Goal: Information Seeking & Learning: Check status

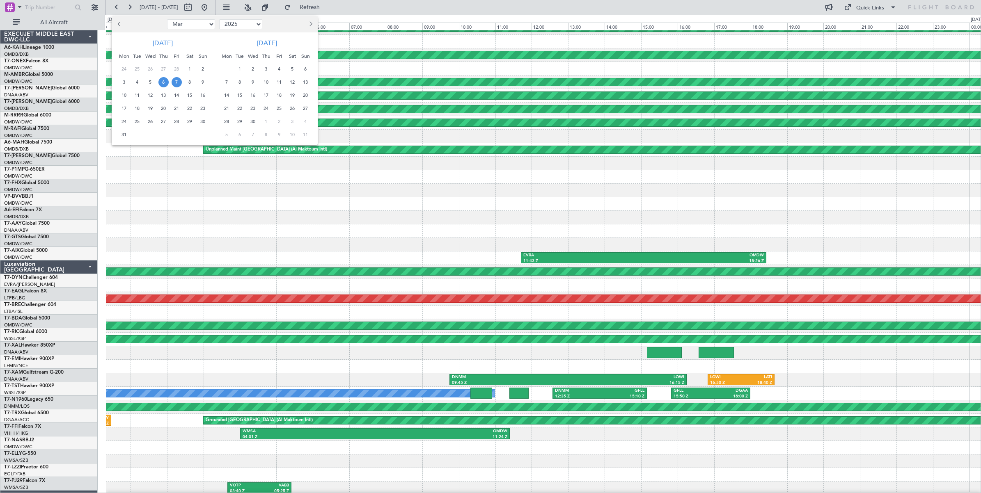
select select "3"
select select "2025"
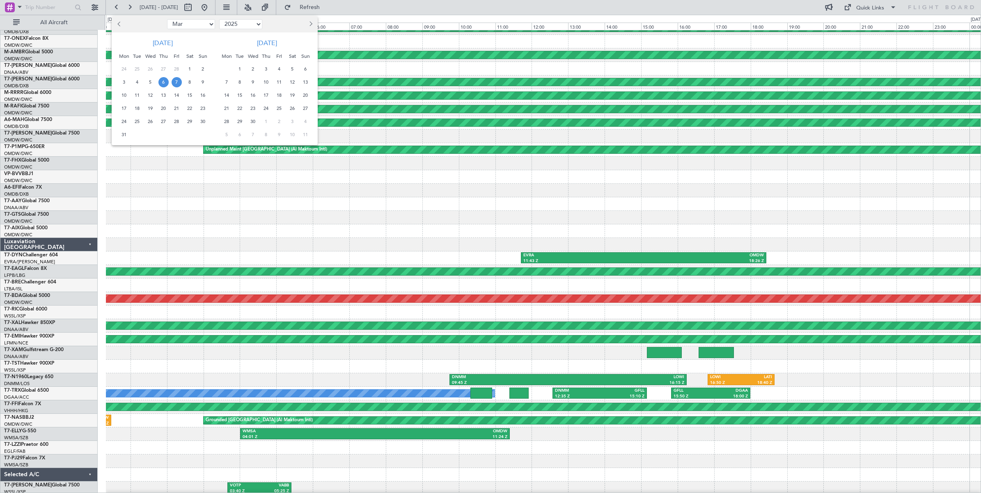
click at [202, 23] on select "Jan Feb Mar Apr May Jun [DATE] Aug Sep Oct Nov Dec" at bounding box center [191, 24] width 48 height 10
select select "9"
click at [167, 19] on select "Jan Feb Mar Apr May Jun [DATE] Aug Sep Oct Nov Dec" at bounding box center [191, 24] width 48 height 10
click at [165, 70] on span "4" at bounding box center [163, 69] width 10 height 10
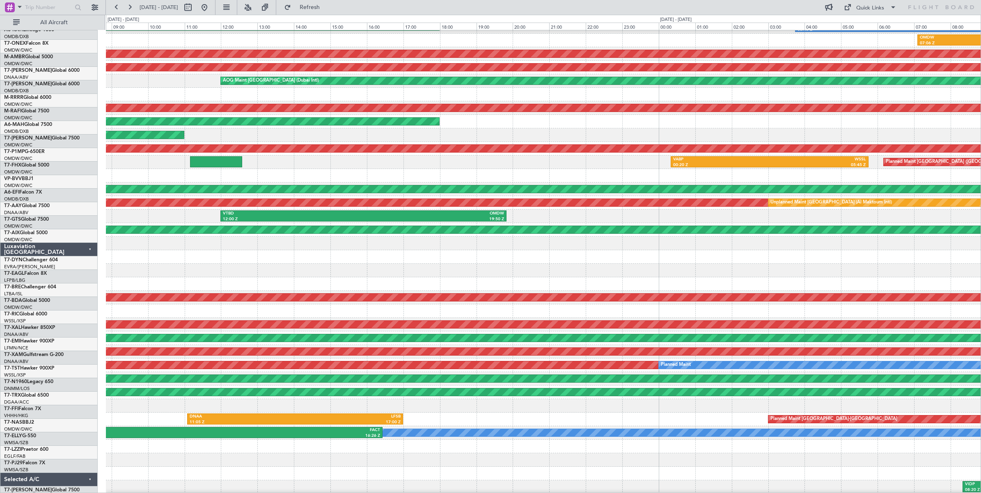
scroll to position [24, 0]
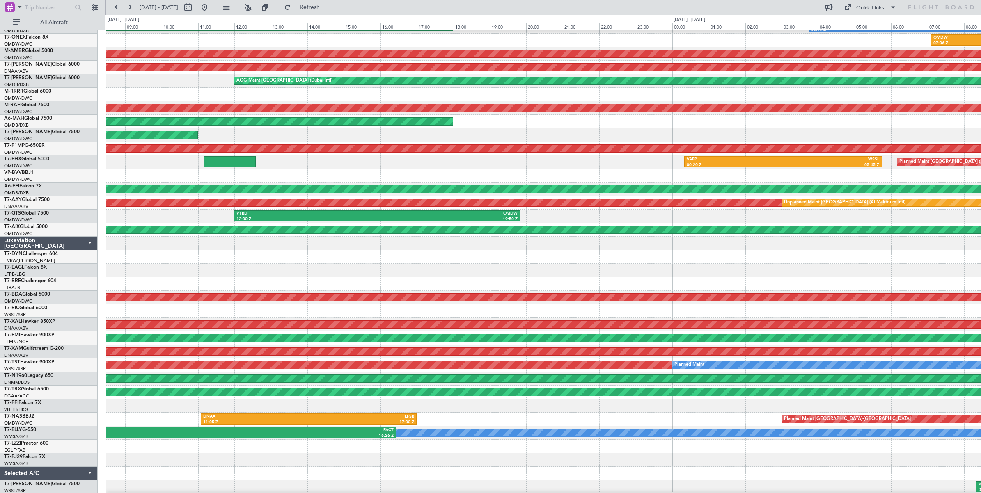
click at [409, 265] on div at bounding box center [543, 271] width 875 height 14
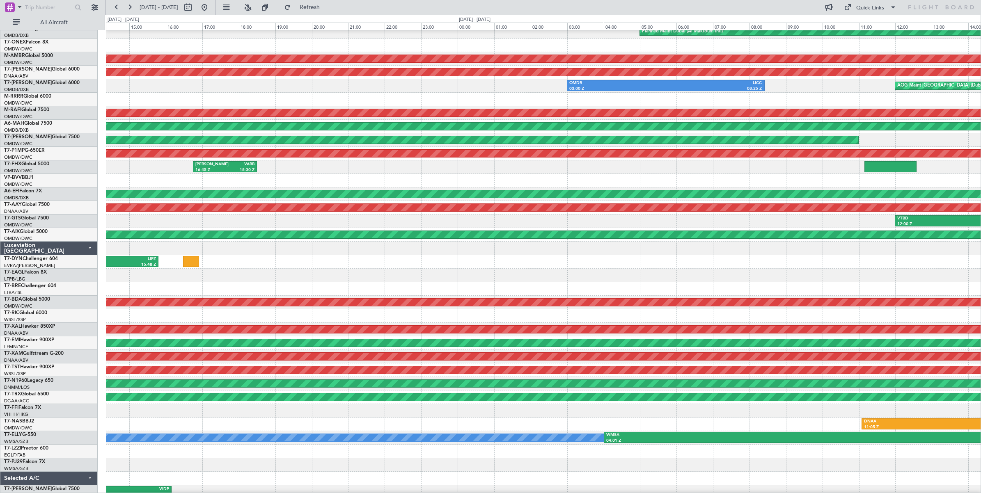
click at [850, 226] on div "VTBD 12:00 Z OMDW 19:50 Z" at bounding box center [543, 222] width 875 height 14
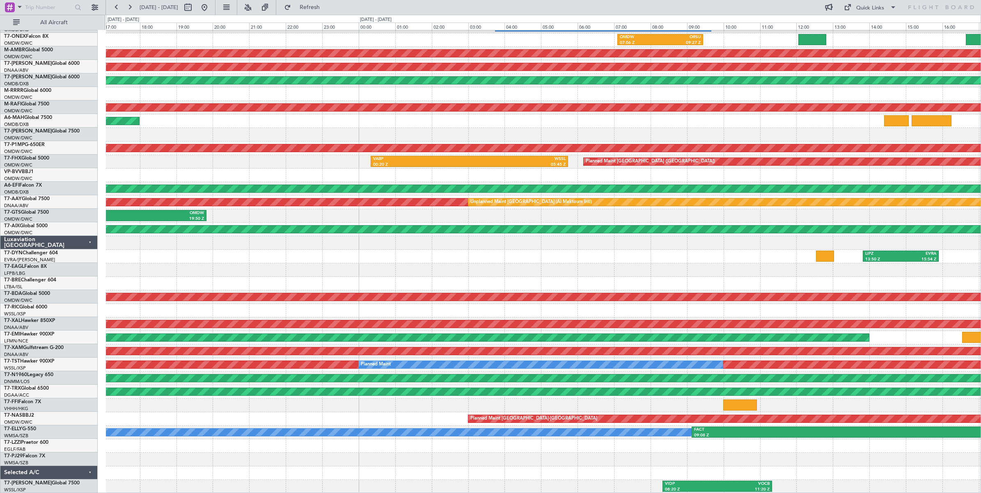
scroll to position [25, 0]
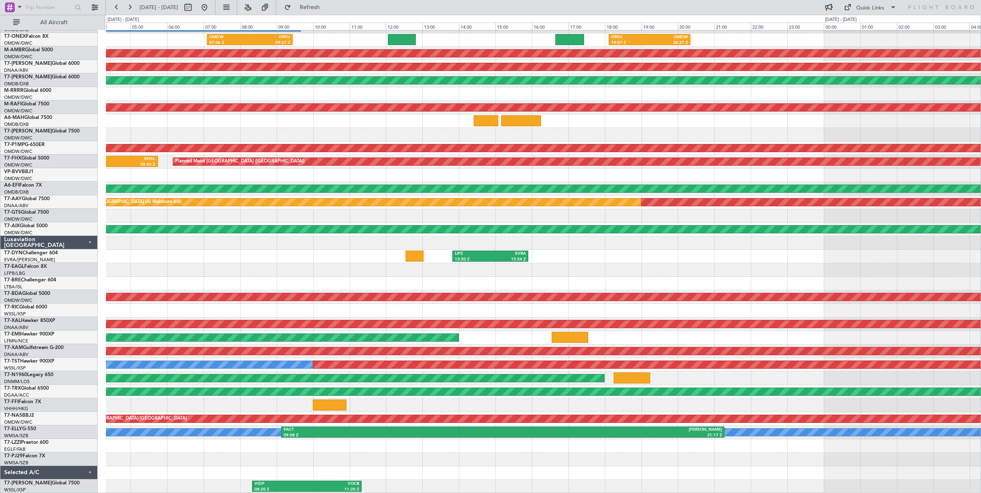
click at [406, 265] on div at bounding box center [543, 271] width 875 height 14
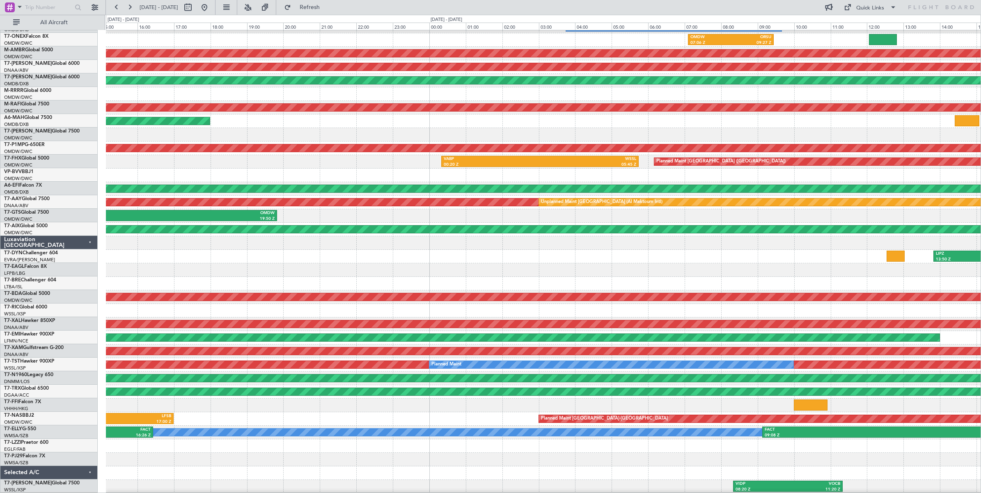
click at [782, 239] on div "OMDB 03:45 Z LHBP 09:40 Z Planned Maint Dubai (Al Maktoum Intl) OMDW 07:06 Z OR…" at bounding box center [543, 250] width 875 height 488
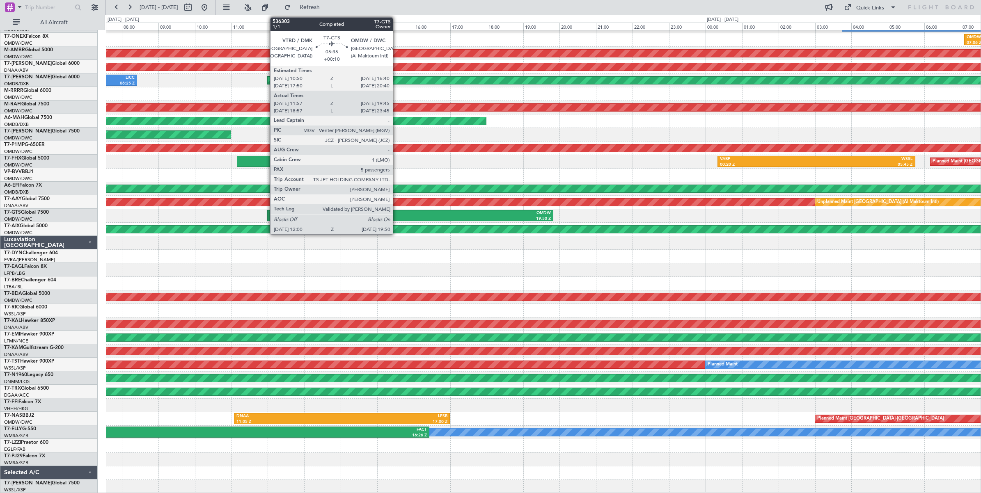
click at [397, 214] on div "VTBD" at bounding box center [340, 214] width 140 height 6
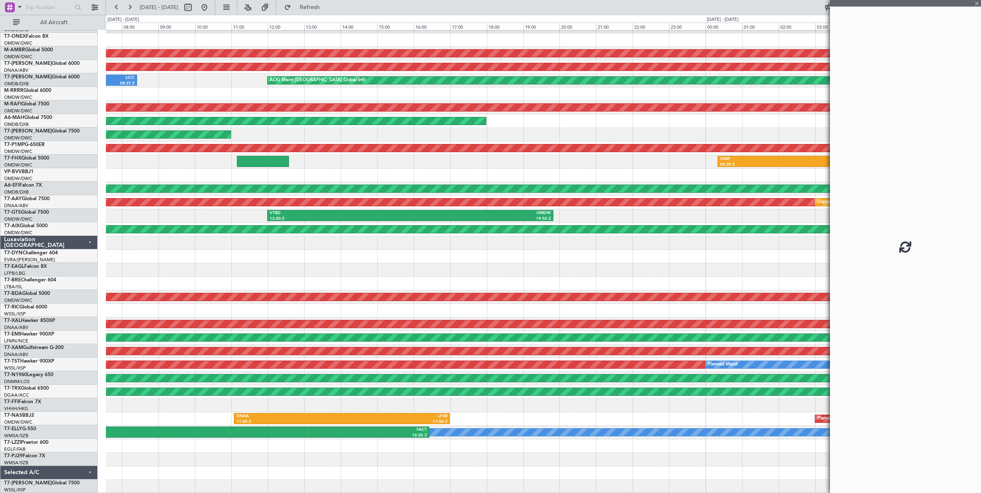
click at [397, 216] on div "VTBD" at bounding box center [340, 214] width 140 height 6
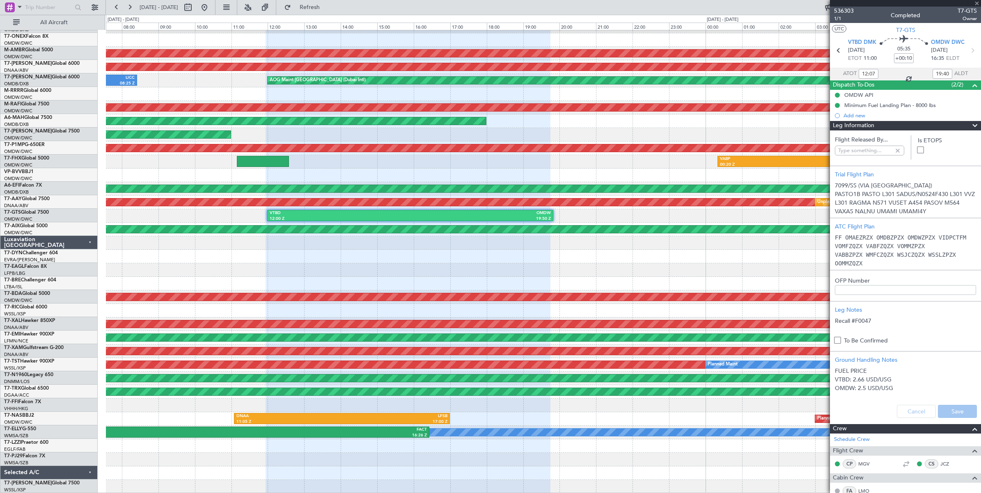
type input "Anita Mani (ANI)"
type input "7201"
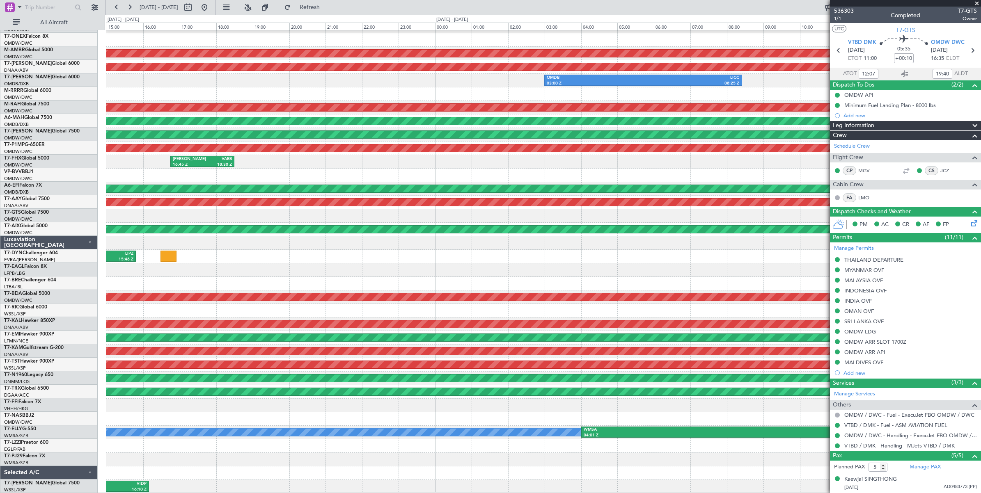
click at [980, 242] on fb-app "04 Sep 2025 - 05 Sep 2025 Refresh Quick Links All Aircraft Planned Maint Dubai …" at bounding box center [490, 249] width 981 height 487
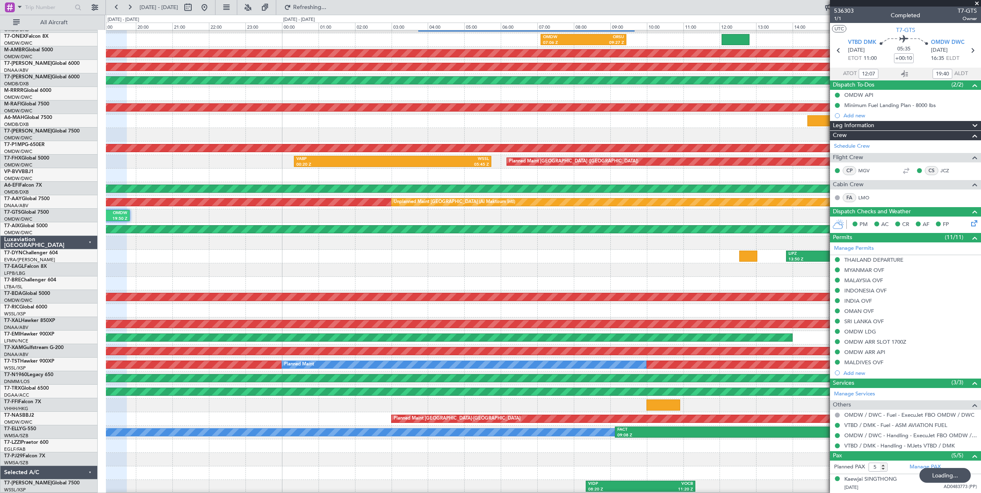
click at [362, 239] on div "OMDB 03:45 Z LHBP 09:40 Z Planned Maint Dubai (Al Maktoum Intl) OMDW 07:06 Z OR…" at bounding box center [543, 250] width 875 height 488
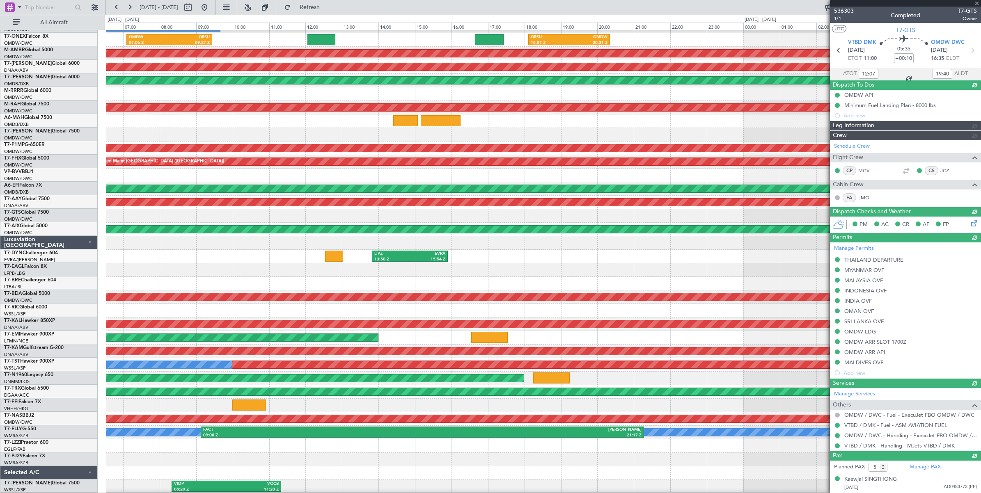
click at [242, 231] on div "OMDB 03:45 Z LHBP 09:40 Z OMDW 07:06 Z ORSU 09:27 Z ORSU 18:07 Z OMDW 20:21 Z A…" at bounding box center [543, 250] width 875 height 488
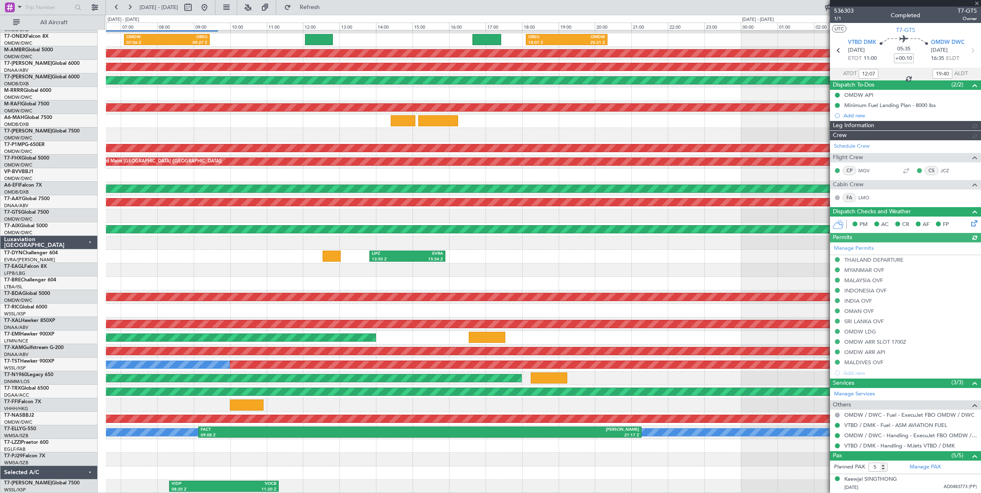
type input "Anita Mani (ANI)"
type input "7201"
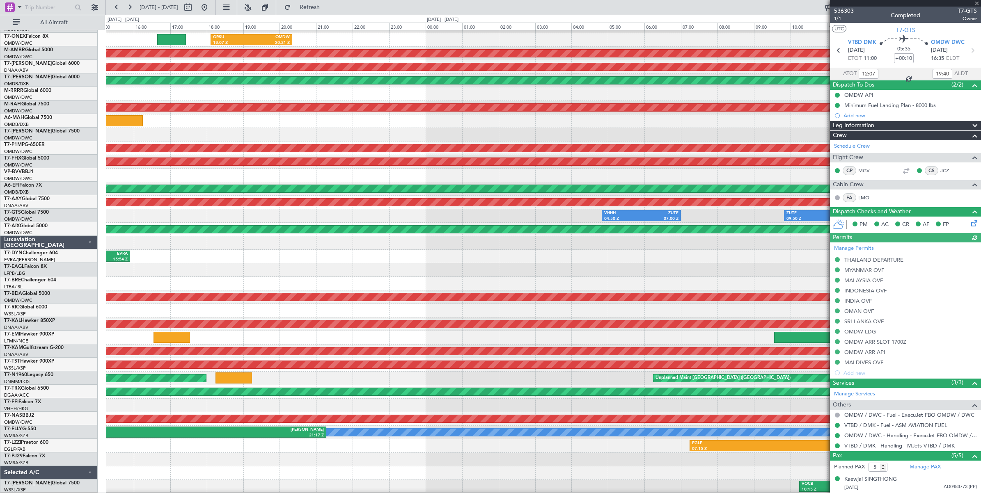
click at [397, 243] on div at bounding box center [543, 243] width 875 height 14
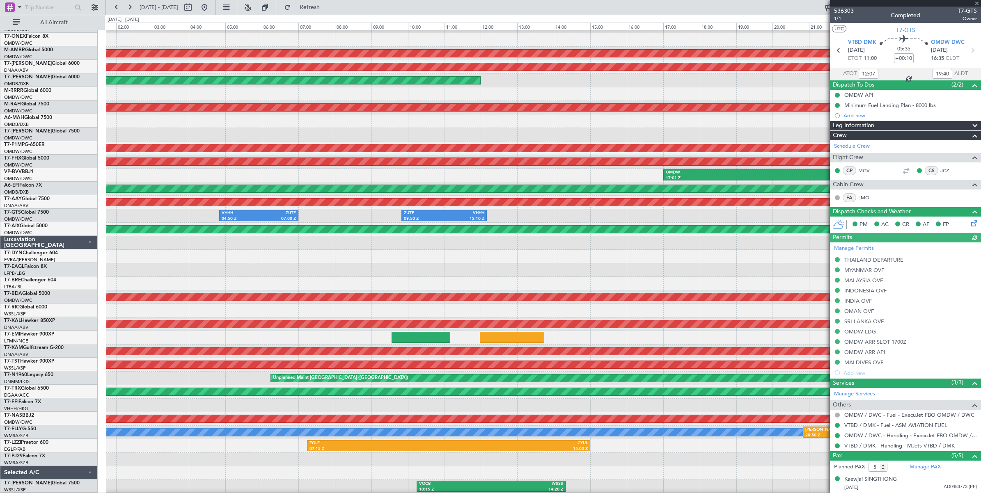
click at [311, 259] on div "OMDW 06:17 Z ORSU 08:41 Z ORSU 18:07 Z OMDW 20:21 Z AOG Maint Dubai (Al Maktoum…" at bounding box center [543, 250] width 875 height 488
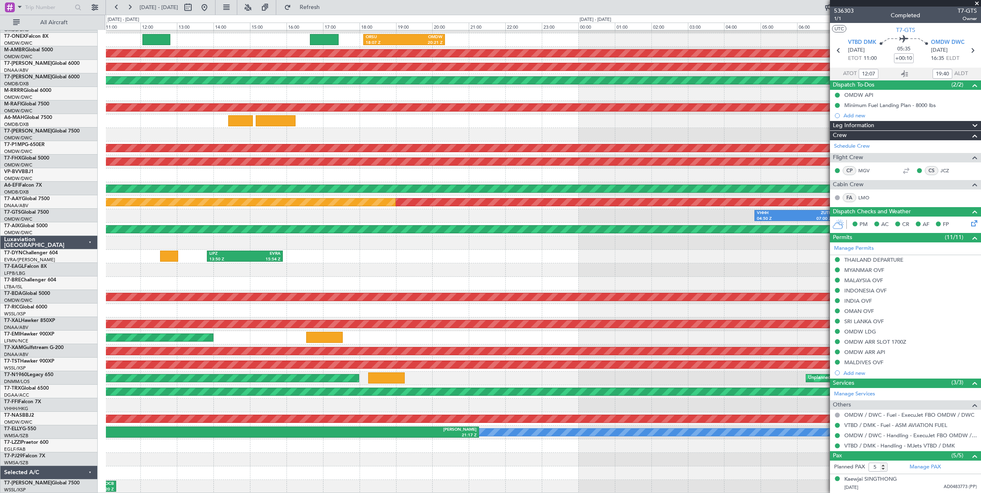
click at [832, 242] on fb-app "06 Sep 2025 - 07 Sep 2025 Refresh Quick Links All Aircraft OMDB 03:45 Z LHBP 09…" at bounding box center [490, 249] width 981 height 487
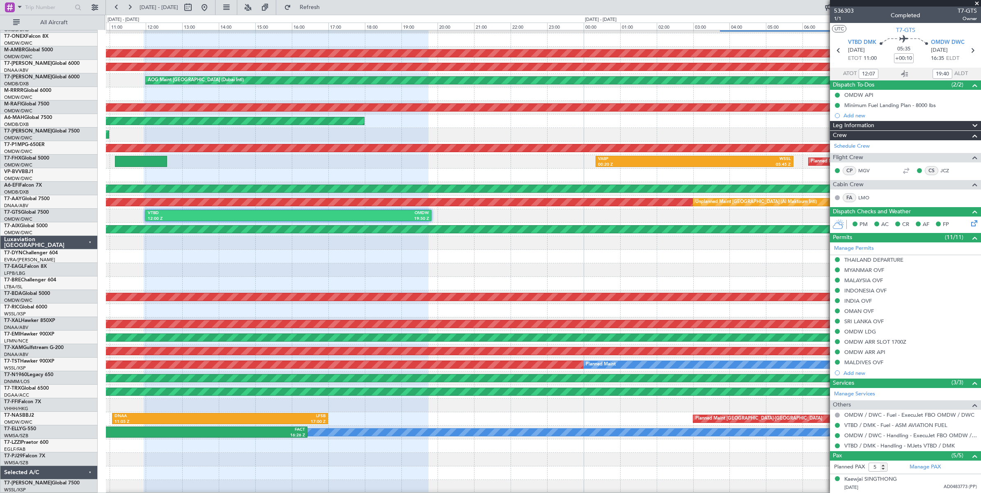
click at [518, 257] on div "OMDB 03:45 Z LHBP 09:40 Z Planned Maint Dubai (Al Maktoum Intl) OMDW 07:06 Z OR…" at bounding box center [543, 250] width 875 height 488
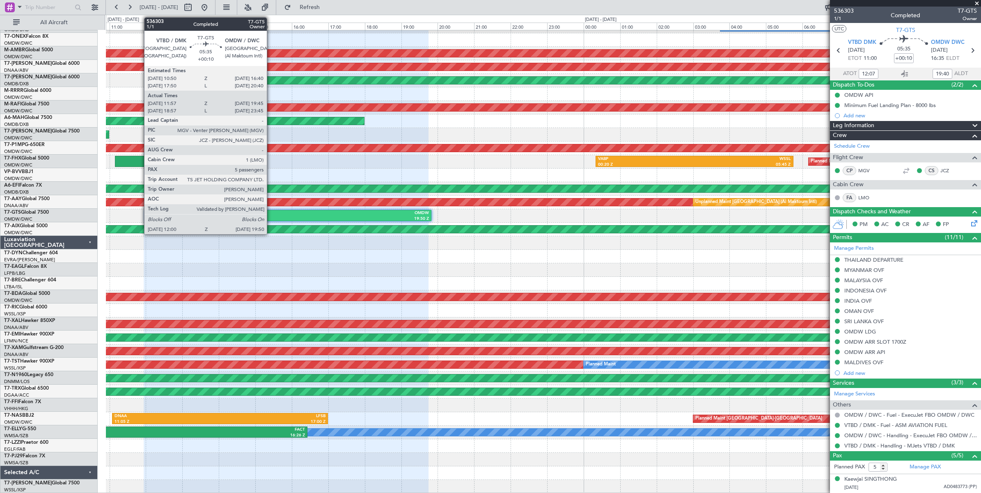
click at [271, 216] on div "12:00 Z" at bounding box center [218, 219] width 140 height 6
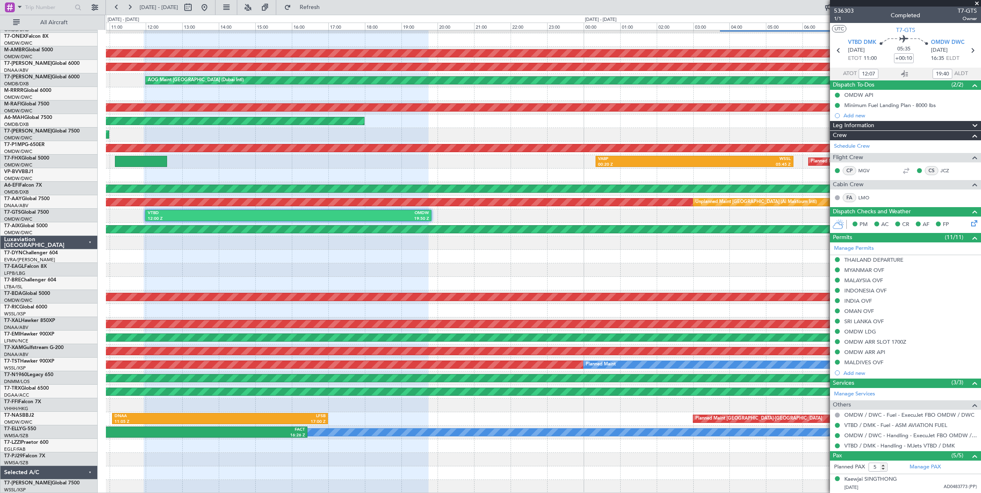
type input "Anita Mani (ANI)"
type input "7201"
type input "Anita Mani (ANI)"
type input "7201"
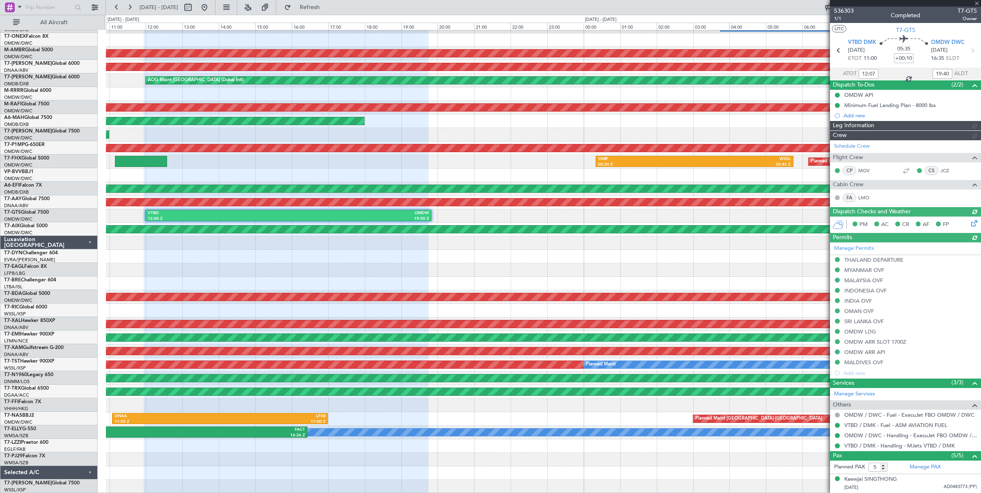
type input "Anita Mani (ANI)"
type input "7201"
click at [129, 7] on button at bounding box center [129, 7] width 13 height 13
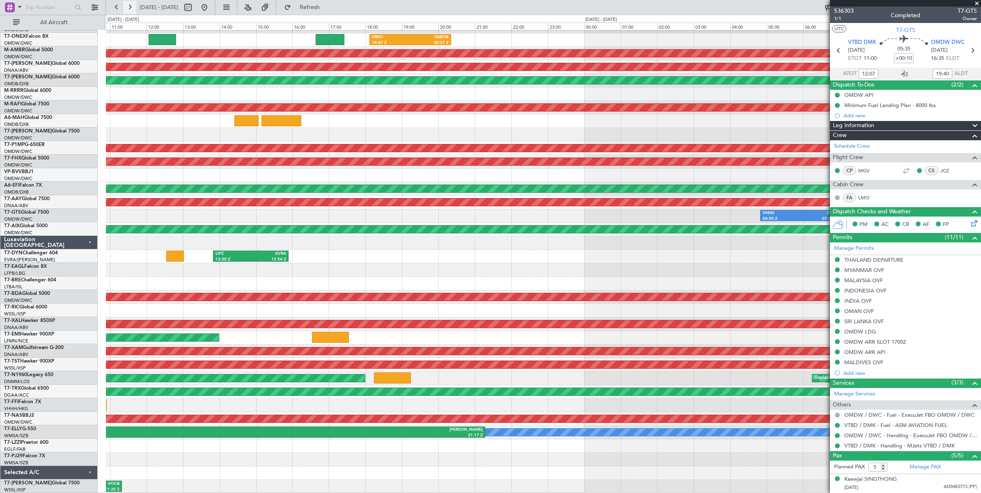
click at [129, 7] on button at bounding box center [129, 7] width 13 height 13
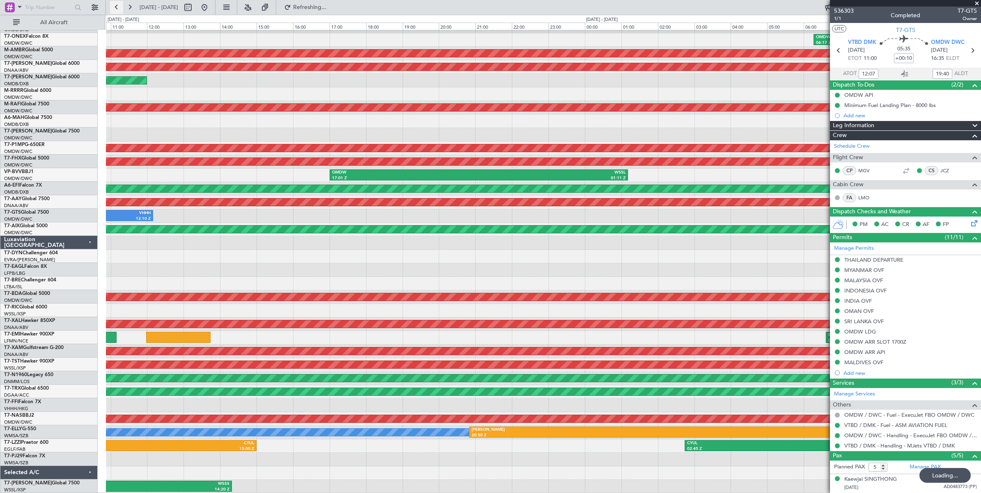
click at [116, 8] on button at bounding box center [116, 7] width 13 height 13
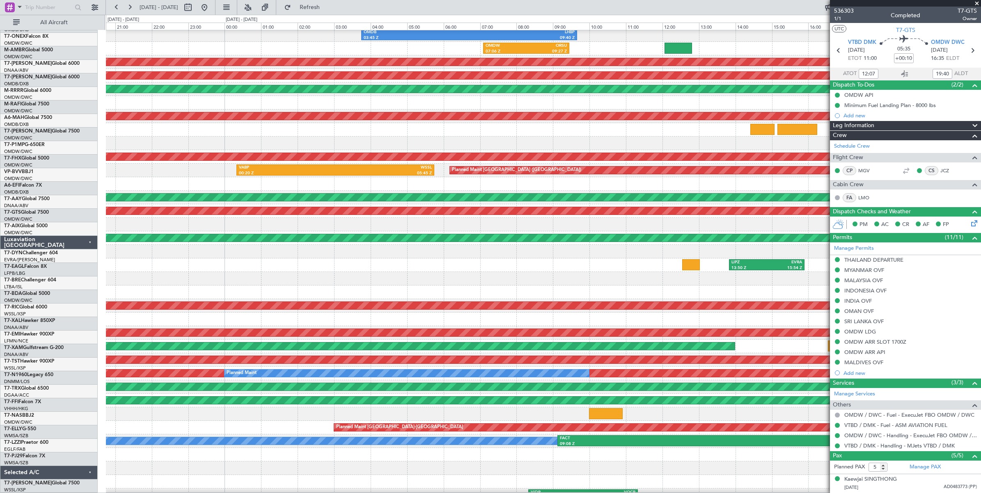
click at [960, 176] on fb-app "05 Sep 2025 - 06 Sep 2025 Refresh Quick Links All Aircraft OMDB 03:45 Z LHBP 09…" at bounding box center [490, 249] width 981 height 487
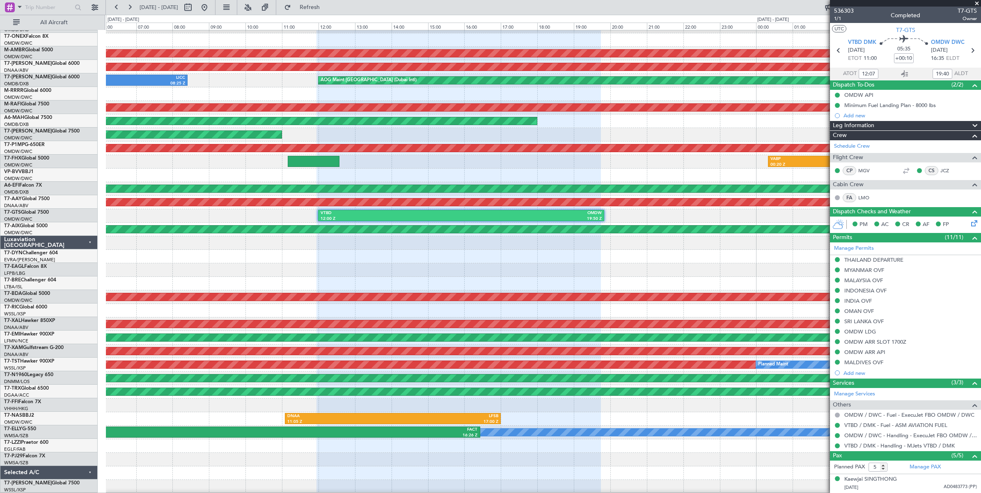
click at [371, 165] on div "Planned Maint Dubai (Al Maktoum Intl) OMDB 03:45 Z LHBP 09:40 Z OMDW 07:06 Z OR…" at bounding box center [543, 250] width 875 height 488
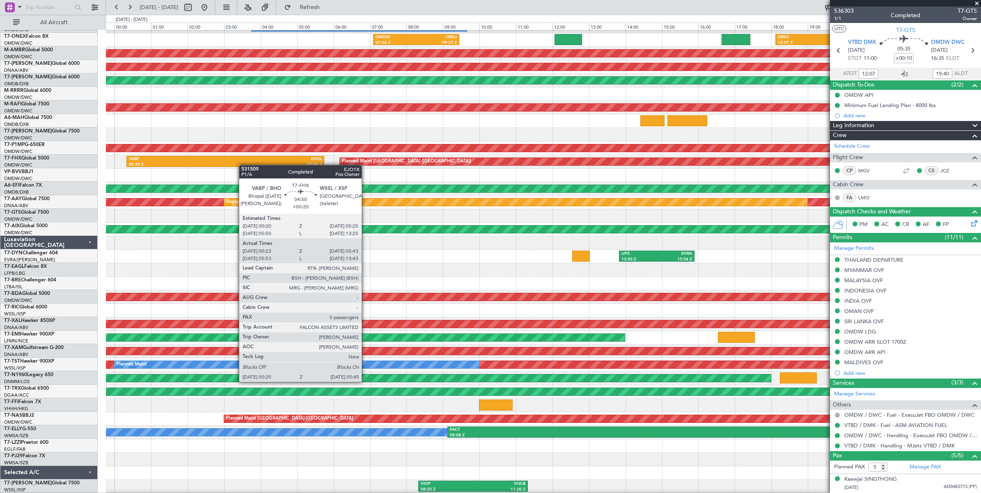
click at [222, 162] on div "OMDB 03:45 Z LHBP 09:40 Z Planned Maint Dubai (Al Maktoum Intl) OMDW 07:06 Z OR…" at bounding box center [543, 250] width 875 height 488
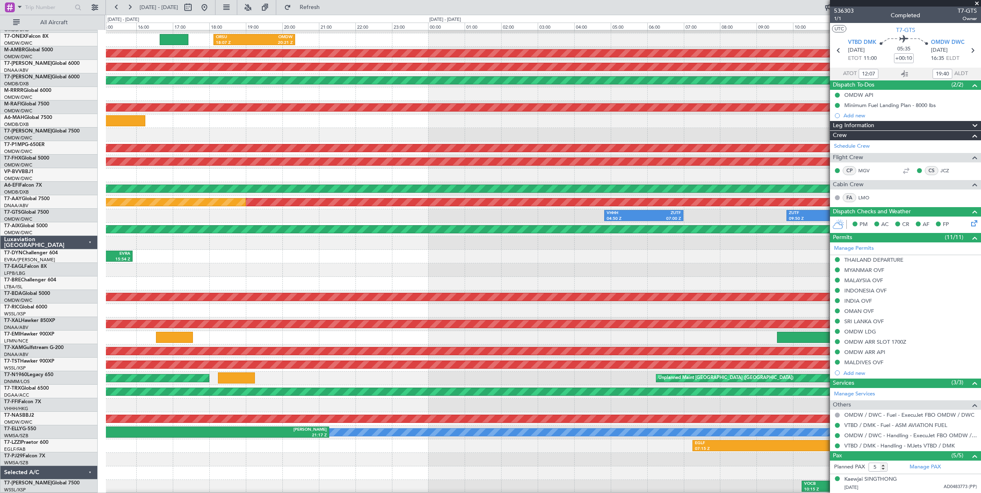
click at [167, 167] on div "OMDB 03:45 Z LHBP 09:40 Z ORSU 18:07 Z OMDW 20:21 Z OMDW 07:06 Z ORSU 09:27 Z A…" at bounding box center [543, 250] width 875 height 488
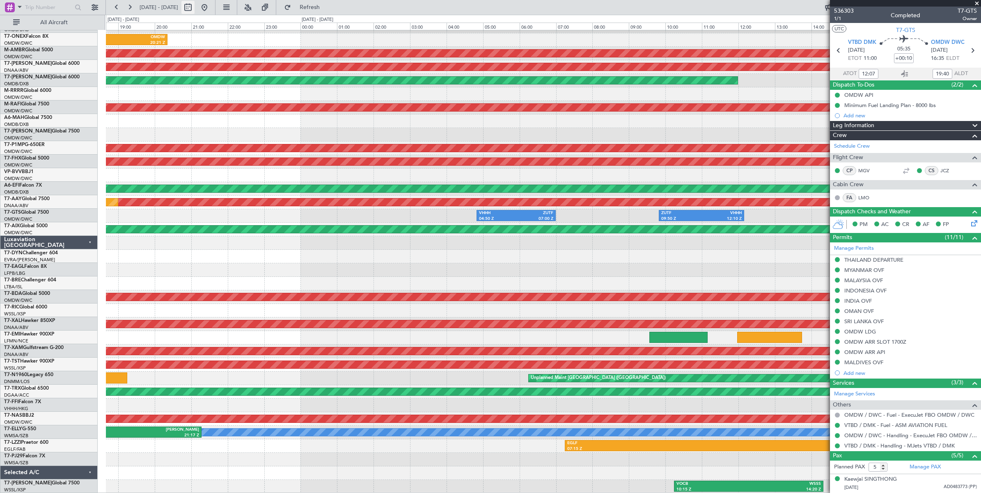
click at [195, 7] on button at bounding box center [187, 7] width 13 height 13
select select "9"
select select "2025"
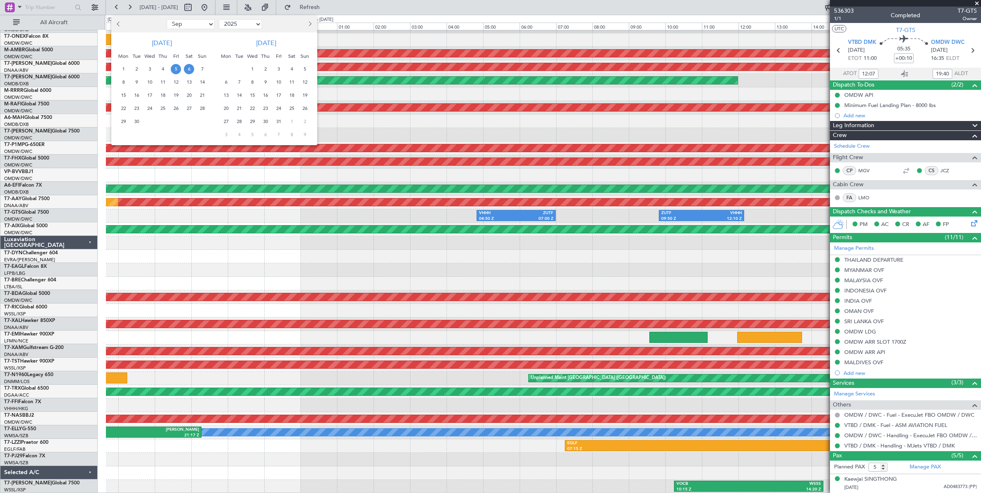
click at [189, 68] on span "6" at bounding box center [189, 69] width 10 height 10
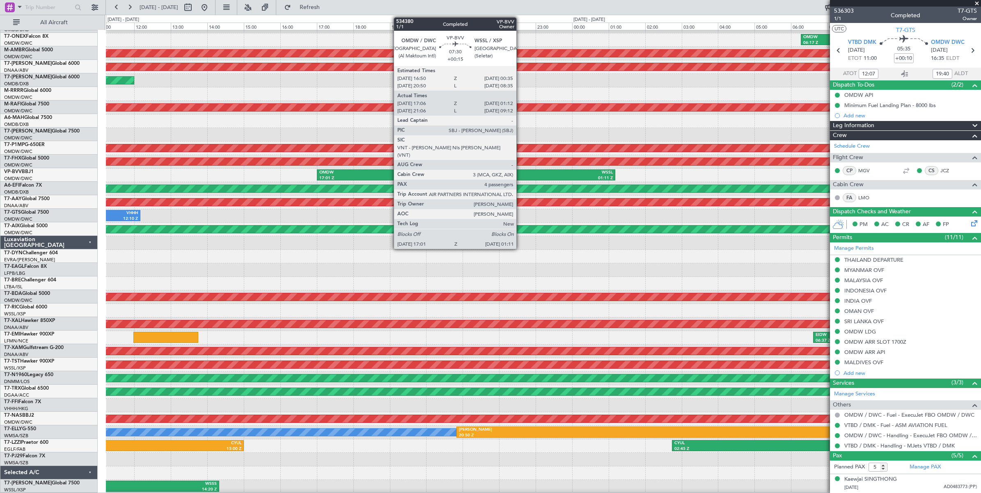
click at [521, 176] on div "01:11 Z" at bounding box center [539, 179] width 147 height 6
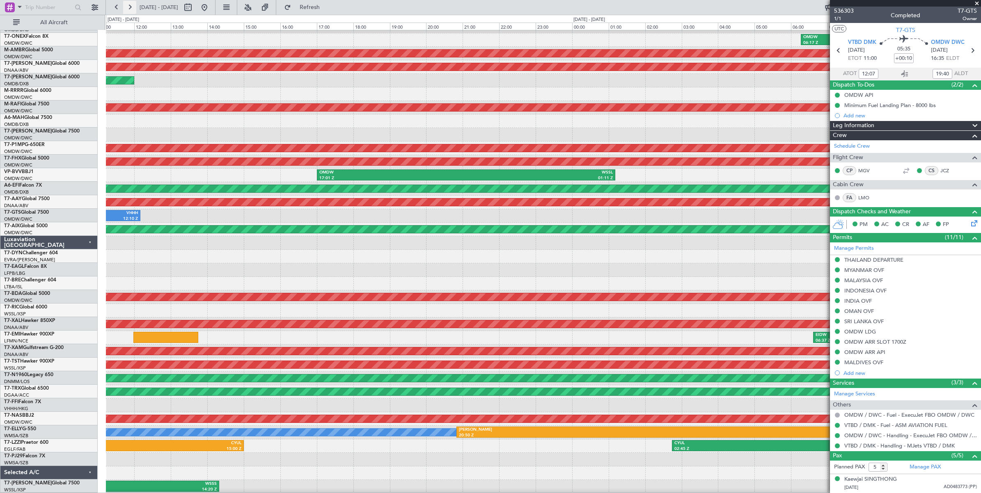
click at [131, 9] on button at bounding box center [129, 7] width 13 height 13
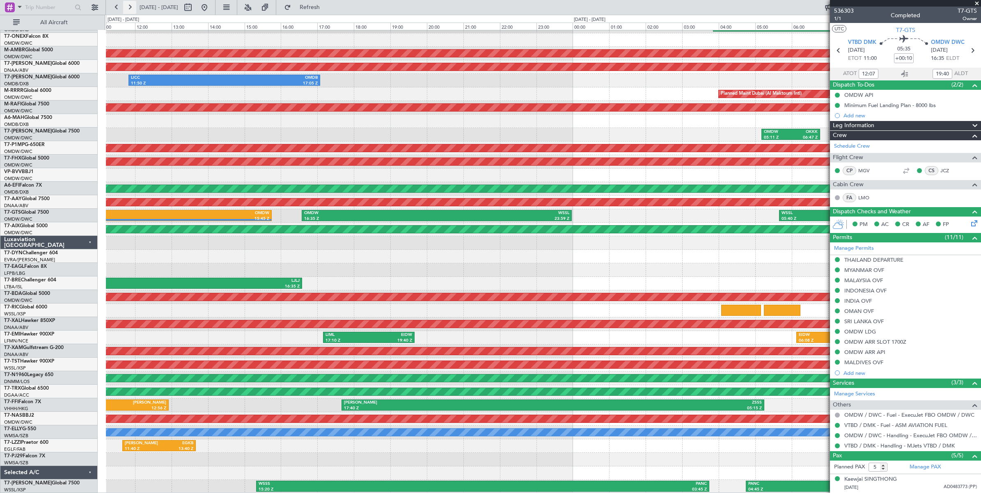
click at [131, 9] on button at bounding box center [129, 7] width 13 height 13
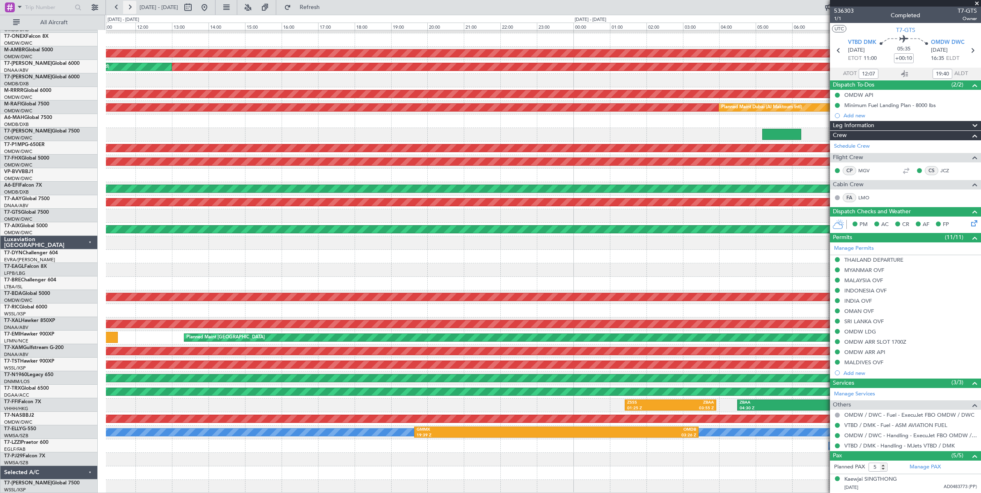
click at [131, 9] on button at bounding box center [129, 7] width 13 height 13
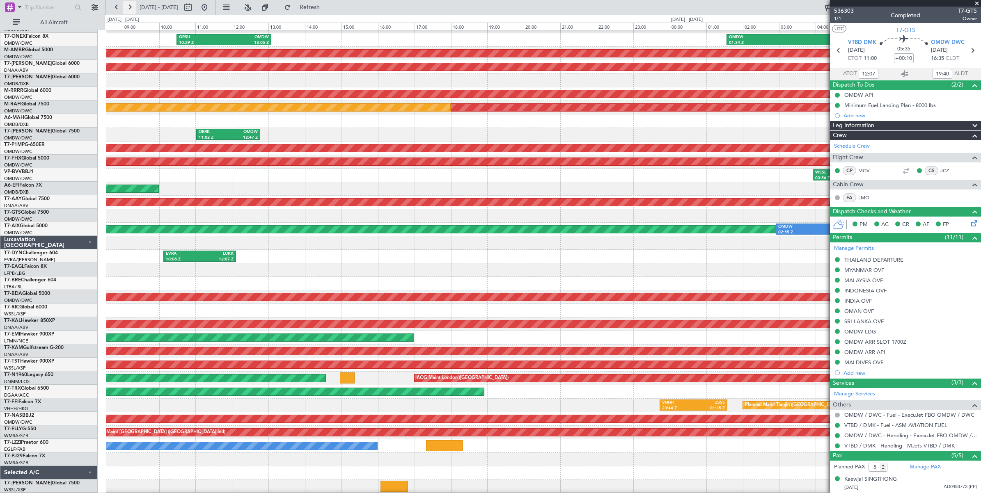
click at [131, 9] on button at bounding box center [129, 7] width 13 height 13
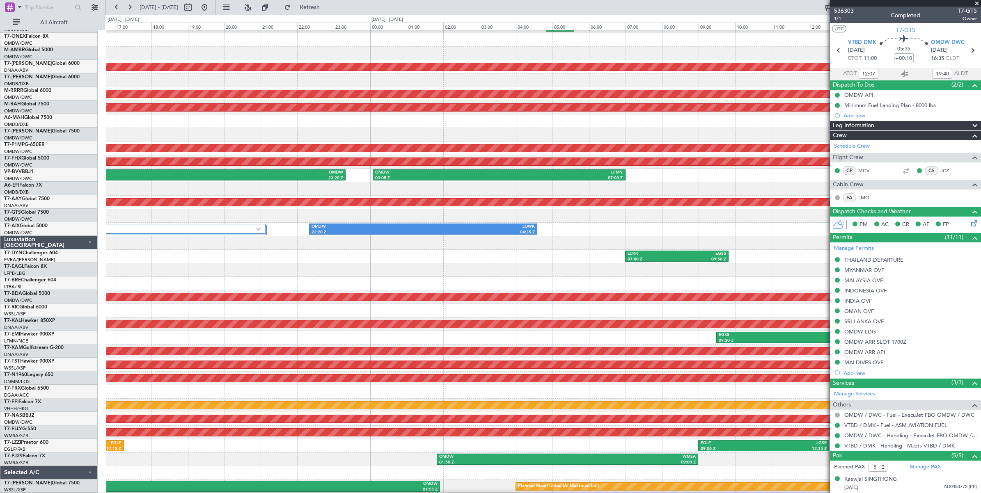
click at [480, 182] on div at bounding box center [543, 189] width 875 height 14
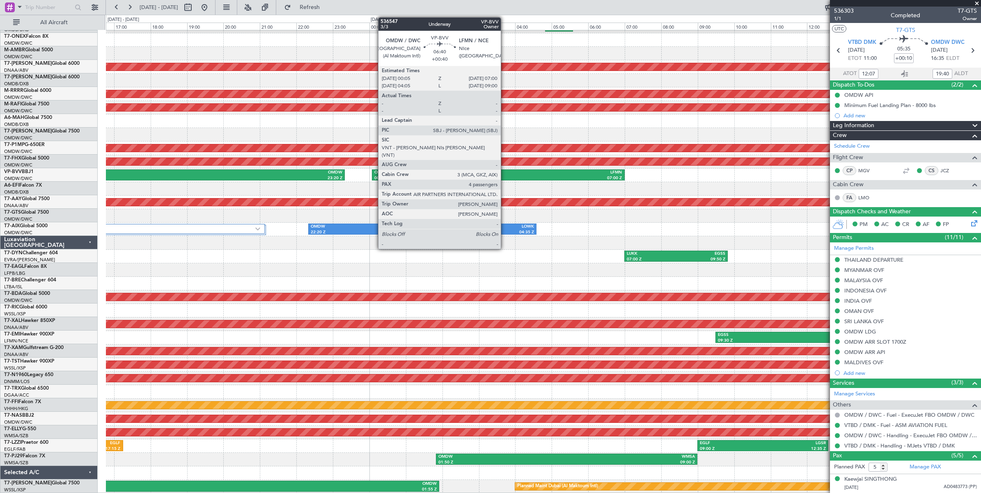
click at [505, 176] on div "07:00 Z" at bounding box center [560, 179] width 124 height 6
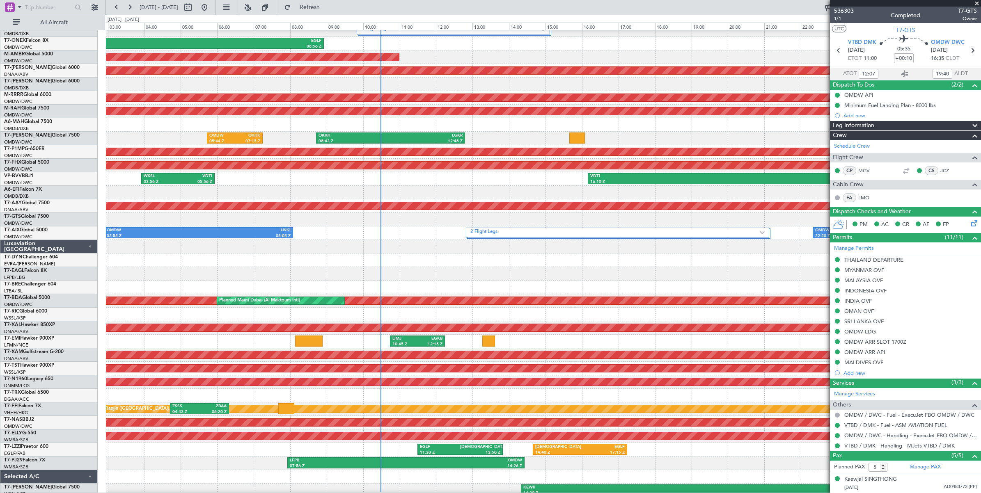
click at [672, 276] on div at bounding box center [543, 274] width 875 height 14
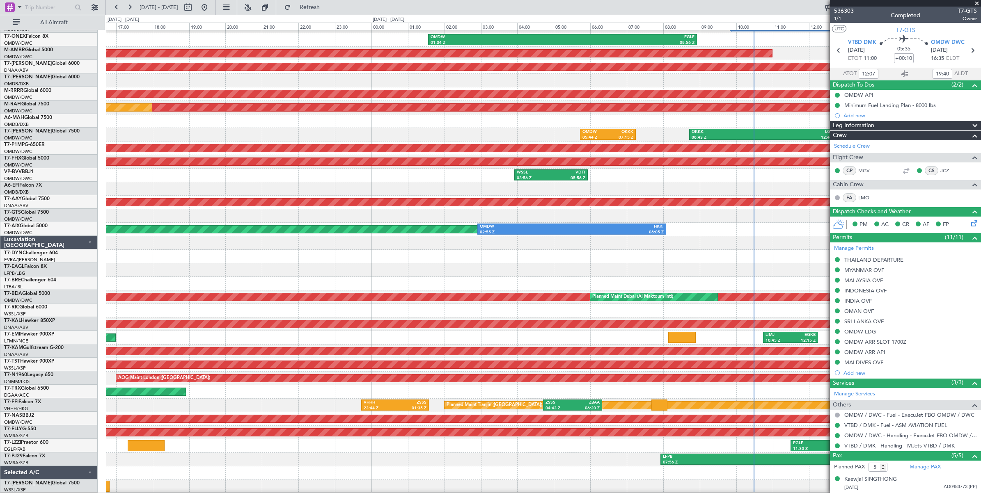
click at [615, 264] on div at bounding box center [543, 271] width 875 height 14
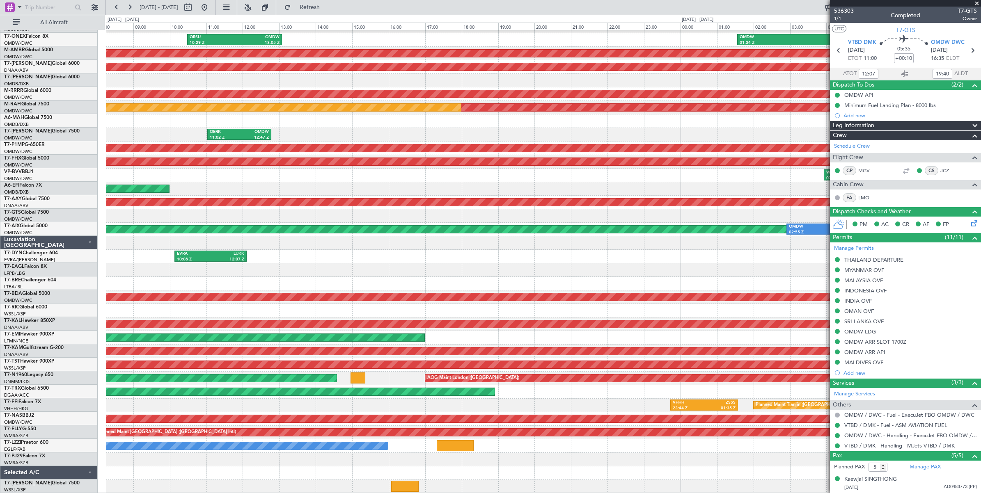
click at [582, 272] on div "2 Flight Legs OMDW 01:34 Z EGLF 08:56 Z ORSU 10:29 Z OMDW 13:05 Z AOG Maint Dub…" at bounding box center [543, 250] width 875 height 488
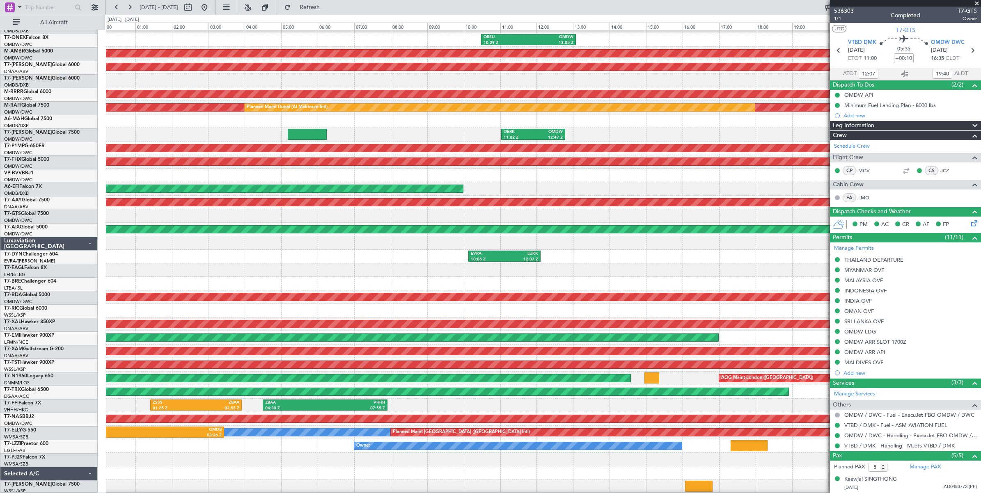
click at [592, 269] on div at bounding box center [543, 271] width 875 height 14
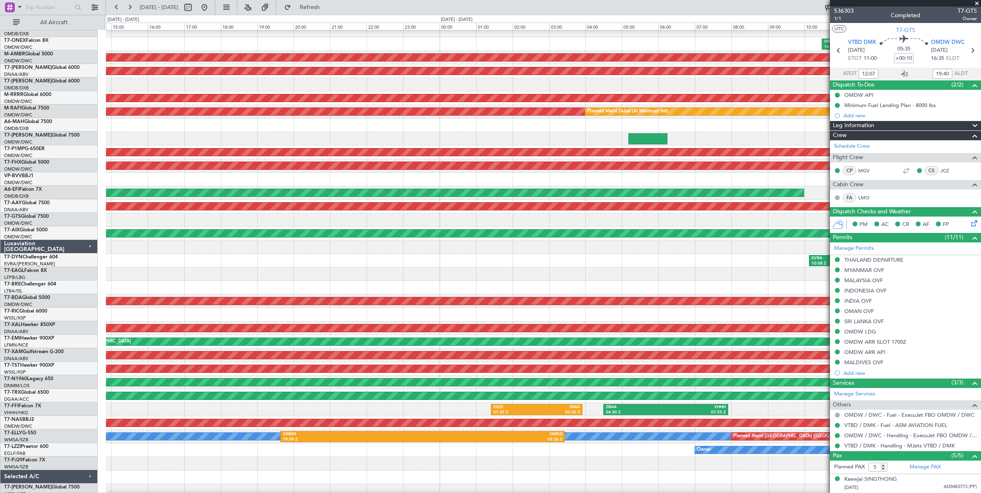
click at [584, 278] on div at bounding box center [543, 275] width 875 height 14
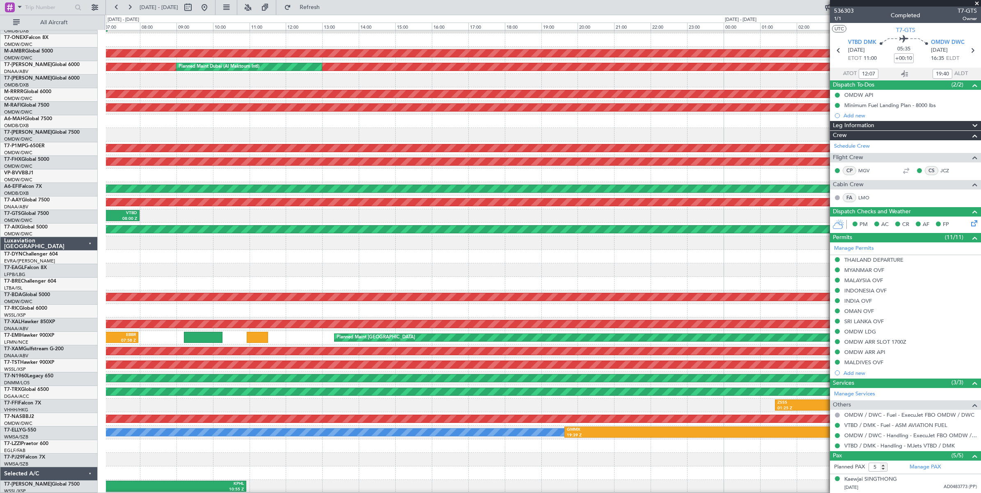
click at [514, 270] on div at bounding box center [543, 271] width 875 height 14
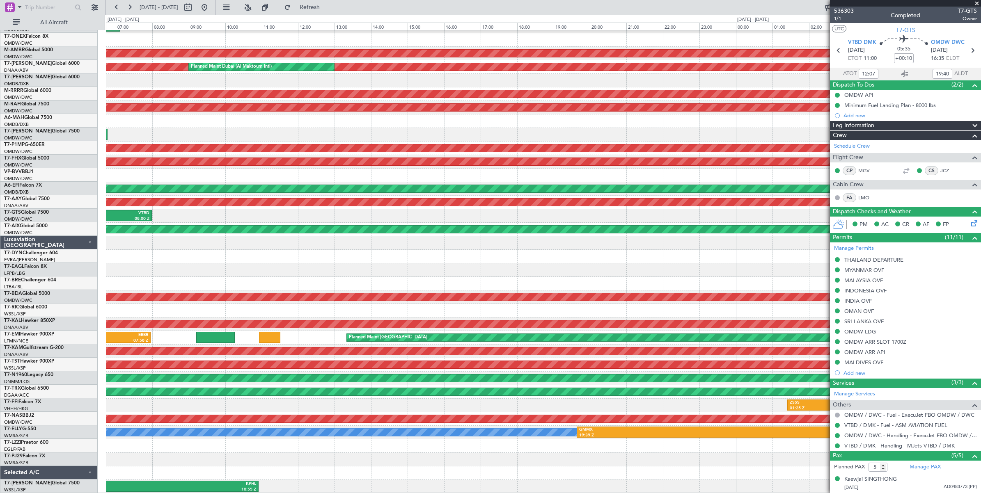
scroll to position [24, 0]
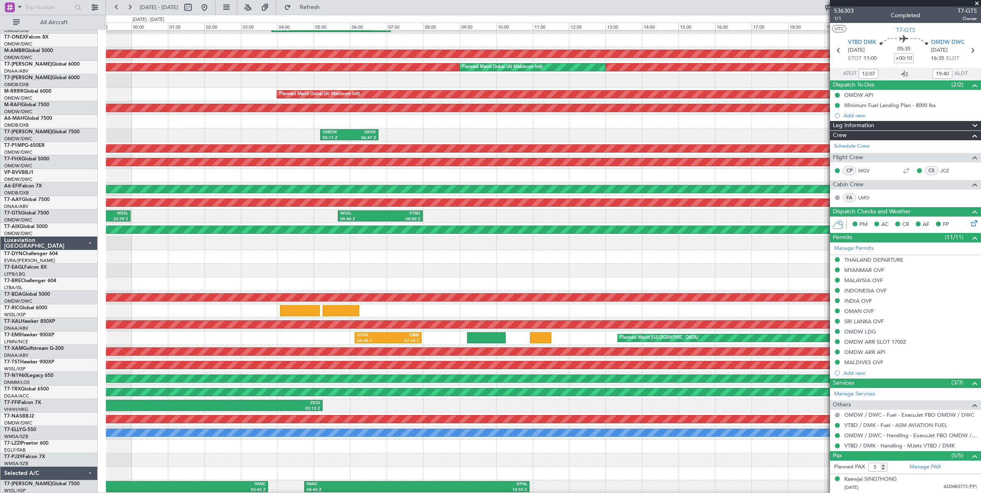
click at [496, 265] on div at bounding box center [543, 271] width 875 height 14
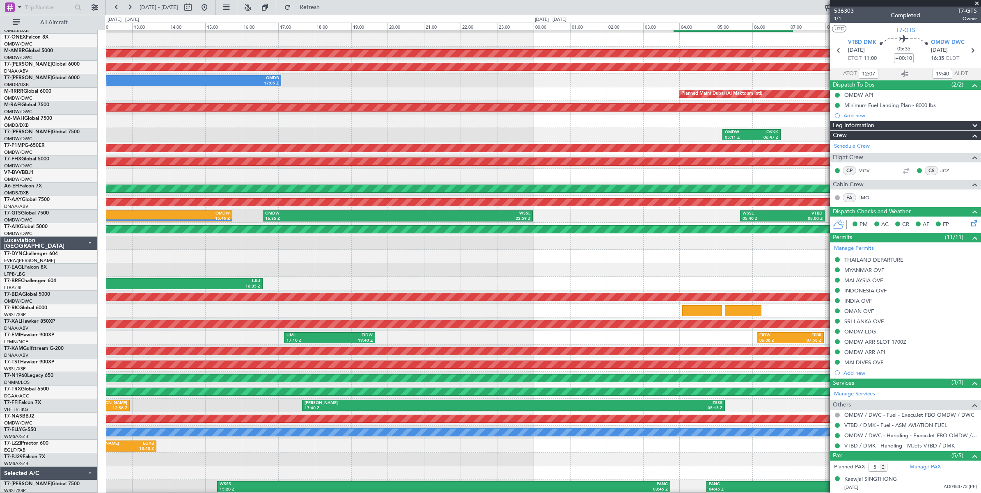
click at [594, 262] on div at bounding box center [543, 257] width 875 height 14
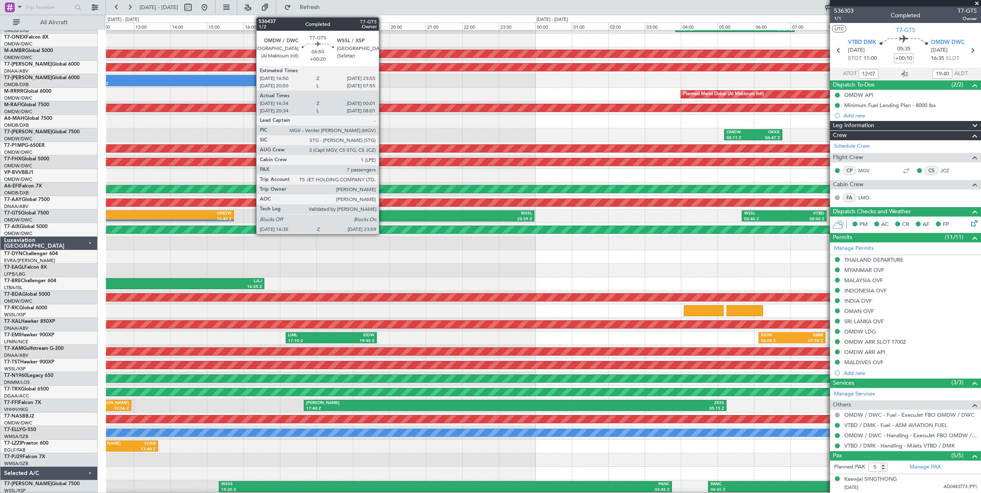
click at [383, 216] on div "OMDW" at bounding box center [333, 214] width 133 height 6
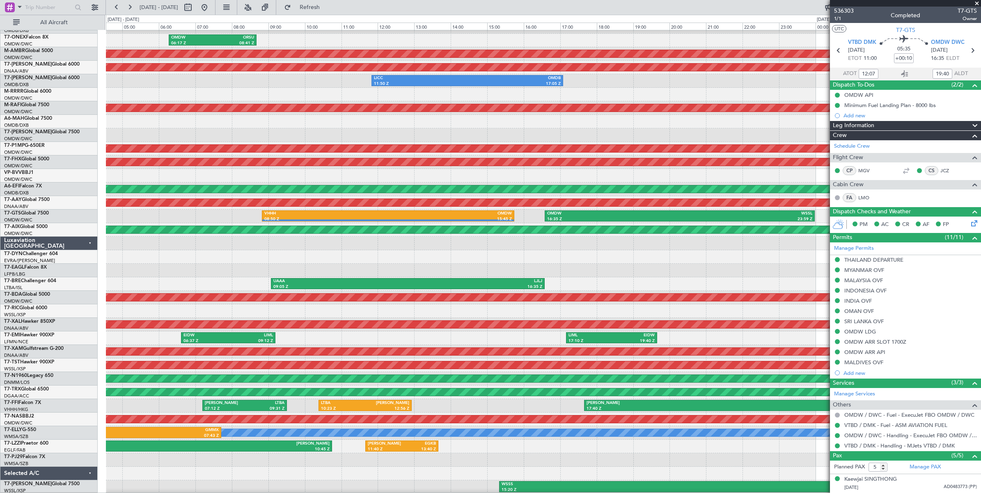
click at [509, 246] on div at bounding box center [543, 244] width 875 height 14
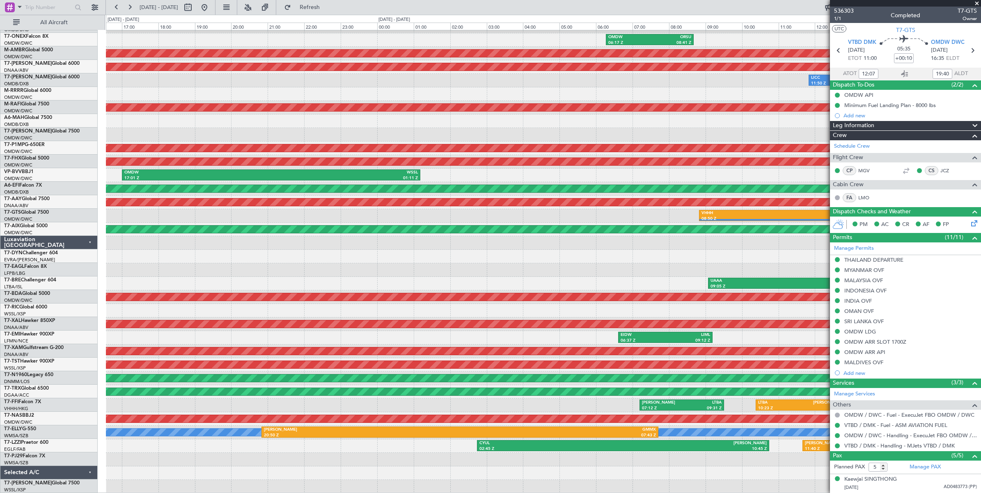
click at [730, 243] on div "OMDW 06:17 Z ORSU 08:41 Z AOG Maint Dubai (Al Maktoum Intl) Unplanned Maint Dub…" at bounding box center [543, 250] width 875 height 488
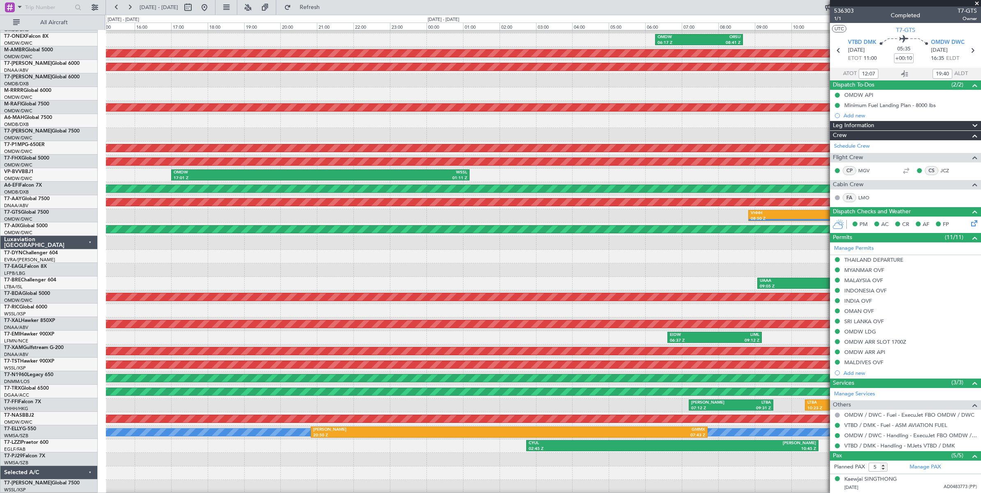
scroll to position [25, 0]
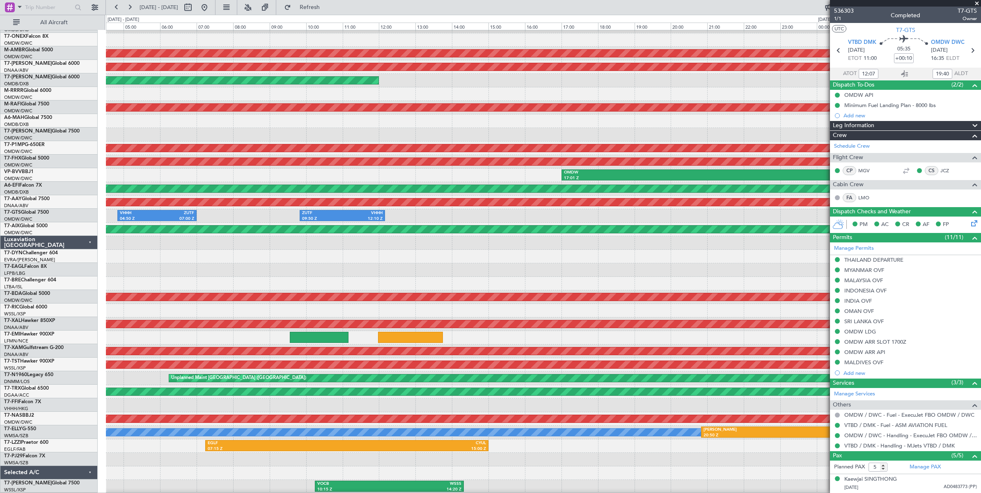
click at [723, 243] on div "OMDW 06:17 Z ORSU 08:41 Z AOG Maint Dubai (Al Maktoum Intl) Unplanned Maint Dub…" at bounding box center [543, 250] width 875 height 488
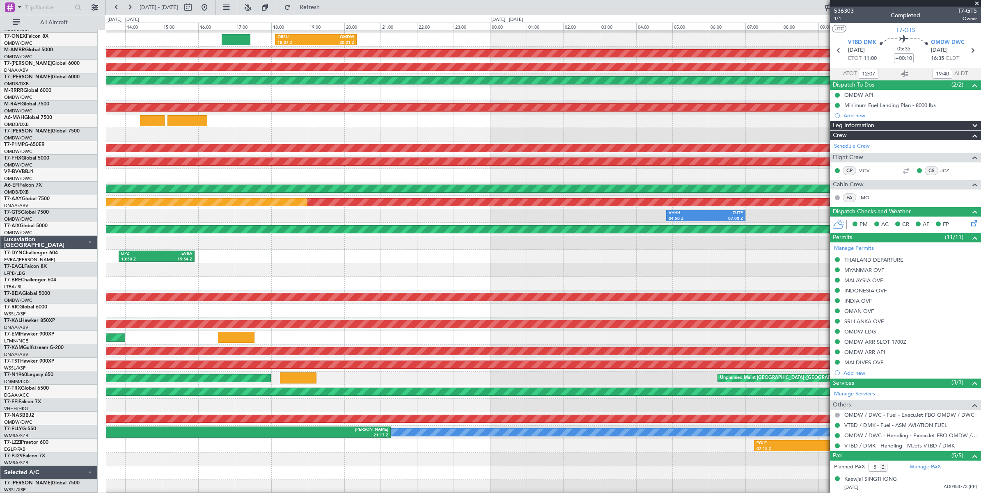
click at [583, 272] on div at bounding box center [543, 271] width 875 height 14
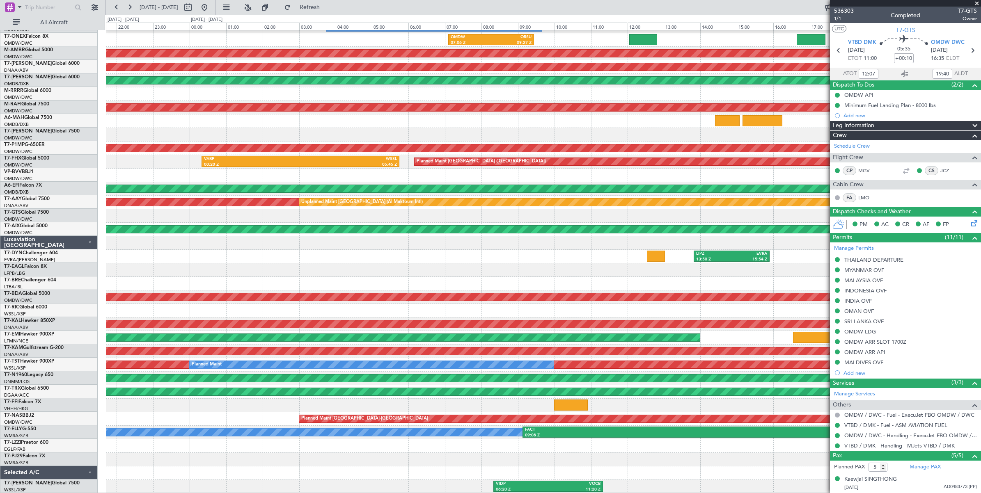
click at [600, 264] on div at bounding box center [543, 271] width 875 height 14
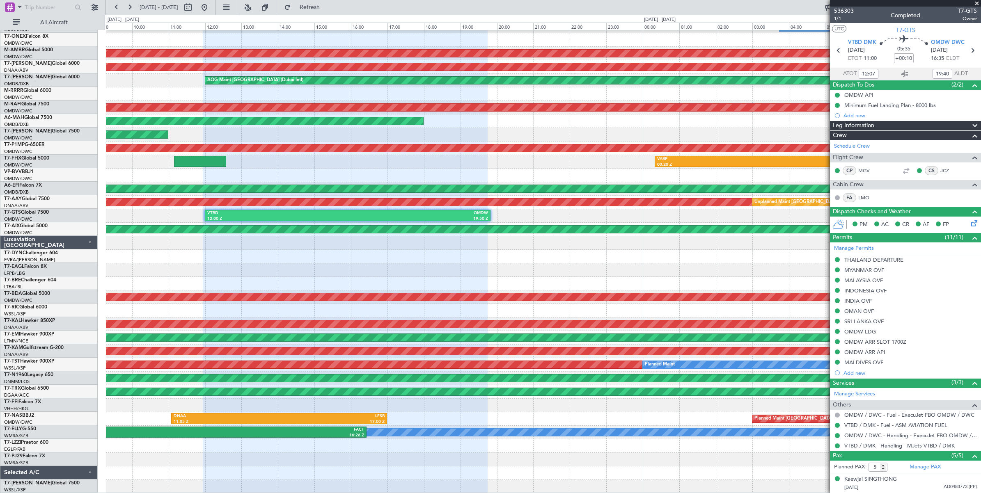
click at [639, 261] on div "OMDB 03:45 Z LHBP 09:40 Z Planned Maint Dubai (Al Maktoum Intl) OMDW 07:06 Z OR…" at bounding box center [543, 250] width 875 height 488
click at [70, 147] on div "OMDB 03:45 Z LHBP 09:40 Z Planned Maint Dubai (Al Maktoum Intl) OMDW 07:06 Z OR…" at bounding box center [490, 254] width 981 height 479
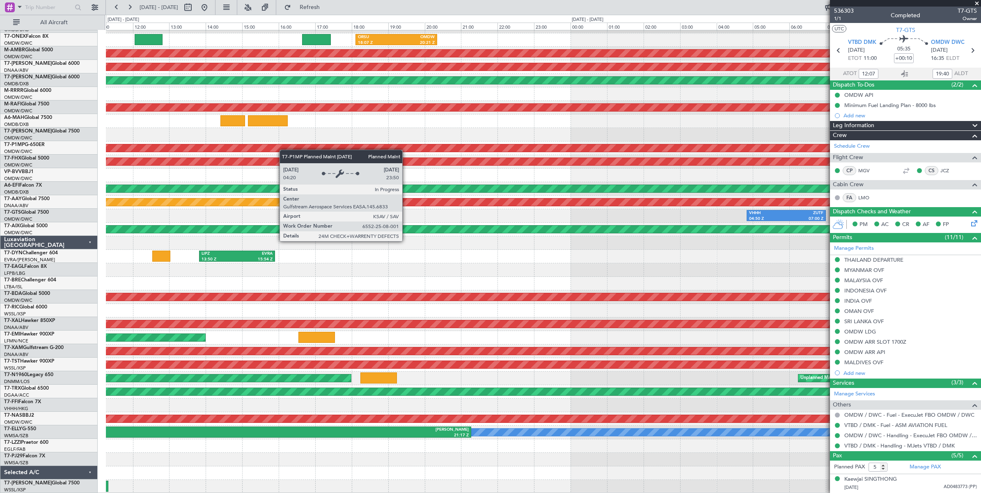
click at [130, 148] on div "OMDB 03:45 Z LHBP 09:40 Z ORSU 18:07 Z OMDW 20:21 Z OMDW 07:06 Z ORSU 09:27 Z A…" at bounding box center [543, 250] width 875 height 488
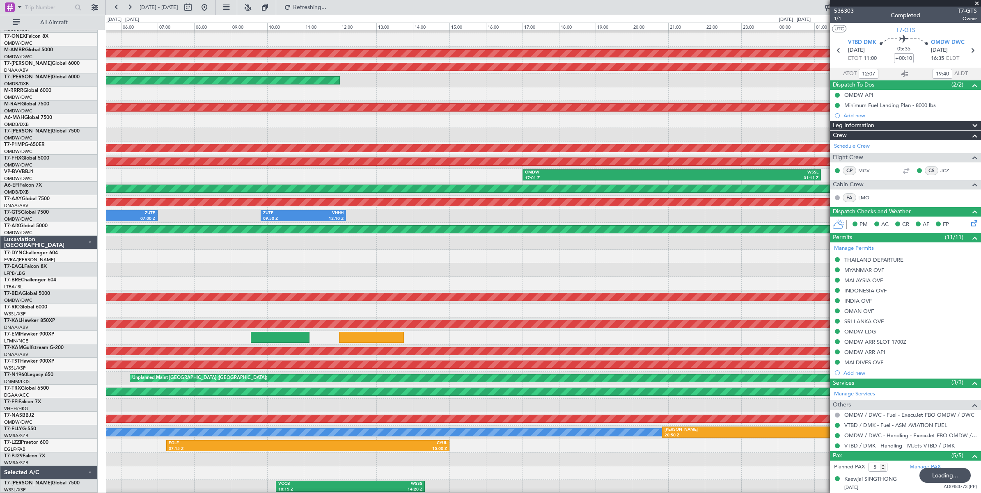
scroll to position [23, 0]
click at [350, 180] on div "OMDW 17:01 Z WSSL 01:11 Z" at bounding box center [543, 176] width 875 height 14
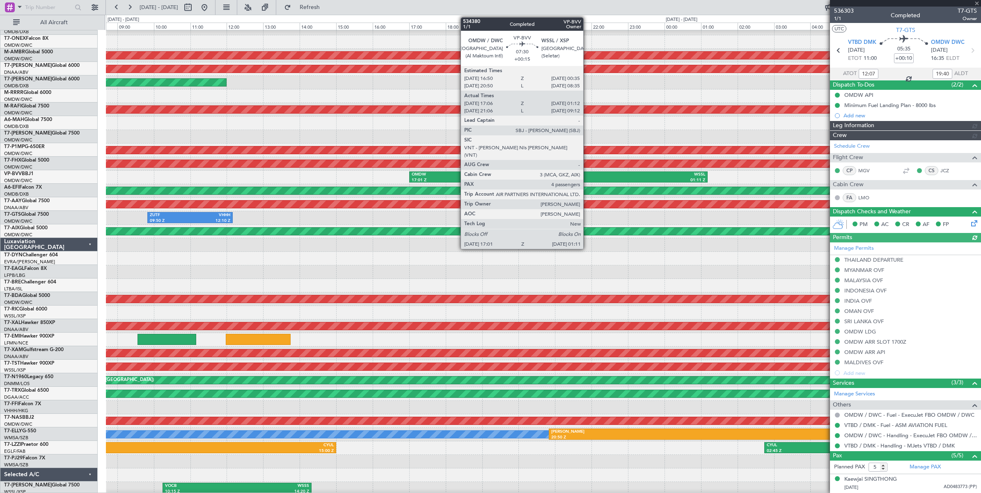
type input "Anita Mani (ANI)"
type input "7201"
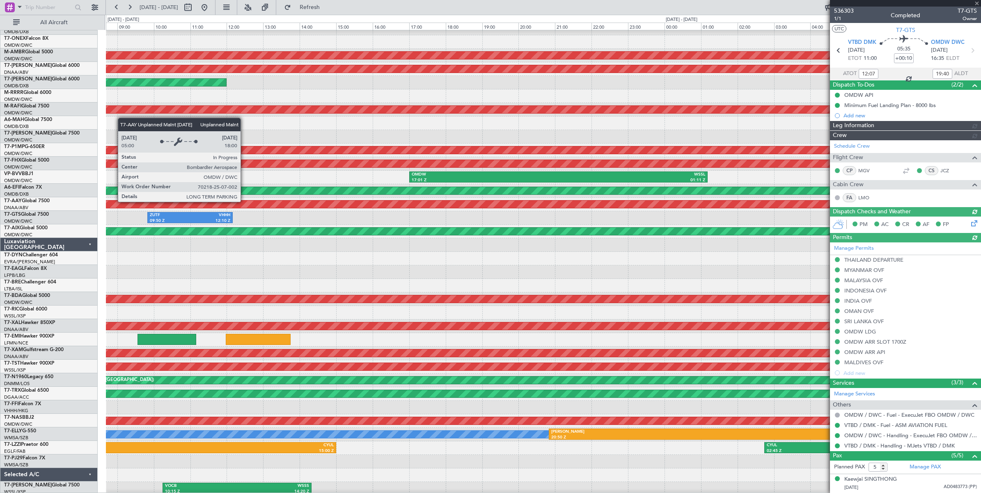
type input "Anita Mani (ANI)"
type input "7201"
type input "Anita Mani (ANI)"
type input "7201"
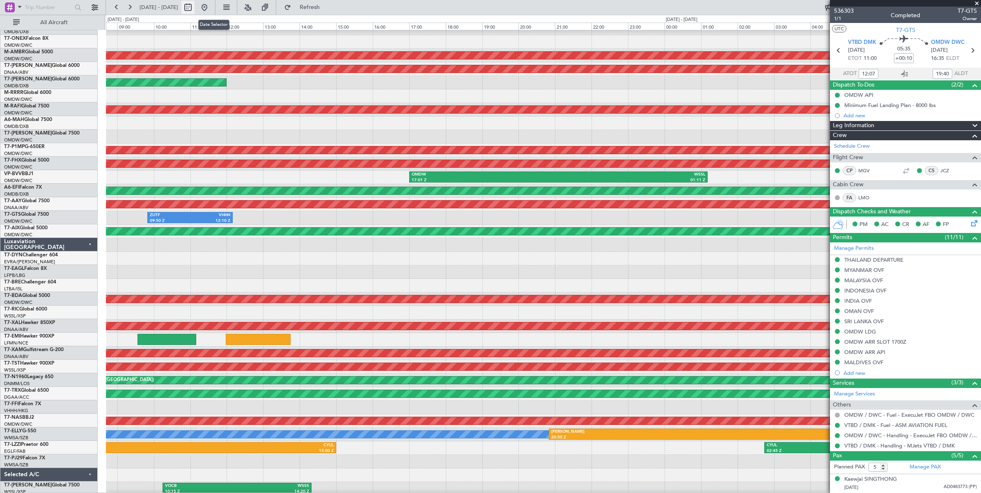
click at [195, 7] on button at bounding box center [187, 7] width 13 height 13
select select "9"
select select "2025"
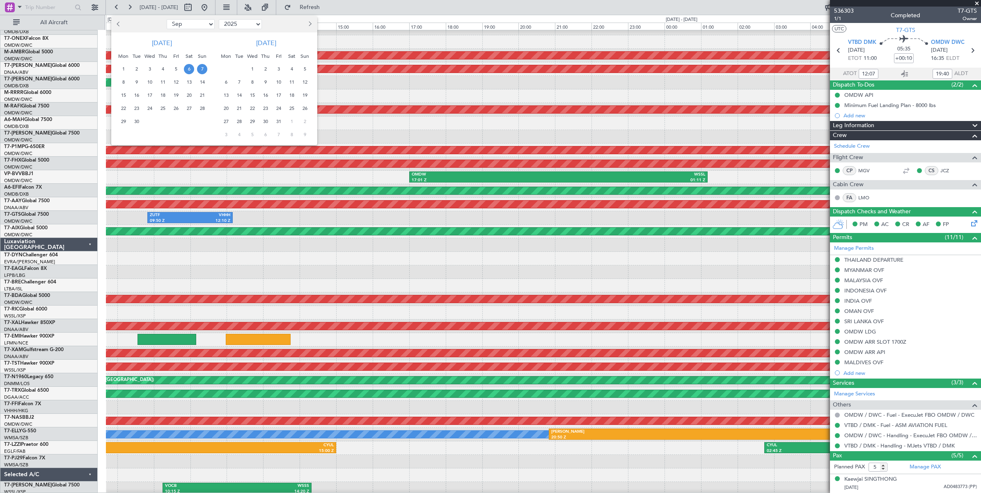
click at [116, 7] on div at bounding box center [490, 246] width 981 height 493
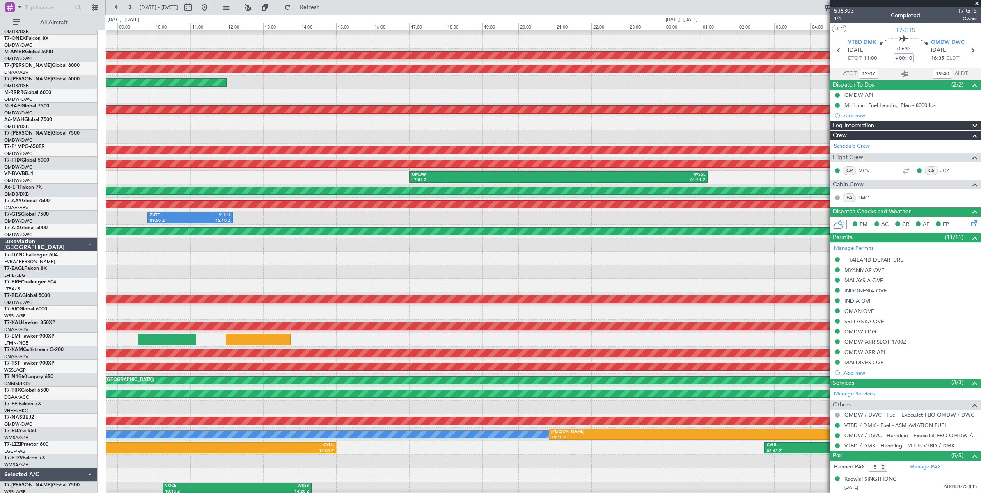
click at [116, 7] on button at bounding box center [116, 7] width 13 height 13
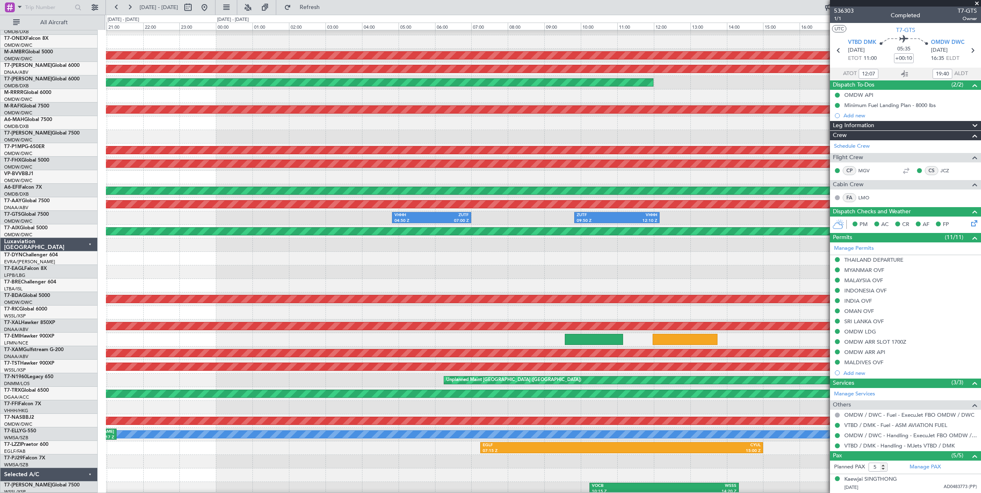
click at [116, 7] on button at bounding box center [116, 7] width 13 height 13
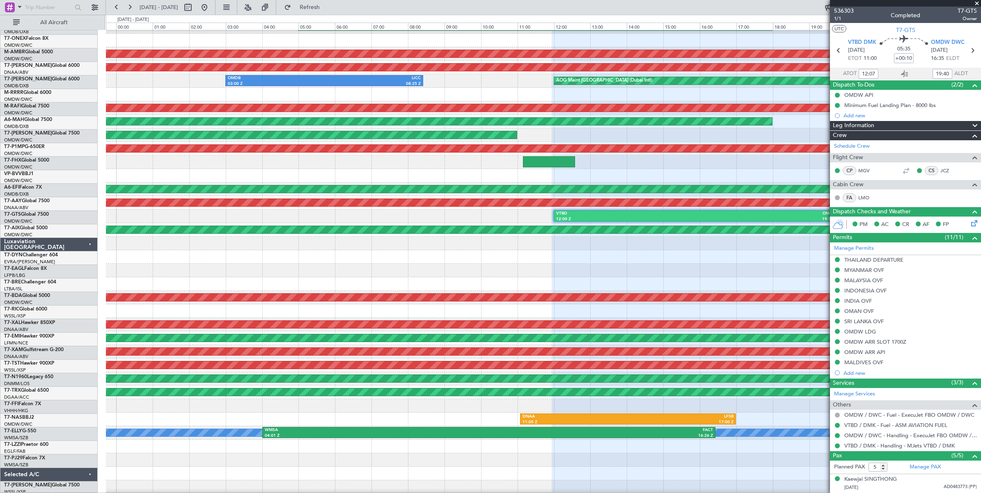
scroll to position [25, 0]
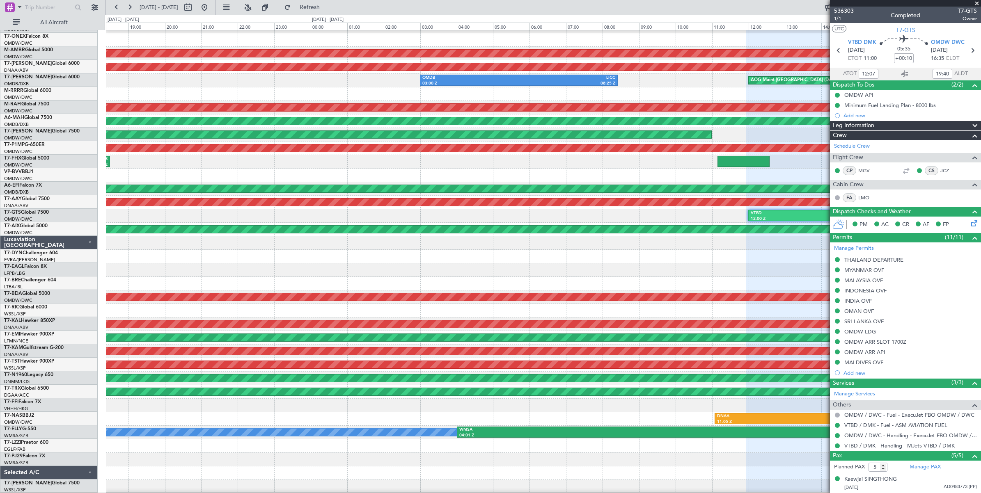
click at [686, 88] on div at bounding box center [543, 94] width 875 height 14
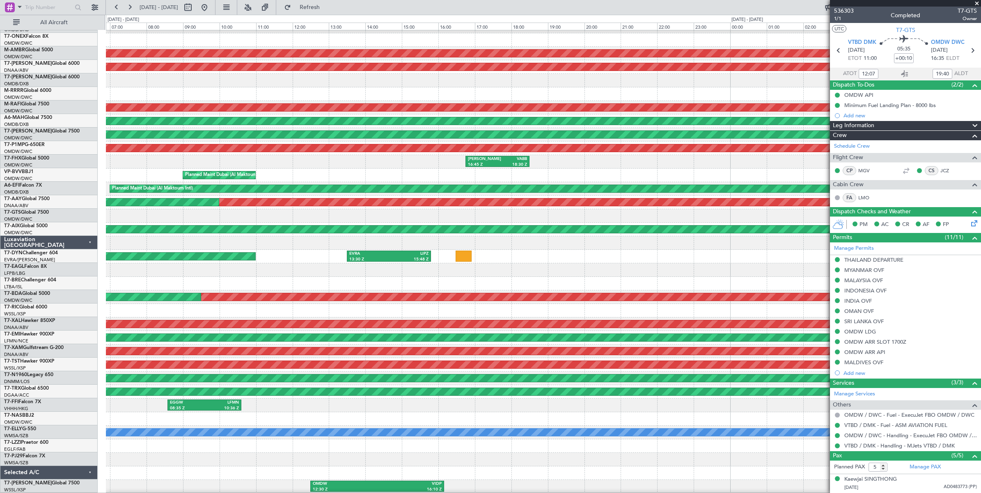
click at [665, 91] on div at bounding box center [543, 94] width 875 height 14
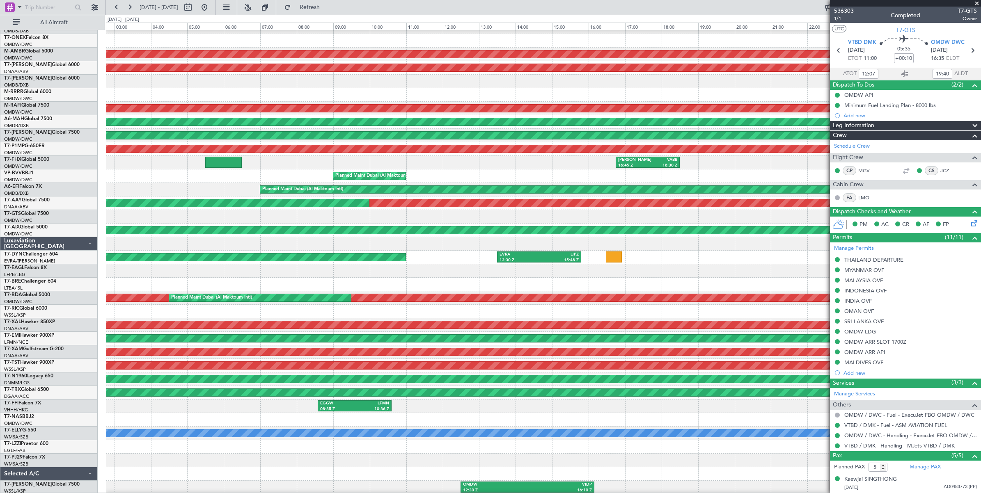
click at [619, 82] on div "Planned Maint Dubai (Al Maktoum Intl) AOG Maint Dubai (Al Maktoum Intl) Unplann…" at bounding box center [543, 251] width 875 height 488
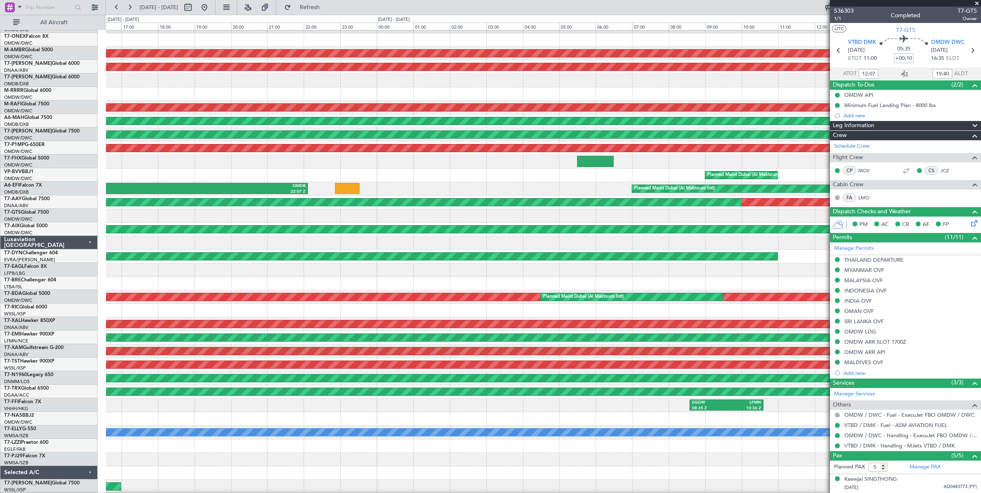
click at [547, 76] on div "Planned Maint [GEOGRAPHIC_DATA] ([GEOGRAPHIC_DATA] Intl)" at bounding box center [543, 81] width 875 height 14
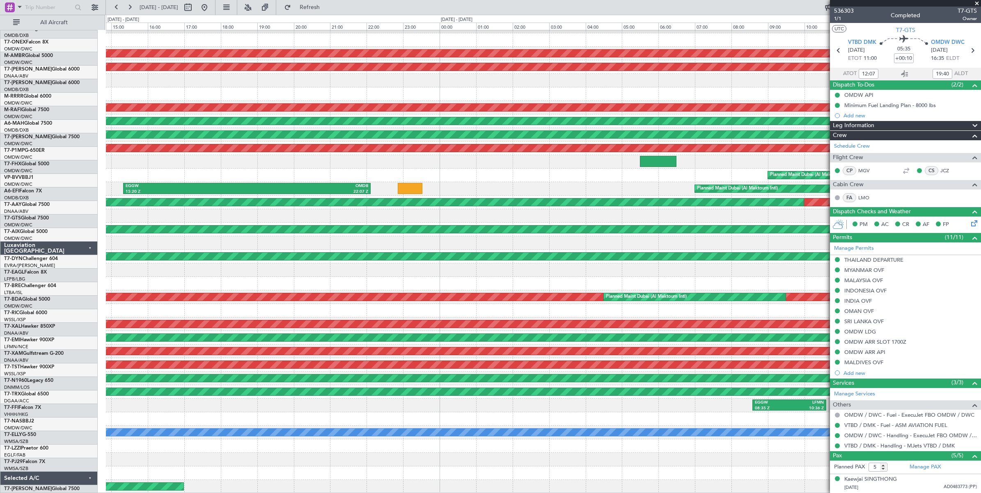
click at [522, 87] on div "AOG Maint Dubai (Al Maktoum Intl) Unplanned Maint Dubai (Al Maktoum Intl) Plann…" at bounding box center [543, 250] width 875 height 488
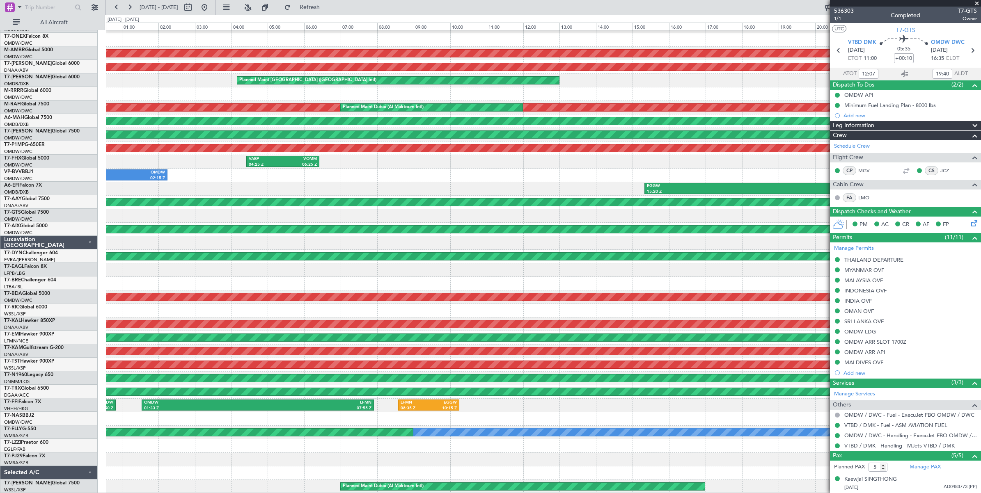
click at [535, 89] on div "AOG Maint Dubai (Al Maktoum Intl) Unplanned Maint Dubai (Al Maktoum Intl) Plann…" at bounding box center [543, 250] width 875 height 488
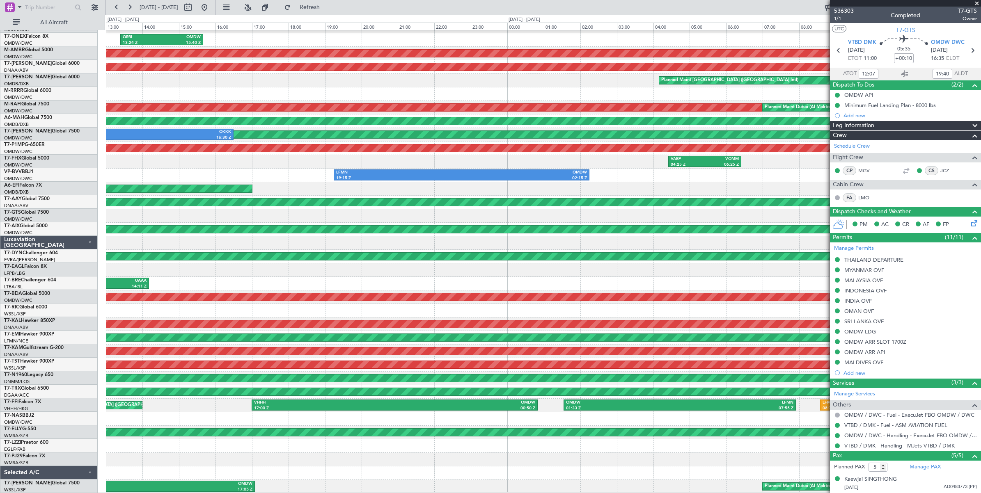
click at [561, 79] on div "Planned Maint [GEOGRAPHIC_DATA] ([GEOGRAPHIC_DATA] Intl)" at bounding box center [543, 81] width 875 height 14
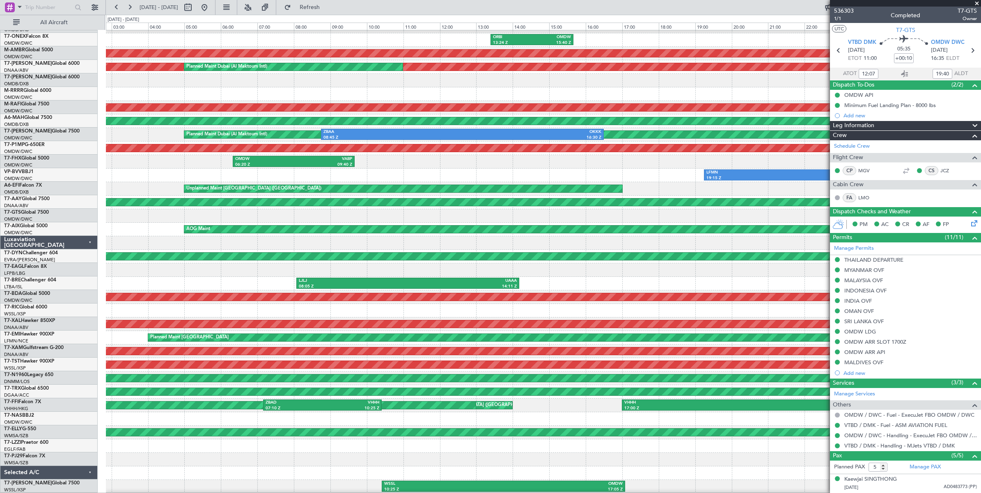
click at [604, 80] on div "No Crew ORBI 13:24 Z OMDW 15:40 Z AOG Maint Dubai (Al Maktoum Intl) Unplanned M…" at bounding box center [543, 250] width 875 height 488
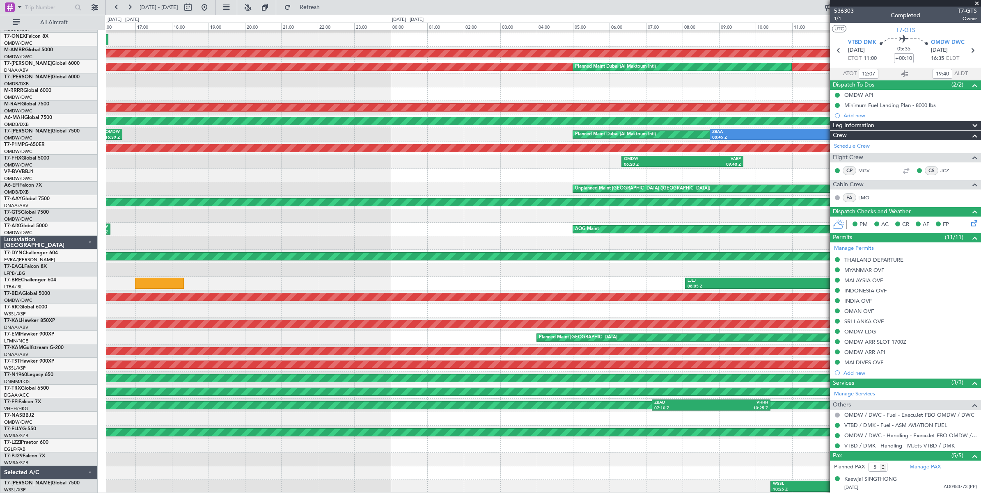
click at [644, 82] on div "No Crew ORBI 13:24 Z OMDW 15:40 Z AOG Maint Dubai (Al Maktoum Intl) Unplanned M…" at bounding box center [543, 250] width 875 height 488
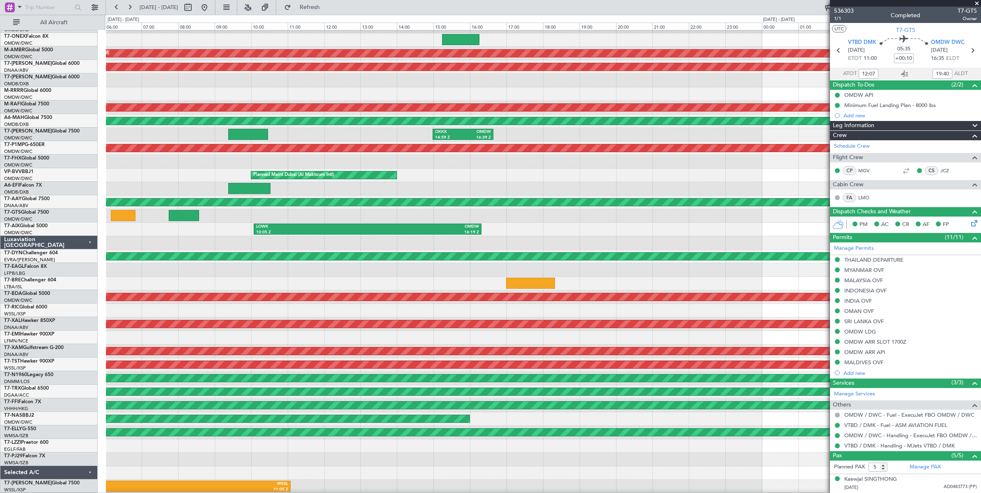
click at [640, 83] on div "No Crew OMDW 03:26 Z ORER 05:50 Z AOG Maint Dubai (Al Maktoum Intl) Unplanned M…" at bounding box center [543, 250] width 875 height 488
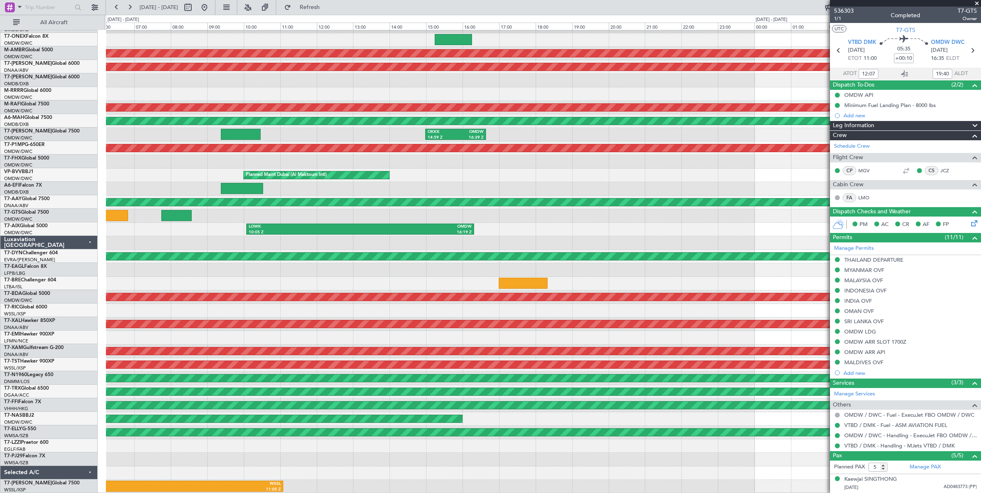
click at [607, 88] on div at bounding box center [543, 94] width 875 height 14
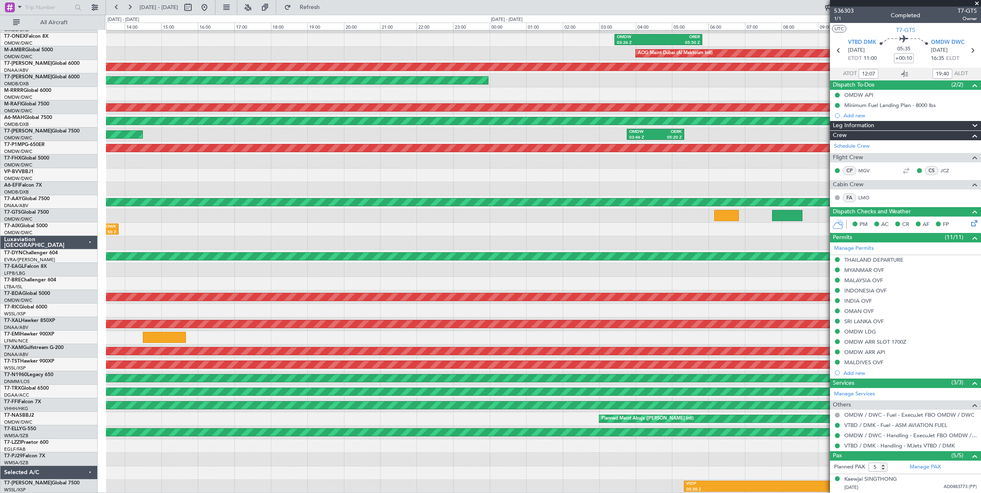
click at [480, 99] on div at bounding box center [543, 94] width 875 height 14
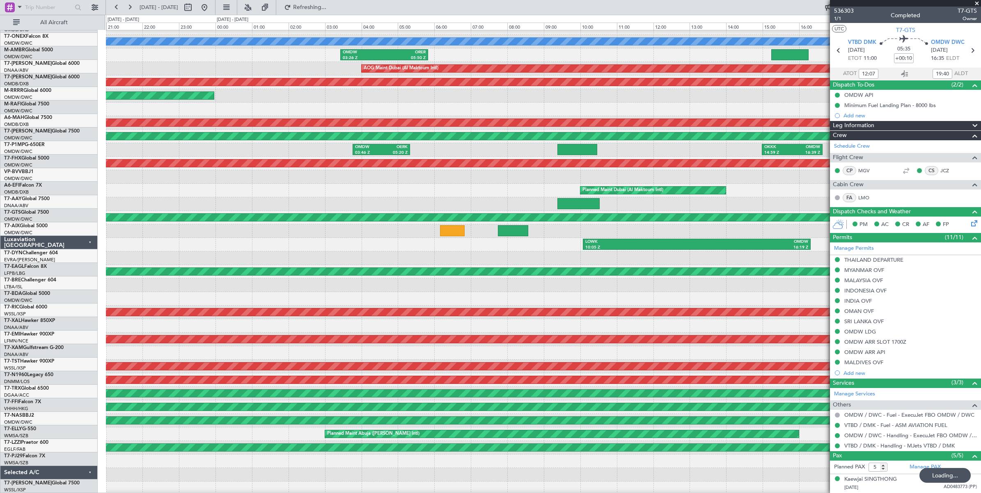
scroll to position [11, 0]
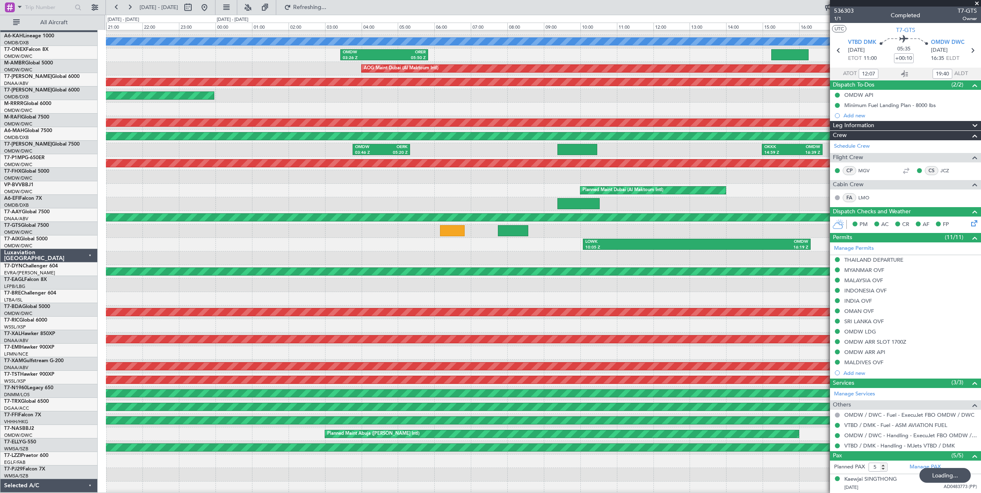
click at [159, 103] on div at bounding box center [543, 110] width 875 height 14
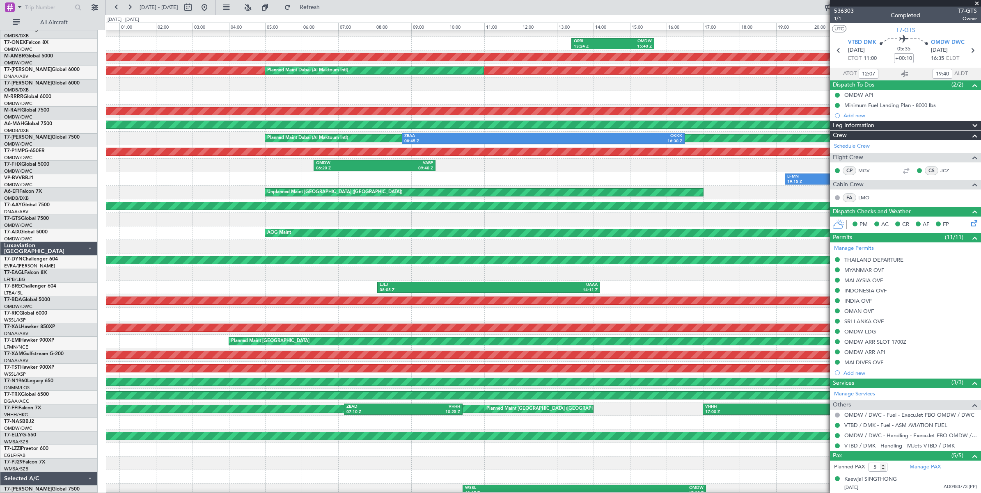
click at [278, 86] on div "Planned Maint [GEOGRAPHIC_DATA] ([GEOGRAPHIC_DATA] Intl)" at bounding box center [543, 85] width 875 height 14
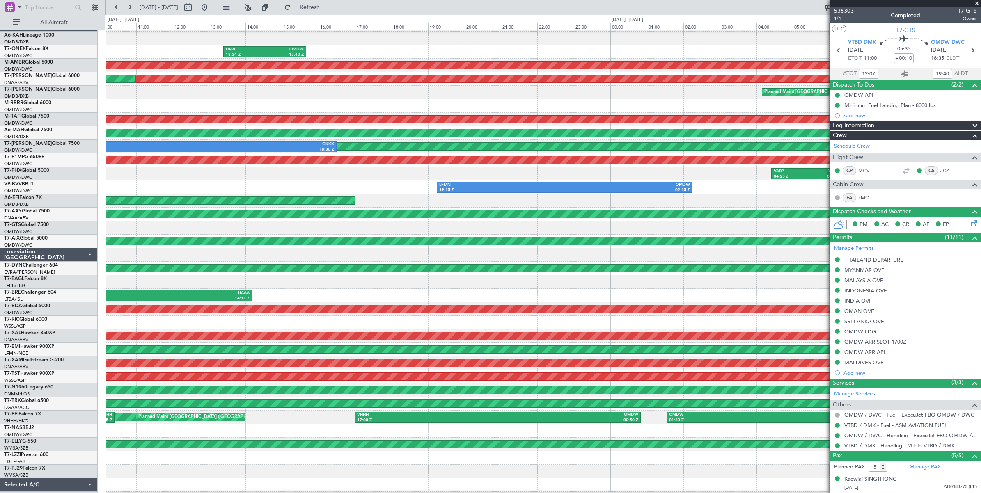
click at [301, 97] on div "Planned Maint [GEOGRAPHIC_DATA] ([GEOGRAPHIC_DATA] Intl)" at bounding box center [543, 93] width 875 height 14
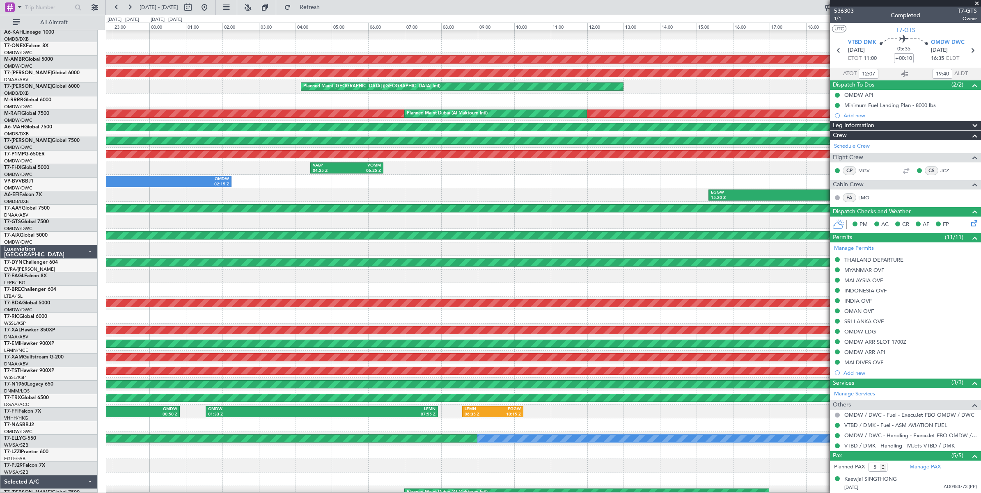
click at [253, 99] on div at bounding box center [543, 101] width 875 height 14
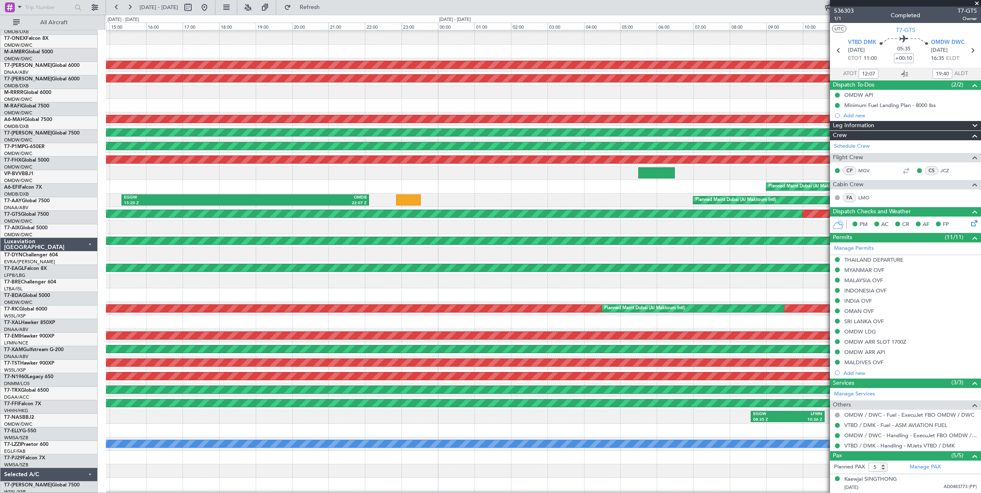
click at [204, 89] on div "Planned Maint [GEOGRAPHIC_DATA] ([GEOGRAPHIC_DATA] Intl)" at bounding box center [543, 92] width 875 height 14
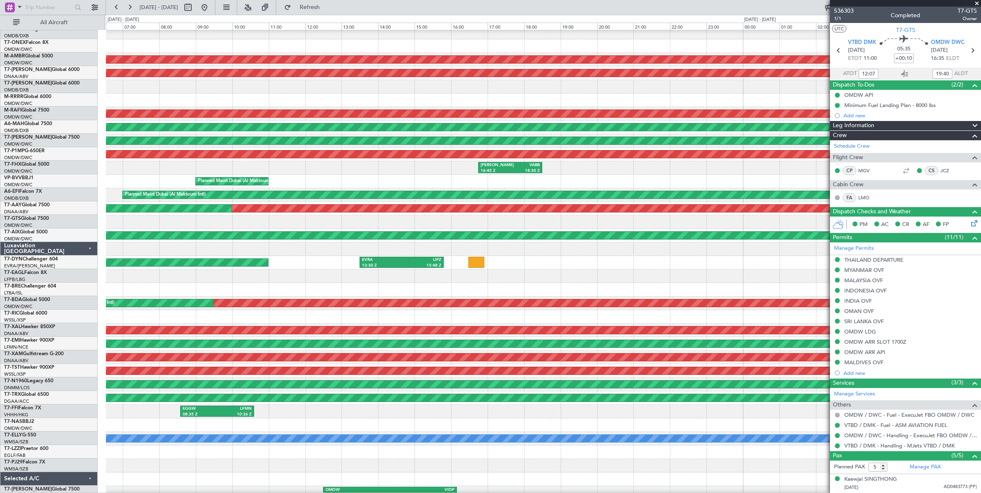
click at [190, 94] on div at bounding box center [543, 101] width 875 height 14
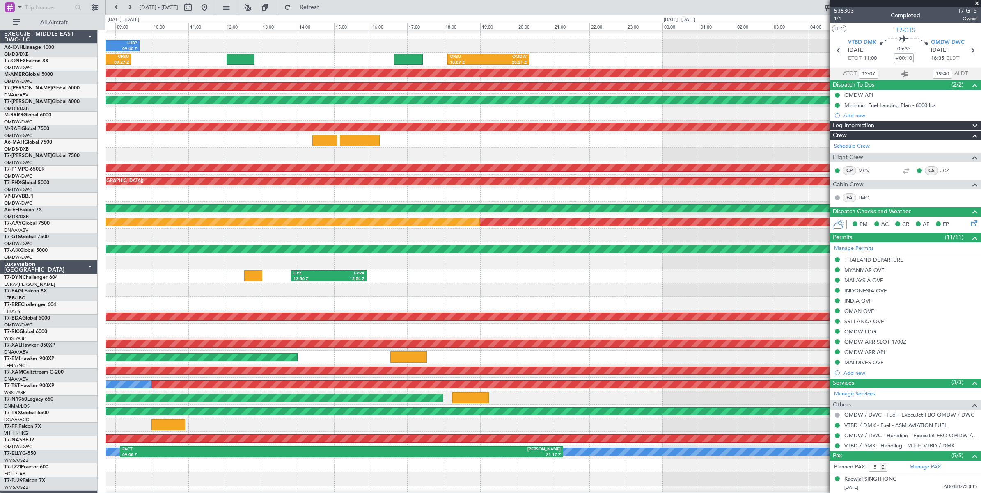
scroll to position [11, 0]
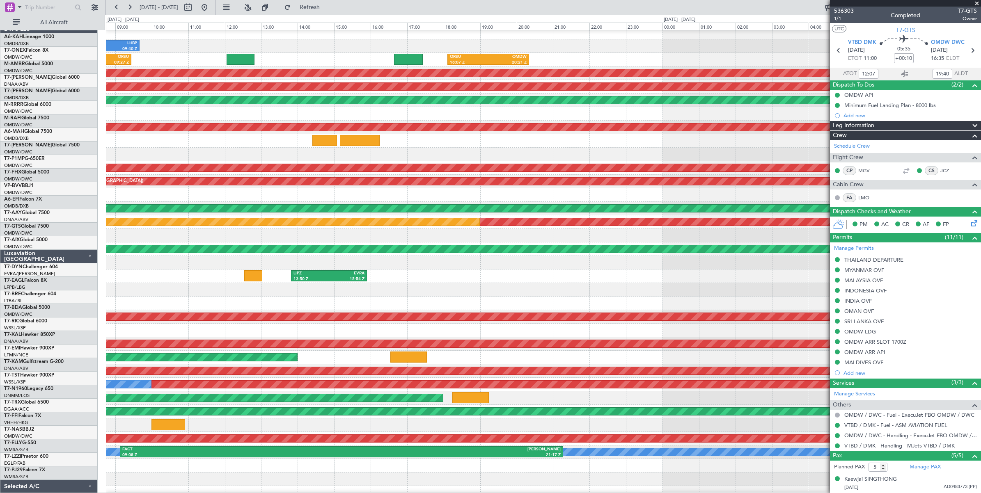
click at [222, 107] on div at bounding box center [543, 114] width 875 height 14
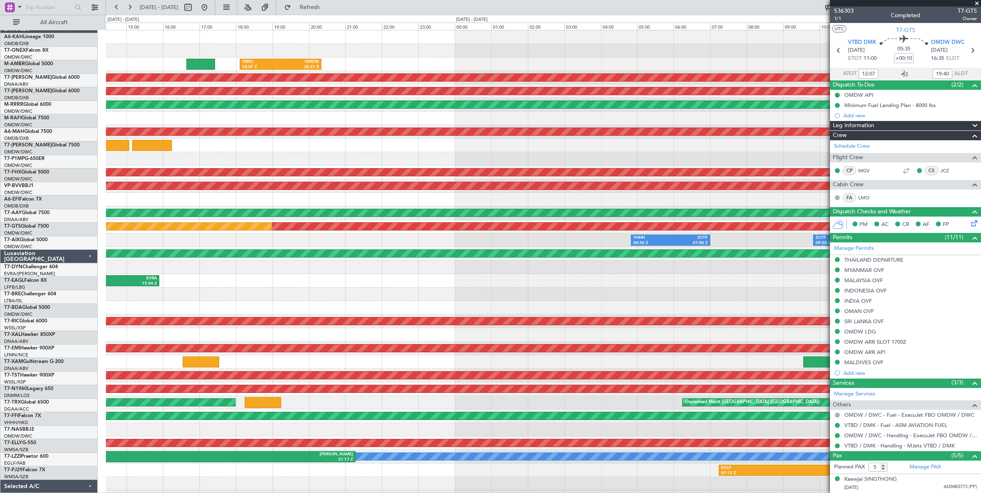
scroll to position [0, 0]
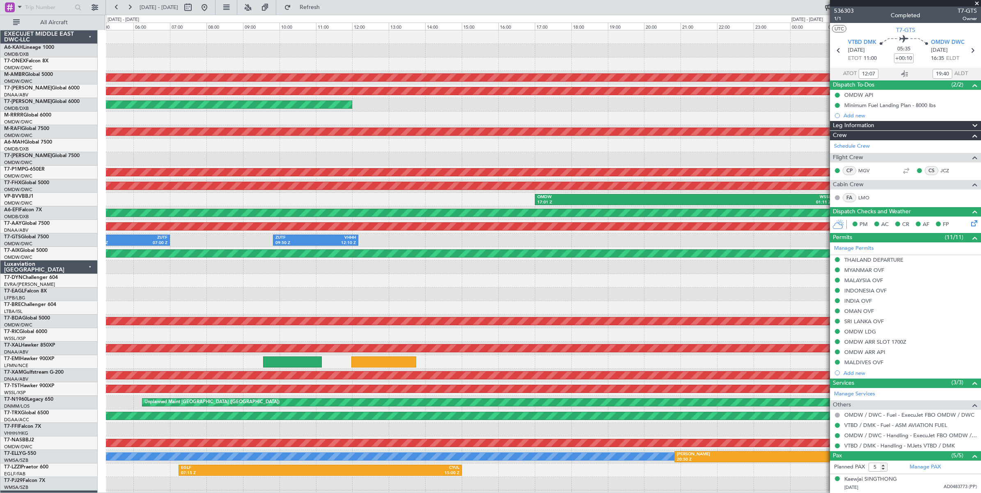
click at [253, 114] on div at bounding box center [543, 119] width 875 height 14
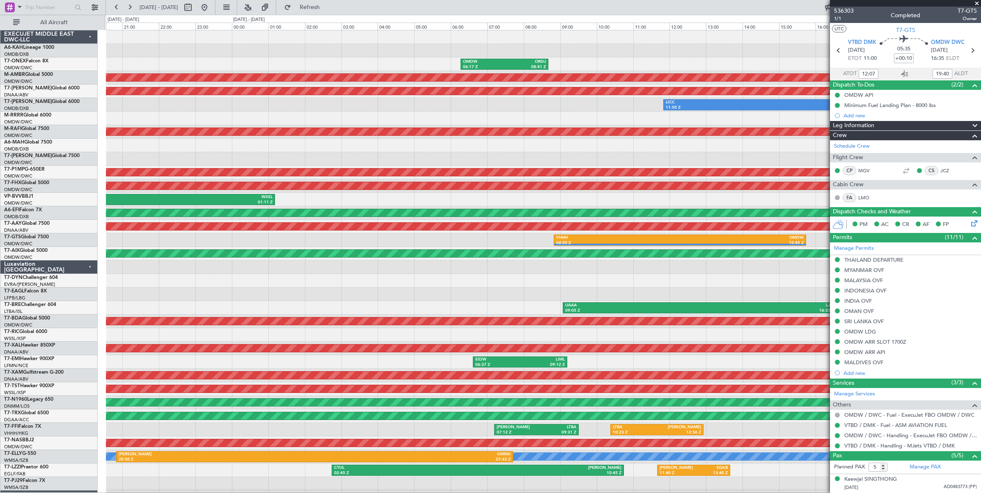
click at [224, 112] on div at bounding box center [543, 119] width 875 height 14
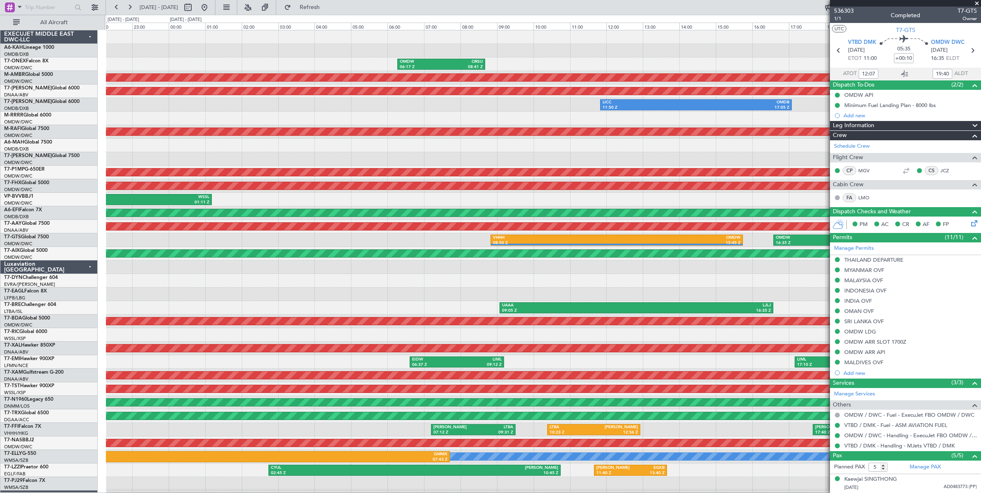
scroll to position [1, 0]
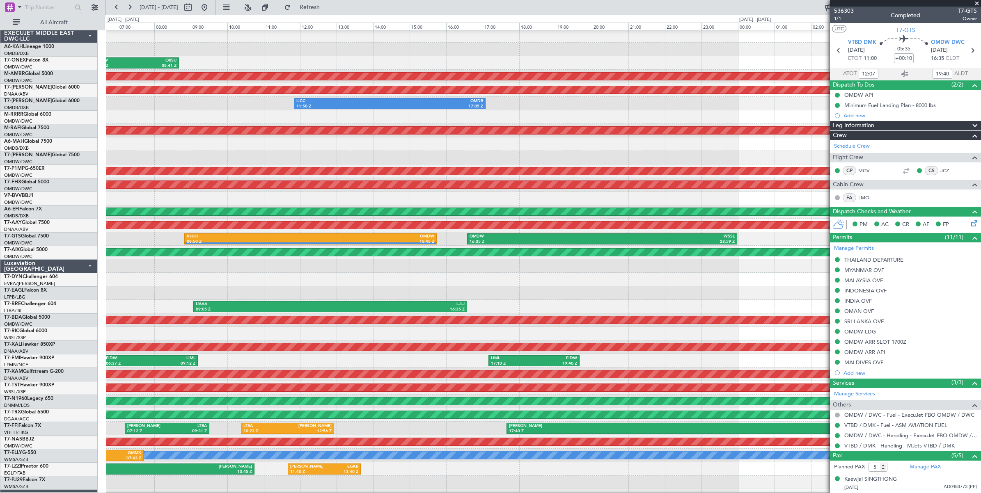
click at [233, 117] on div "Planned Maint Dubai (Al Maktoum Intl)" at bounding box center [543, 117] width 875 height 14
click at [128, 11] on button at bounding box center [129, 7] width 13 height 13
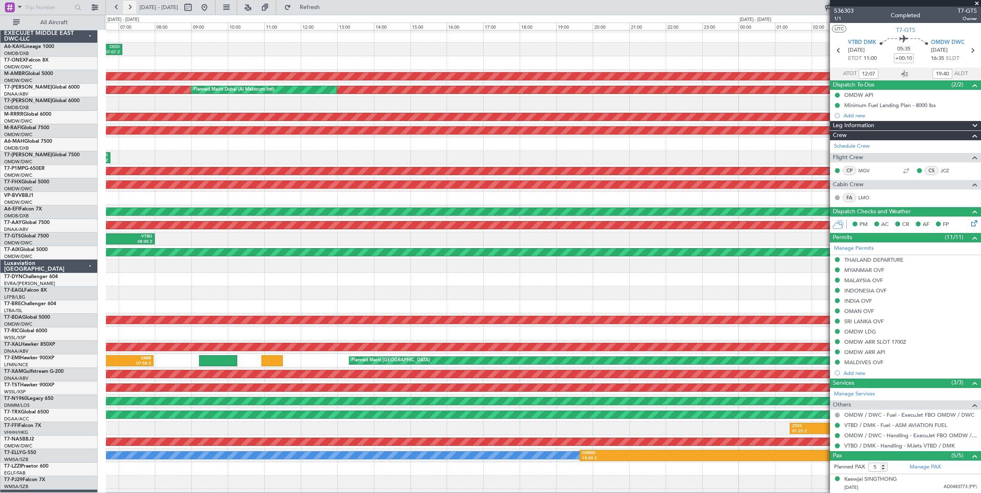
click at [128, 11] on button at bounding box center [129, 7] width 13 height 13
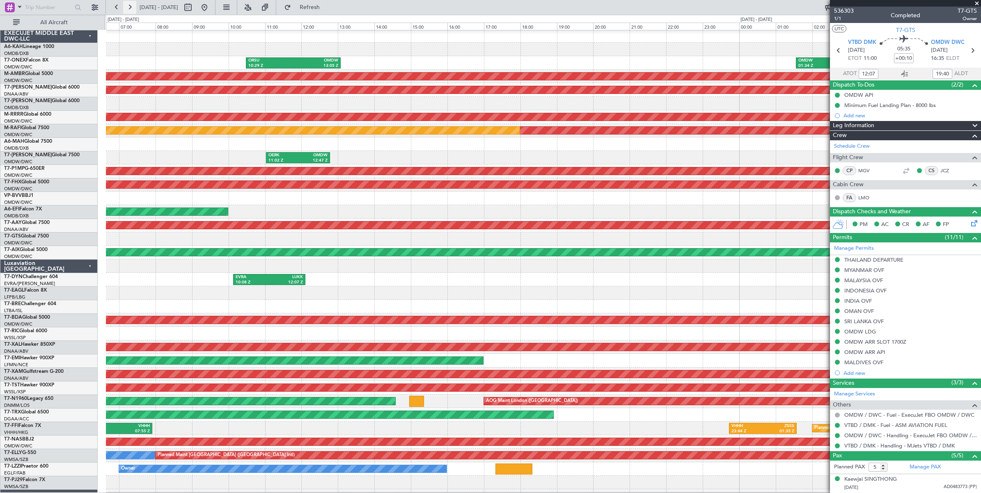
click at [128, 11] on button at bounding box center [129, 7] width 13 height 13
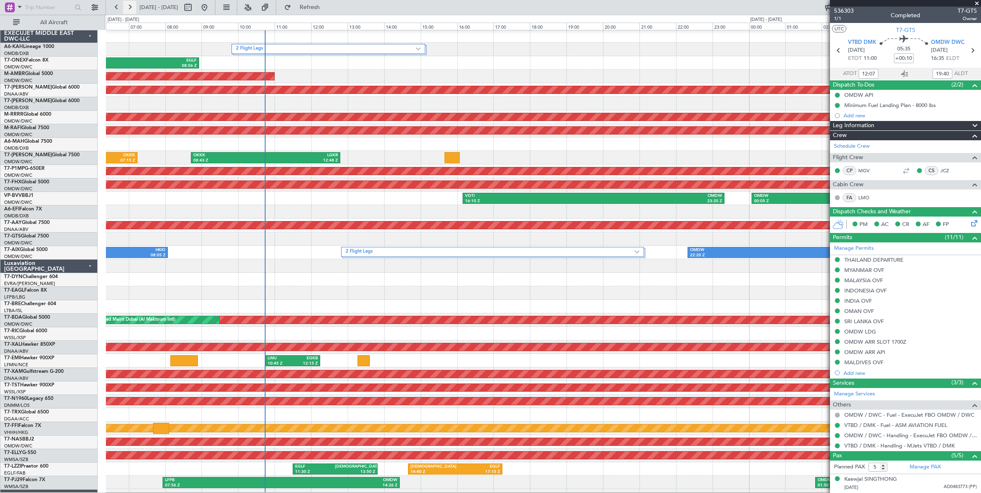
click at [128, 11] on button at bounding box center [129, 7] width 13 height 13
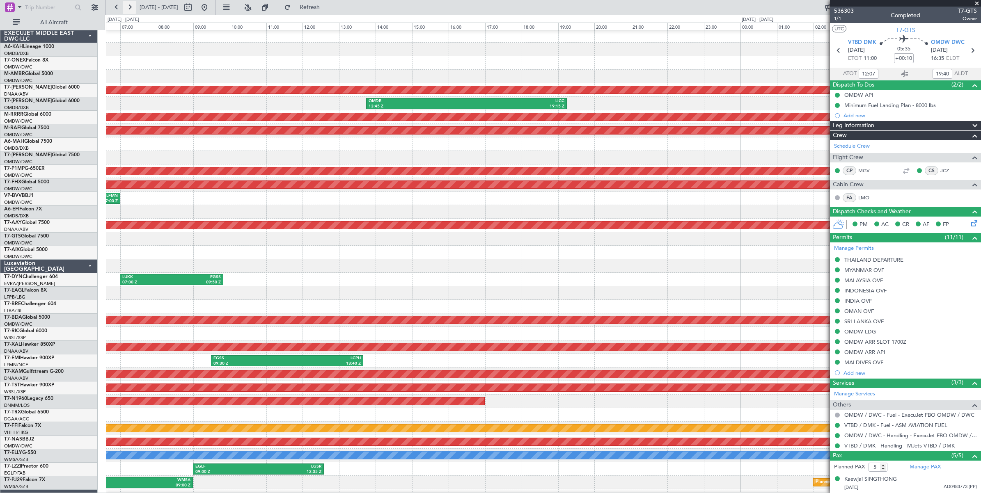
click at [126, 8] on button at bounding box center [129, 7] width 13 height 13
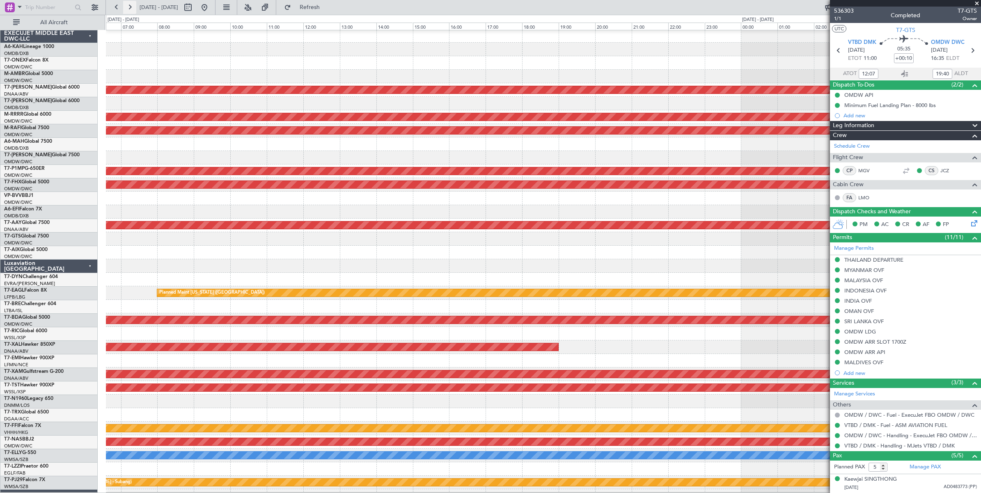
click at [126, 8] on button at bounding box center [129, 7] width 13 height 13
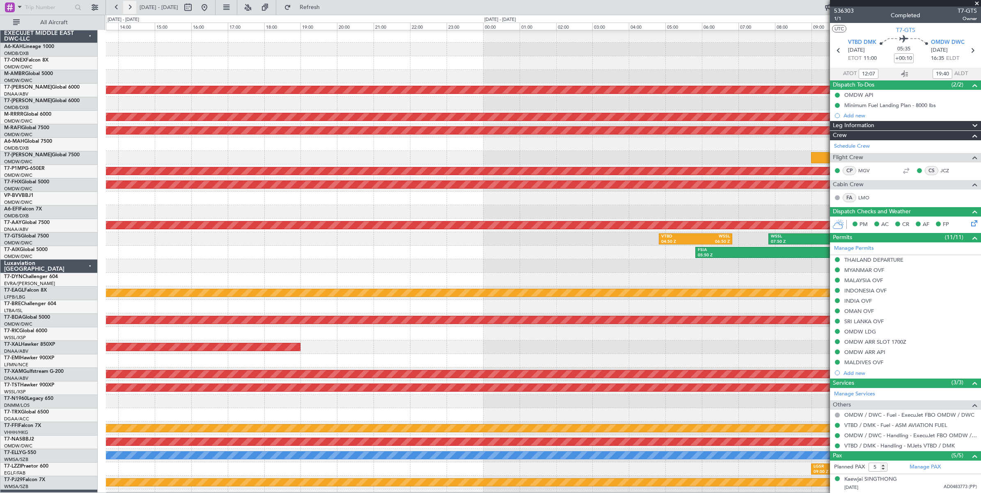
click at [126, 8] on button at bounding box center [129, 7] width 13 height 13
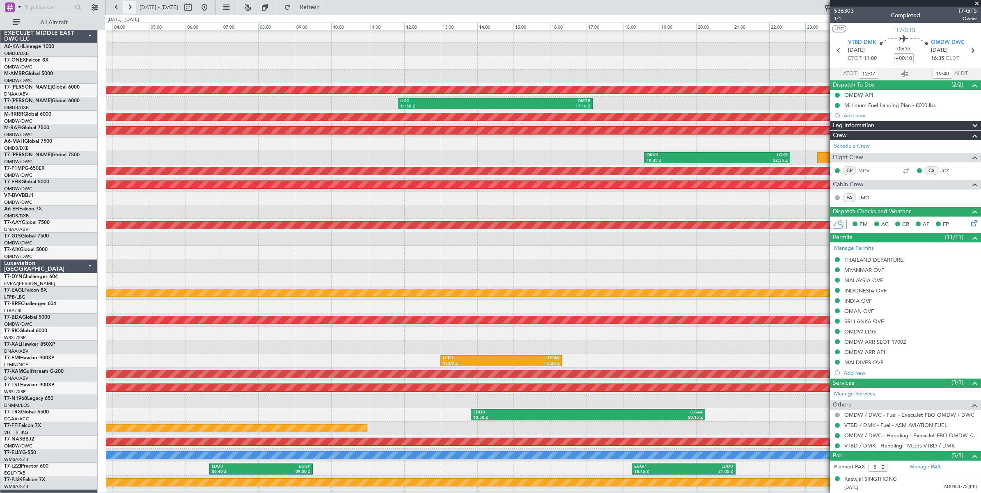
click at [126, 8] on button at bounding box center [129, 7] width 13 height 13
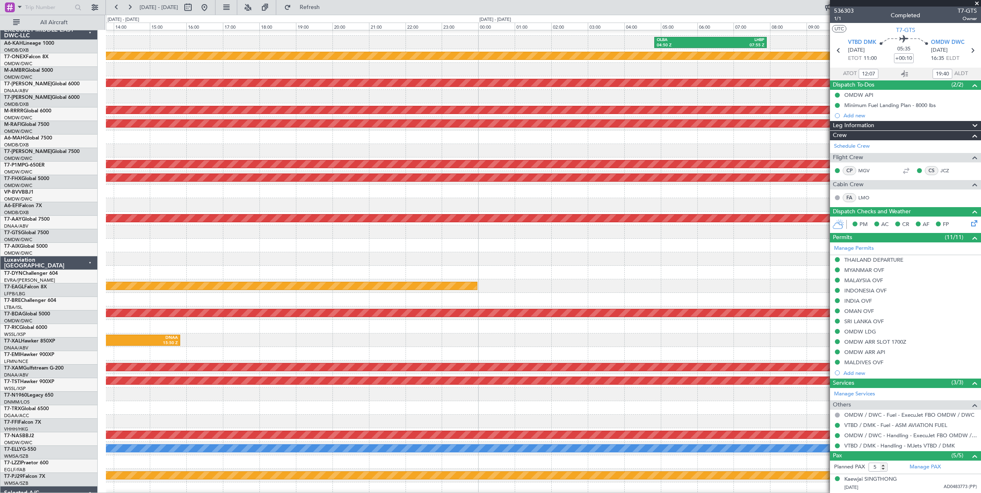
scroll to position [16, 0]
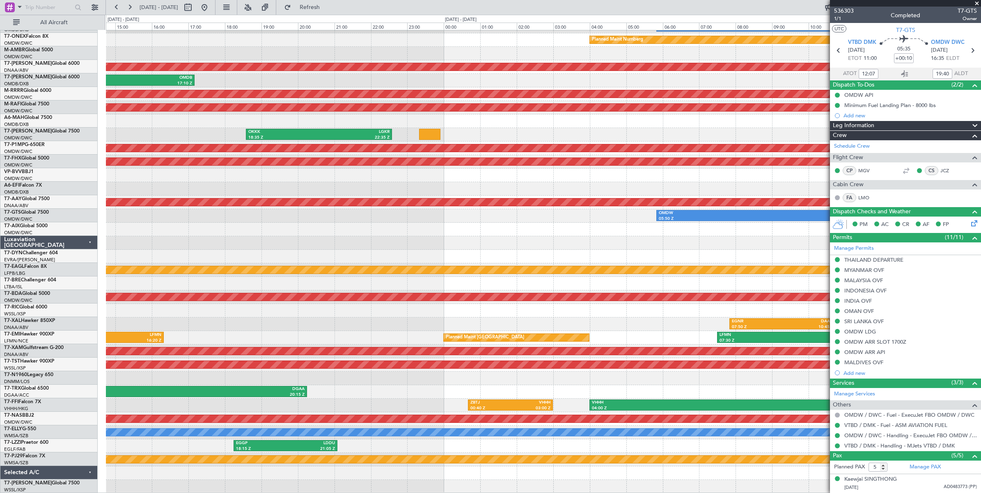
click at [634, 138] on div "OKKK 18:35 Z LGKR 22:35 Z" at bounding box center [543, 135] width 875 height 14
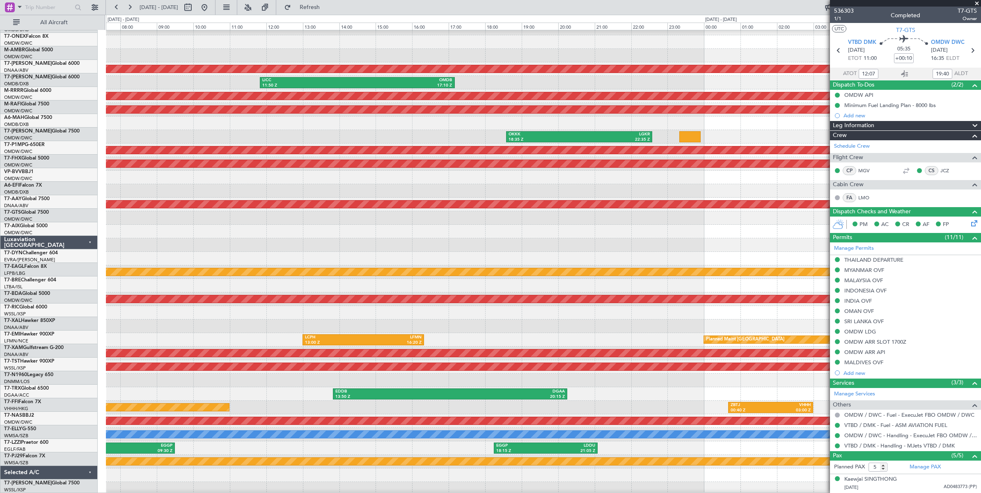
scroll to position [16, 0]
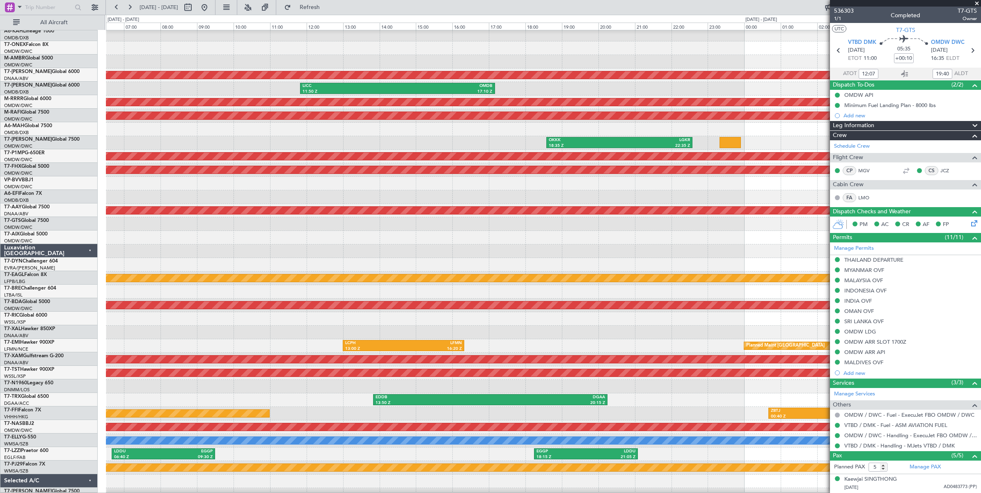
click at [477, 150] on div "Planned Maint Savannah (Savannah/hilton Head Intl)" at bounding box center [543, 157] width 875 height 14
click at [116, 9] on button at bounding box center [116, 7] width 13 height 13
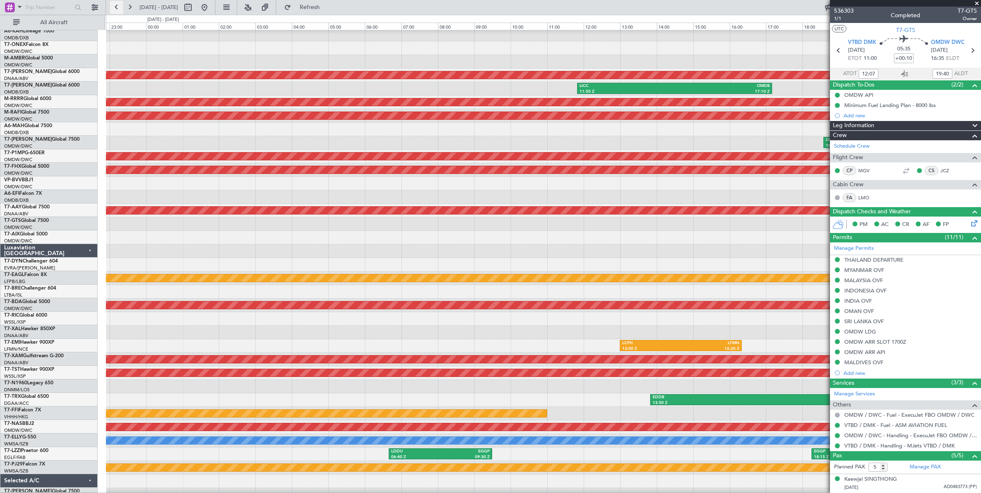
click at [116, 9] on button at bounding box center [116, 7] width 13 height 13
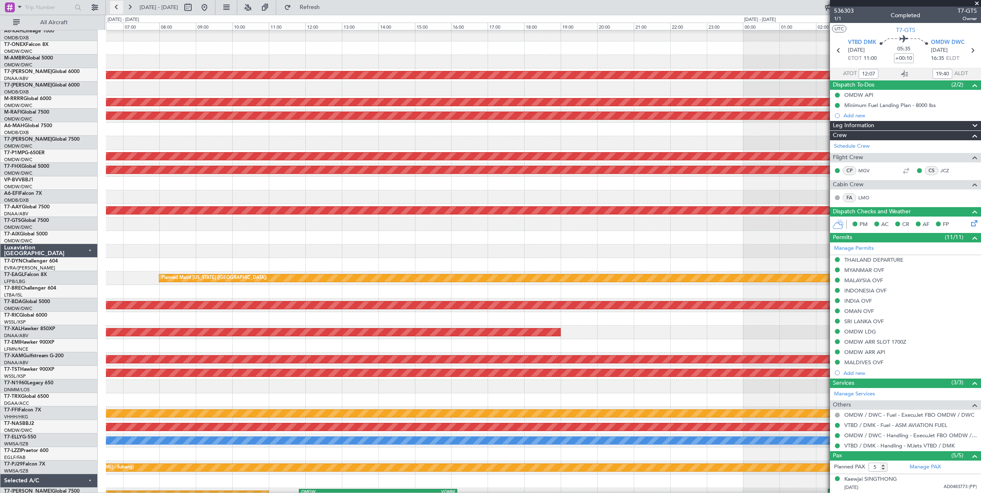
click at [116, 9] on button at bounding box center [116, 7] width 13 height 13
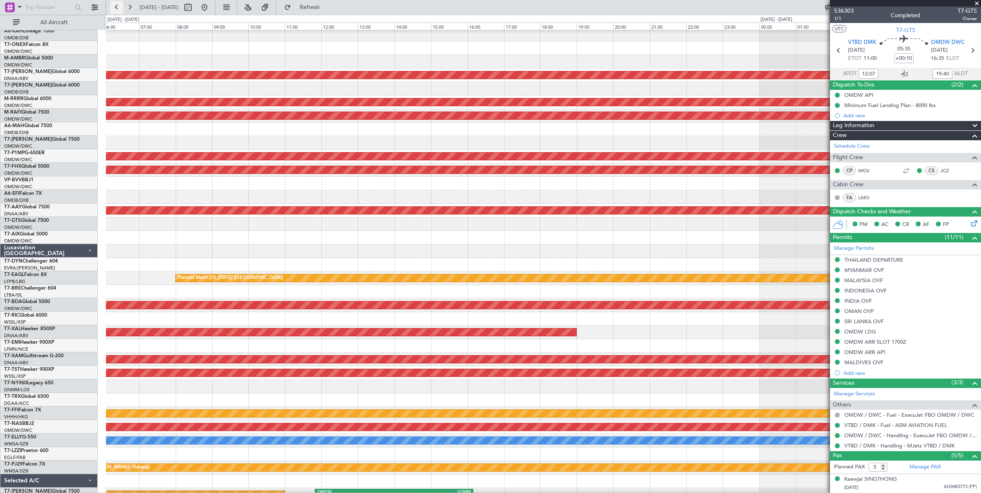
click at [116, 9] on button at bounding box center [116, 7] width 13 height 13
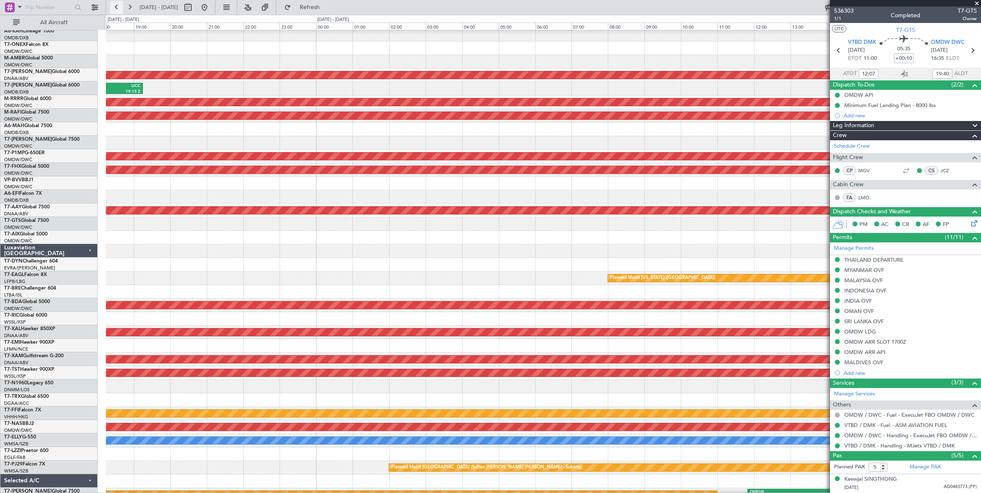
click at [116, 9] on button at bounding box center [116, 7] width 13 height 13
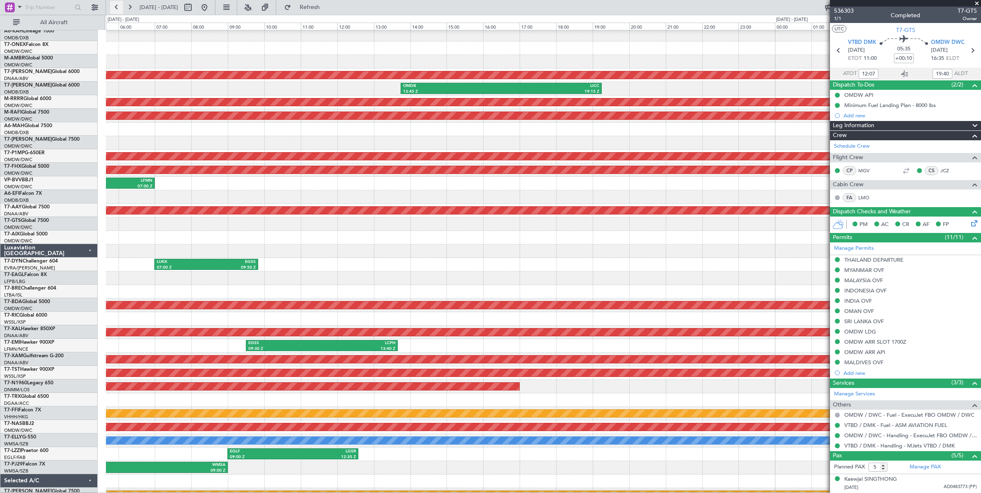
click at [116, 9] on button at bounding box center [116, 7] width 13 height 13
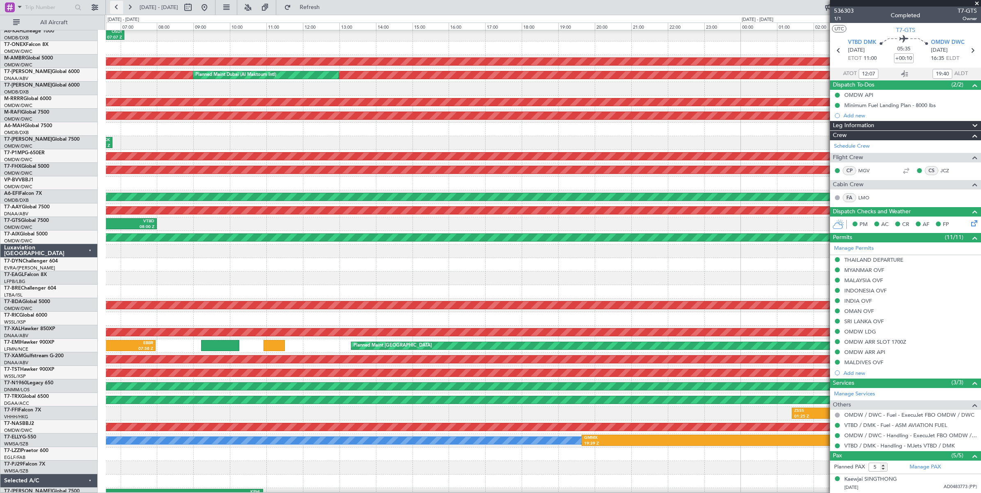
click at [116, 9] on button at bounding box center [116, 7] width 13 height 13
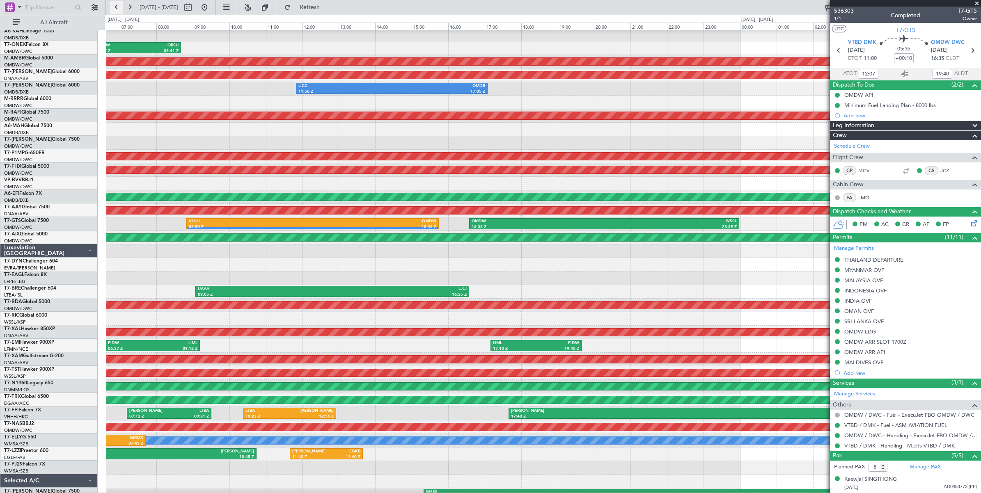
click at [116, 9] on button at bounding box center [116, 7] width 13 height 13
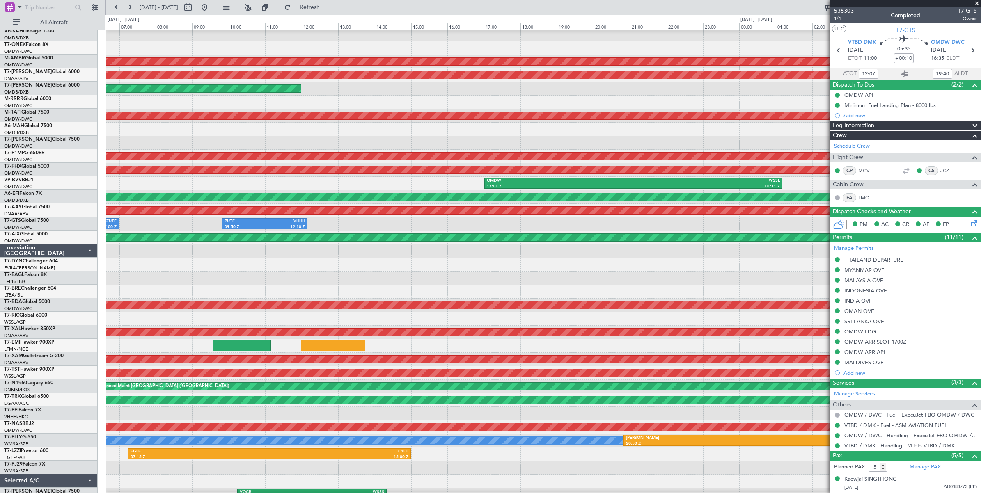
scroll to position [0, 0]
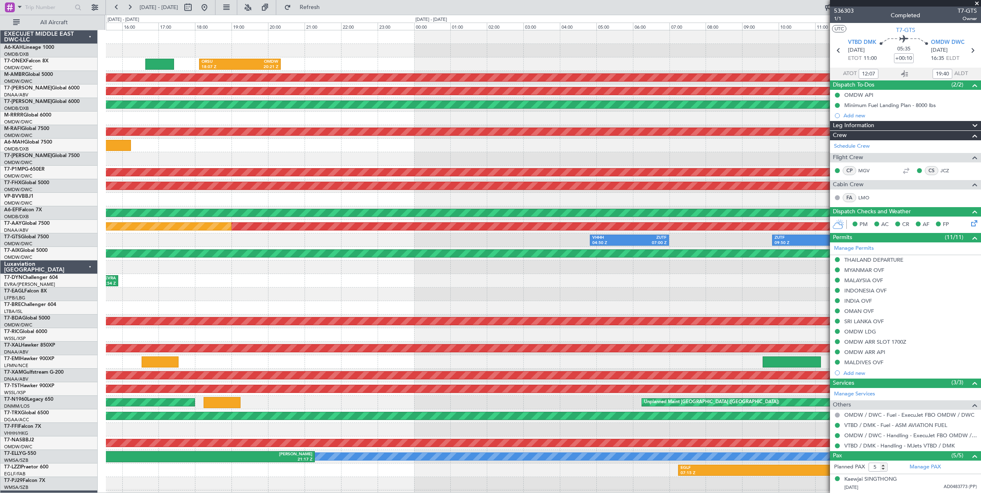
click at [717, 123] on div at bounding box center [543, 119] width 875 height 14
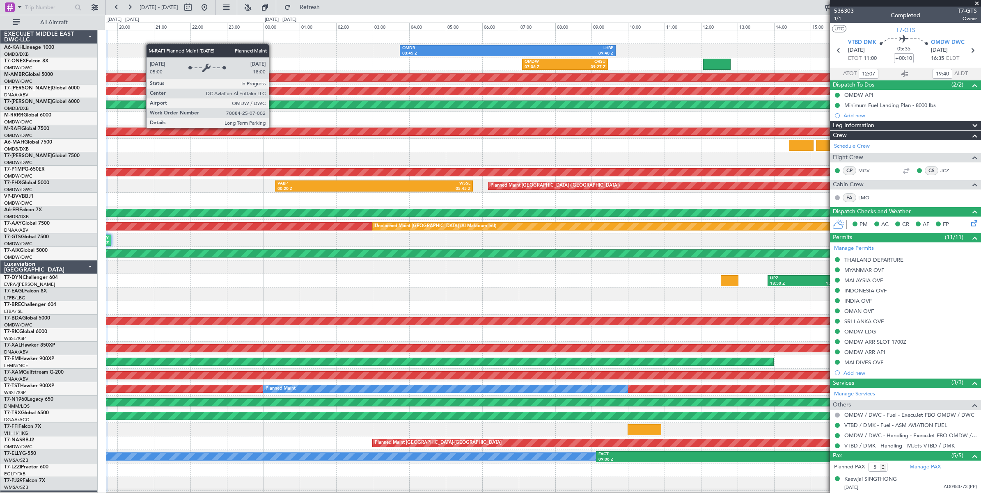
click at [573, 128] on div "Planned Maint Dubai (Al Maktoum Intl)" at bounding box center [543, 131] width 2623 height 7
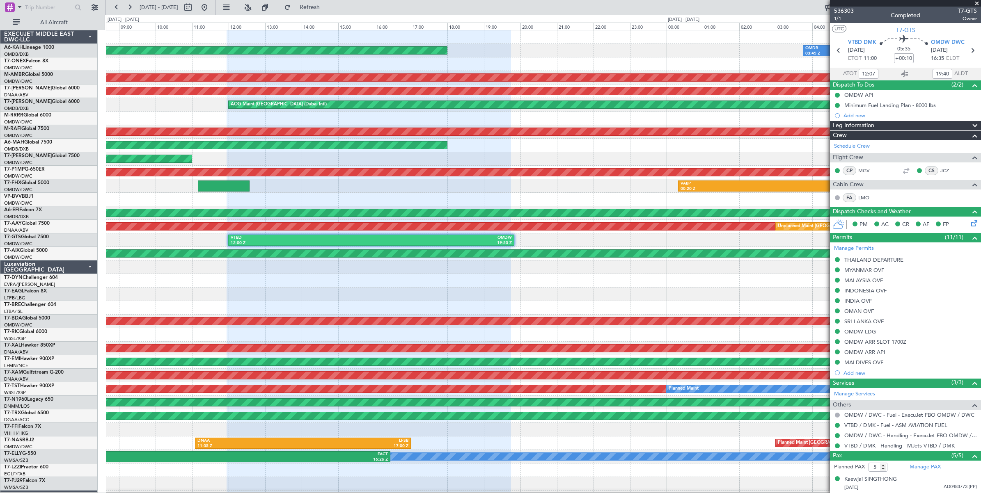
click at [629, 126] on div "OMDB 03:45 Z LHBP 09:40 Z Planned Maint Dubai (Al Maktoum Intl) OMDW 07:06 Z OR…" at bounding box center [543, 274] width 875 height 488
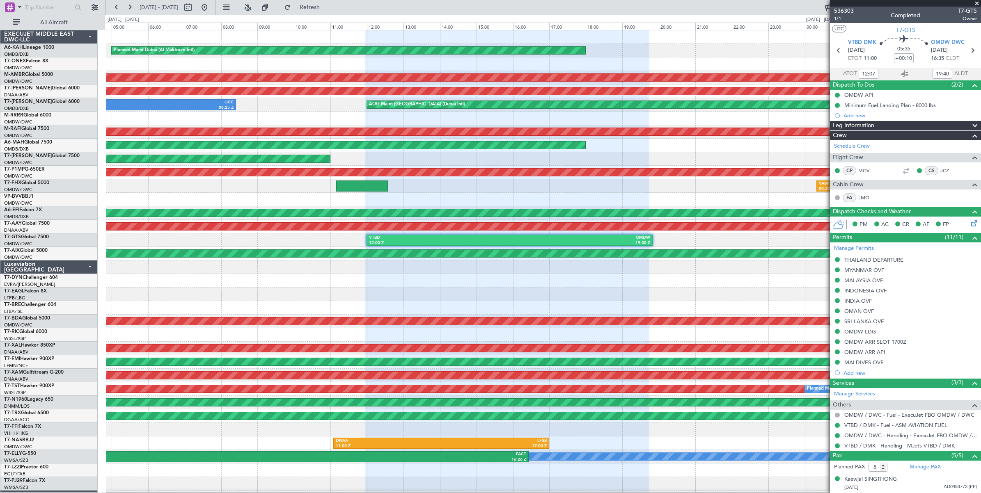
click at [631, 124] on div at bounding box center [543, 119] width 875 height 14
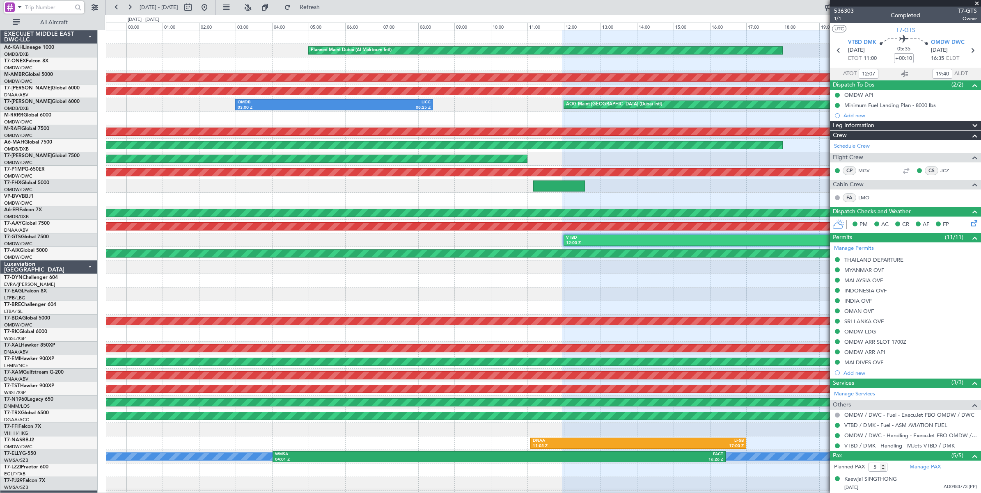
click at [44, 9] on input "text" at bounding box center [48, 7] width 47 height 12
type input "536287"
click at [79, 9] on div at bounding box center [78, 7] width 13 height 13
type input "Anita Mani (ANI)"
type input "7201"
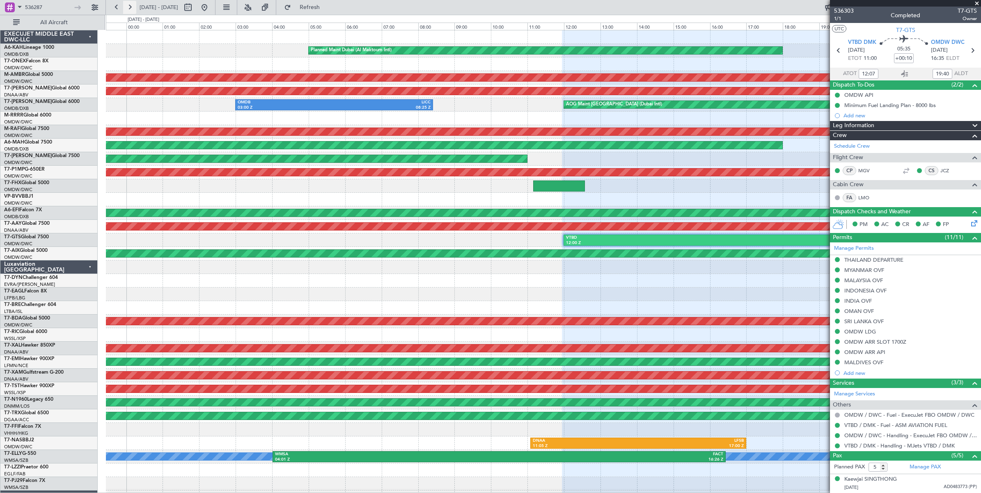
click at [132, 9] on button at bounding box center [129, 7] width 13 height 13
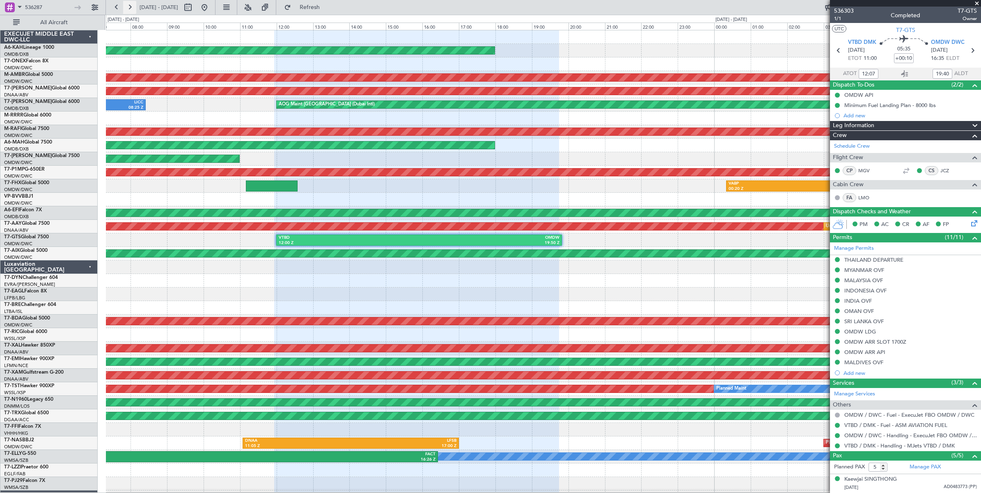
click at [132, 9] on button at bounding box center [129, 7] width 13 height 13
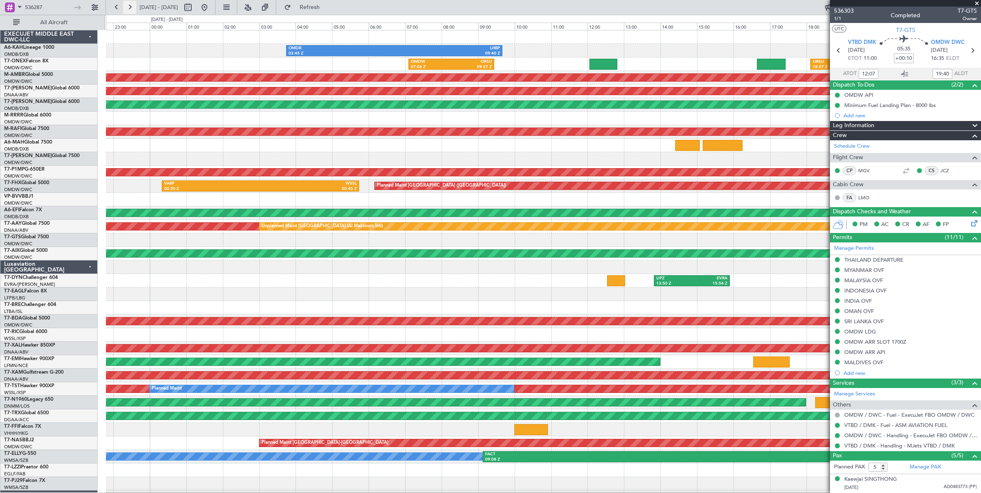
click at [132, 9] on button at bounding box center [129, 7] width 13 height 13
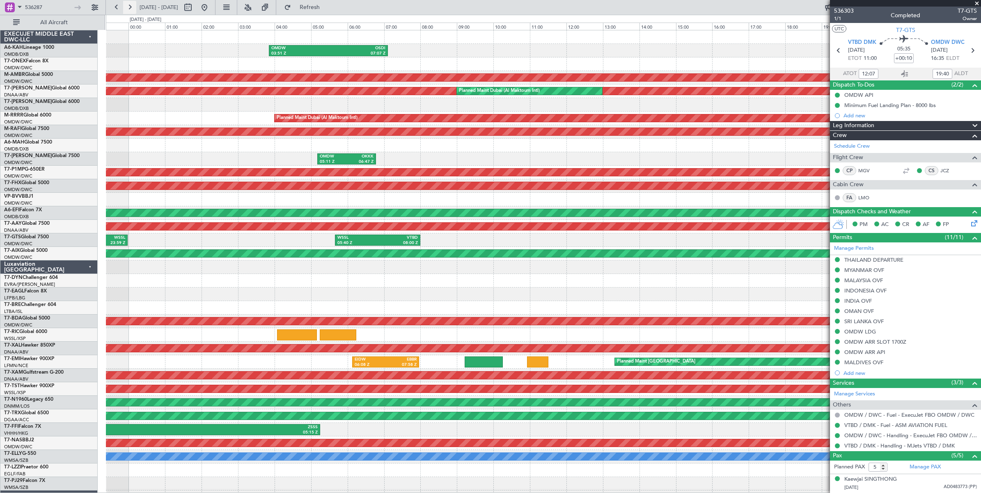
click at [132, 9] on button at bounding box center [129, 7] width 13 height 13
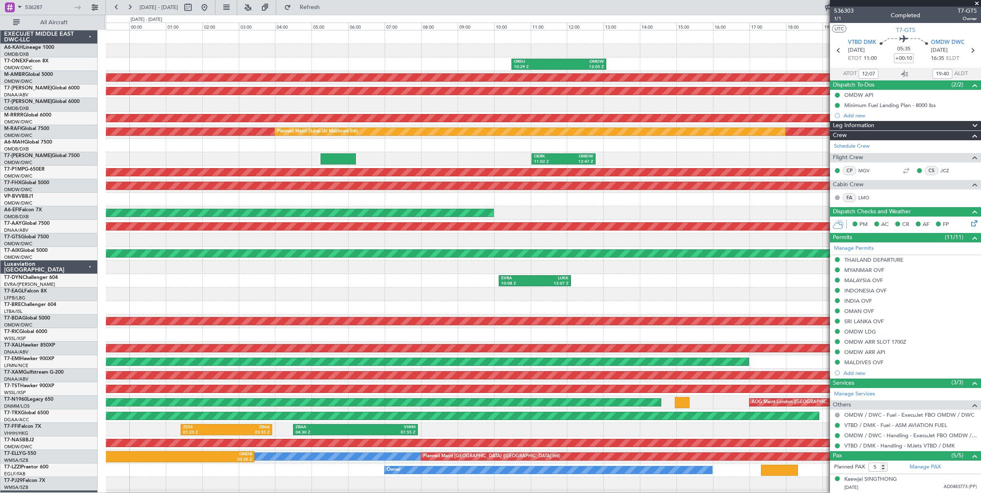
click at [978, 2] on span at bounding box center [977, 3] width 8 height 7
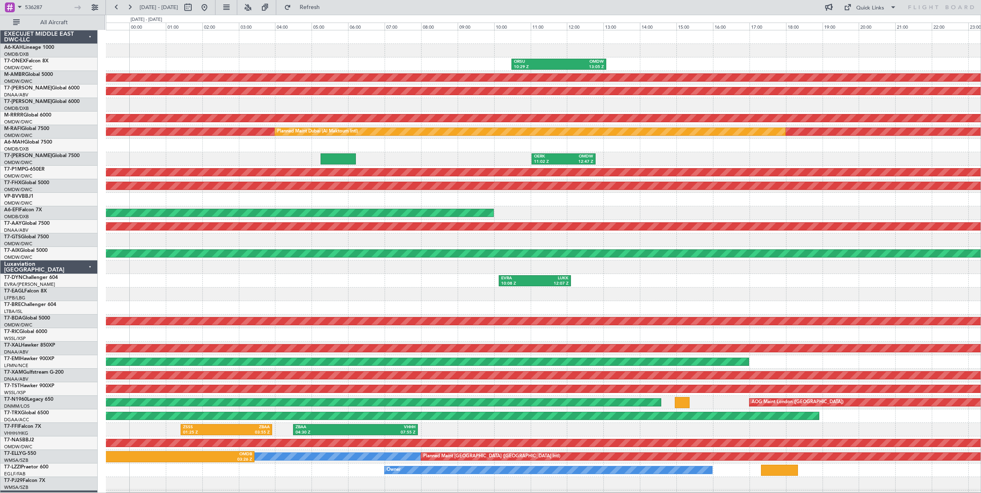
type input "0"
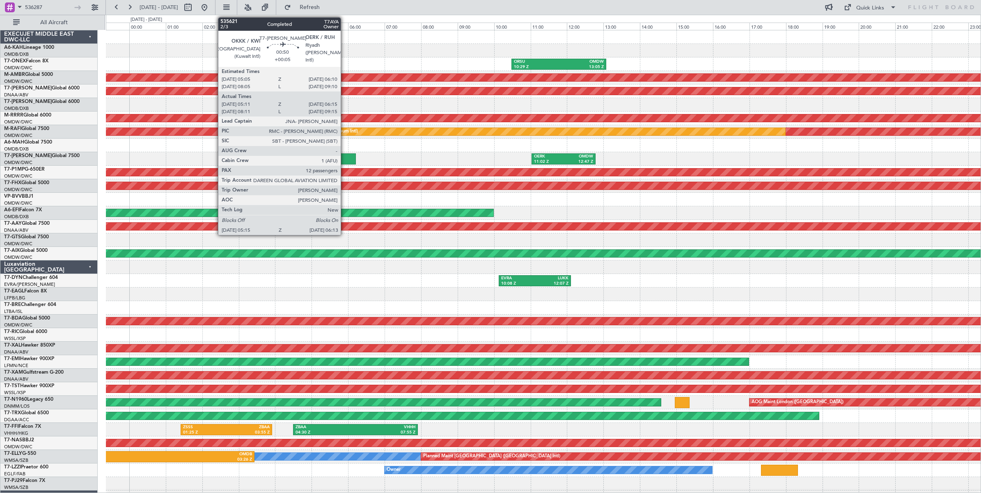
click at [345, 159] on div at bounding box center [338, 159] width 35 height 11
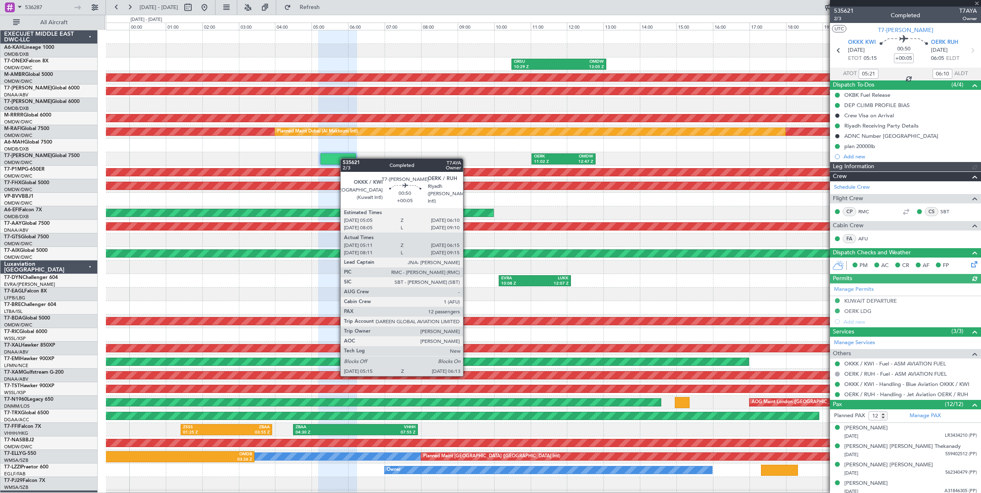
type input "Dherander Fithani (DHF)"
type input "7121"
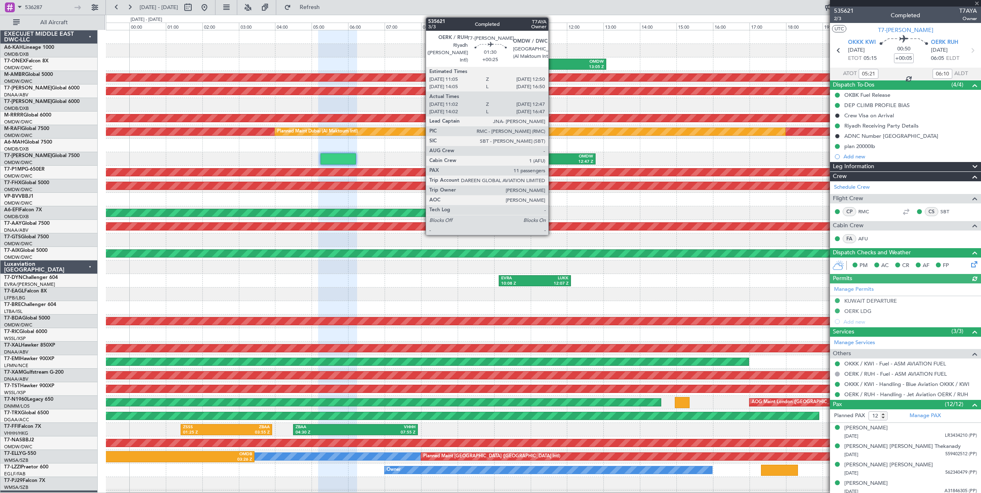
click at [553, 159] on div "11:02 Z" at bounding box center [549, 162] width 30 height 6
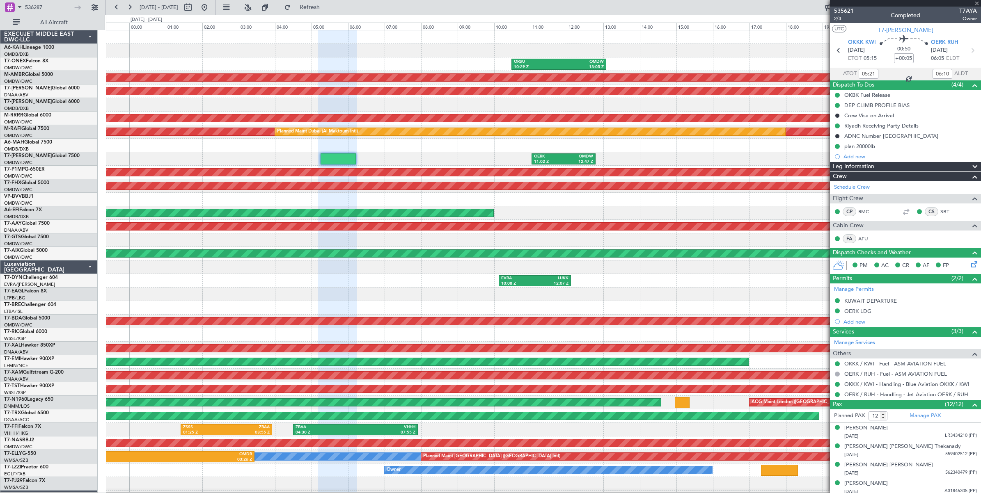
type input "+00:25"
type input "11:12"
type input "12:42"
type input "11"
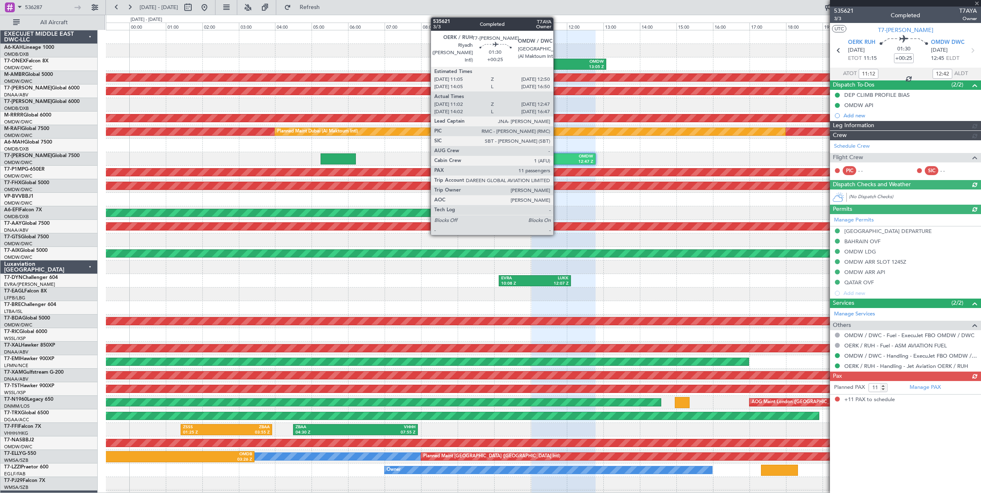
click at [558, 158] on div "OERK" at bounding box center [549, 157] width 30 height 6
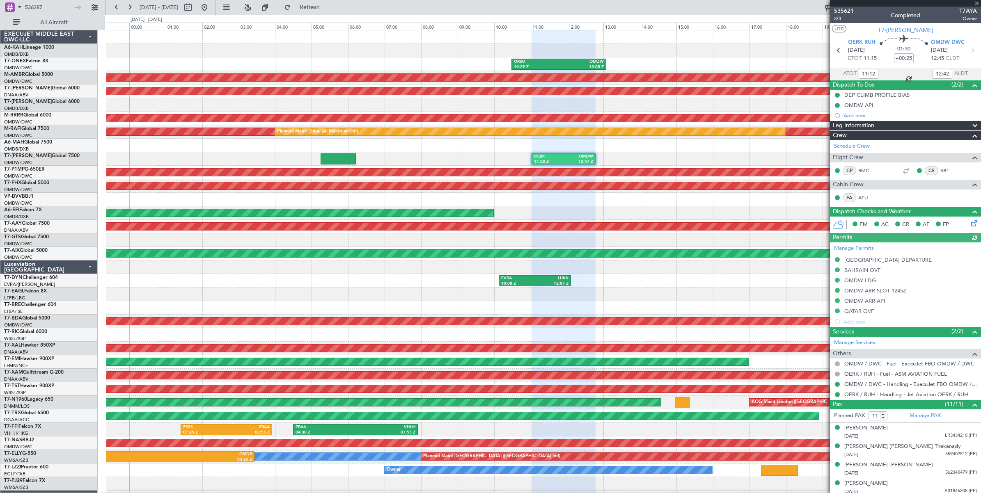
type input "Dherander Fithani (DHF)"
type input "7122"
type input "Dherander Fithani (DHF)"
type input "7122"
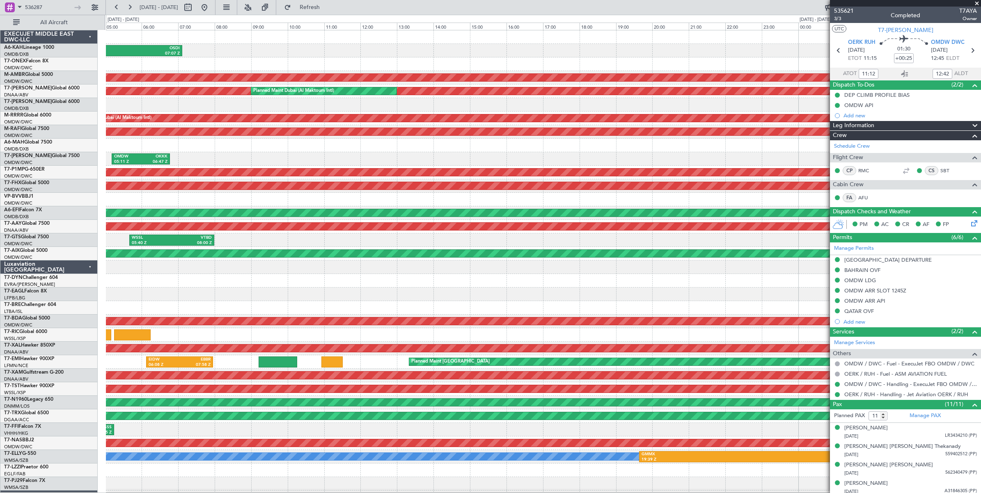
click at [844, 78] on fb-app "536287 08 Sep 2025 - 09 Sep 2025 Refresh Quick Links All Aircraft OMDW 03:51 Z …" at bounding box center [490, 249] width 981 height 487
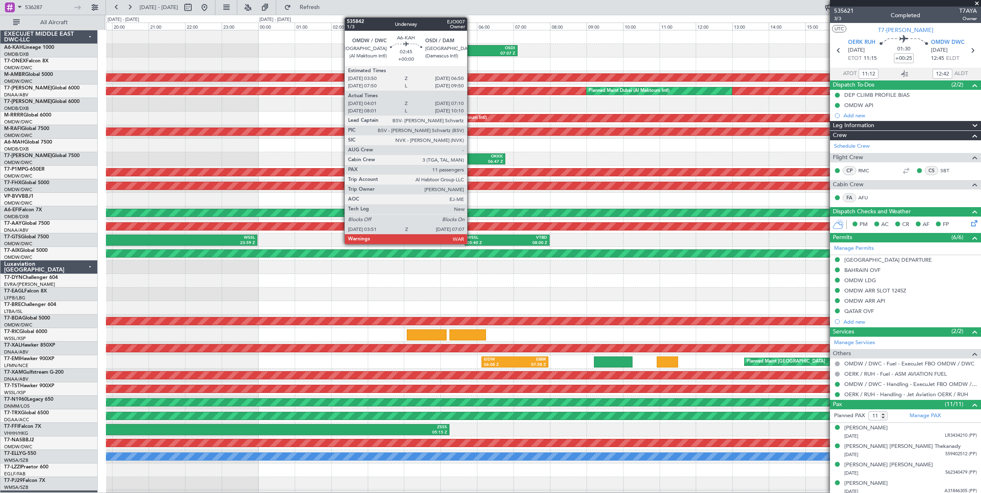
click at [471, 51] on div "07:07 Z" at bounding box center [486, 54] width 57 height 6
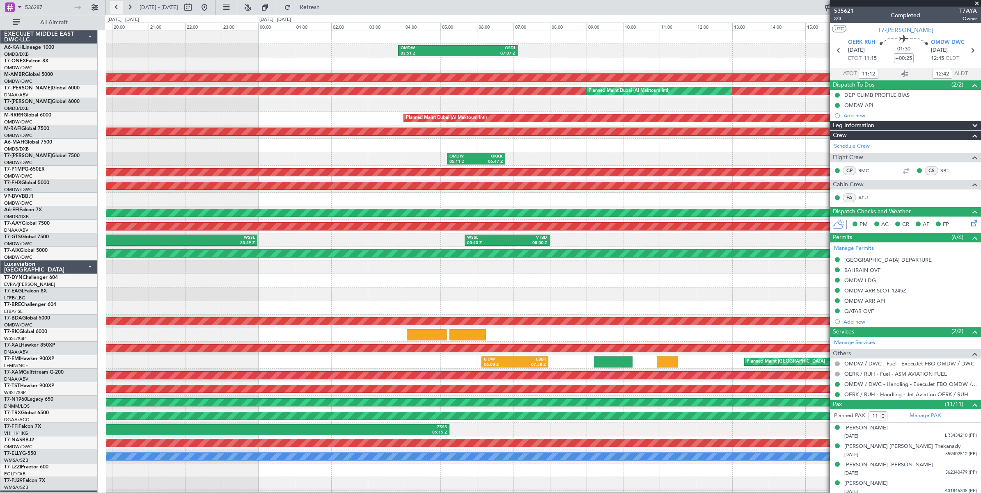
click at [117, 9] on button at bounding box center [116, 7] width 13 height 13
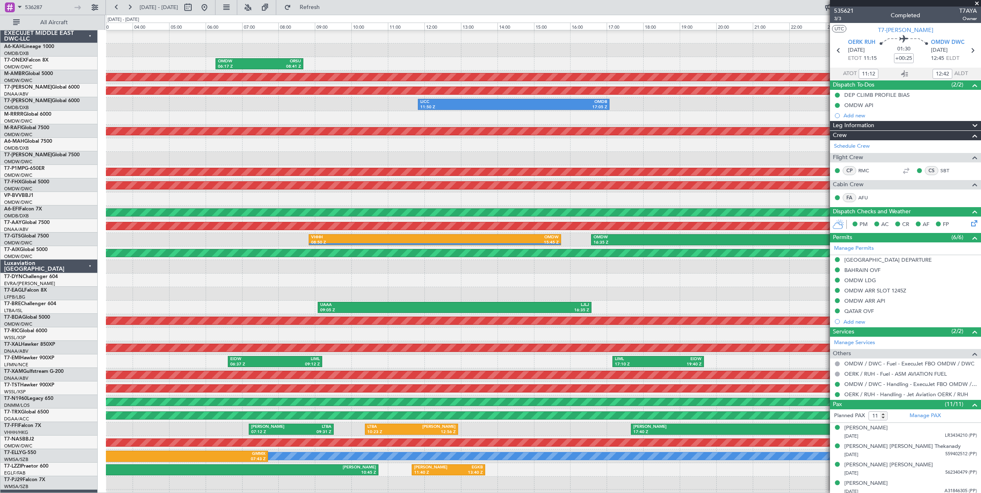
scroll to position [2, 0]
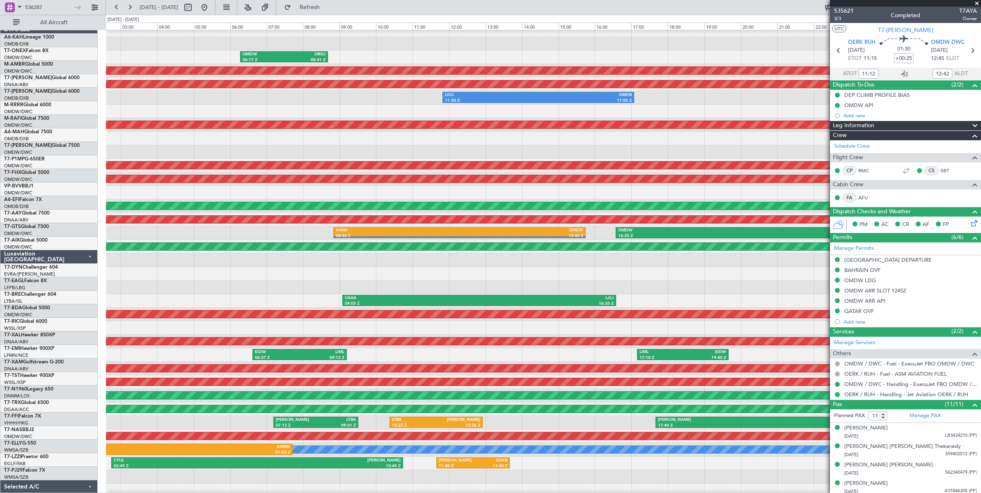
click at [631, 270] on div at bounding box center [543, 274] width 875 height 14
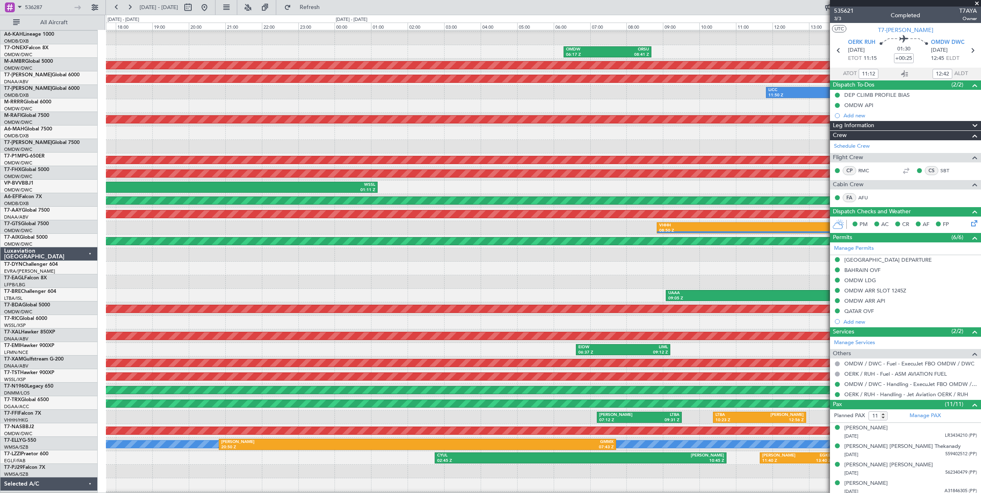
click at [568, 275] on div at bounding box center [543, 282] width 875 height 14
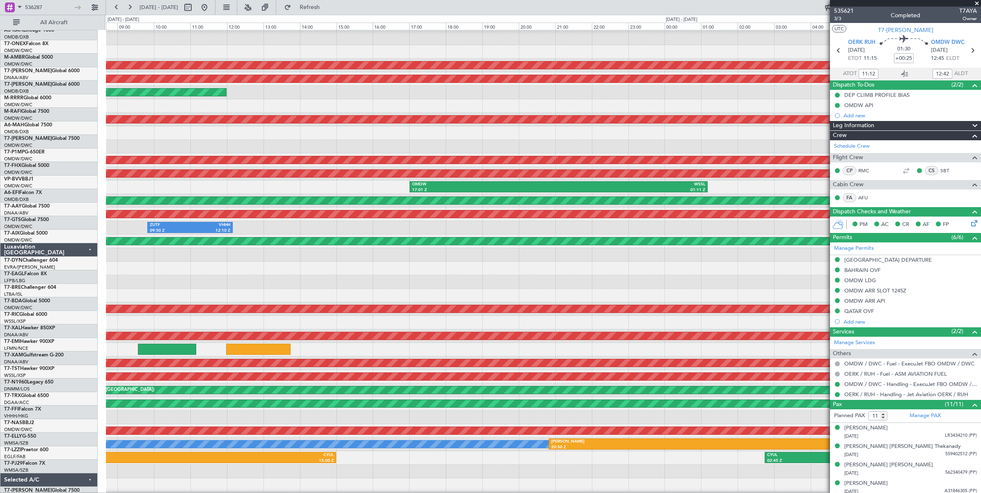
click at [586, 275] on div at bounding box center [543, 282] width 875 height 14
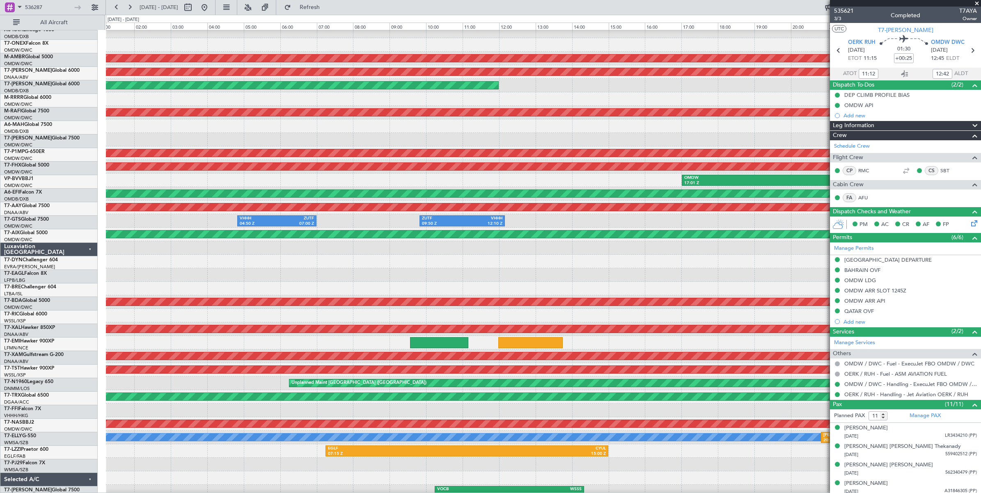
click at [478, 282] on div at bounding box center [543, 289] width 875 height 14
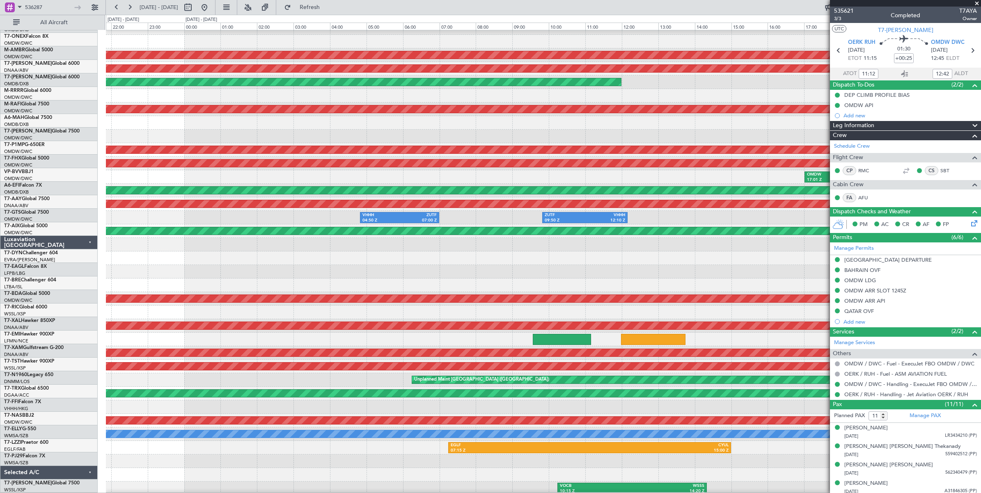
click at [492, 252] on div "LIPZ 13:50 Z EVRA 15:54 Z" at bounding box center [543, 259] width 875 height 14
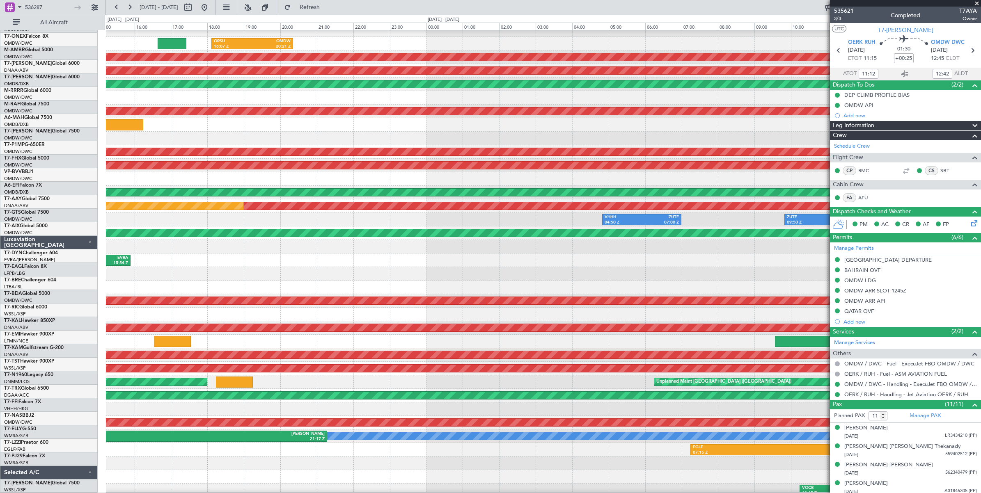
scroll to position [25, 0]
click at [544, 254] on div "LIPZ 13:50 Z EVRA 15:54 Z" at bounding box center [543, 261] width 875 height 14
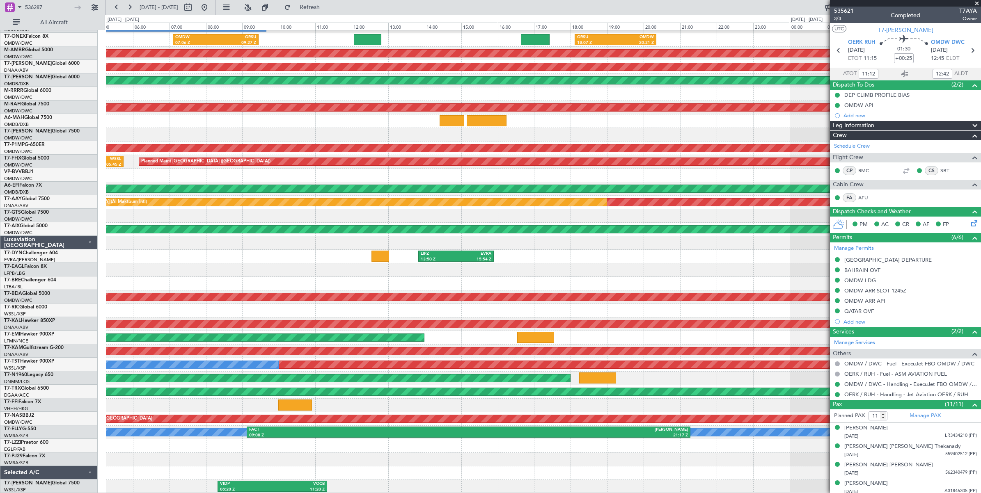
click at [467, 265] on div at bounding box center [543, 271] width 875 height 14
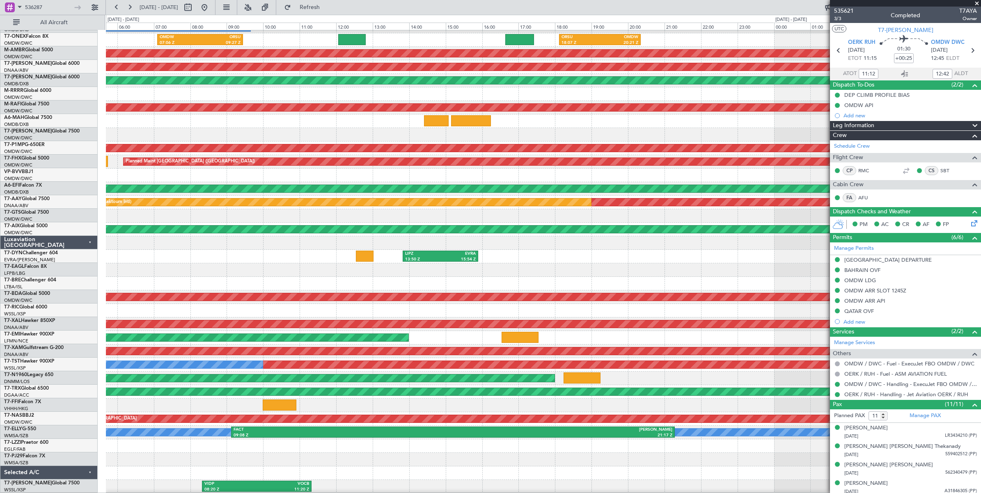
click at [683, 270] on div at bounding box center [543, 271] width 875 height 14
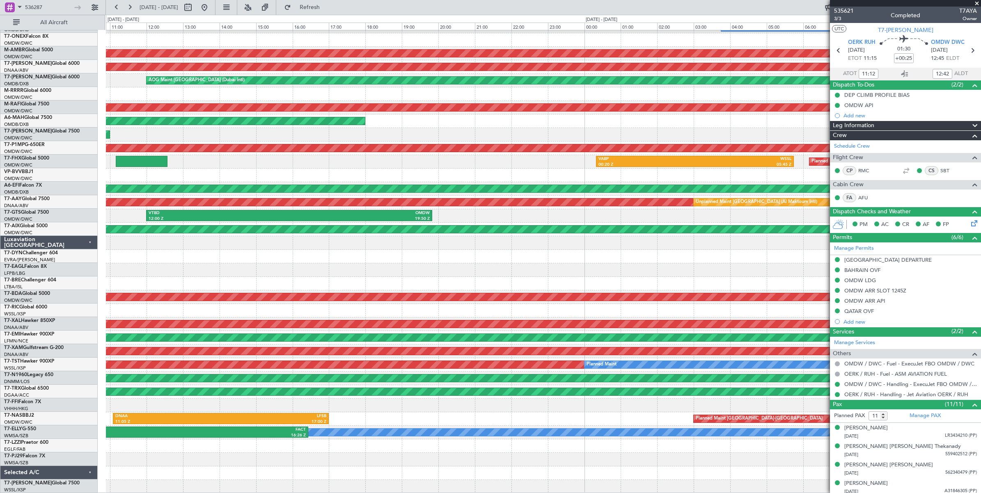
click at [848, 233] on fb-app "536287 05 Sep 2025 - 06 Sep 2025 Refresh Quick Links All Aircraft OMDB 03:45 Z …" at bounding box center [490, 249] width 981 height 487
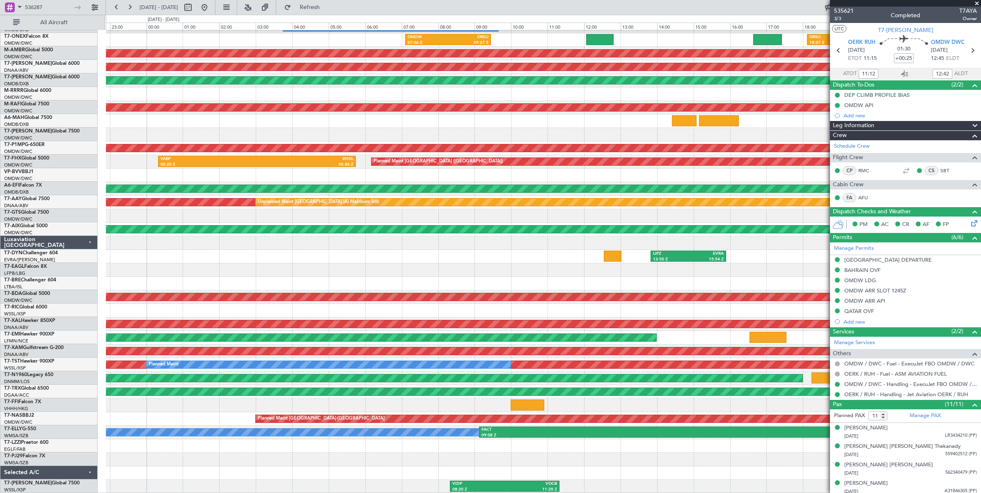
click at [306, 253] on div "OMDB 03:45 Z LHBP 09:40 Z Planned Maint Dubai (Al Maktoum Intl) OMDW 07:06 Z OR…" at bounding box center [543, 250] width 875 height 488
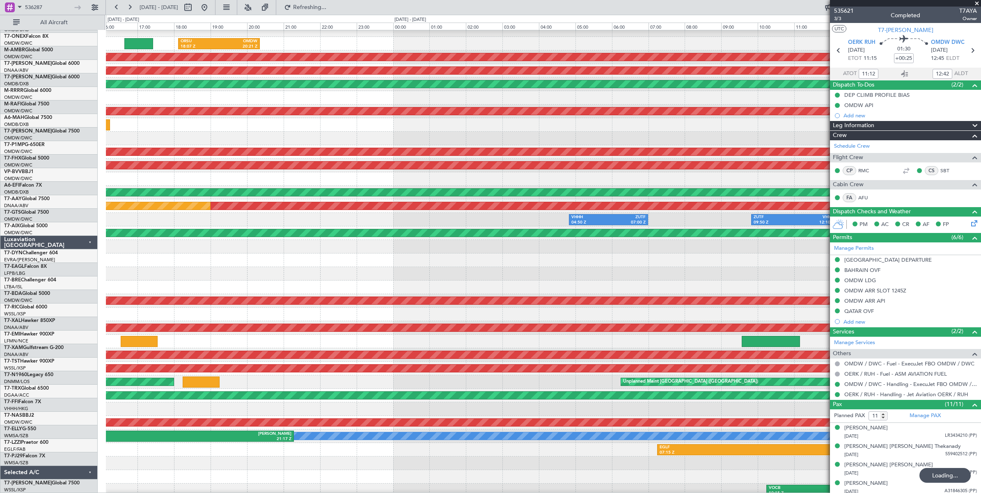
scroll to position [18, 0]
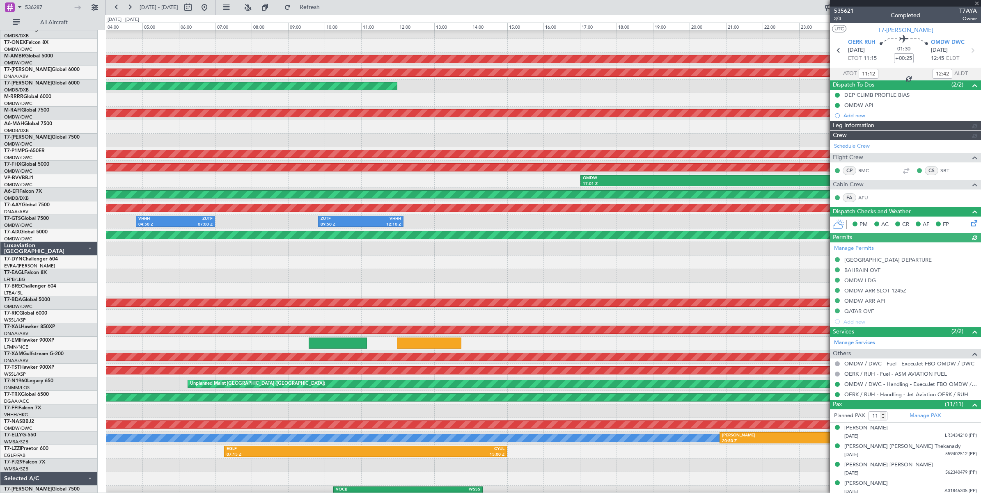
type input "Dherander Fithani (DHF)"
type input "7122"
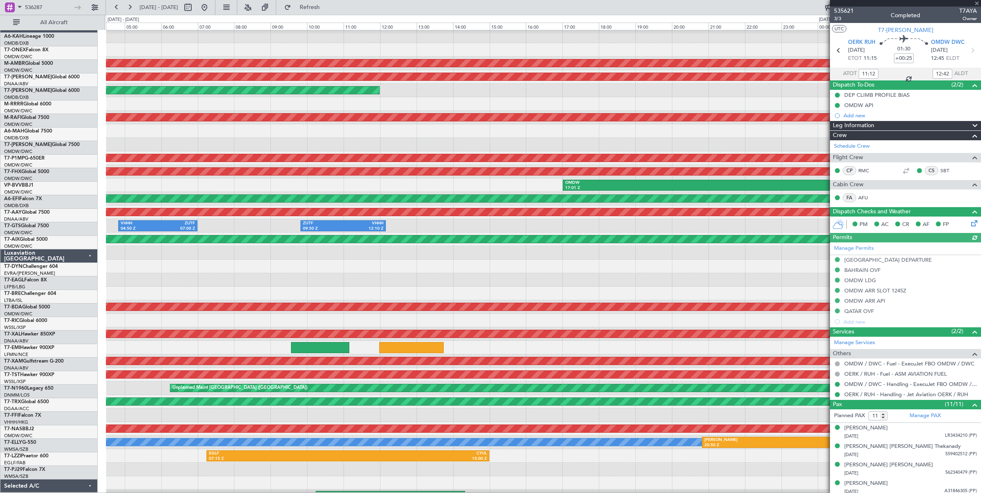
click at [317, 270] on div at bounding box center [543, 267] width 875 height 14
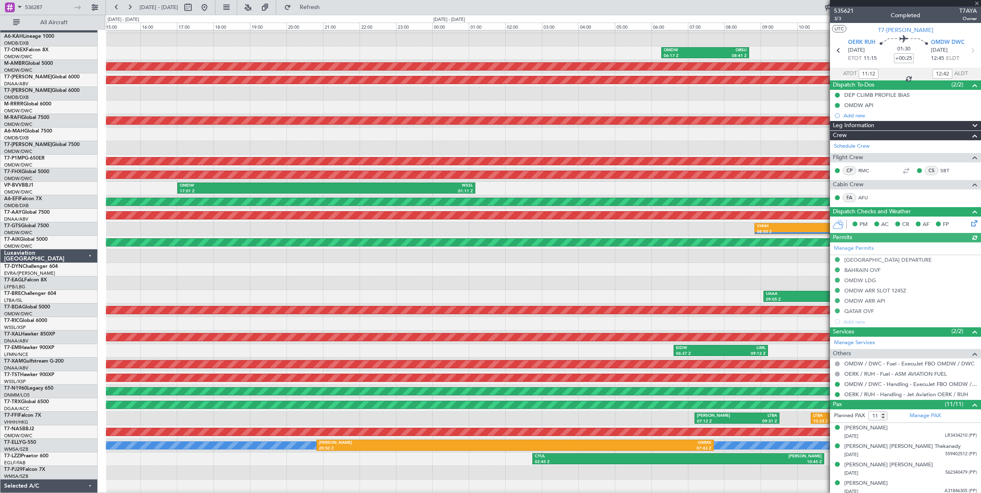
scroll to position [10, 0]
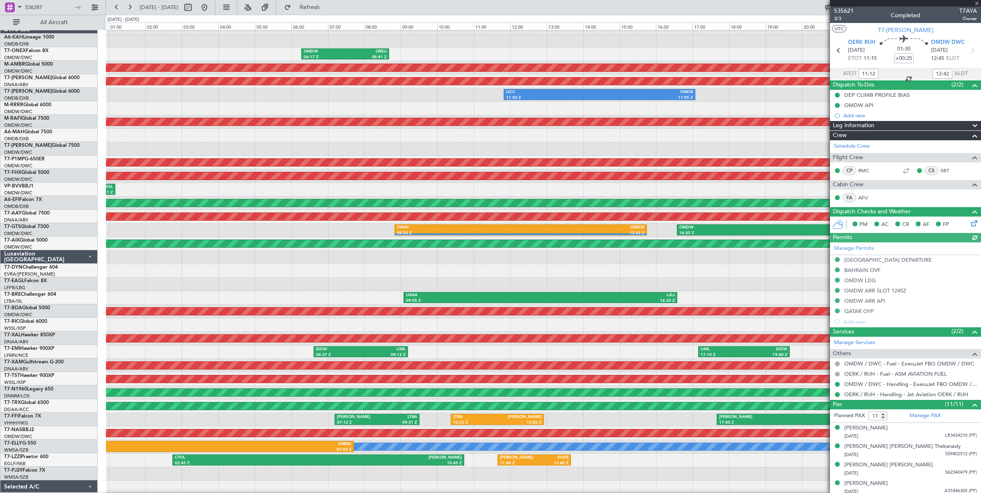
click at [303, 273] on div at bounding box center [543, 271] width 875 height 14
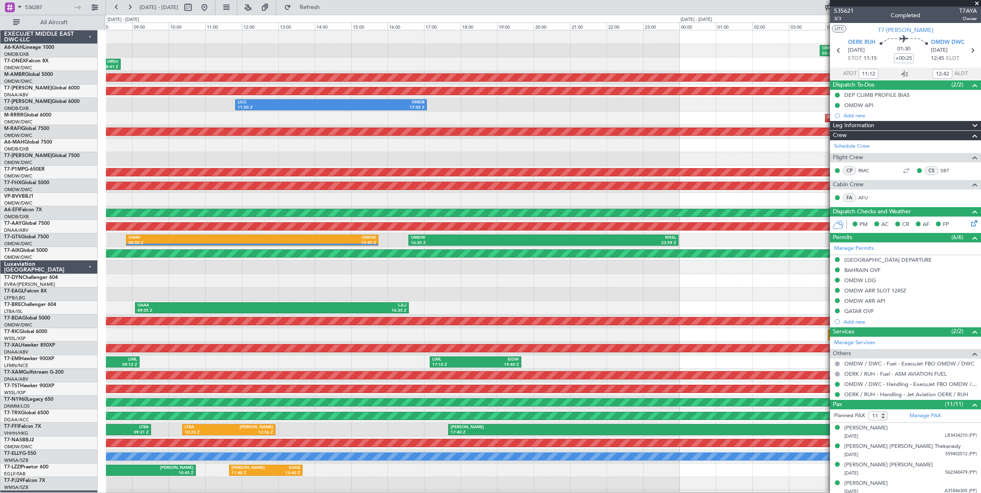
click at [504, 283] on div at bounding box center [543, 281] width 875 height 14
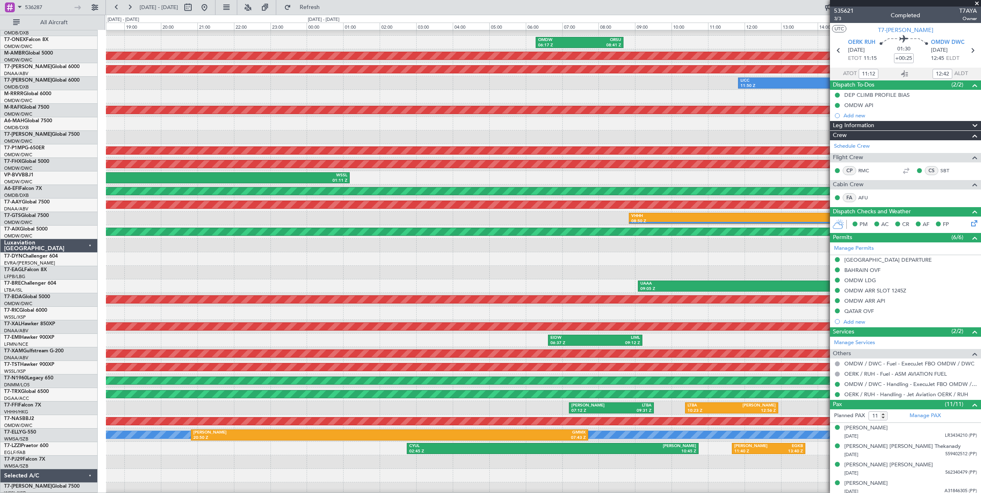
click at [756, 252] on div at bounding box center [543, 259] width 875 height 14
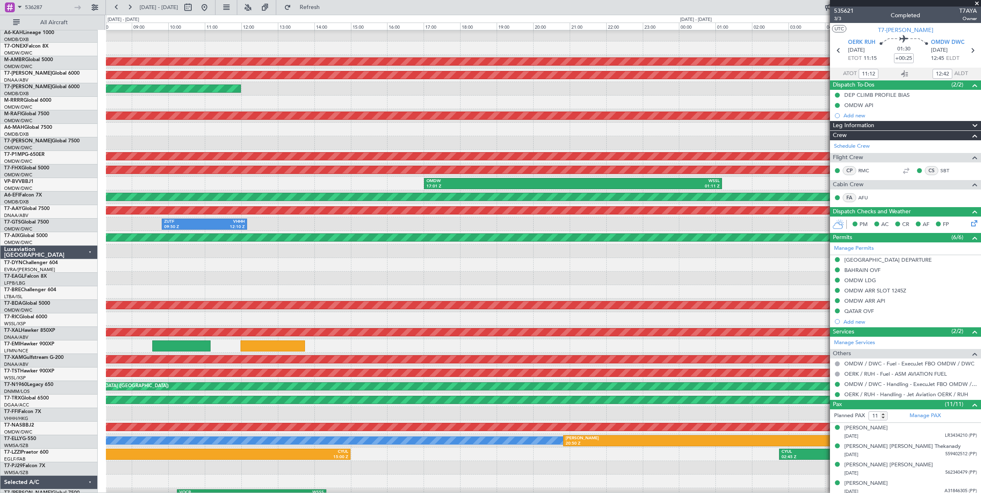
scroll to position [16, 0]
click at [773, 261] on div at bounding box center [543, 265] width 875 height 14
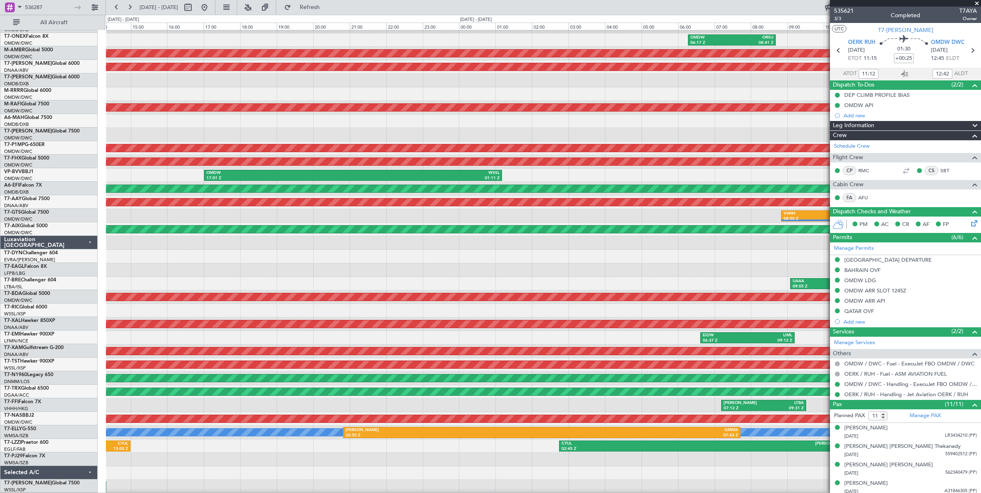
click at [387, 264] on div at bounding box center [543, 271] width 875 height 14
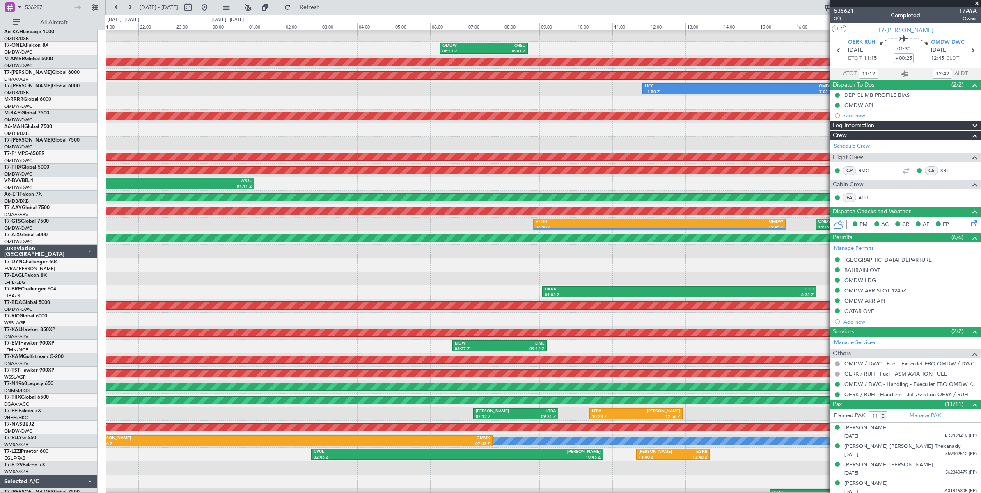
click at [301, 272] on div at bounding box center [543, 279] width 875 height 14
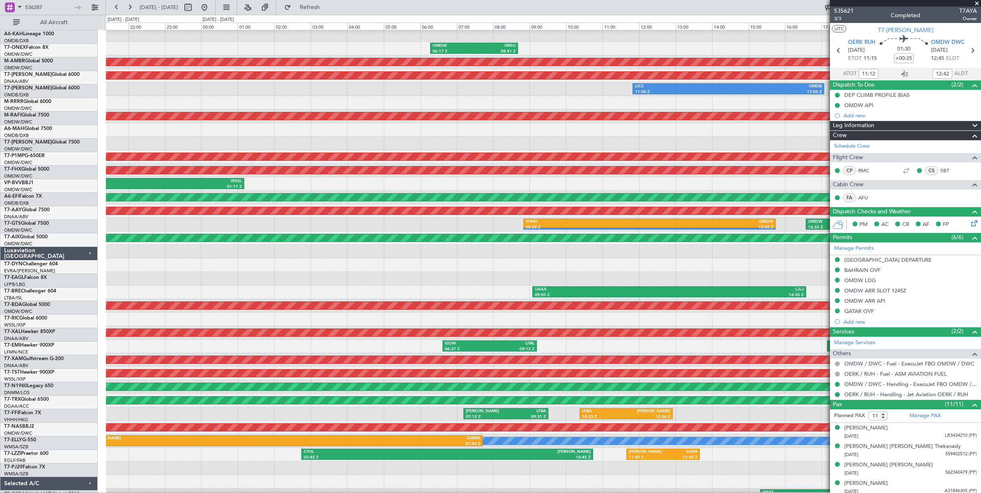
click at [479, 263] on div at bounding box center [543, 266] width 875 height 14
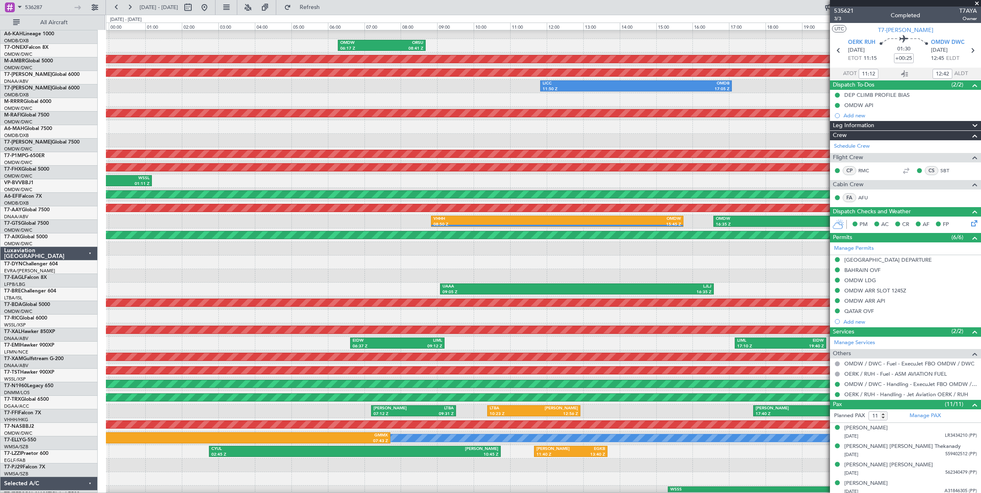
scroll to position [18, 0]
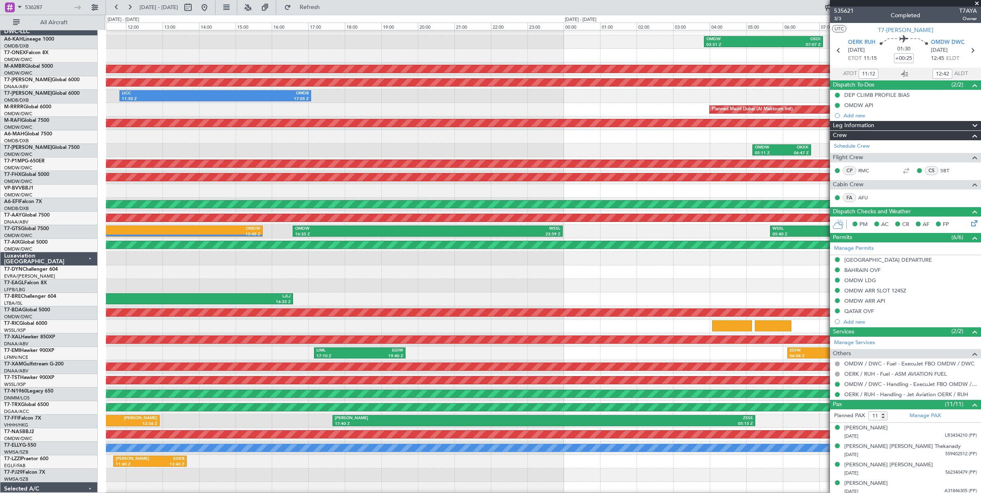
click at [344, 272] on div at bounding box center [543, 273] width 875 height 14
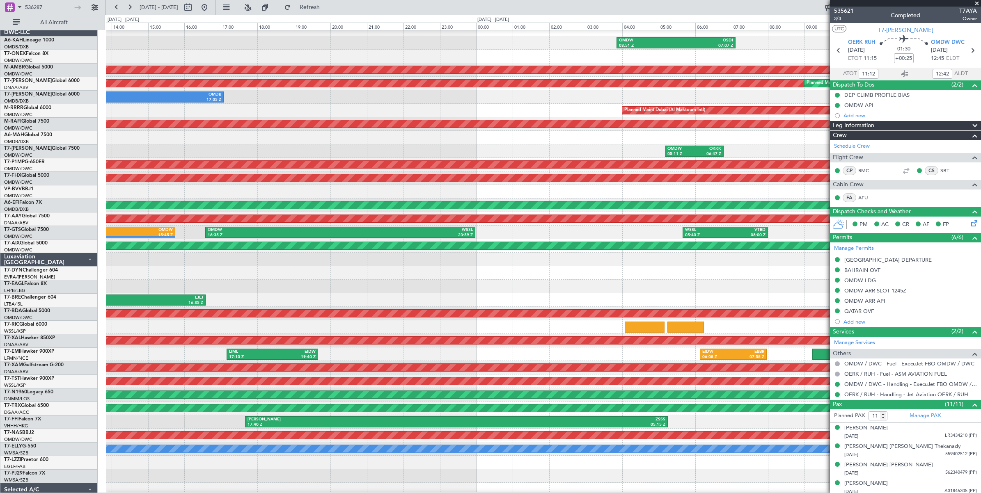
scroll to position [9, 0]
click at [353, 280] on div at bounding box center [543, 287] width 875 height 14
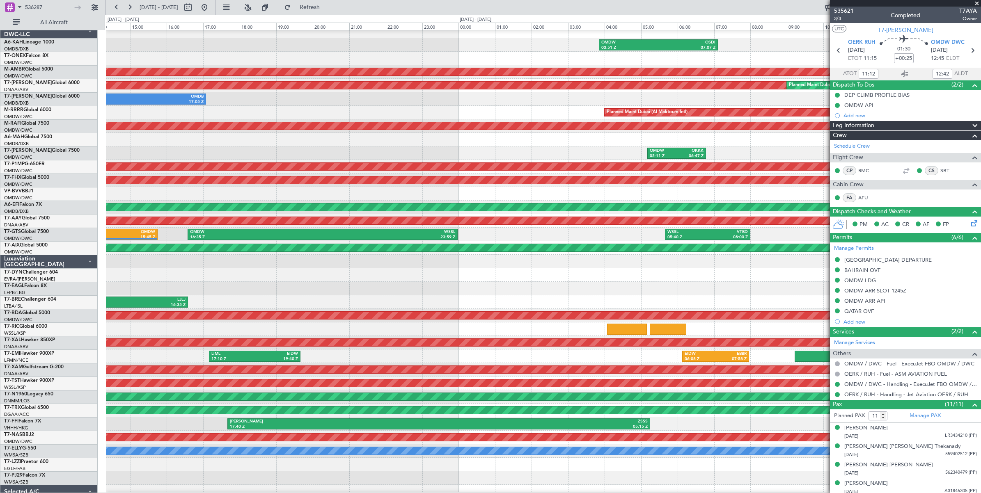
click at [518, 284] on div at bounding box center [543, 289] width 875 height 14
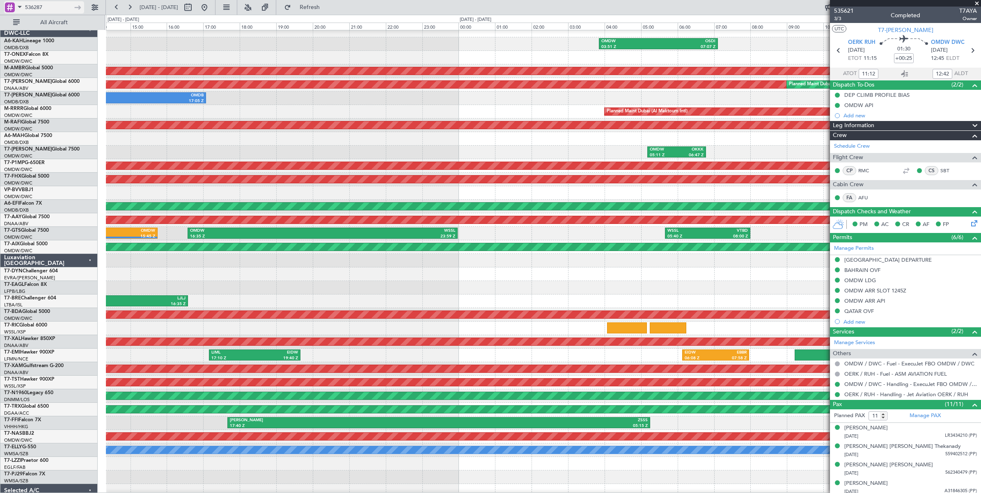
click at [48, 7] on input "536287" at bounding box center [48, 7] width 47 height 12
type input "536064"
click at [79, 7] on div at bounding box center [78, 7] width 13 height 13
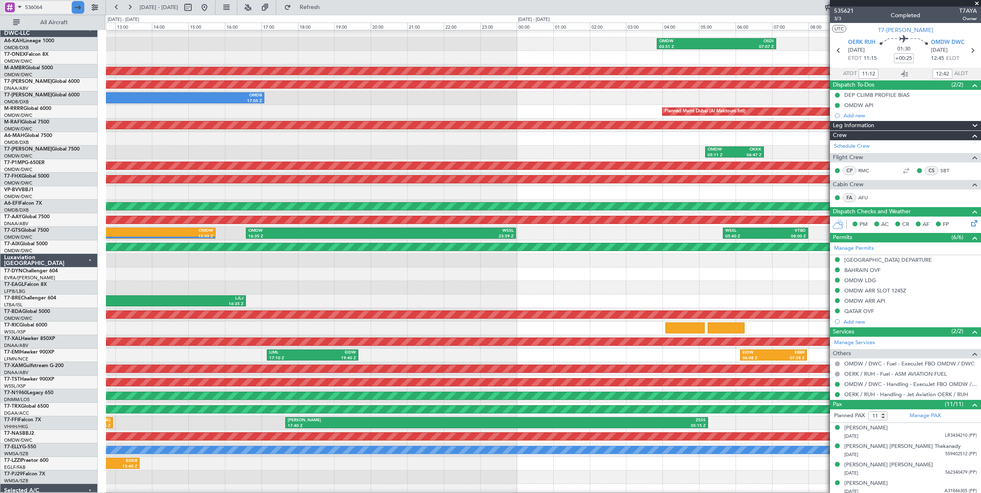
scroll to position [0, 0]
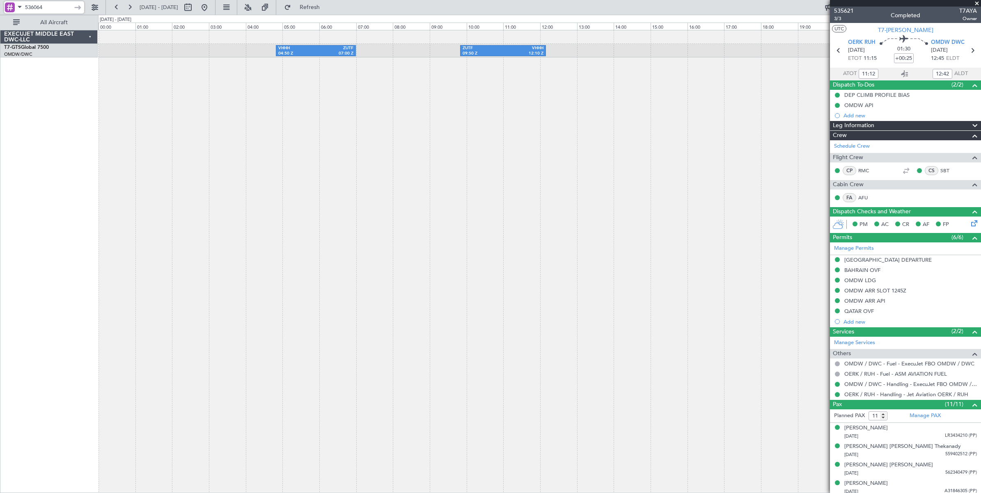
drag, startPoint x: 49, startPoint y: 8, endPoint x: -3, endPoint y: 7, distance: 52.6
click at [0, 7] on html "536064 06 Sep 2025 - 06 Sep 2025 Refresh Quick Links All Aircraft ZUTF 09:50 Z …" at bounding box center [490, 246] width 981 height 493
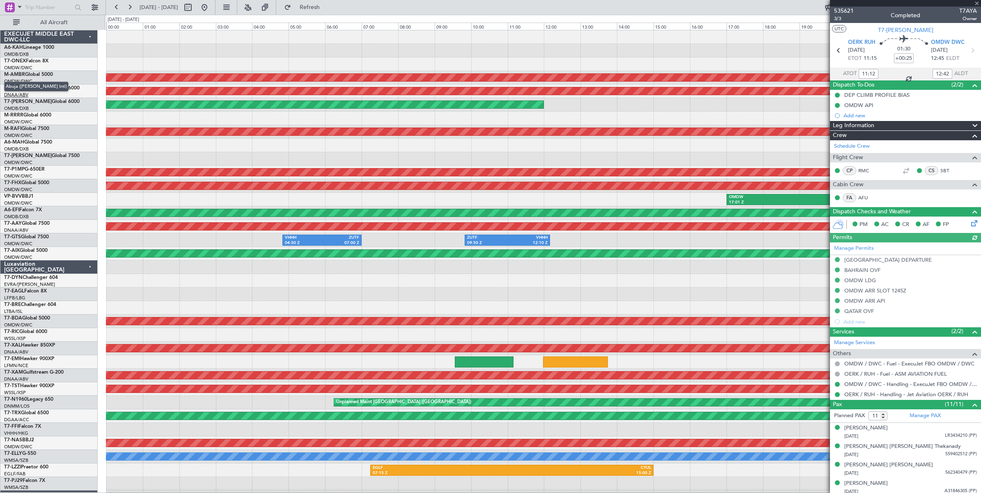
type input "Dherander Fithani (DHF)"
type input "7122"
click at [116, 7] on button at bounding box center [116, 7] width 13 height 13
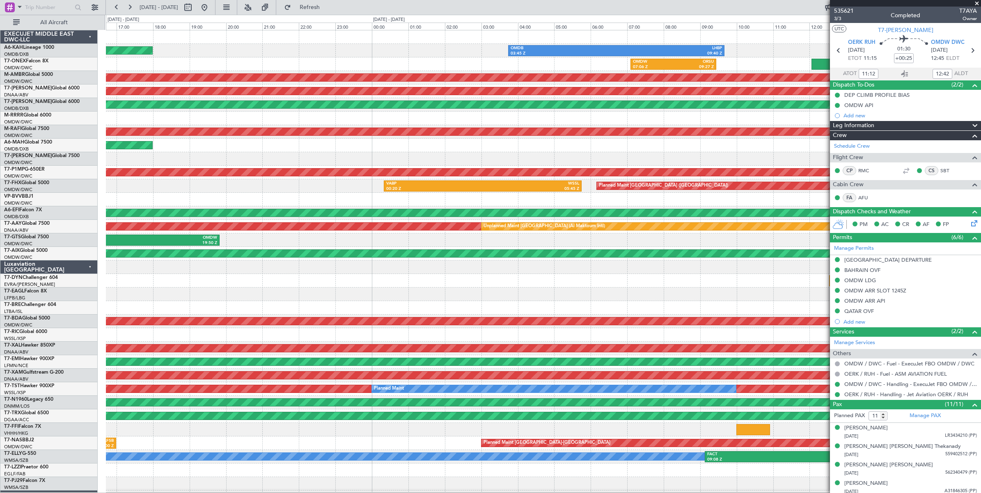
click at [399, 202] on div at bounding box center [543, 200] width 875 height 14
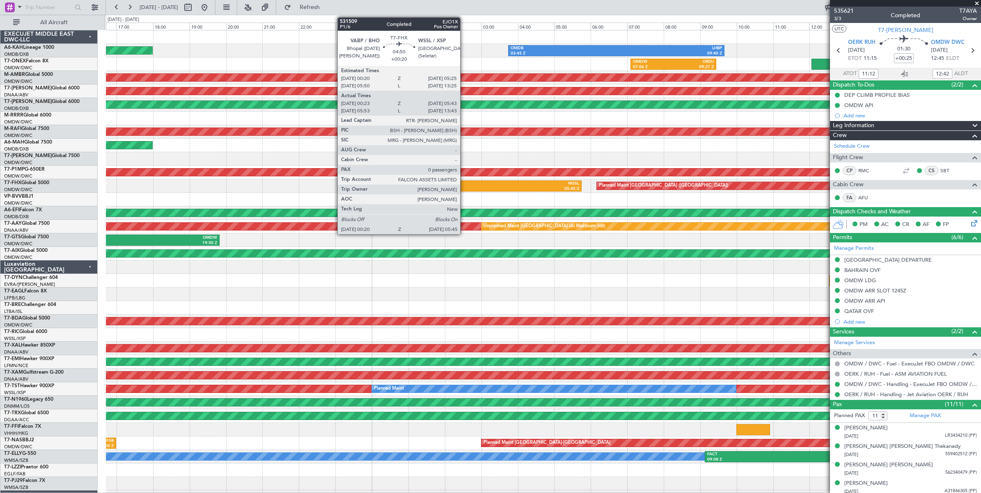
click at [464, 185] on div "VABP" at bounding box center [434, 184] width 96 height 6
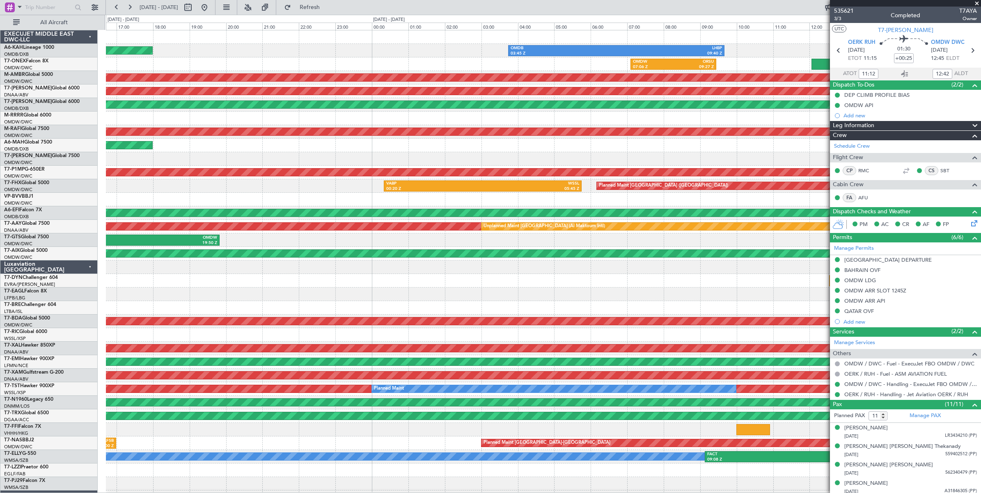
type input "Dherander Fithani (DHF)"
type input "7122"
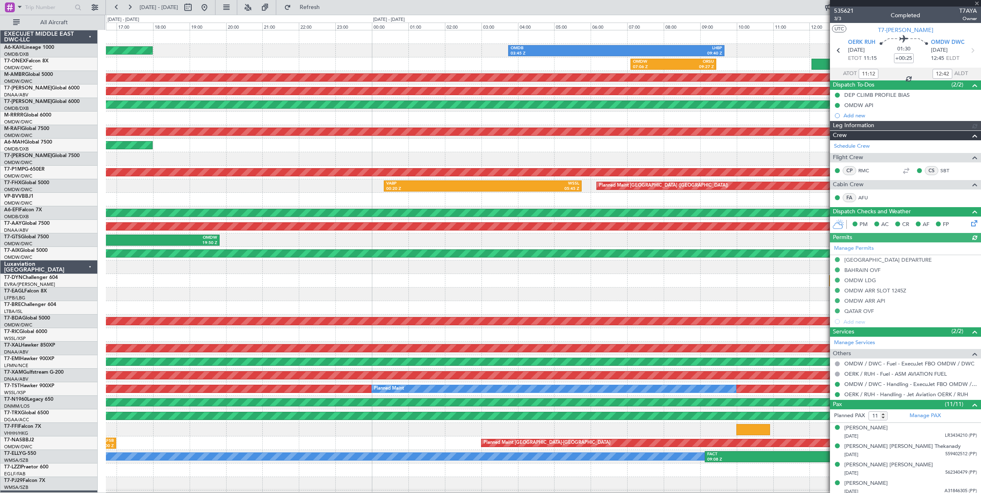
type input "Dherander Fithani (DHF)"
type input "7122"
click at [116, 7] on button at bounding box center [116, 7] width 13 height 13
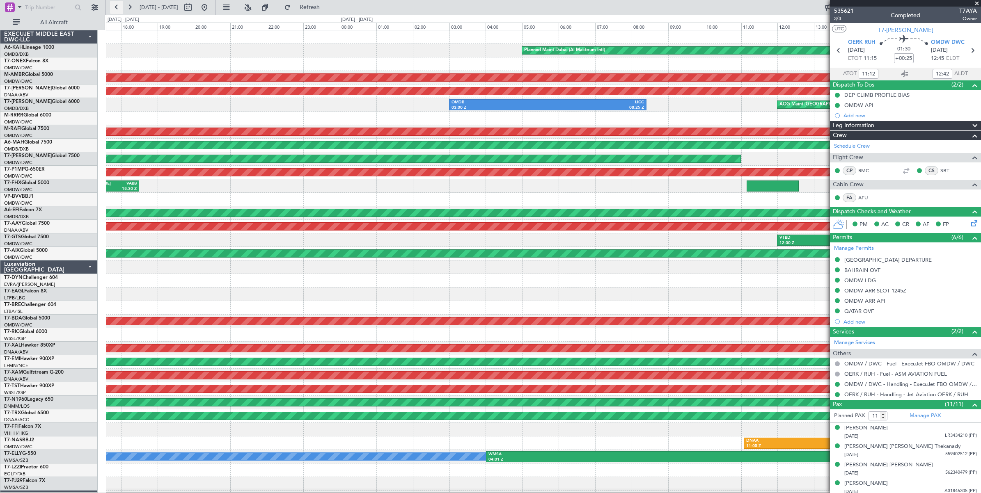
click at [116, 7] on button at bounding box center [116, 7] width 13 height 13
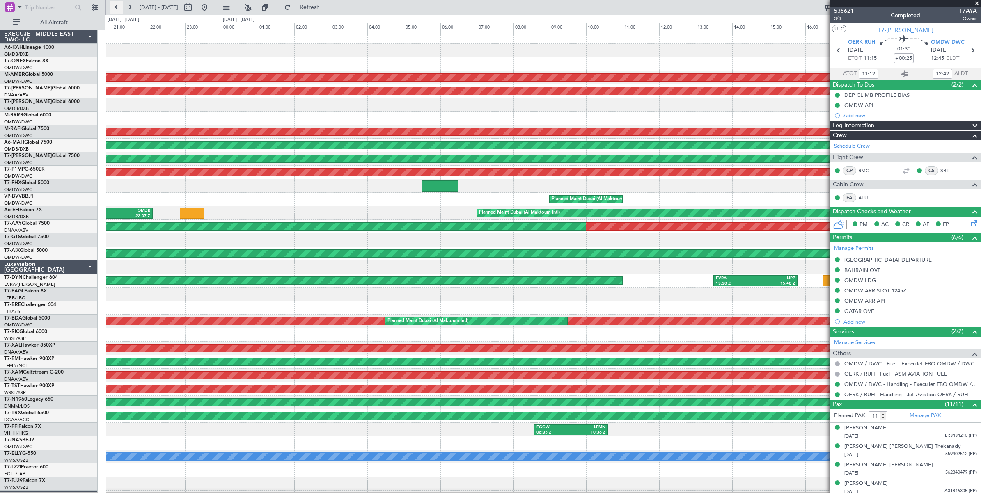
click at [116, 7] on button at bounding box center [116, 7] width 13 height 13
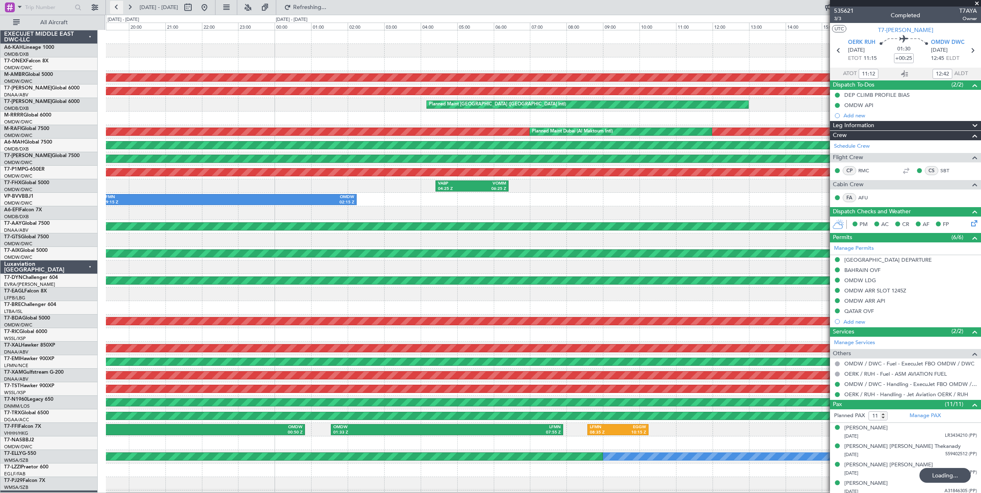
click at [116, 7] on button at bounding box center [116, 7] width 13 height 13
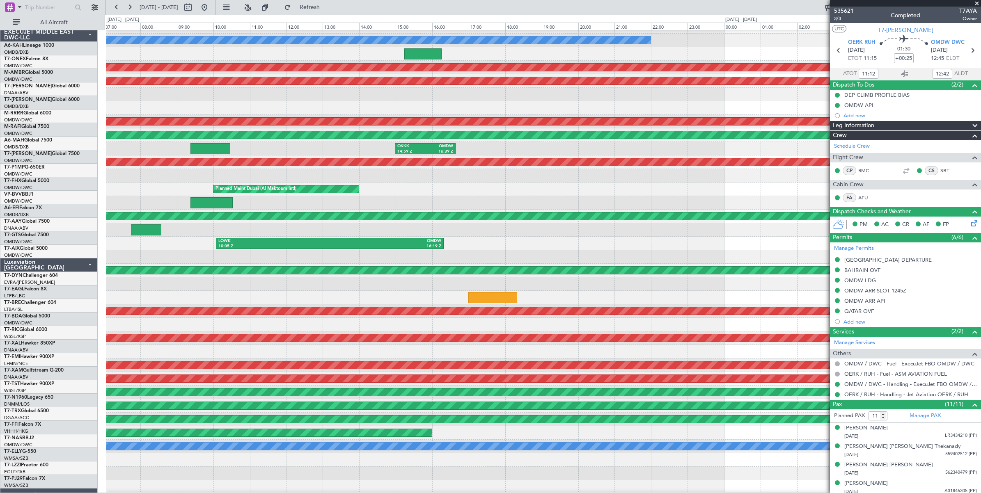
scroll to position [25, 0]
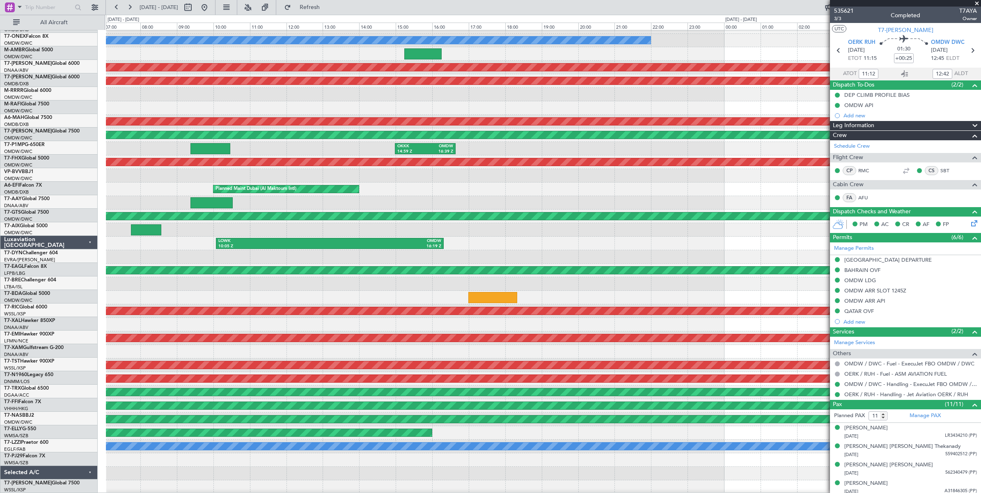
click at [186, 230] on div "No Crew OMDW 03:26 Z ORER 05:50 Z AOG Maint Dubai (Al Maktoum Intl) Unplanned M…" at bounding box center [543, 264] width 875 height 488
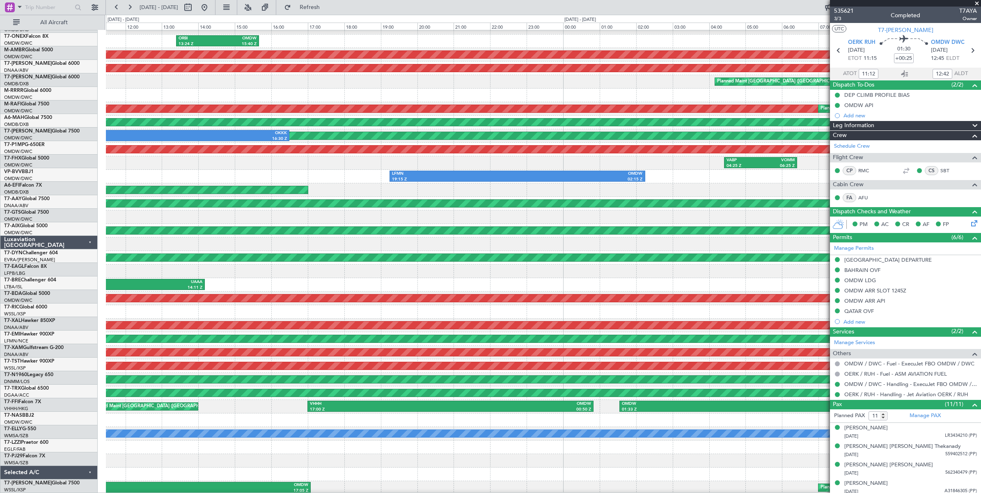
click at [0, 214] on html "31 Aug 2025 - 01 Sep 2025 Refresh Quick Links All Aircraft ORBI 13:24 Z OMDW 15…" at bounding box center [490, 246] width 981 height 493
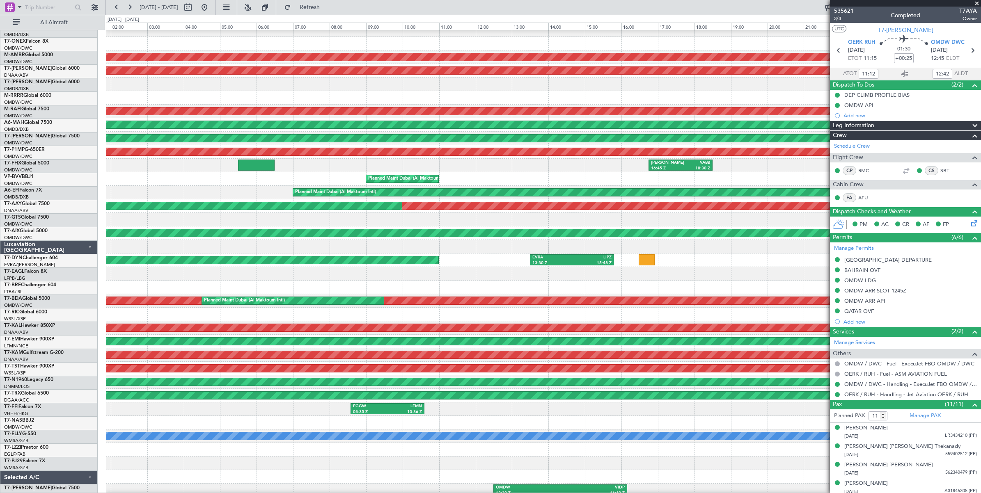
scroll to position [21, 0]
click at [57, 225] on div "Planned Maint Dubai (Al Maktoum Intl) AOG Maint Dubai (Al Maktoum Intl) Unplann…" at bounding box center [490, 254] width 981 height 479
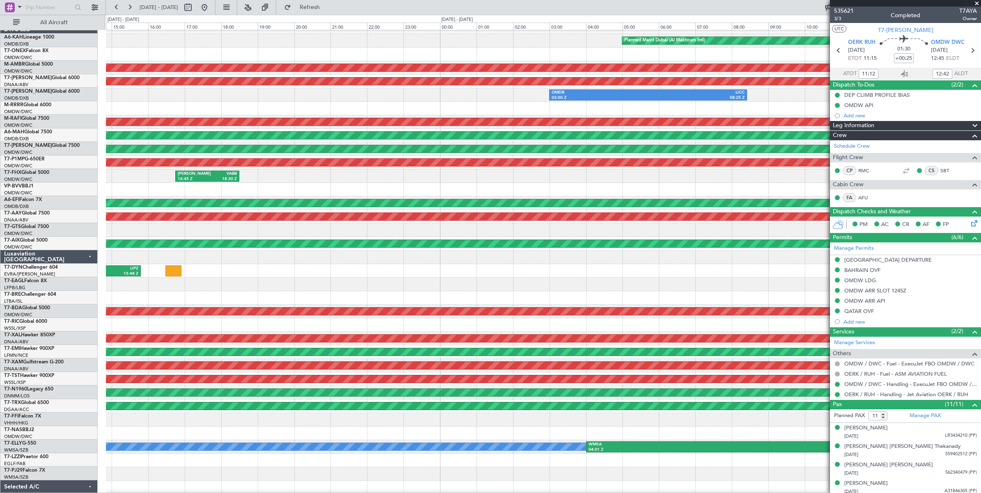
click at [0, 225] on html "03 Sep 2025 - 04 Sep 2025 Refresh Quick Links All Aircraft Planned Maint Dubai …" at bounding box center [490, 246] width 981 height 493
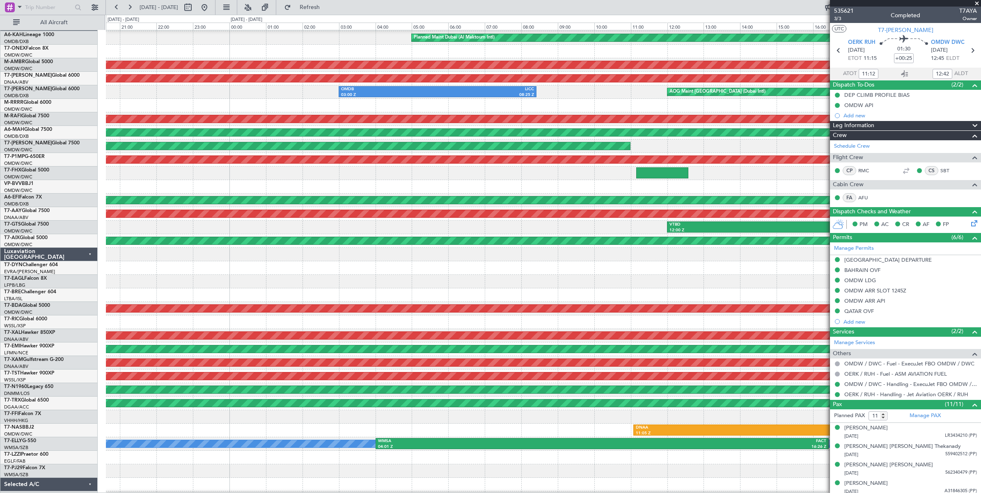
scroll to position [7, 0]
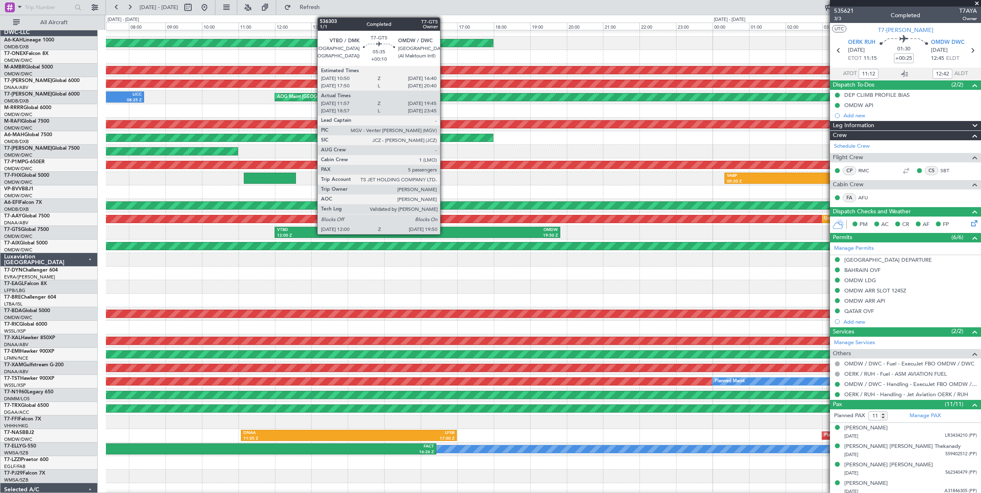
click at [444, 230] on div "OMDW" at bounding box center [488, 230] width 140 height 6
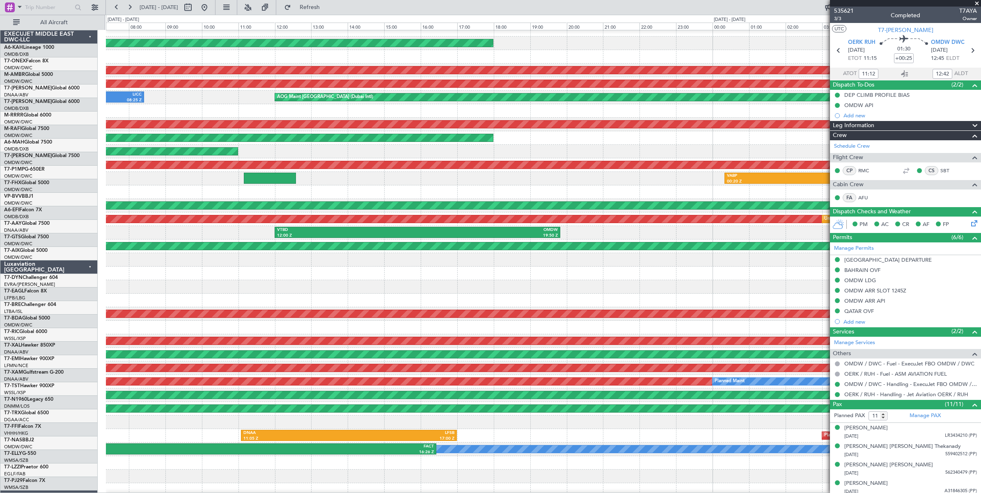
scroll to position [7, 0]
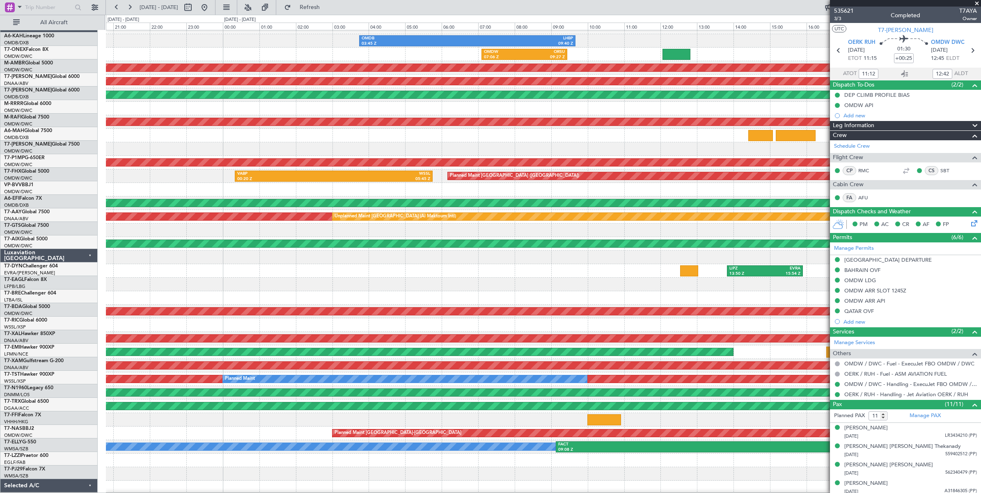
click at [709, 184] on div at bounding box center [543, 190] width 875 height 14
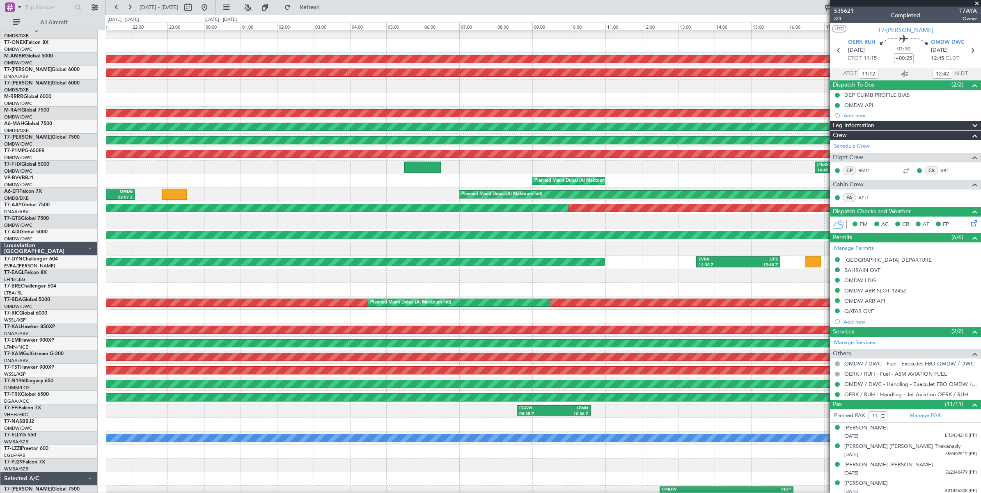
scroll to position [25, 0]
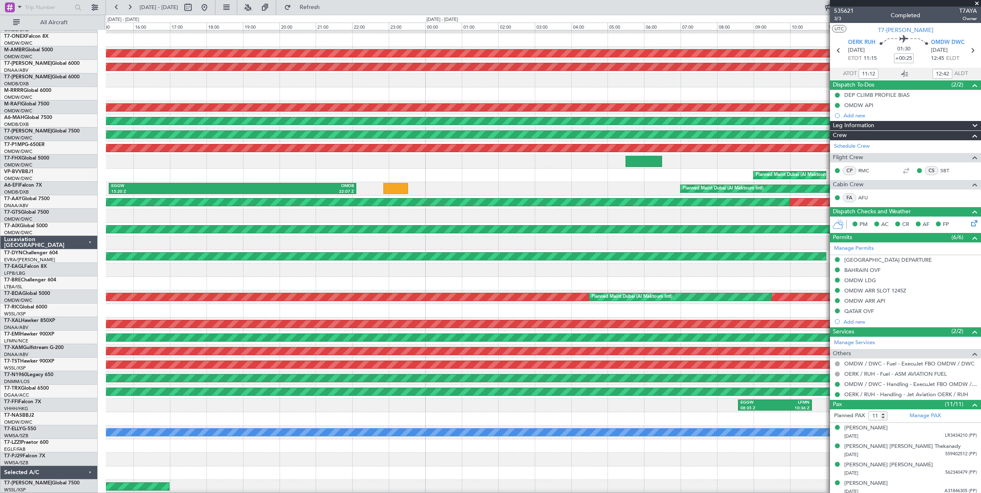
click at [723, 175] on div "Planned Maint Dubai (Al Maktoum Intl)" at bounding box center [543, 176] width 875 height 14
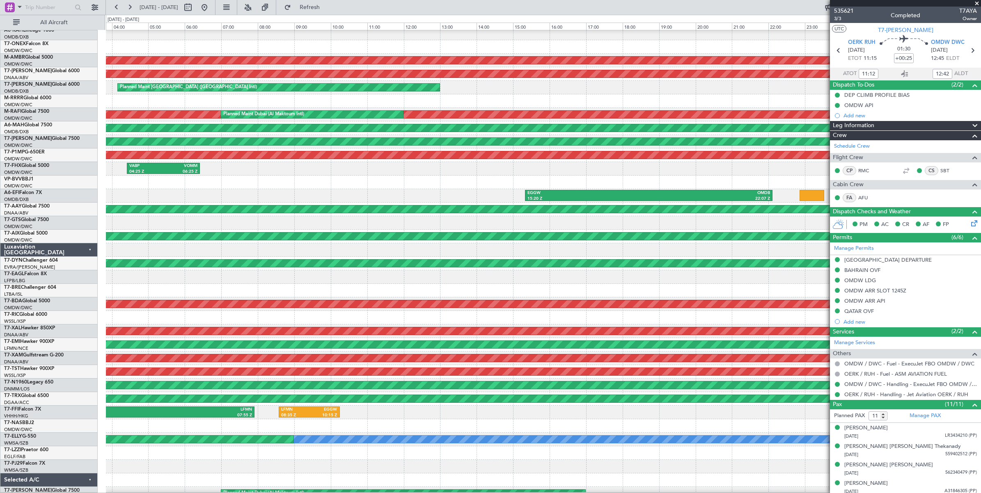
click at [713, 224] on div at bounding box center [543, 223] width 875 height 14
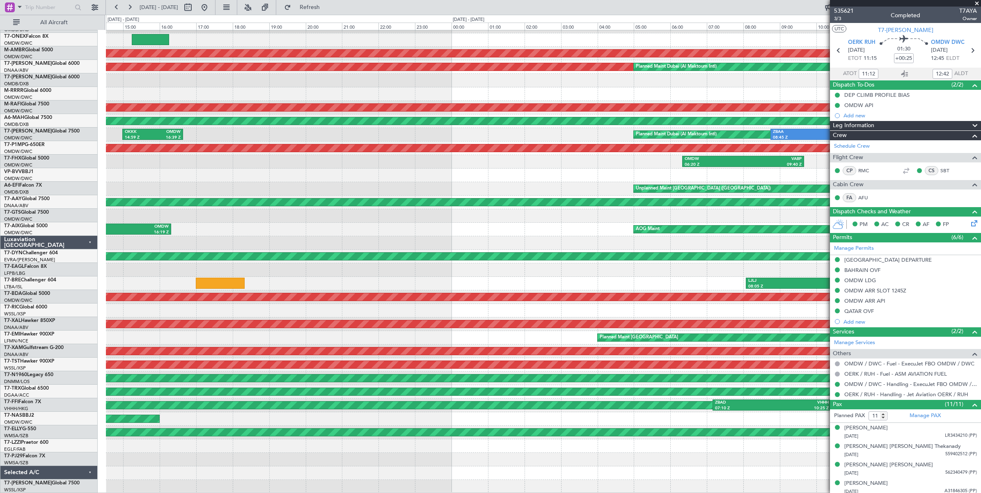
click at [757, 194] on div "No Crew ORBI 13:24 Z OMDW 15:40 Z AOG Maint [GEOGRAPHIC_DATA] (Al Maktoum Intl)…" at bounding box center [543, 250] width 875 height 488
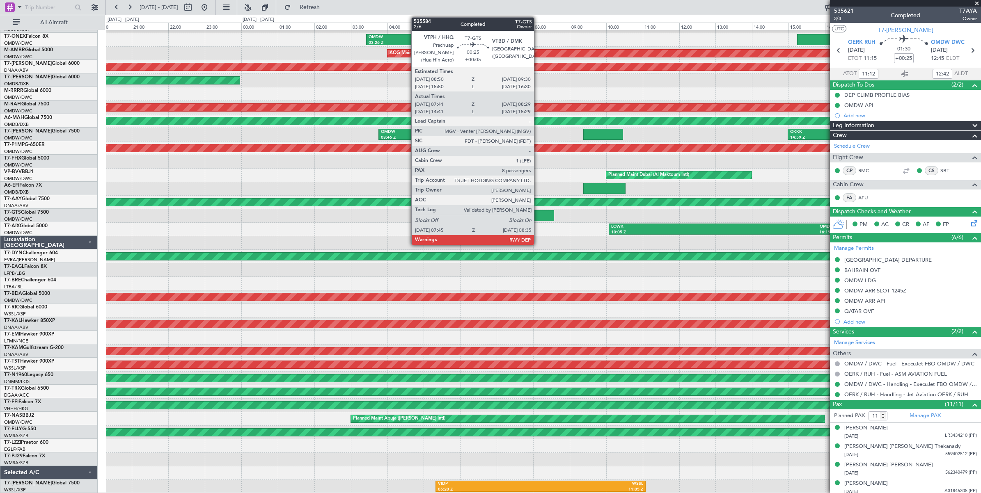
click at [538, 218] on div at bounding box center [539, 215] width 31 height 11
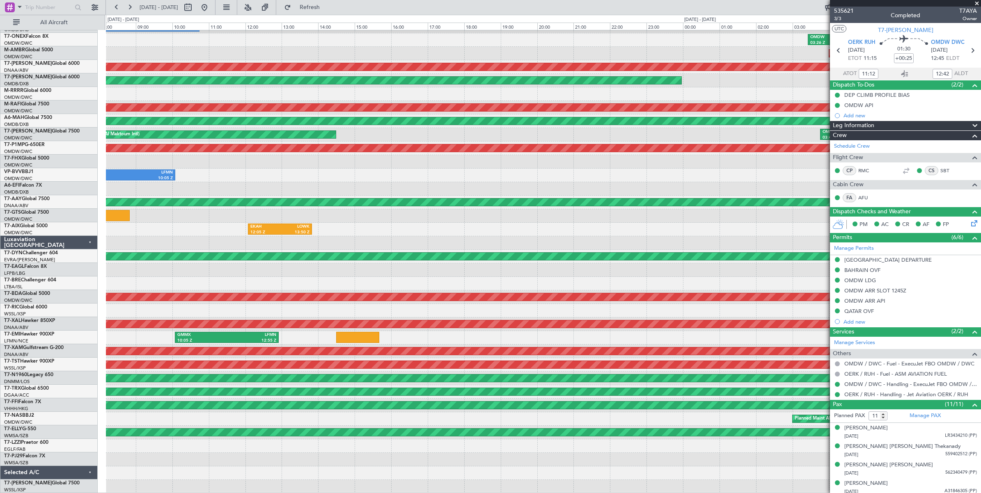
click at [695, 226] on div "EKAH 12:05 Z LOWK 13:50 Z LOWK 10:05 Z OMDW 16:19 Z" at bounding box center [543, 230] width 875 height 14
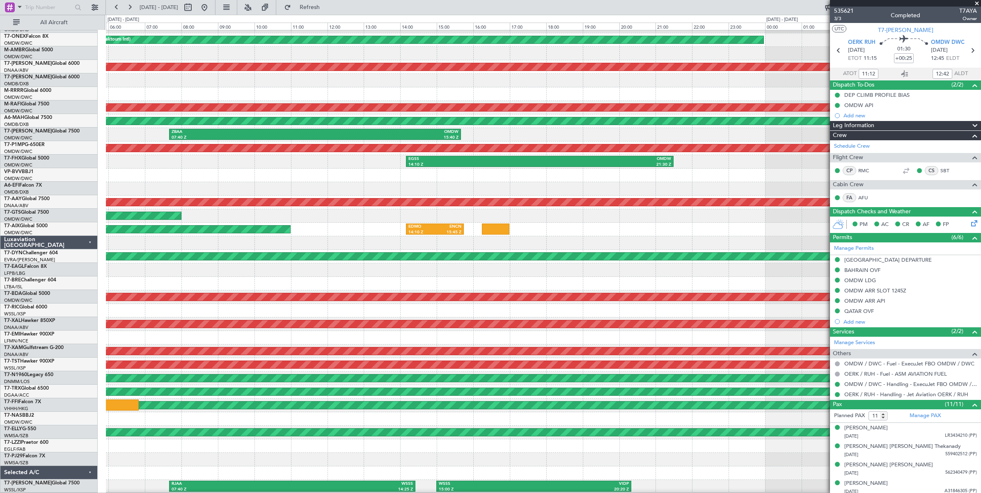
click at [843, 200] on fb-app "[DATE] - [DATE] Refresh Quick Links All Aircraft No Crew OMDB 04:45 Z LHBP 10:4…" at bounding box center [490, 249] width 981 height 487
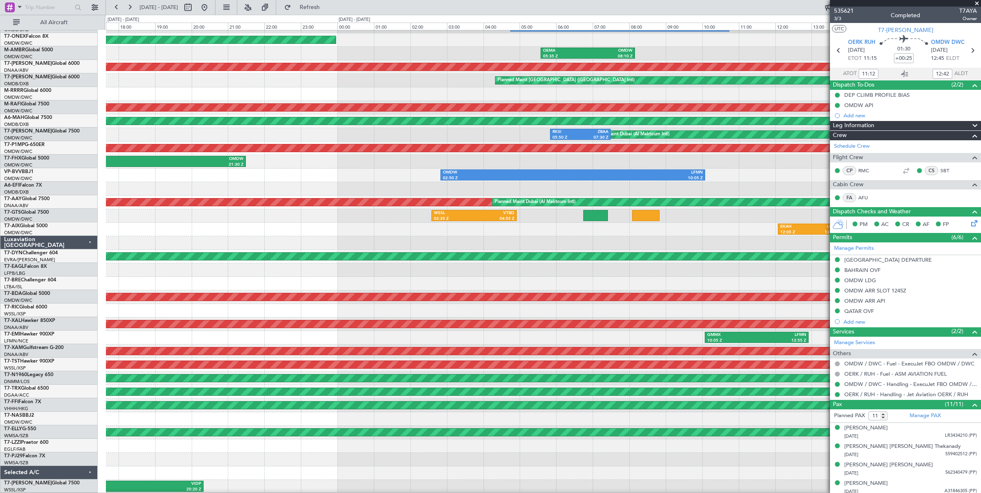
click at [259, 218] on div "WSSL 02:35 Z VTBD 04:55 Z" at bounding box center [543, 216] width 875 height 14
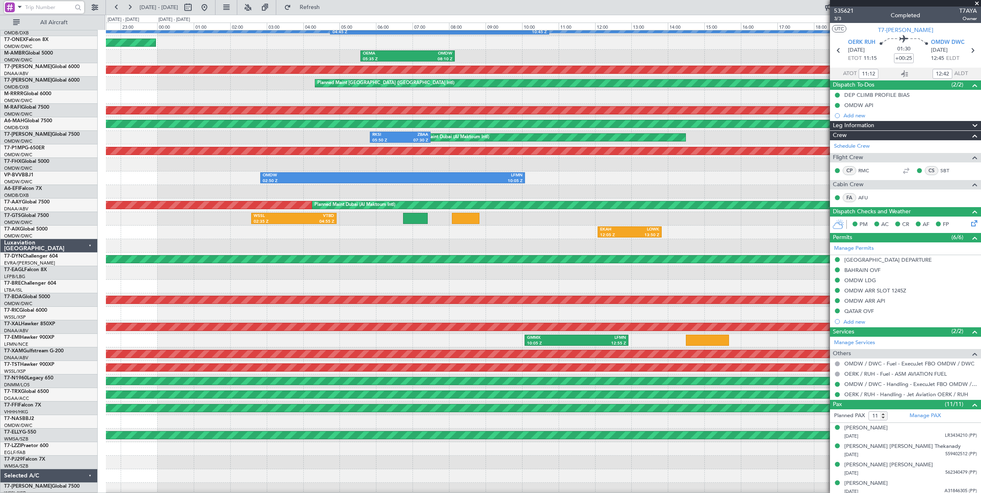
click at [53, 8] on input "text" at bounding box center [48, 7] width 47 height 12
type input "535117"
click at [82, 9] on div at bounding box center [78, 7] width 13 height 13
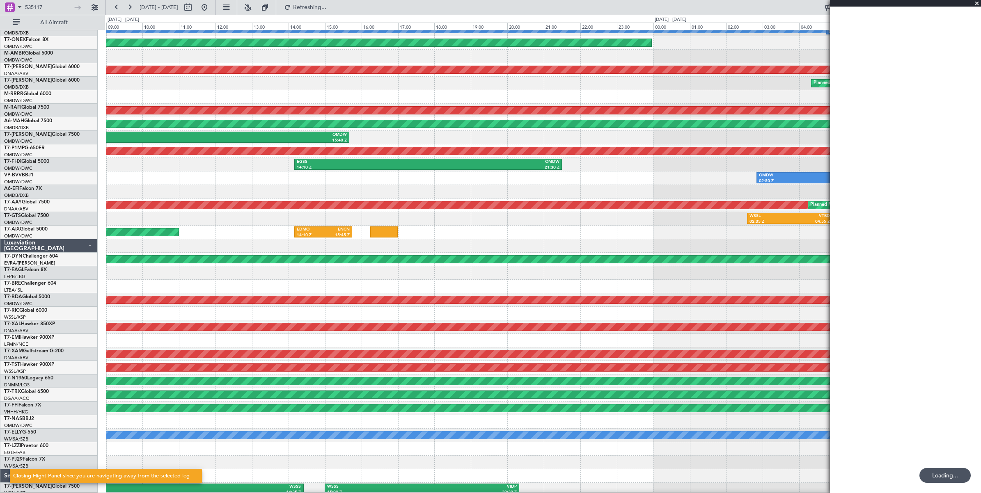
scroll to position [0, 0]
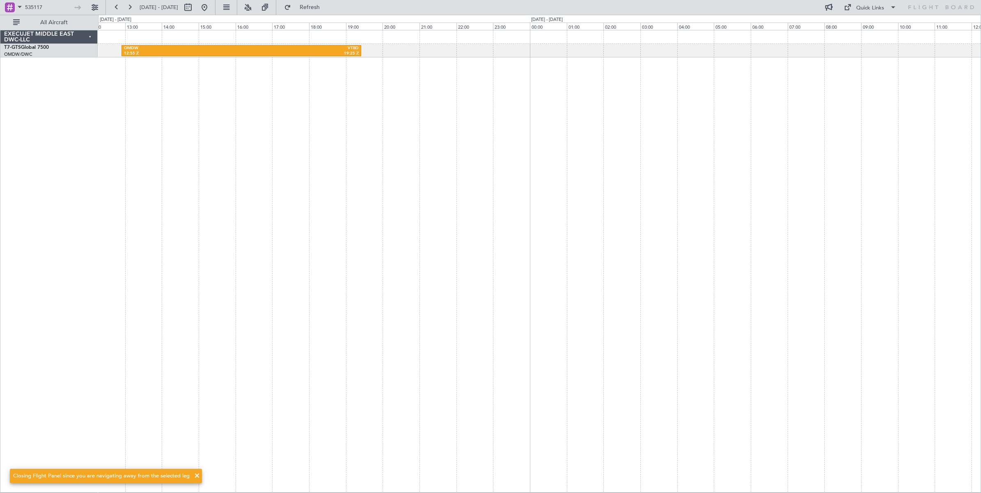
click at [280, 151] on div "OMDW 12:55 Z VTBD 19:25 Z" at bounding box center [539, 261] width 883 height 463
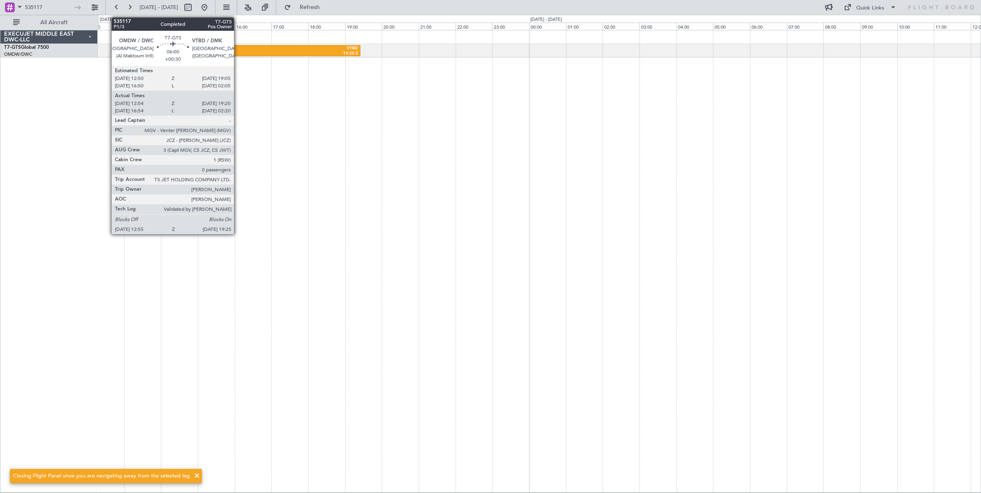
click at [238, 51] on div "12:55 Z" at bounding box center [181, 54] width 117 height 6
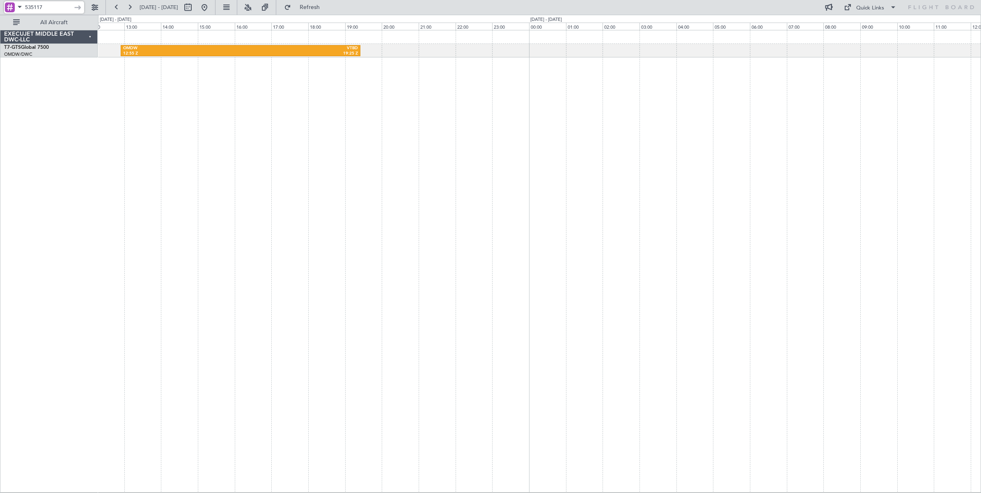
drag, startPoint x: 58, startPoint y: 7, endPoint x: -5, endPoint y: 9, distance: 63.3
click at [0, 9] on html "535117 [DATE] - [DATE] Refresh Quick Links All Aircraft OMDW 12:55 Z VTBD 19:25…" at bounding box center [490, 246] width 981 height 493
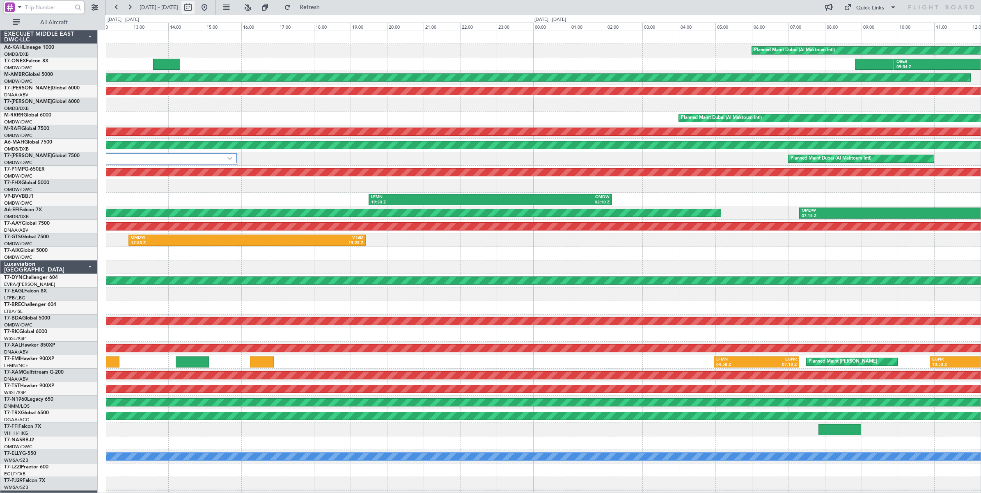
click at [195, 7] on button at bounding box center [187, 7] width 13 height 13
select select "8"
select select "2025"
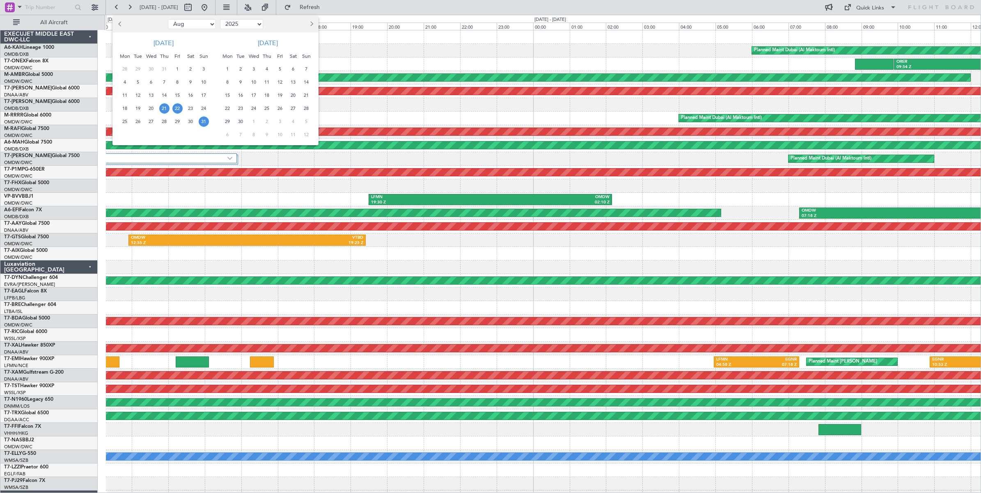
click at [204, 124] on span "31" at bounding box center [204, 122] width 10 height 10
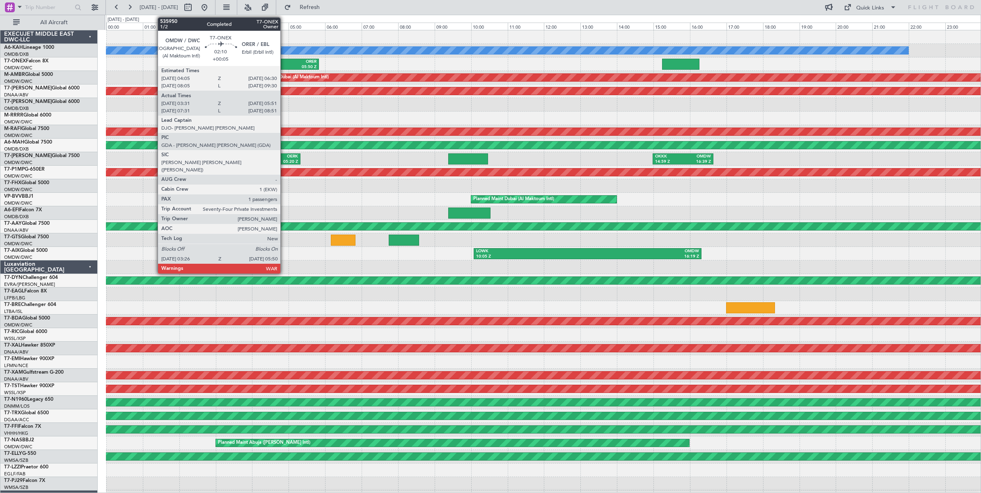
click at [285, 65] on div "05:50 Z" at bounding box center [295, 67] width 41 height 6
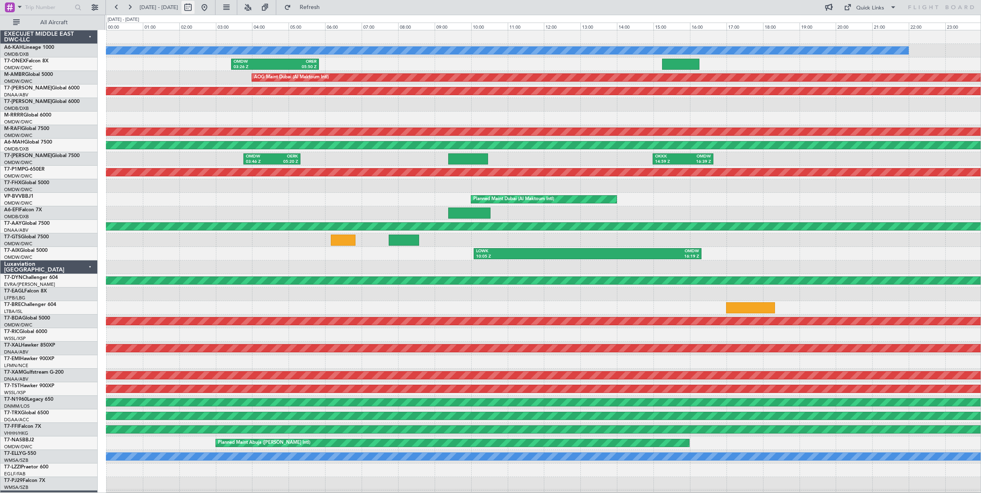
click at [195, 9] on button at bounding box center [187, 7] width 13 height 13
select select "8"
select select "2025"
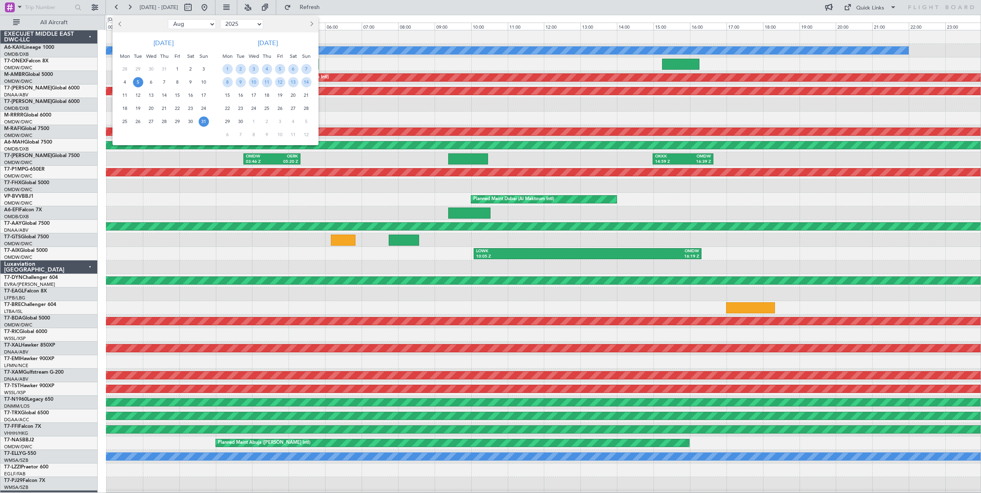
click at [140, 83] on span "5" at bounding box center [138, 82] width 10 height 10
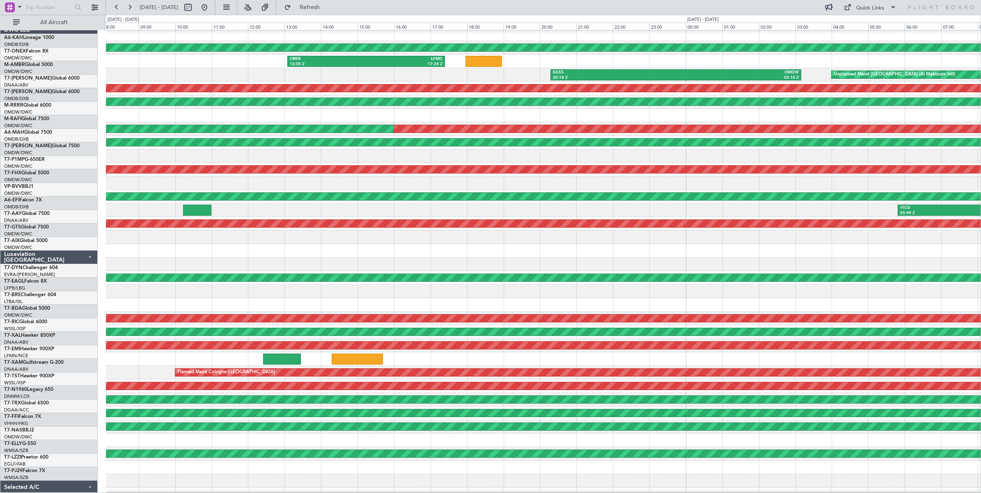
click at [213, 258] on div at bounding box center [543, 265] width 875 height 14
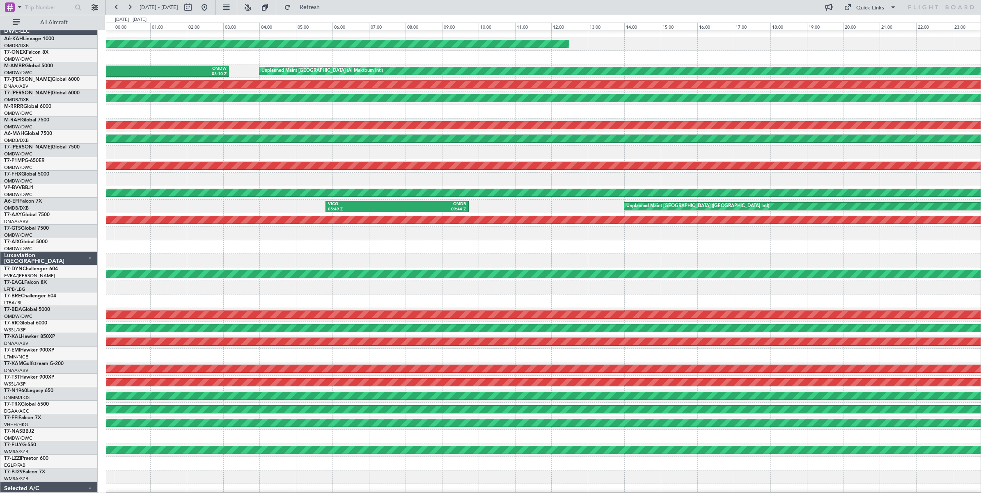
click at [229, 260] on div at bounding box center [543, 261] width 875 height 14
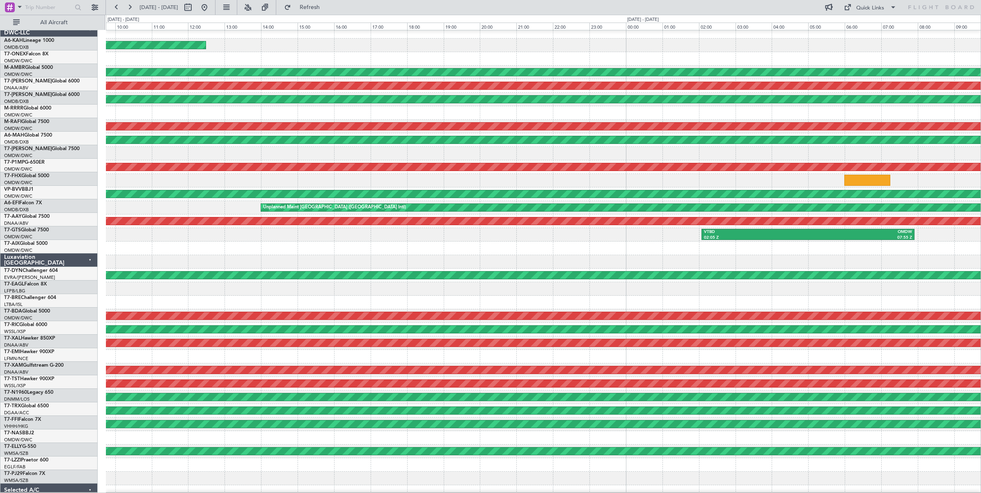
click at [286, 257] on div at bounding box center [543, 262] width 875 height 14
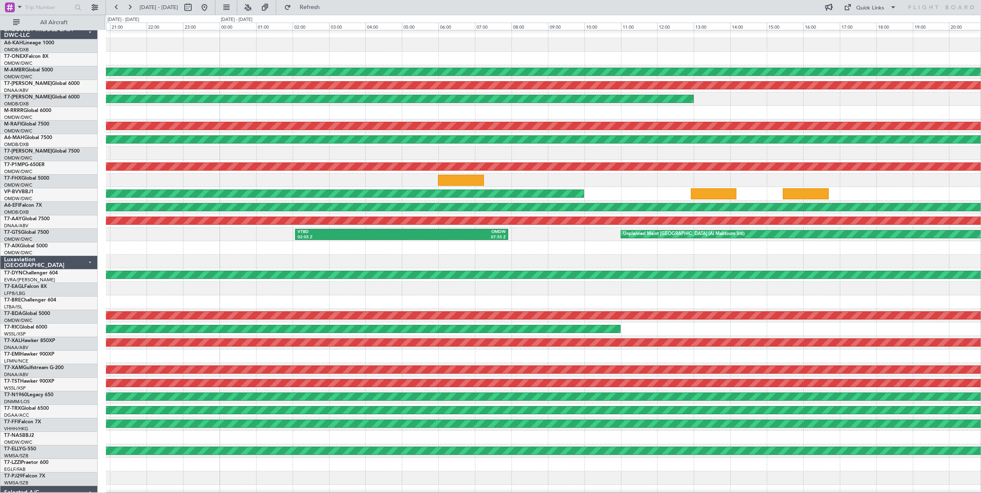
scroll to position [9, 0]
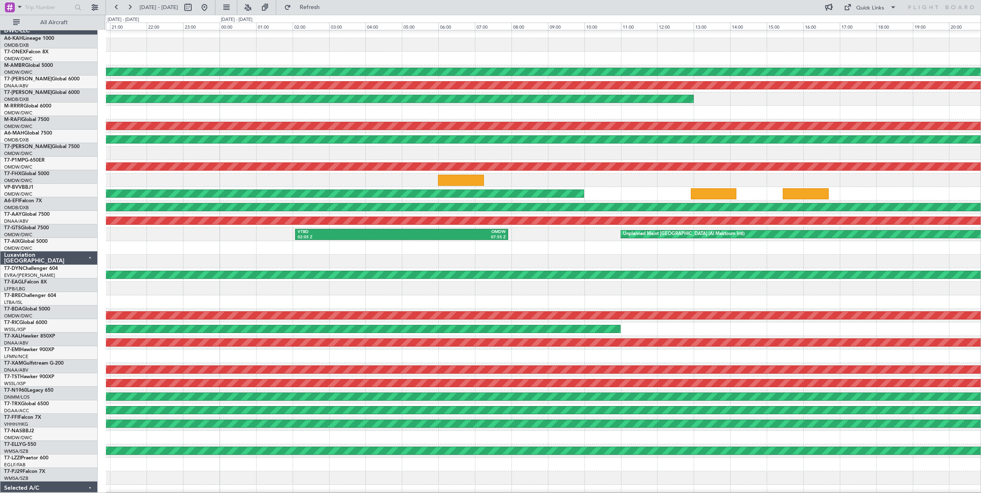
click at [278, 257] on div at bounding box center [543, 262] width 875 height 14
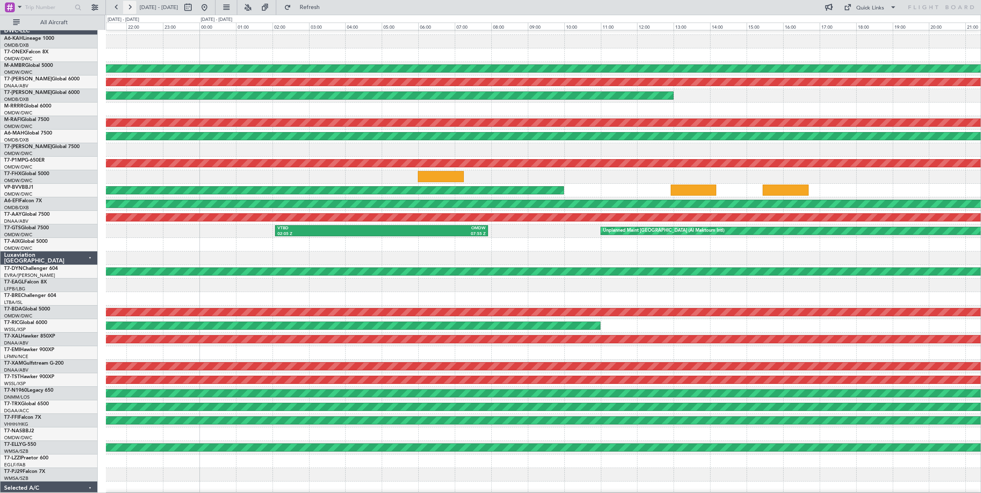
click at [130, 7] on button at bounding box center [129, 7] width 13 height 13
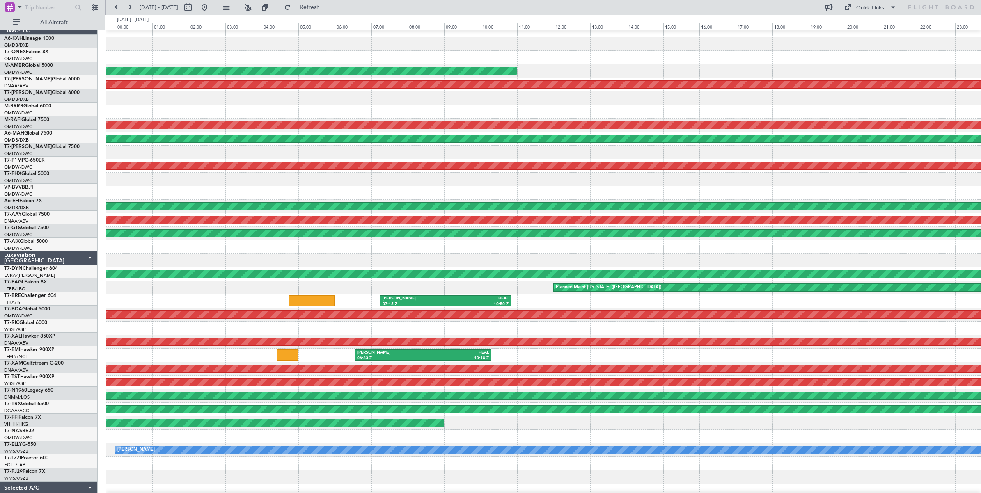
scroll to position [0, 0]
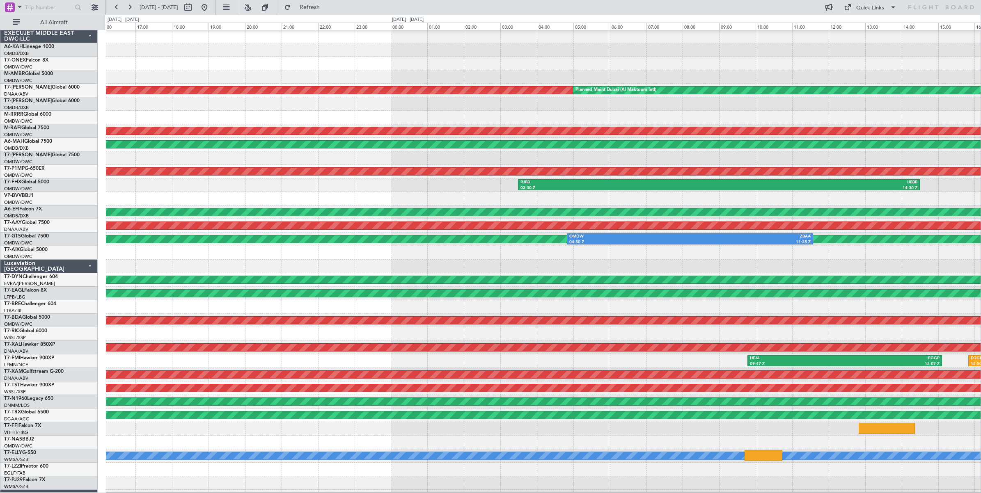
click at [70, 264] on div "Unplanned Maint [GEOGRAPHIC_DATA] (Al Maktoum Intl) Unplanned Maint [GEOGRAPHIC…" at bounding box center [490, 254] width 981 height 479
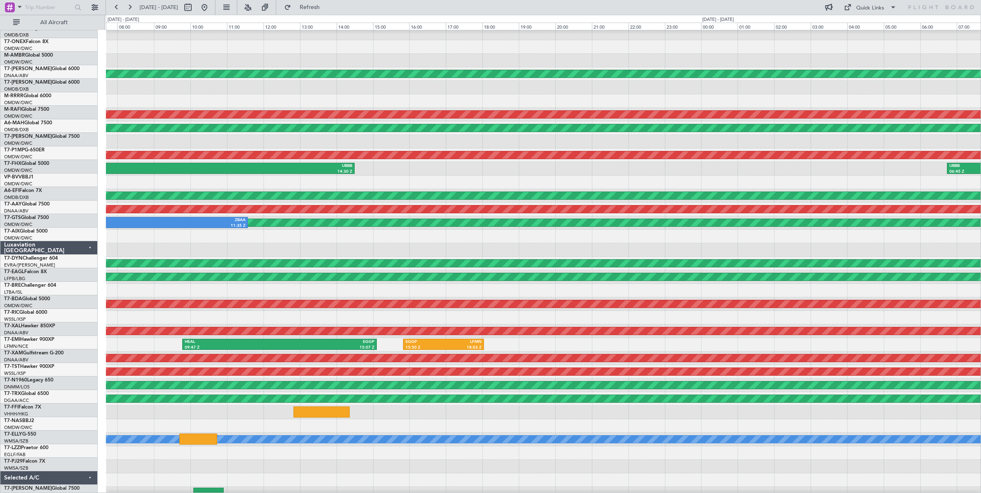
scroll to position [21, 0]
click at [233, 235] on div at bounding box center [543, 237] width 875 height 14
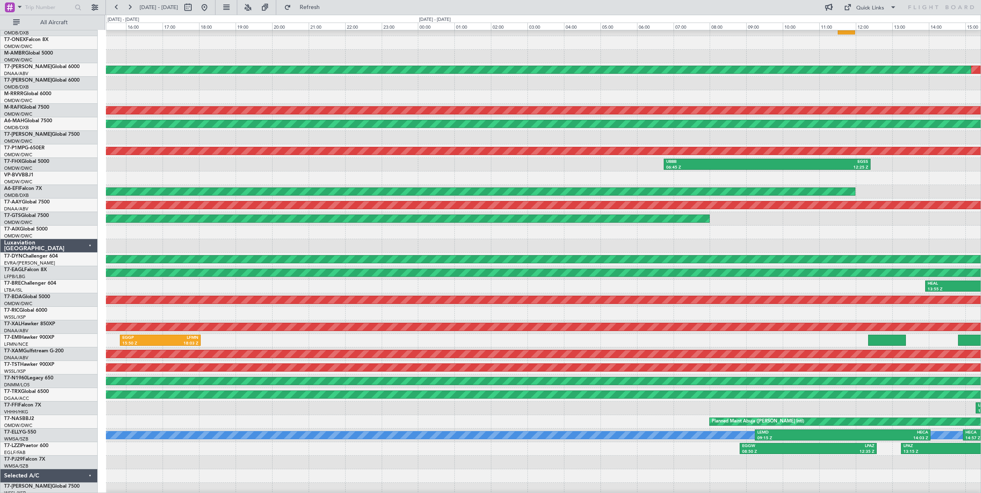
click at [377, 237] on div at bounding box center [543, 233] width 875 height 14
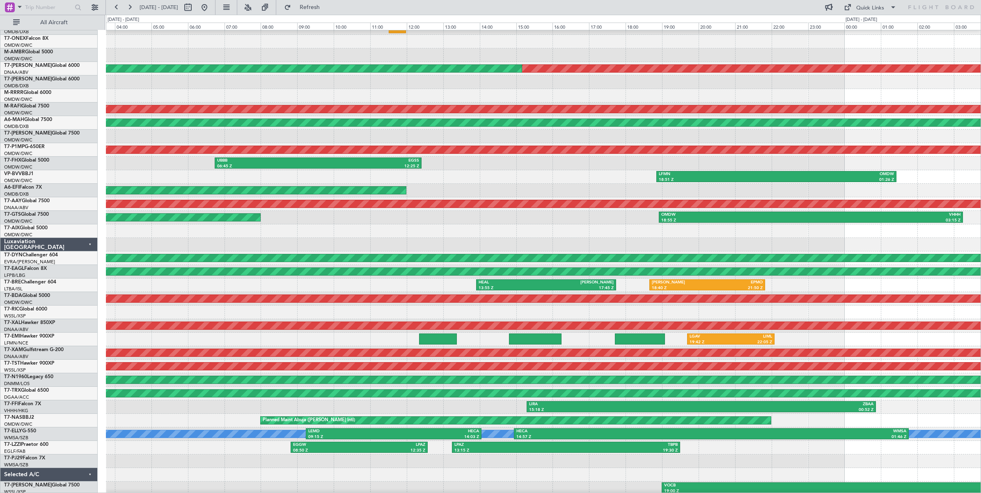
scroll to position [23, 0]
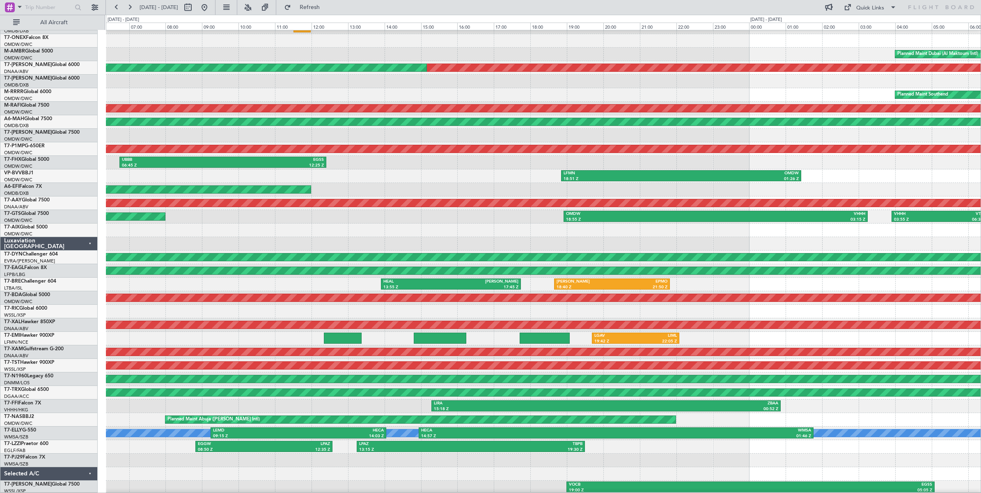
click at [231, 232] on div at bounding box center [543, 231] width 875 height 14
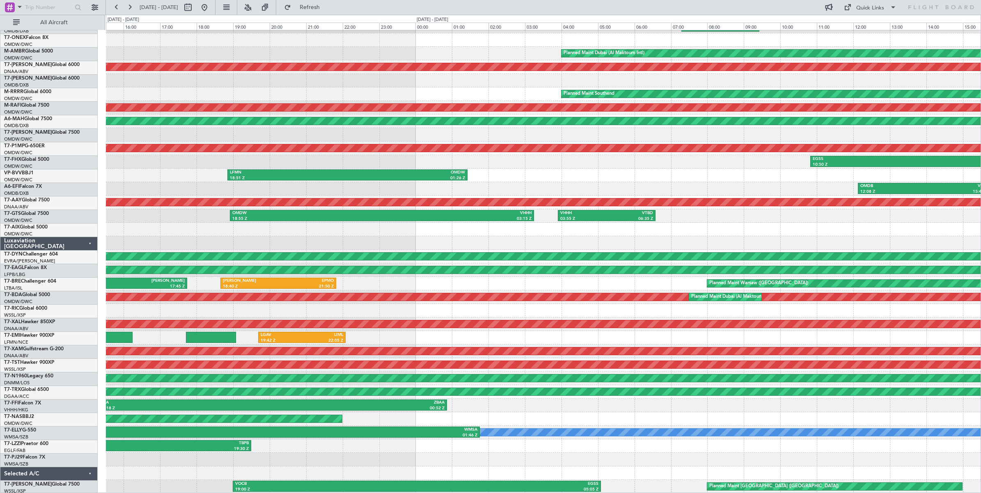
scroll to position [25, 0]
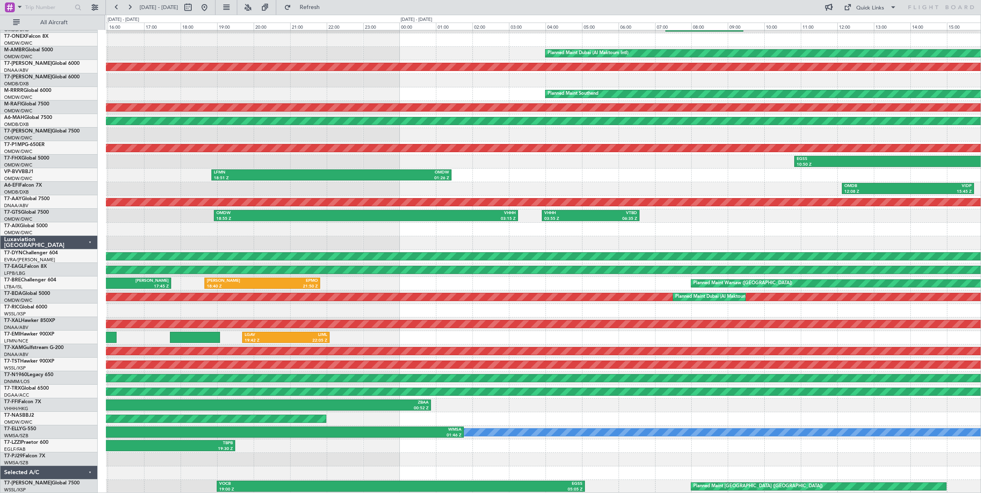
click at [393, 241] on div at bounding box center [543, 243] width 875 height 14
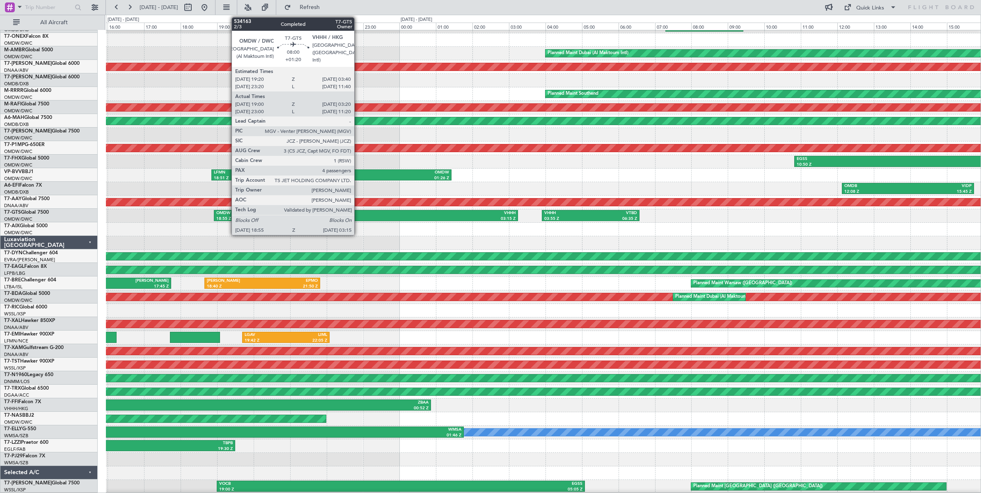
click at [358, 215] on div "OMDW" at bounding box center [291, 214] width 150 height 6
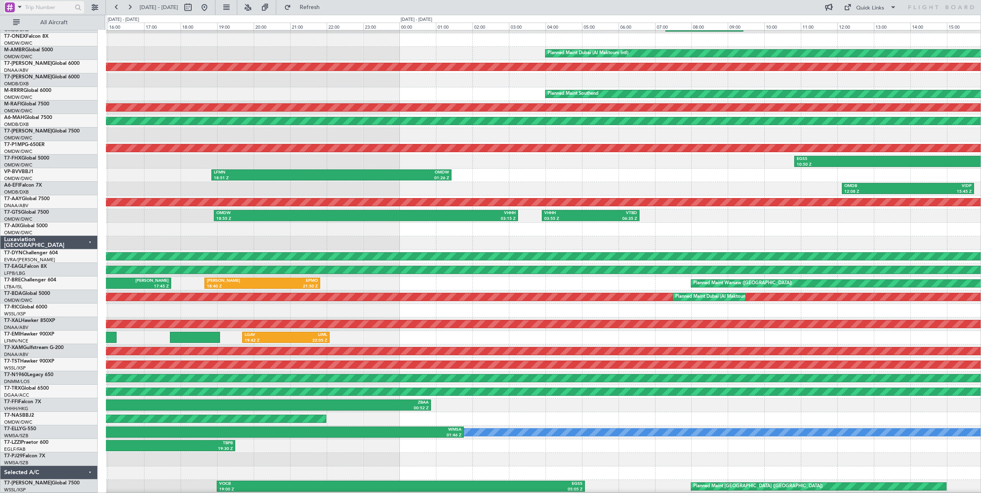
click at [54, 5] on input "text" at bounding box center [48, 7] width 47 height 12
type input "536303"
click at [78, 11] on div at bounding box center [78, 7] width 13 height 13
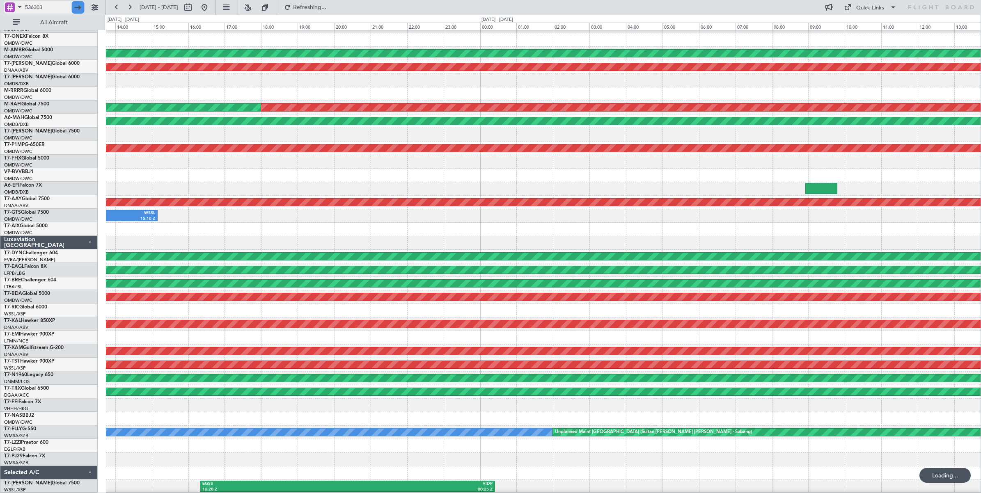
scroll to position [0, 0]
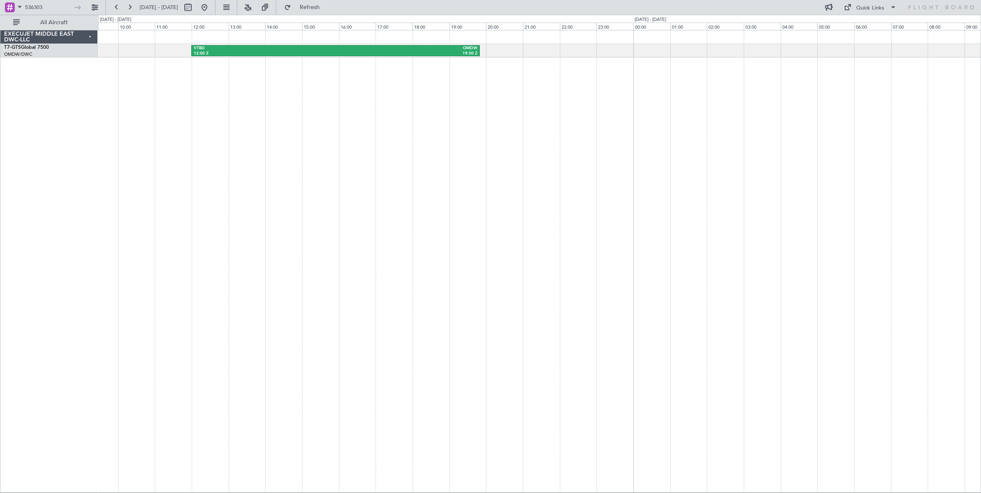
click at [479, 207] on div "VTBD 12:00 Z OMDW 19:50 Z" at bounding box center [539, 261] width 883 height 463
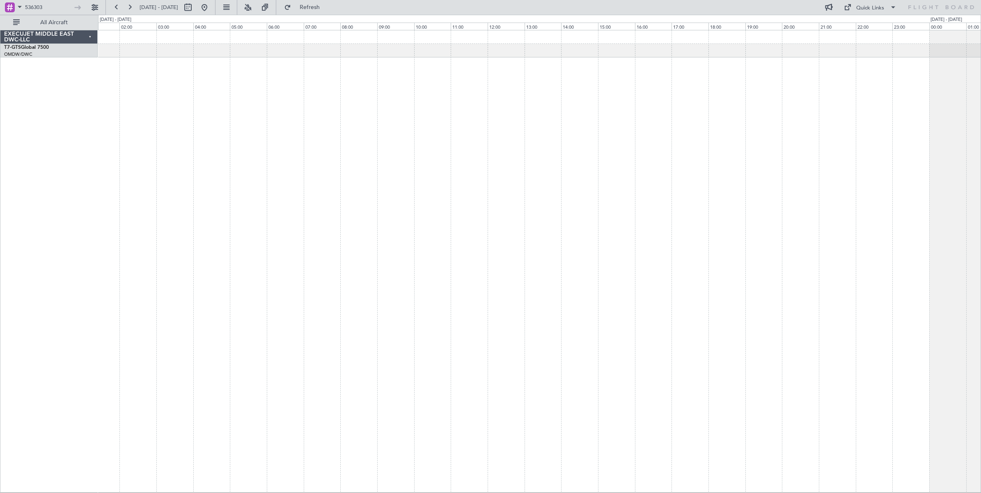
click at [210, 128] on div "VHHH 04:50 Z ZUTF 07:00 Z VTBD 12:00 Z OMDW 19:50 Z" at bounding box center [539, 261] width 883 height 463
click at [280, 135] on div "VHHH 04:50 Z ZUTF 07:00 Z VTBD 12:00 Z OMDW 19:50 Z" at bounding box center [539, 261] width 883 height 463
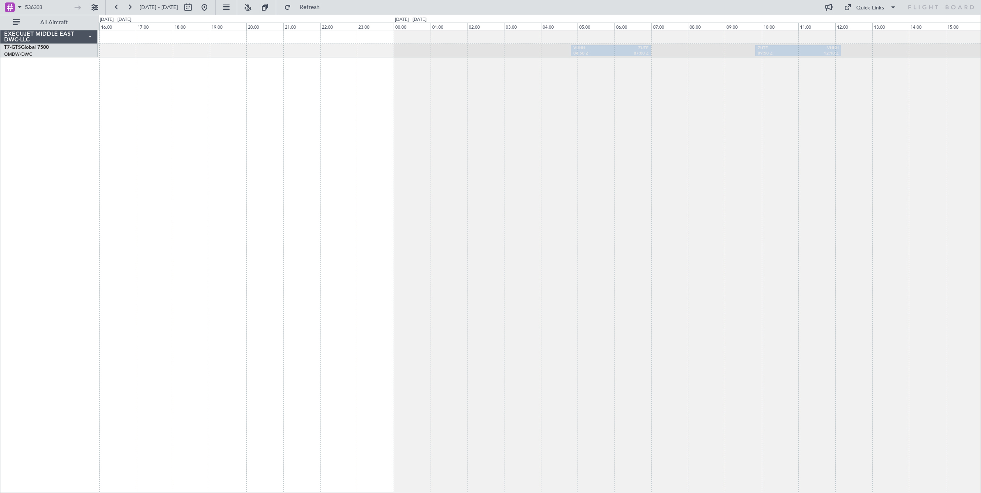
click at [197, 141] on div "VHHH 04:50 Z ZUTF 07:00 Z ZUTF 09:50 Z VHHH 12:10 Z" at bounding box center [539, 261] width 883 height 463
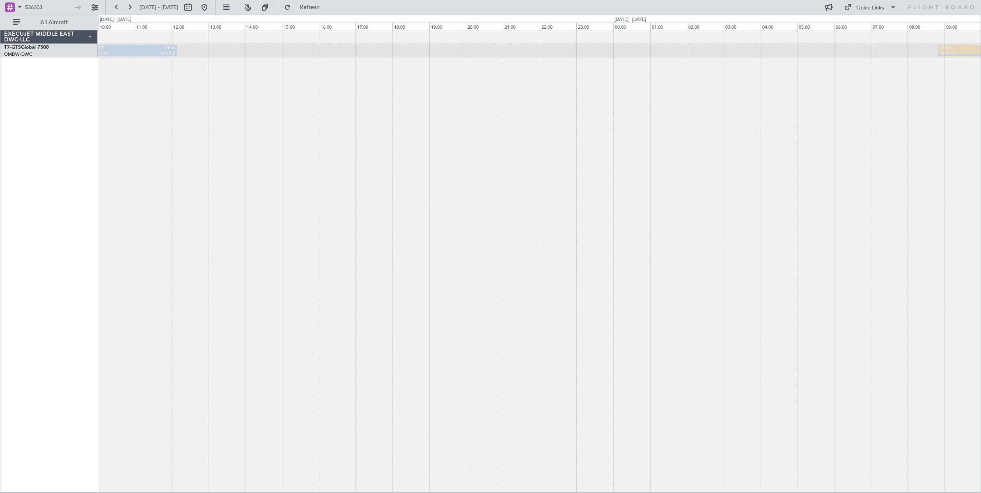
click at [235, 161] on div "ZUTF 09:50 Z VHHH 12:10 Z VHHH 08:50 Z OMDW 15:45 Z VHHH 04:50 Z ZUTF 07:00 Z" at bounding box center [539, 261] width 883 height 463
click at [239, 161] on div "ZUTF 09:50 Z VHHH 12:10 Z VHHH 08:50 Z OMDW 15:45 Z VHHH 04:50 Z ZUTF 07:00 Z" at bounding box center [539, 261] width 883 height 463
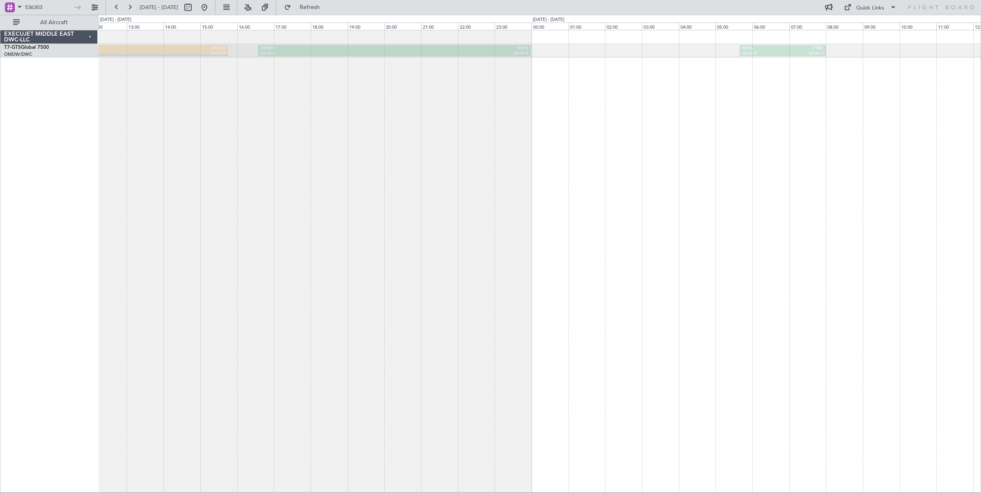
click at [239, 183] on div "VHHH 08:50 Z OMDW 15:45 Z OMDW 16:35 Z WSSL 23:59 Z WSSL 05:40 Z VTBD 08:00 Z" at bounding box center [539, 261] width 883 height 463
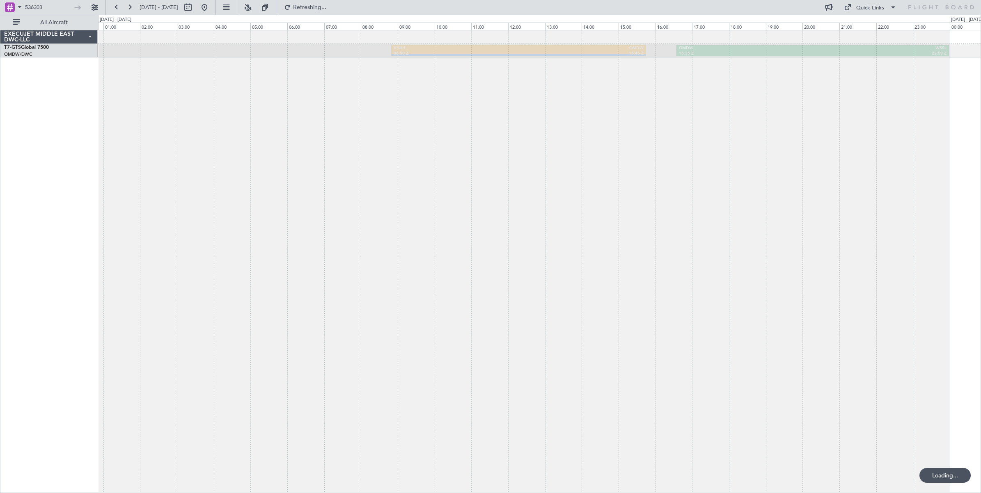
click at [815, 184] on div "VHHH 08:50 Z OMDW 15:45 Z OMDW 16:35 Z WSSL 23:59 Z WSSL 05:40 Z VTBD 08:00 Z" at bounding box center [539, 261] width 883 height 463
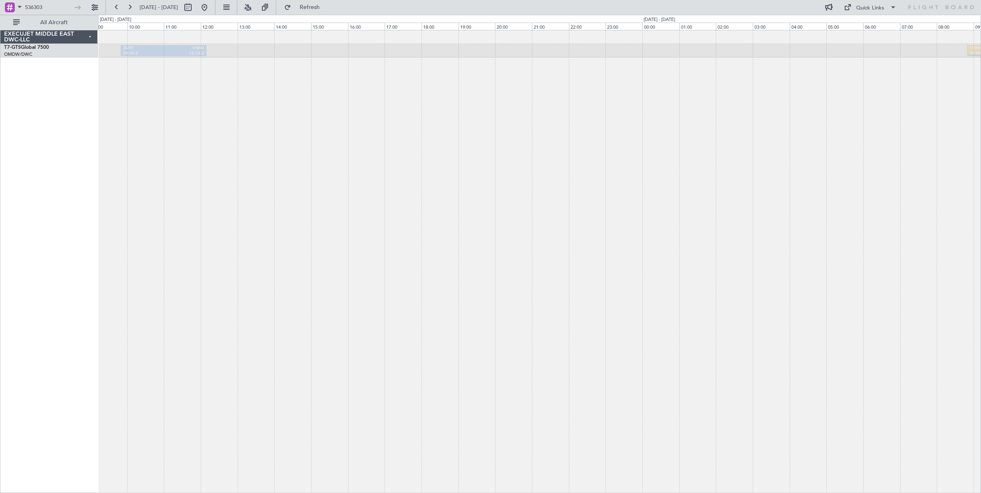
click at [875, 163] on div "VHHH 08:50 Z OMDW 15:45 Z ZUTF 09:50 Z VHHH 12:10 Z VHHH 04:50 Z ZUTF 07:00 Z" at bounding box center [539, 261] width 883 height 463
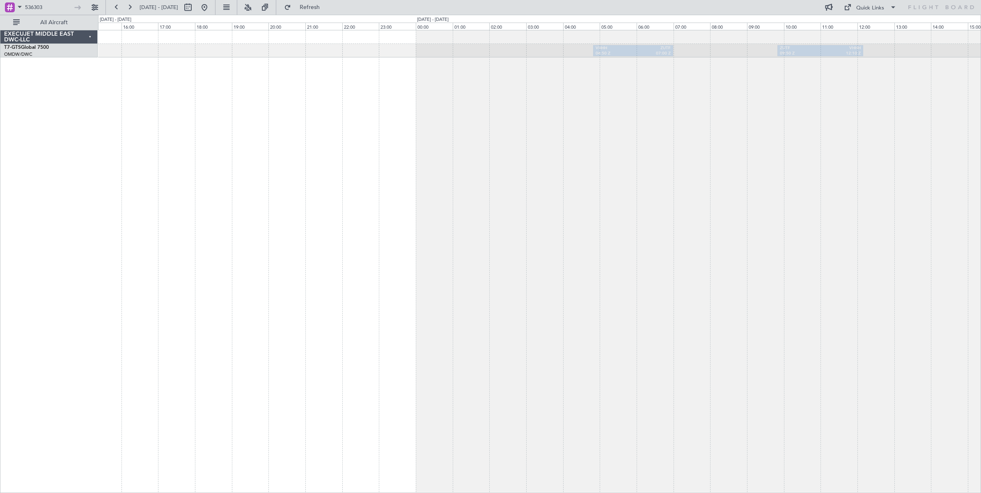
click at [832, 150] on div "VHHH 04:50 Z ZUTF 07:00 Z ZUTF 09:50 Z VHHH 12:10 Z" at bounding box center [539, 261] width 883 height 463
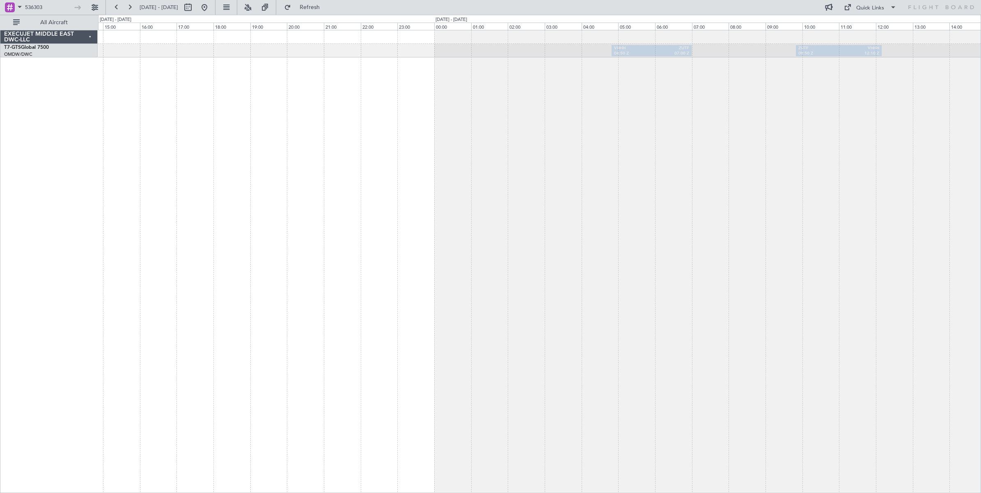
click at [786, 148] on div "VHHH 04:50 Z ZUTF 07:00 Z ZUTF 09:50 Z VHHH 12:10 Z" at bounding box center [539, 261] width 883 height 463
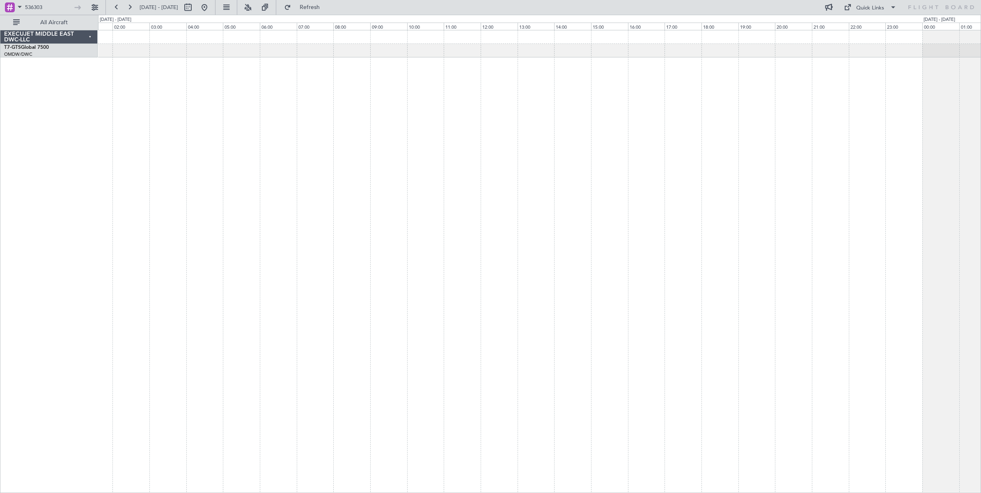
click at [826, 158] on div "VHHH 04:50 Z ZUTF 07:00 Z VTBD 12:00 Z OMDW 19:50 Z" at bounding box center [539, 261] width 883 height 463
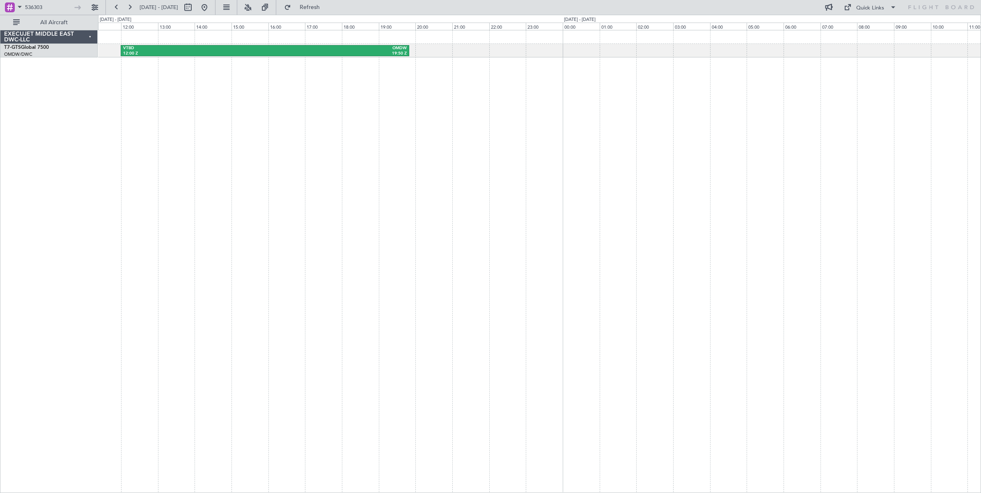
click at [688, 186] on div "VTBD 12:00 Z OMDW 19:50 Z" at bounding box center [539, 261] width 883 height 463
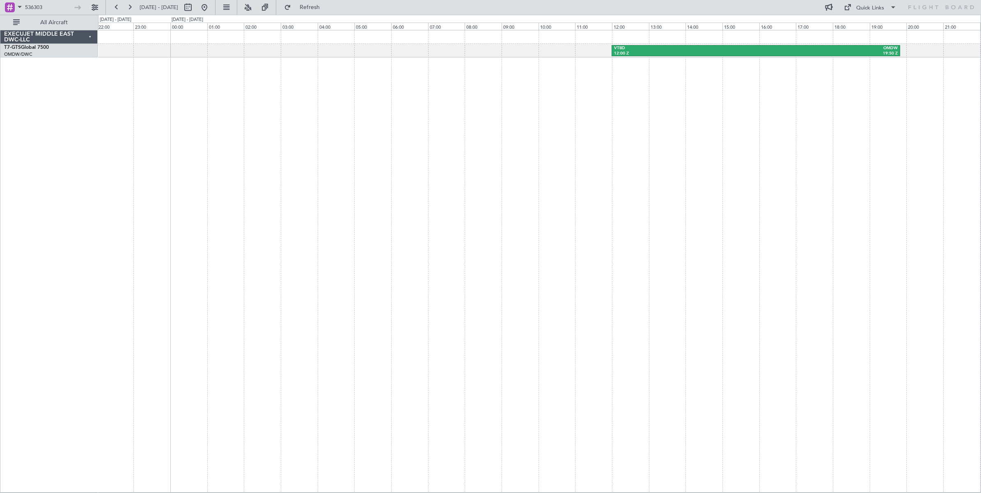
click at [734, 175] on div "VTBD 12:00 Z OMDW 19:50 Z" at bounding box center [539, 261] width 883 height 463
click at [815, 172] on div at bounding box center [539, 261] width 883 height 463
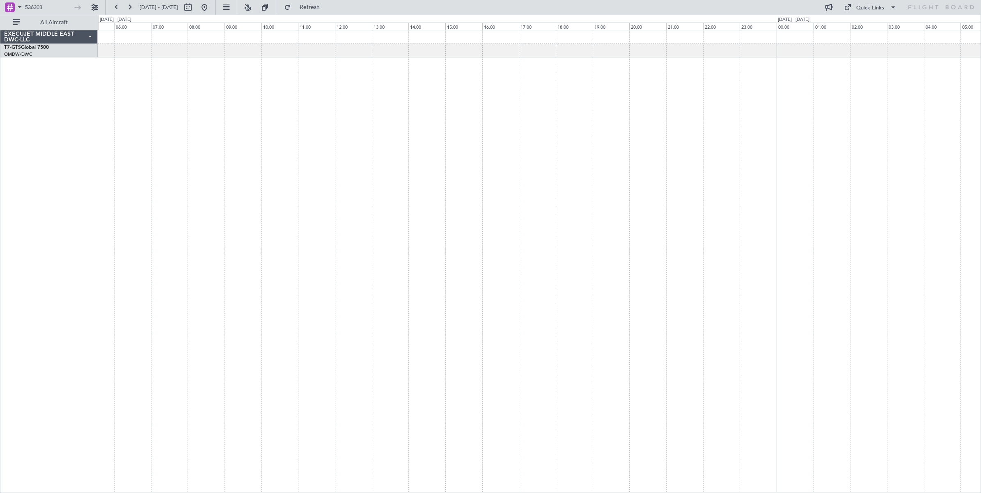
click at [778, 176] on div at bounding box center [539, 261] width 883 height 463
click at [738, 172] on div at bounding box center [539, 261] width 883 height 463
click at [781, 165] on div at bounding box center [539, 261] width 883 height 463
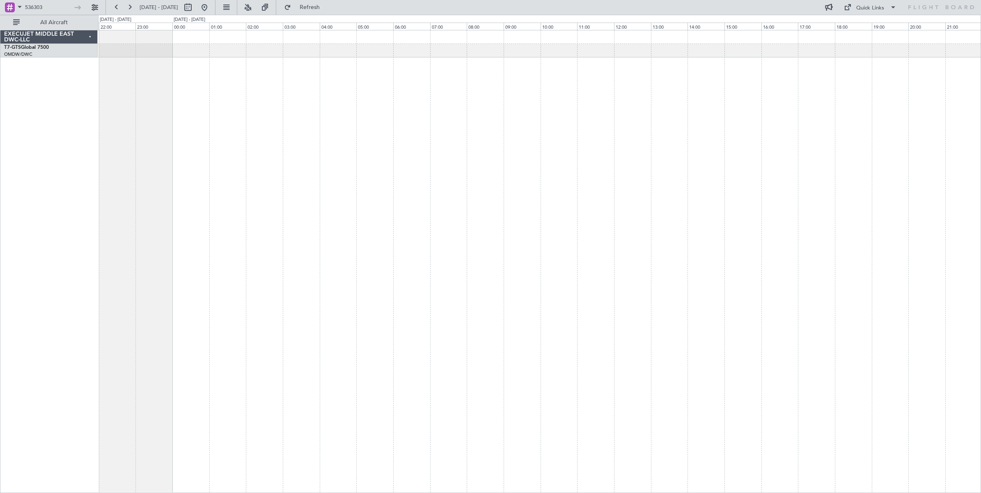
click at [700, 171] on div at bounding box center [539, 261] width 883 height 463
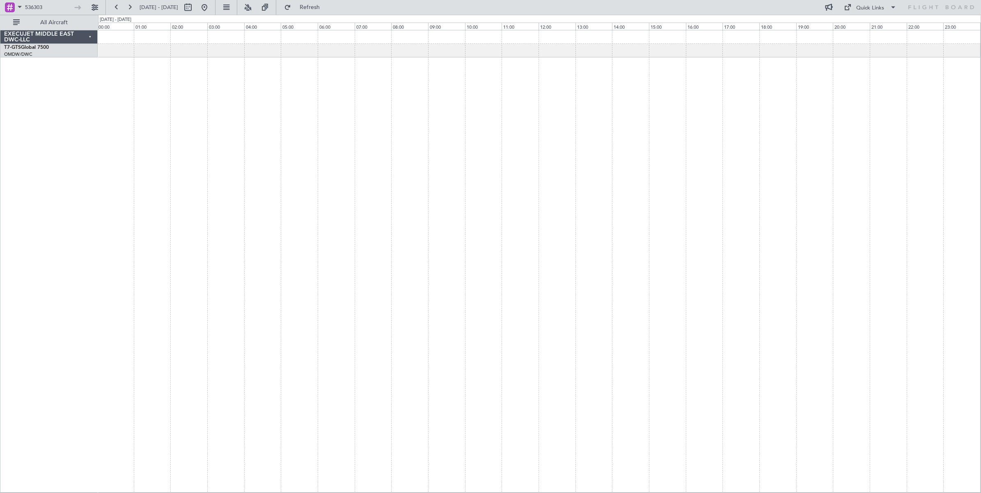
click at [194, 172] on div at bounding box center [539, 261] width 883 height 463
click at [208, 195] on div at bounding box center [539, 261] width 883 height 463
click at [167, 177] on div at bounding box center [539, 261] width 883 height 463
click at [223, 181] on div at bounding box center [539, 261] width 883 height 463
click at [192, 167] on div "VTBD 12:00 Z OMDW 19:50 Z" at bounding box center [539, 261] width 883 height 463
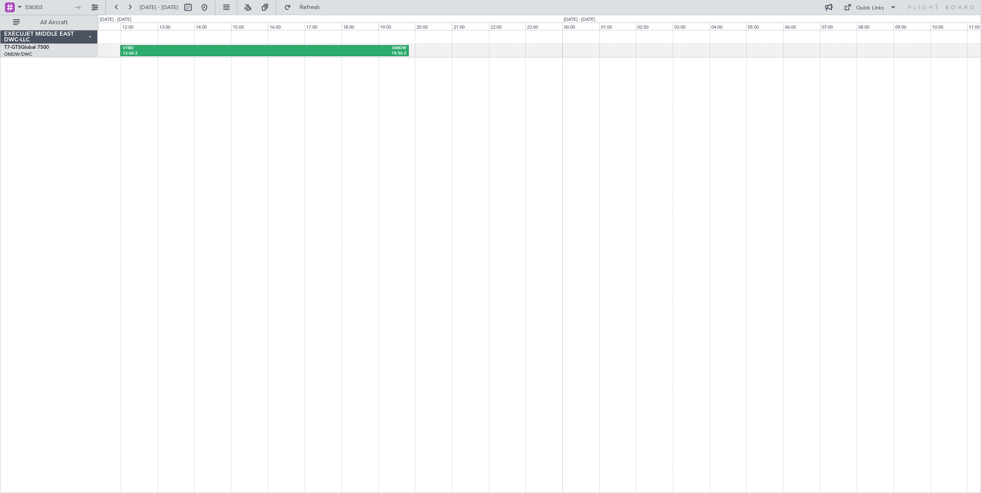
click at [218, 149] on div "VTBD 12:00 Z OMDW 19:50 Z" at bounding box center [539, 261] width 883 height 463
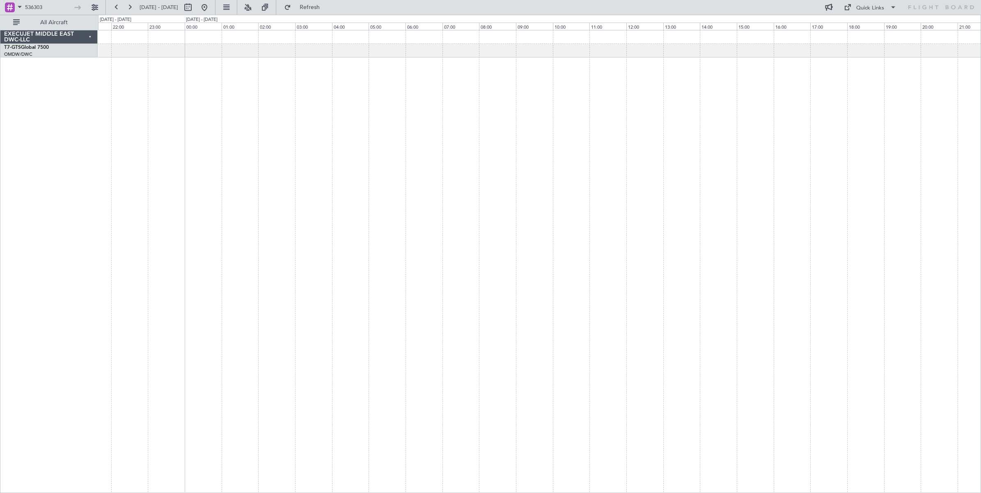
click at [247, 165] on div "VTBD 12:00 Z OMDW 19:50 Z" at bounding box center [539, 261] width 883 height 463
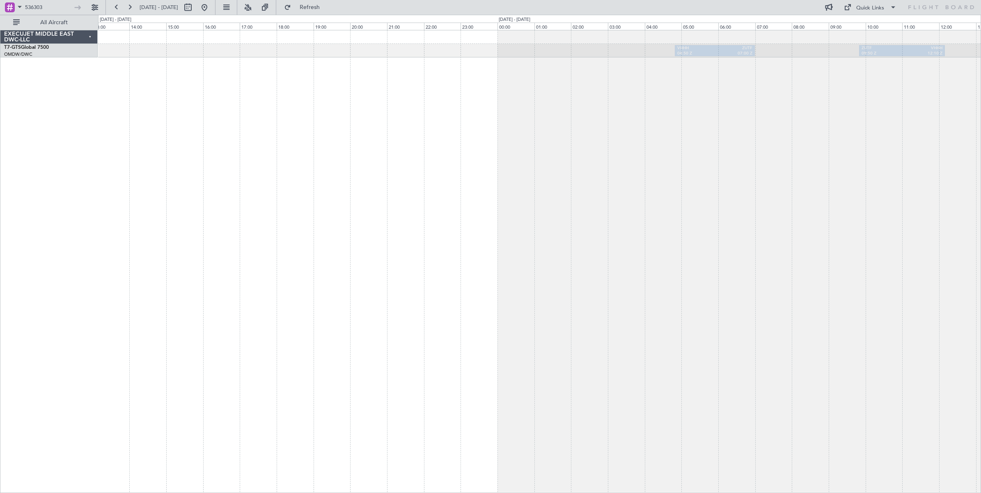
click at [66, 192] on div "VHHH 04:50 Z ZUTF 07:00 Z ZUTF 09:50 Z VHHH 12:10 Z EXECUJET MIDDLE EAST DWC-LL…" at bounding box center [490, 254] width 981 height 479
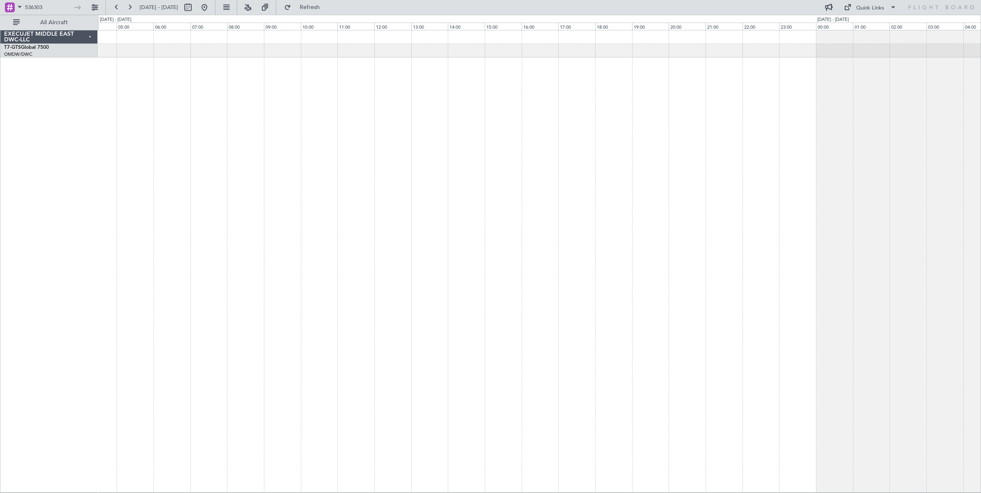
click at [885, 118] on div "ZUTF 09:50 Z VHHH 12:10 Z VHHH 04:50 Z ZUTF 07:00 Z" at bounding box center [539, 261] width 883 height 463
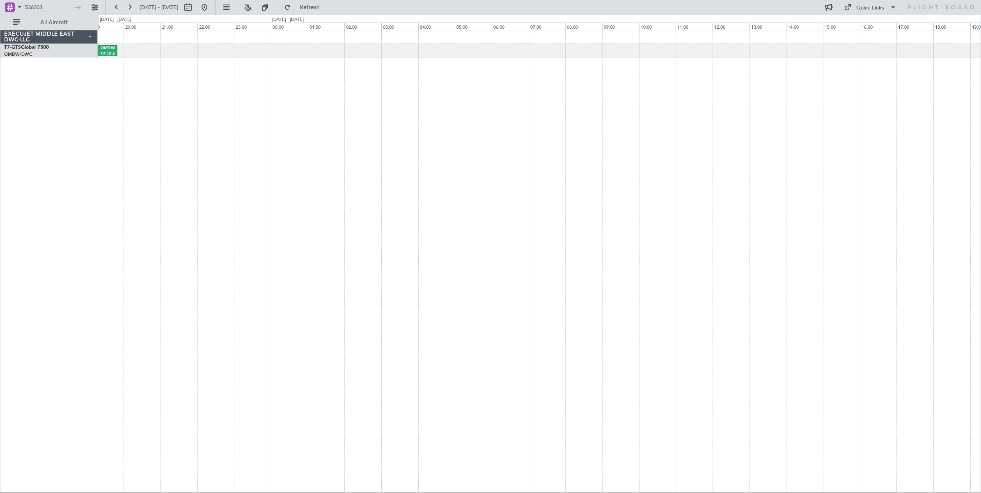
click at [616, 146] on div "VTBD 12:00 Z OMDW 19:50 Z" at bounding box center [539, 261] width 883 height 463
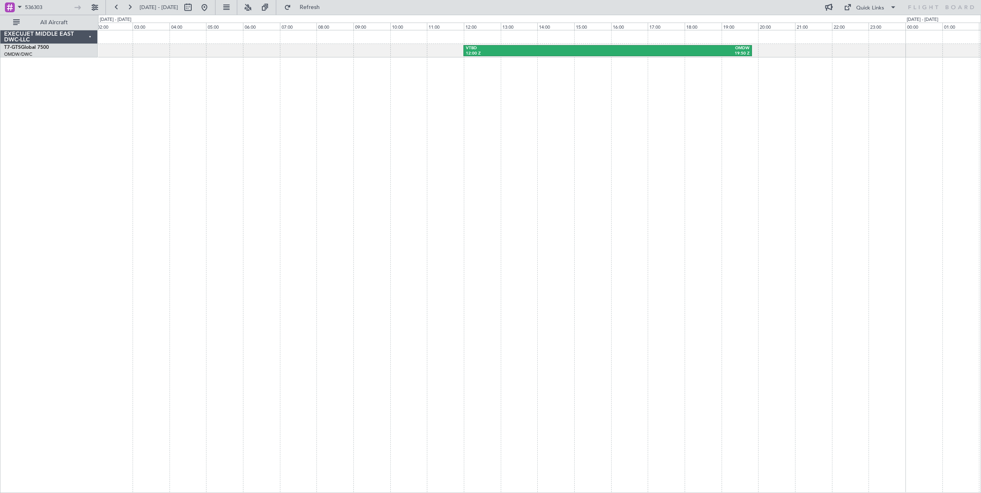
click at [902, 149] on div "VTBD 12:00 Z OMDW 19:50 Z" at bounding box center [539, 261] width 883 height 463
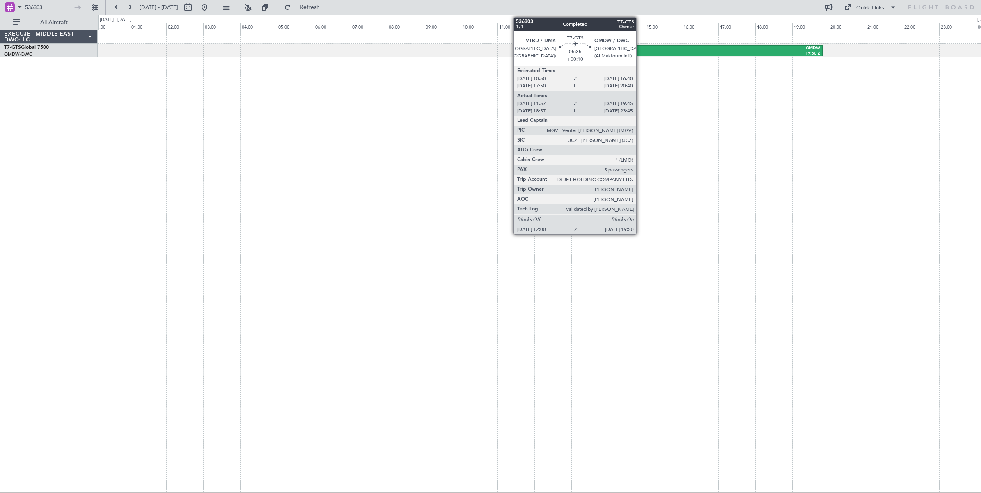
click at [640, 52] on div "12:00 Z" at bounding box center [608, 54] width 142 height 6
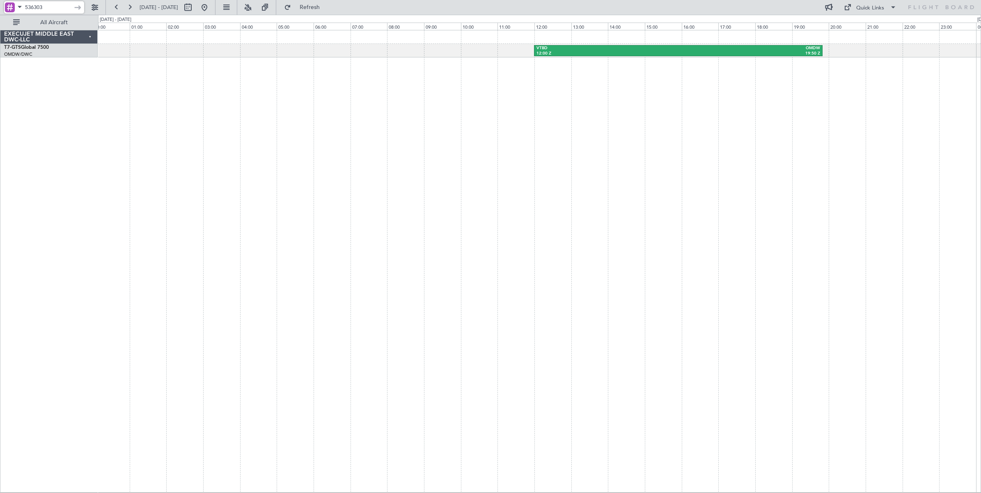
drag, startPoint x: 69, startPoint y: 7, endPoint x: -18, endPoint y: 4, distance: 87.5
click at [0, 4] on html "536303 [DATE] - [DATE] Refresh Quick Links All Aircraft VTBD 12:00 Z OMDW 19:50…" at bounding box center [490, 246] width 981 height 493
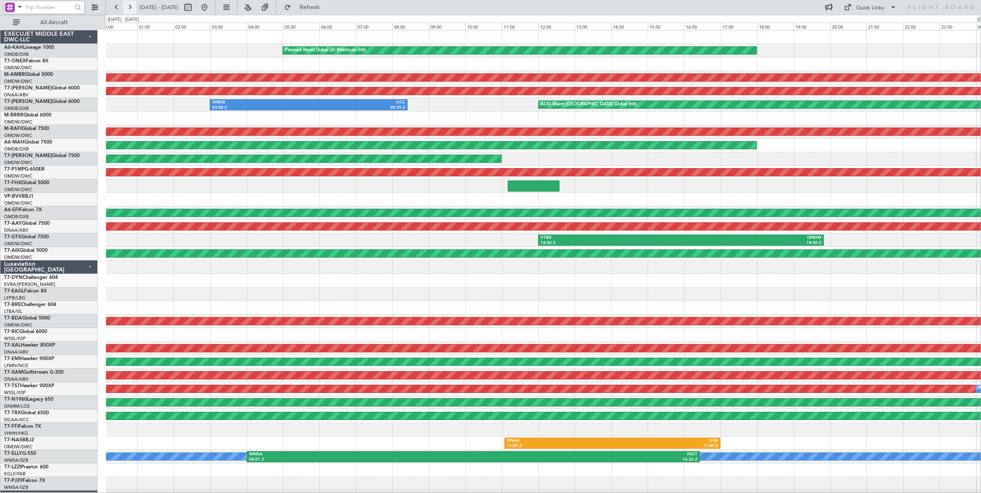
click at [130, 7] on button at bounding box center [129, 7] width 13 height 13
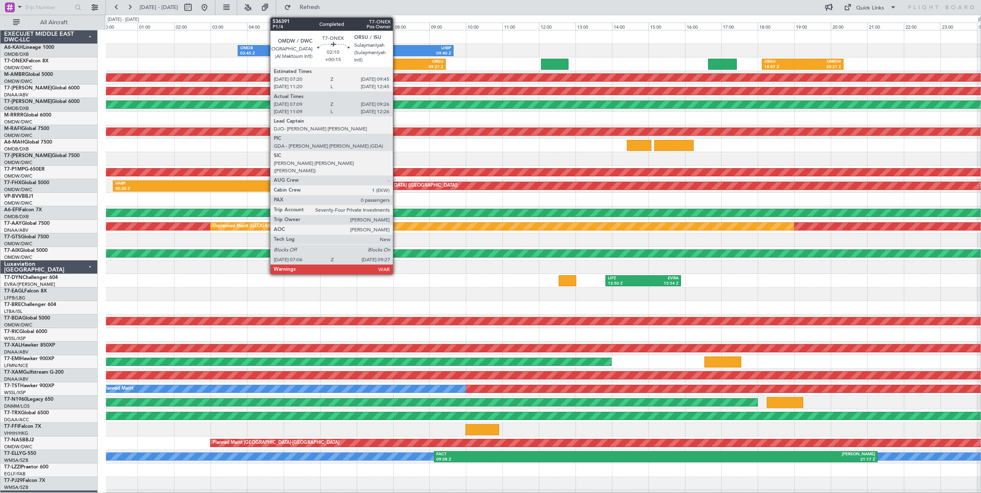
click at [397, 65] on div "07:06 Z" at bounding box center [383, 67] width 41 height 6
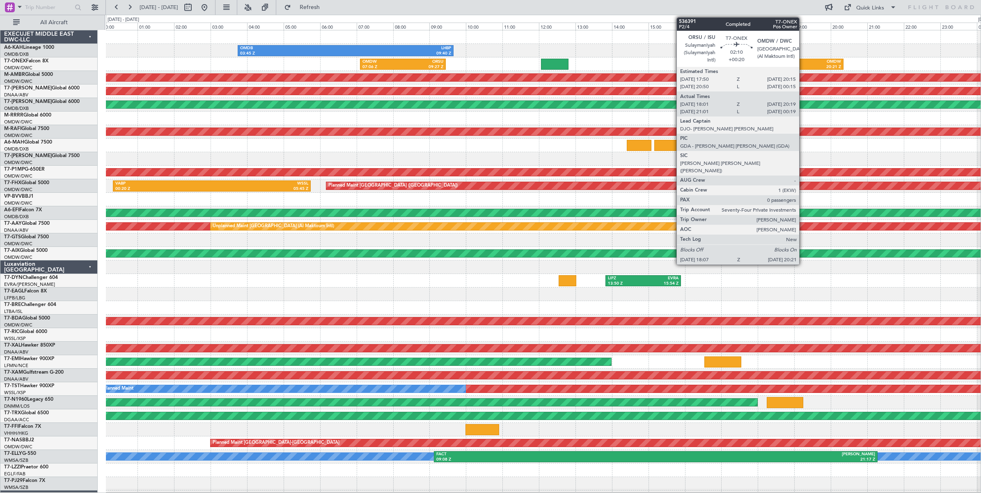
click at [803, 64] on div "OMDW" at bounding box center [822, 62] width 38 height 6
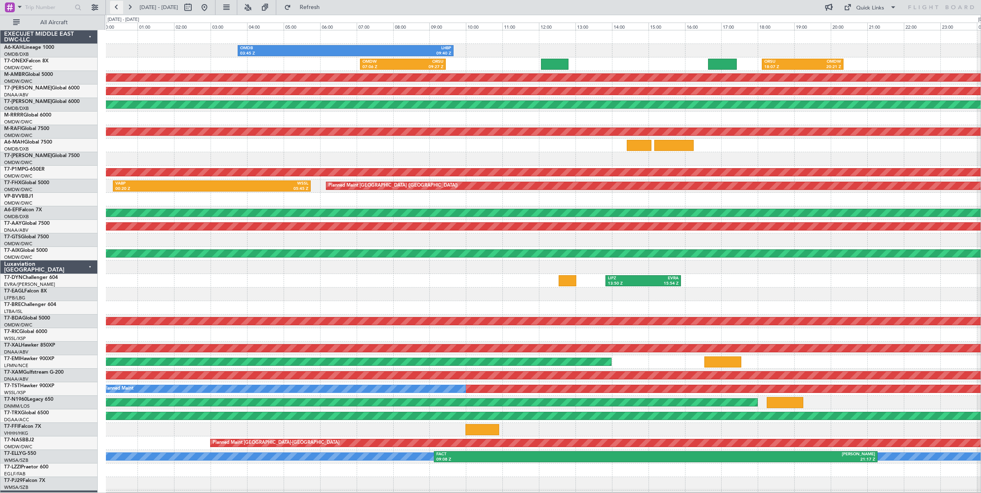
click at [115, 9] on button at bounding box center [116, 7] width 13 height 13
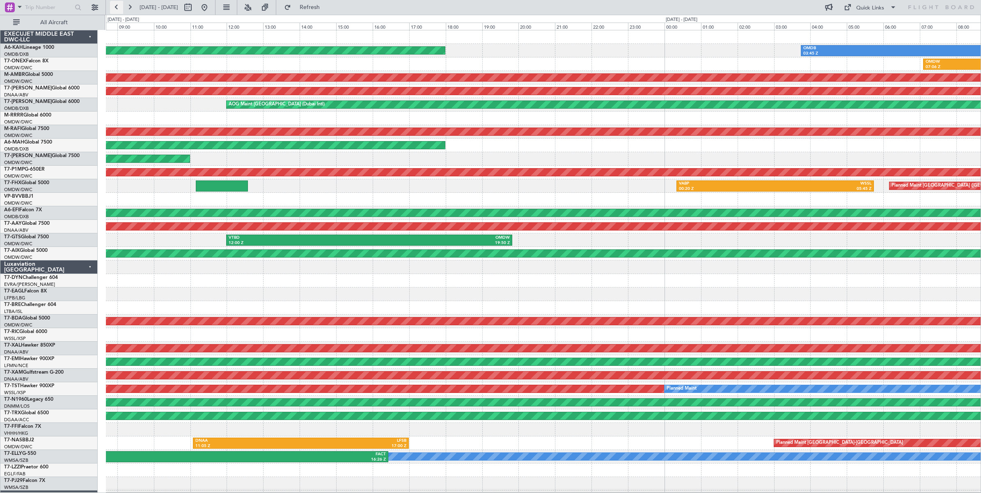
click at [115, 9] on button at bounding box center [116, 7] width 13 height 13
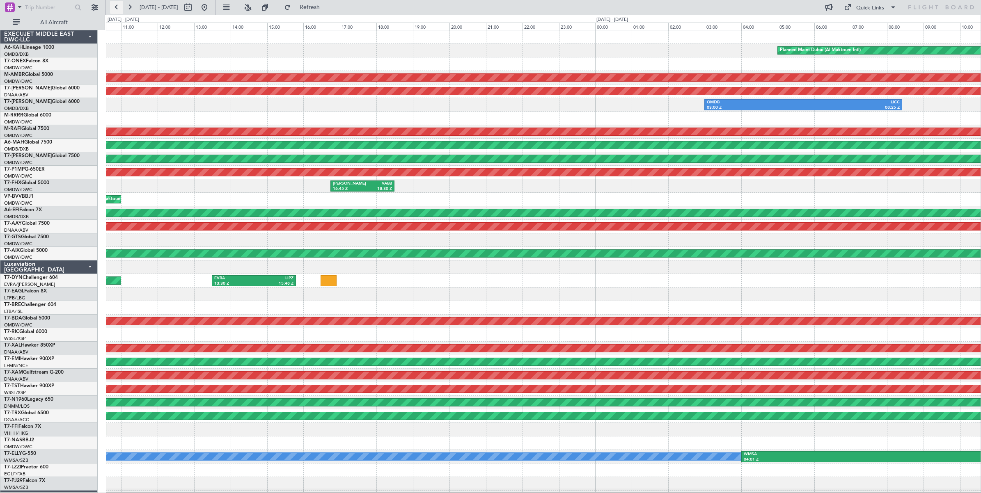
click at [115, 9] on button at bounding box center [116, 7] width 13 height 13
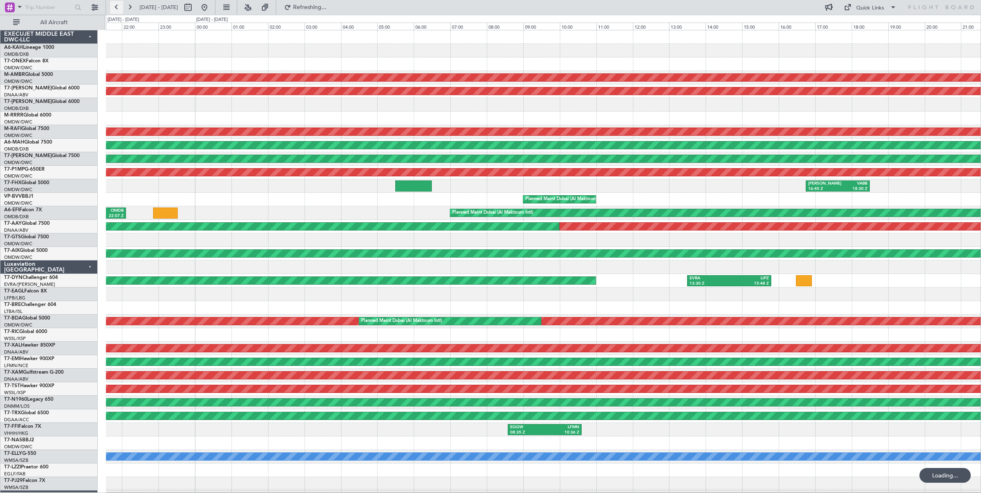
click at [115, 9] on button at bounding box center [116, 7] width 13 height 13
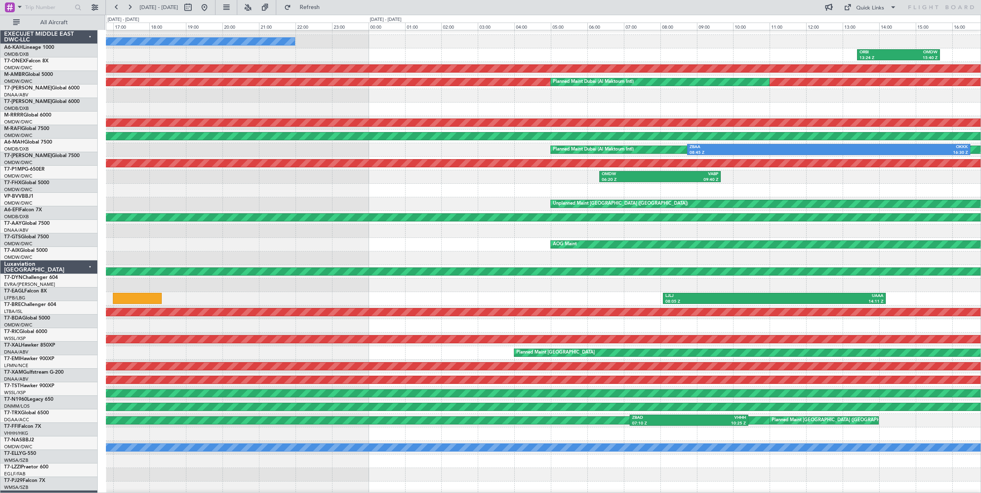
scroll to position [17, 0]
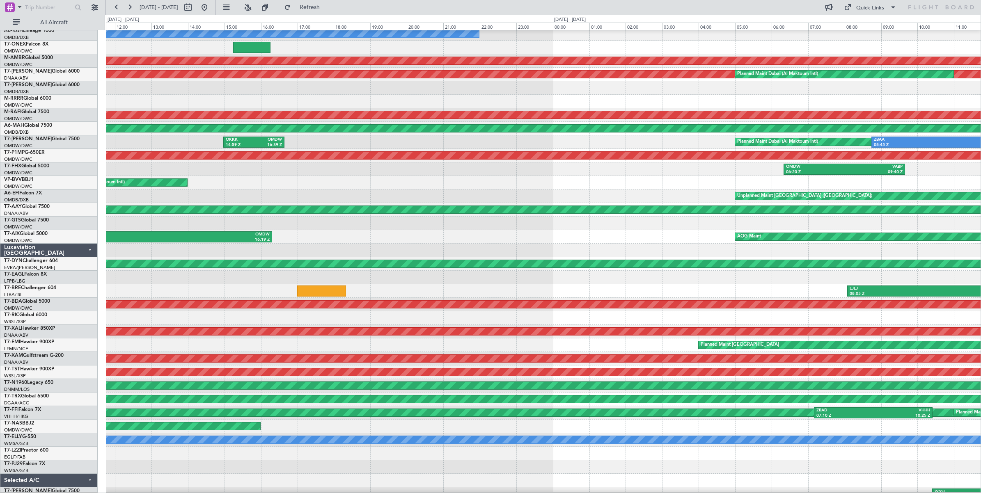
click at [981, 186] on html "[DATE] - [DATE] Refresh Quick Links All Aircraft No Crew ORBI 13:24 Z OMDW 15:4…" at bounding box center [490, 246] width 981 height 493
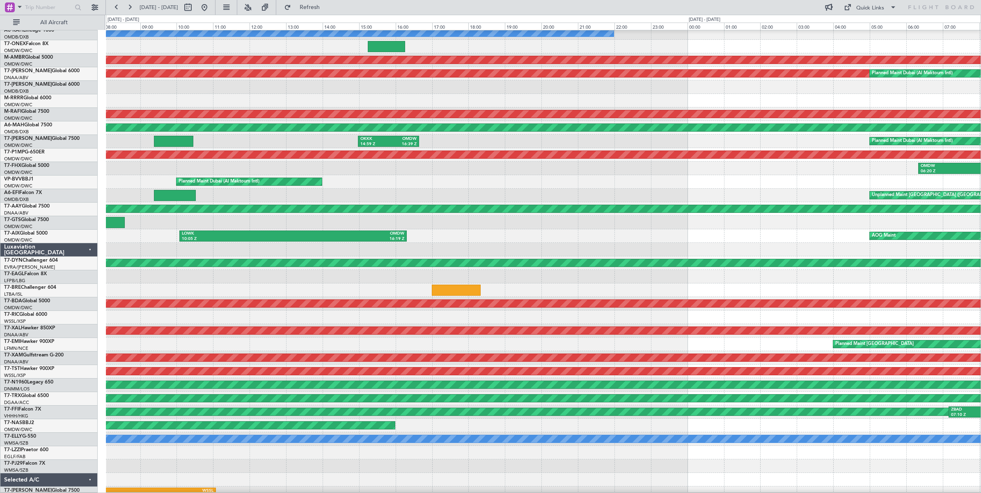
scroll to position [25, 0]
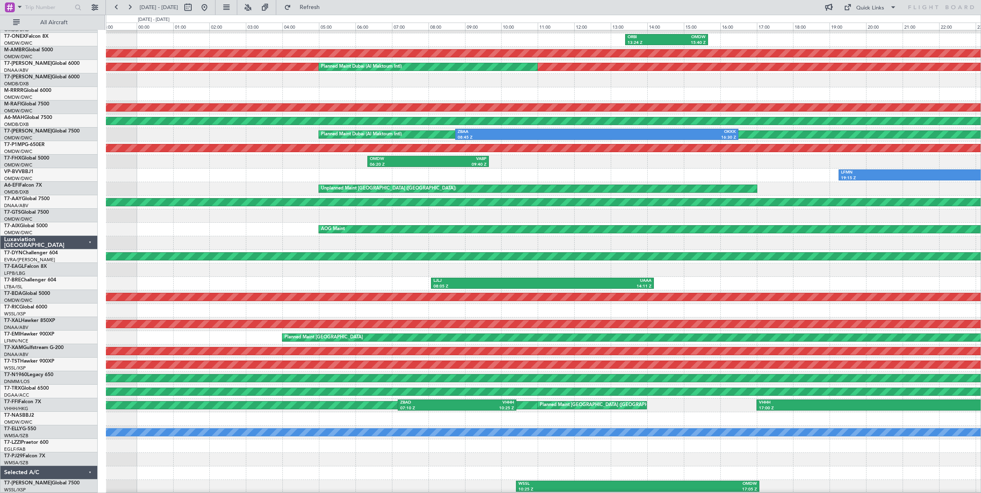
click at [151, 187] on div "Unplanned Maint [GEOGRAPHIC_DATA] ([GEOGRAPHIC_DATA])" at bounding box center [543, 189] width 875 height 14
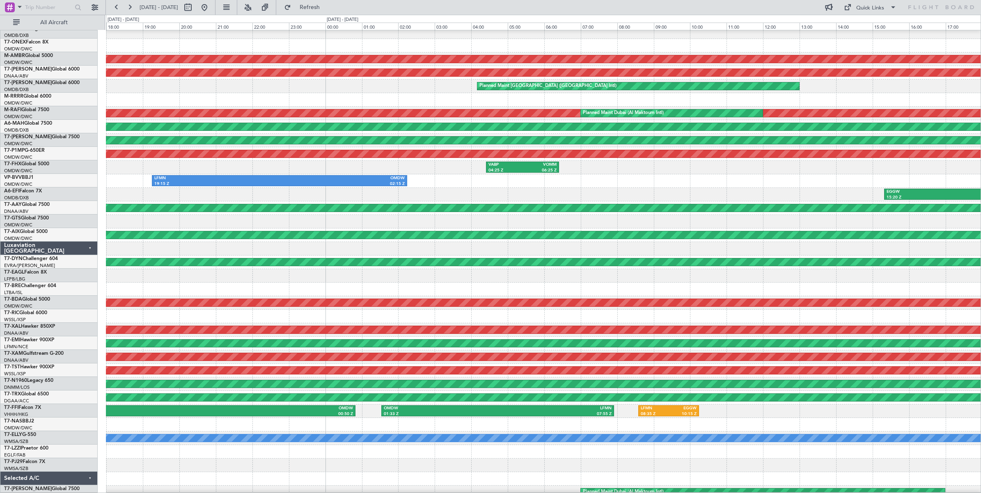
click at [285, 190] on div "EGGW 15:20 Z OMDB 22:07 Z Unplanned Maint [GEOGRAPHIC_DATA] ([GEOGRAPHIC_DATA])" at bounding box center [543, 195] width 875 height 14
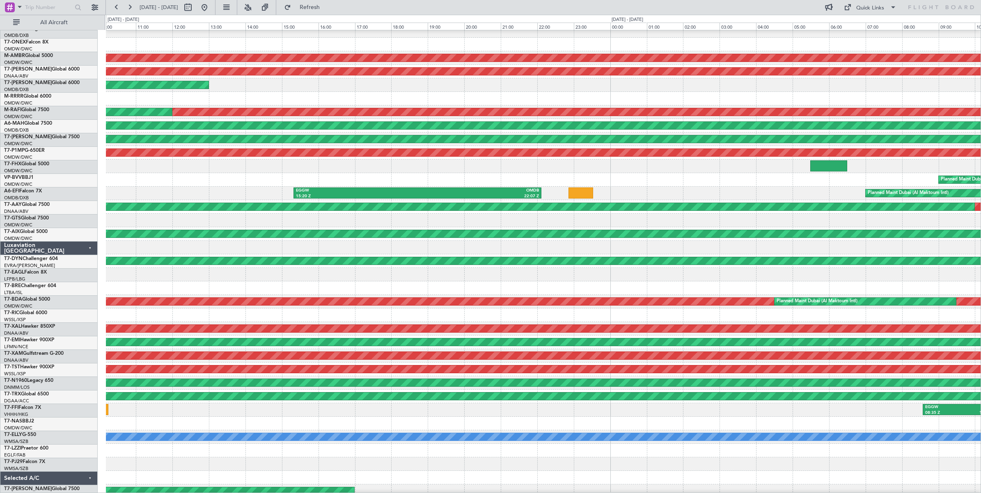
click at [360, 183] on div "Planned Maint Dubai (Al Maktoum Intl)" at bounding box center [543, 180] width 875 height 14
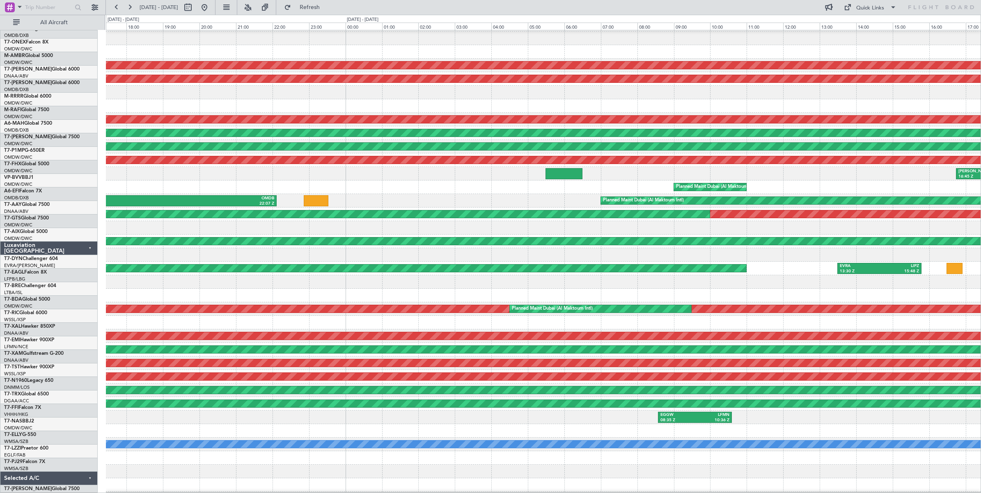
scroll to position [9, 0]
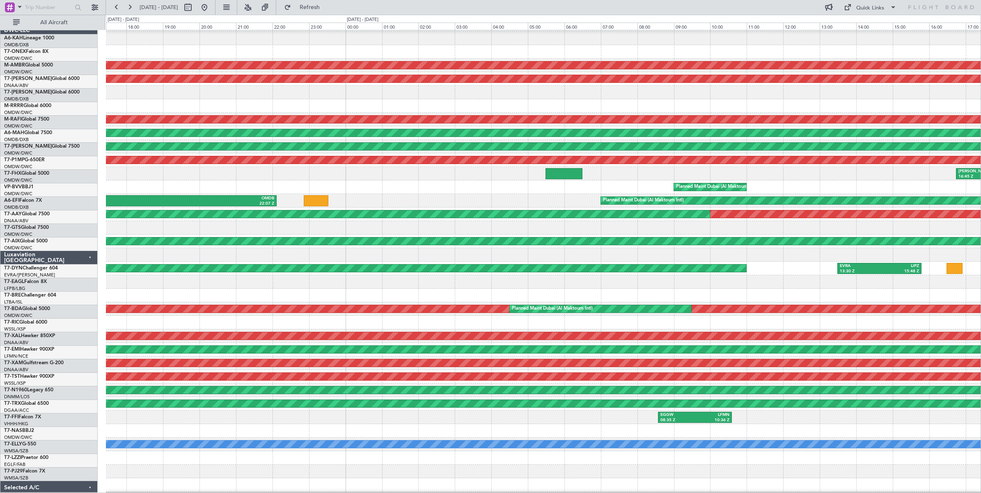
click at [353, 181] on div "[PERSON_NAME] 16:45 Z VABB 18:30 Z" at bounding box center [543, 174] width 875 height 14
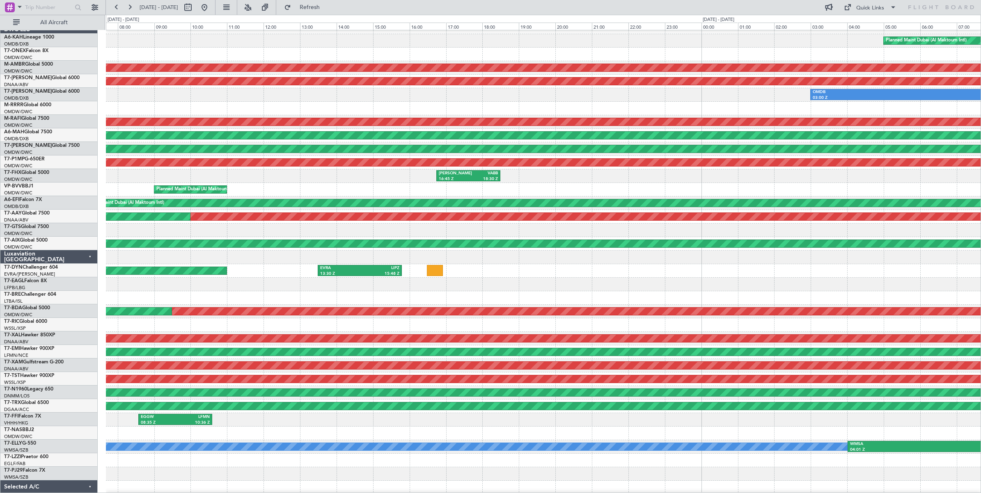
scroll to position [18, 0]
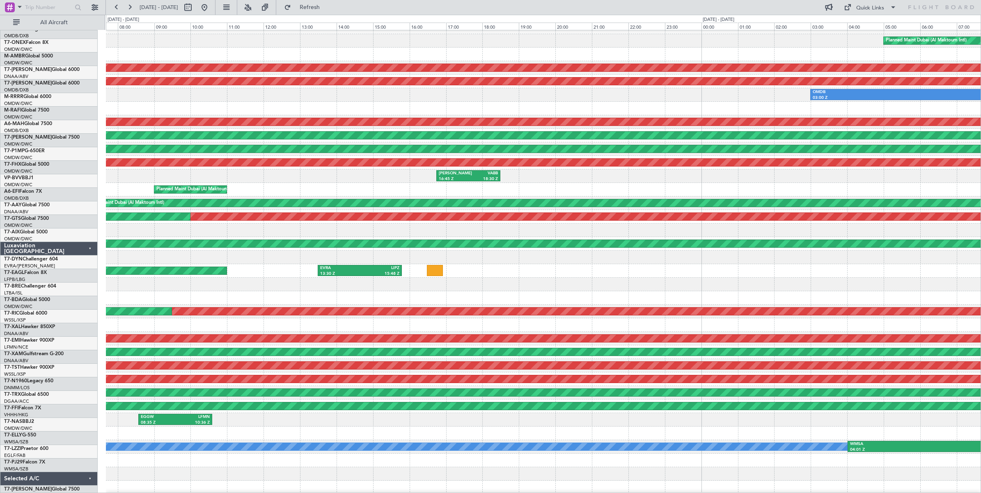
click at [256, 184] on div "Planned Maint Dubai (Al Maktoum Intl)" at bounding box center [543, 190] width 875 height 14
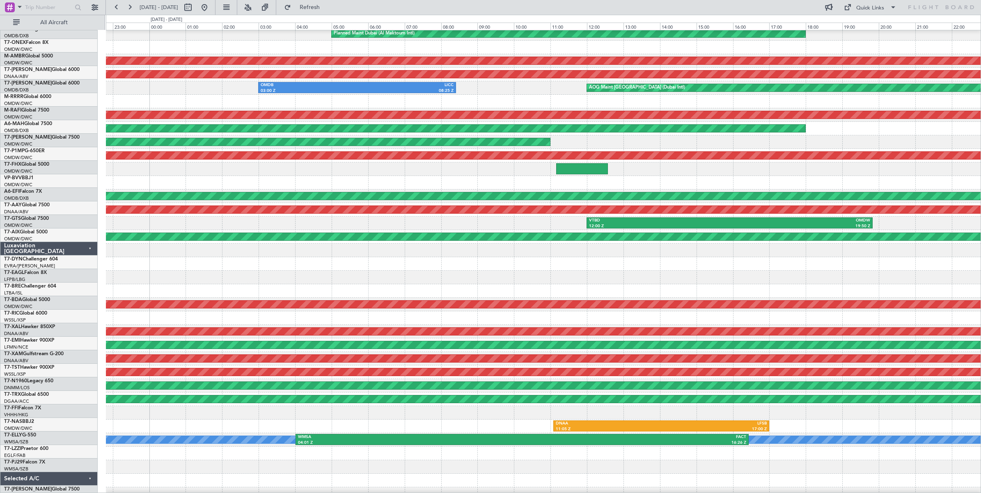
scroll to position [0, 0]
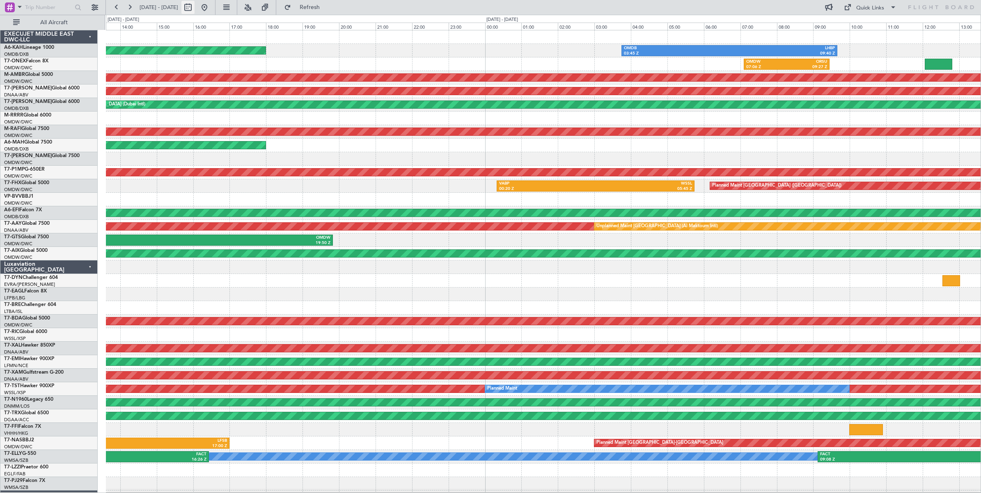
click at [195, 10] on button at bounding box center [187, 7] width 13 height 13
select select "9"
select select "2025"
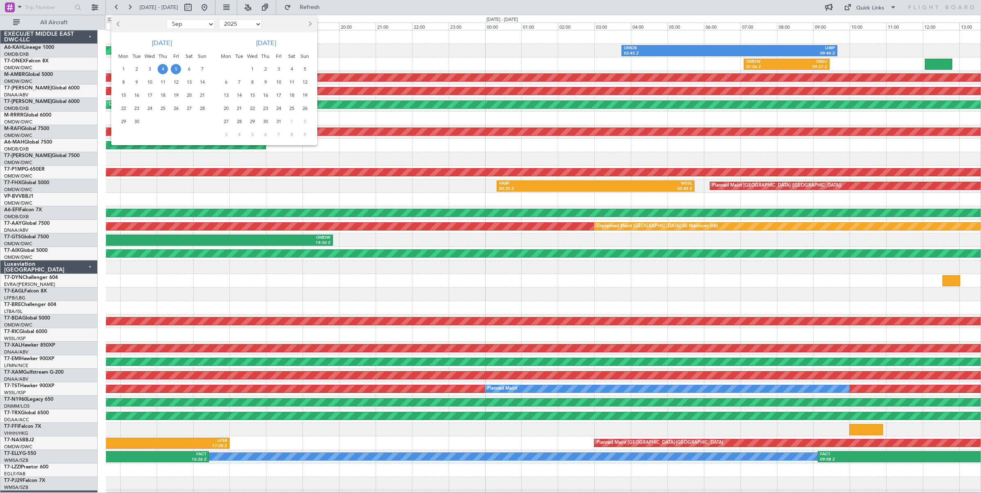
click at [188, 25] on select "Jan Feb Mar Apr May Jun [DATE] Aug Sep Oct Nov Dec" at bounding box center [191, 24] width 48 height 10
select select "6"
click at [167, 19] on select "Jan Feb Mar Apr May Jun [DATE] Aug Sep Oct Nov Dec" at bounding box center [191, 24] width 48 height 10
click at [202, 70] on span "1" at bounding box center [202, 69] width 10 height 10
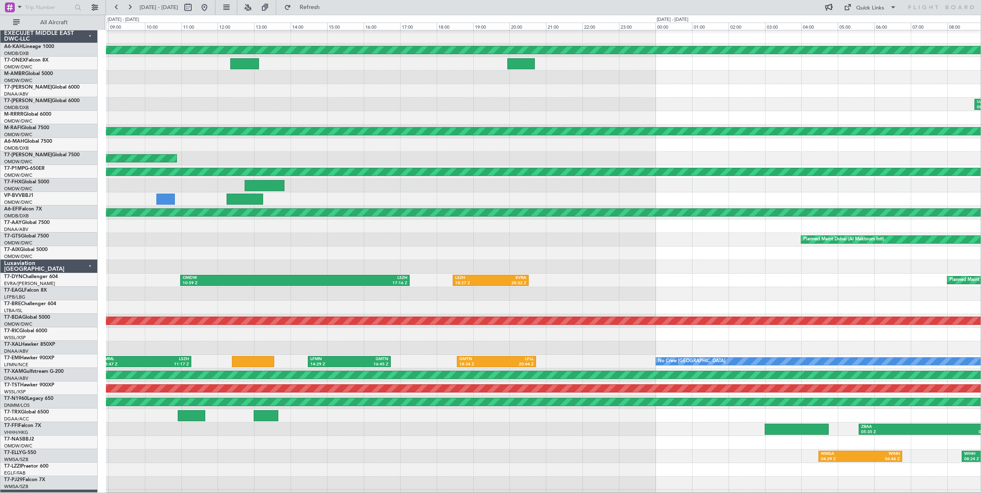
scroll to position [0, 0]
click at [305, 252] on div at bounding box center [543, 254] width 875 height 14
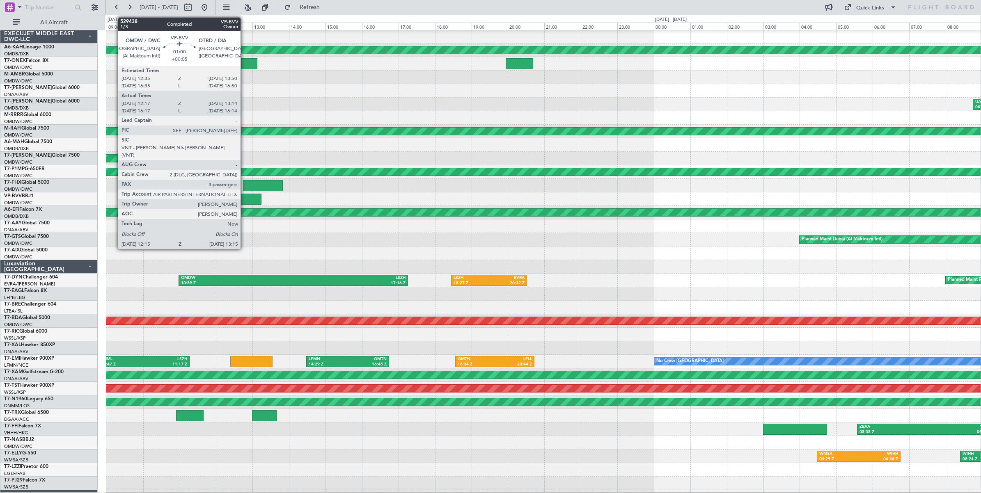
click at [245, 196] on div at bounding box center [243, 199] width 37 height 11
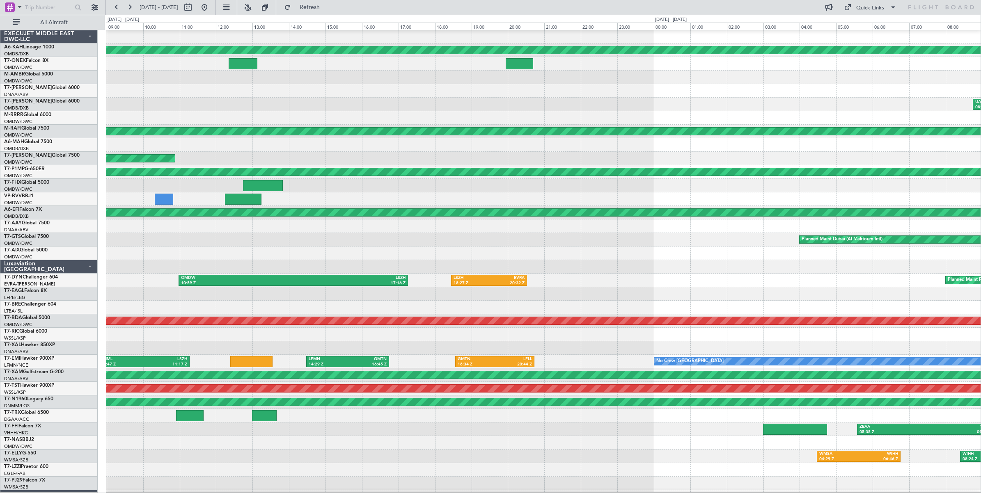
scroll to position [0, 0]
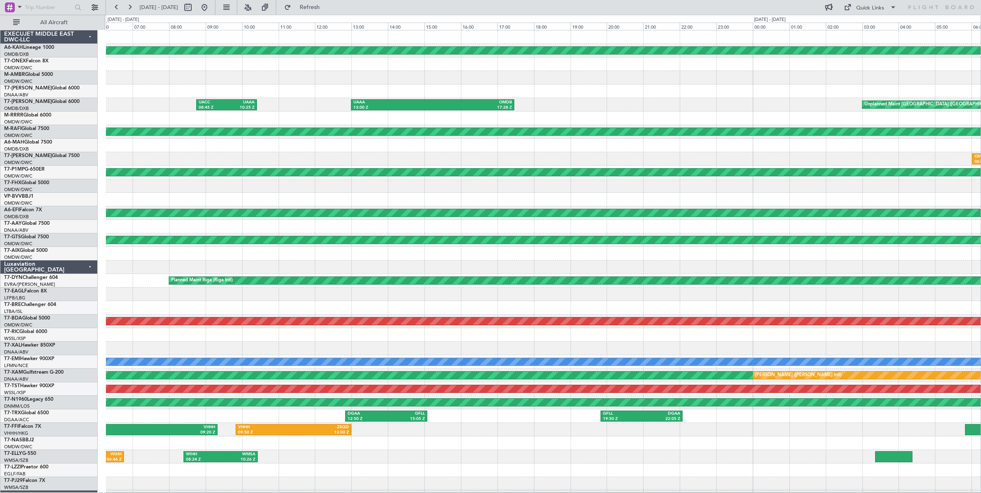
click at [98, 213] on div "Planned Maint [GEOGRAPHIC_DATA] (Al Bateen Executive) UACC 08:45 Z UAAA 10:25 Z…" at bounding box center [490, 254] width 981 height 479
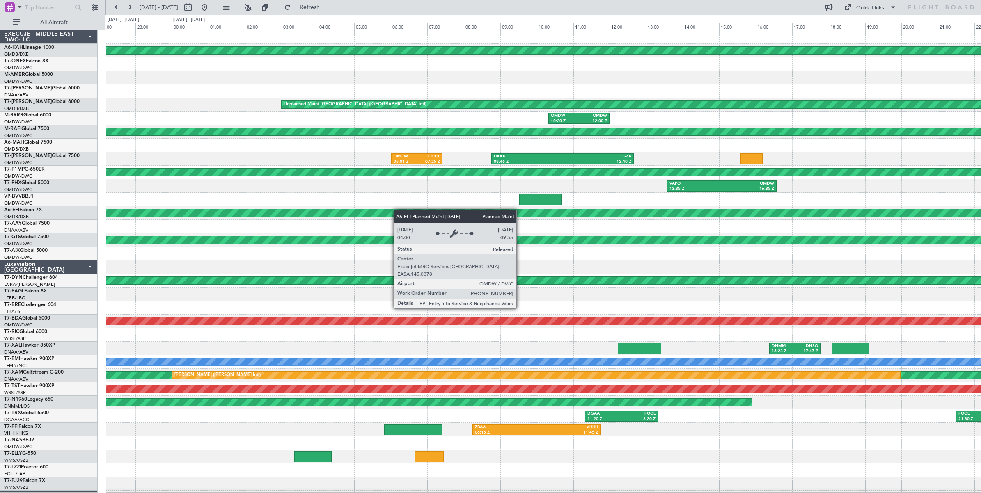
click at [179, 216] on div "Planned Maint [GEOGRAPHIC_DATA] (Al Bateen Executive) Unplanned Maint [GEOGRAPH…" at bounding box center [543, 274] width 875 height 488
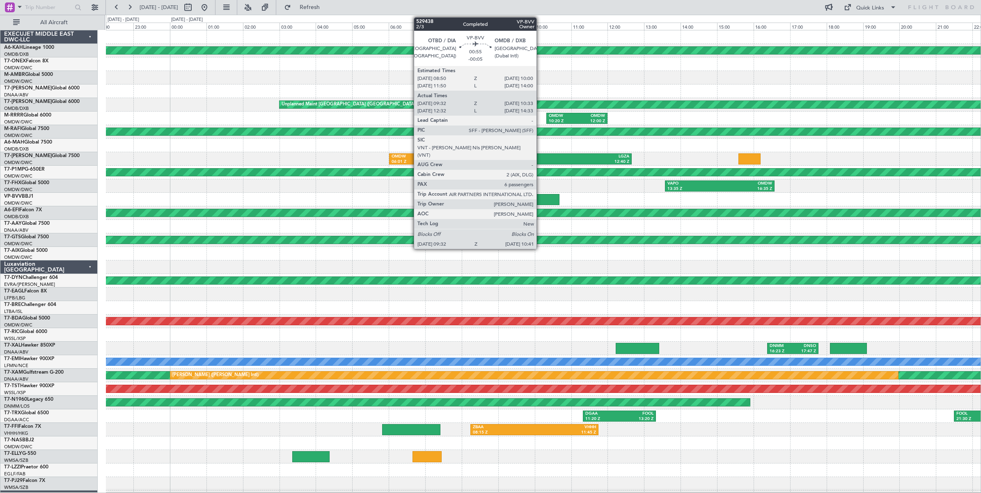
click at [541, 199] on div at bounding box center [538, 199] width 42 height 11
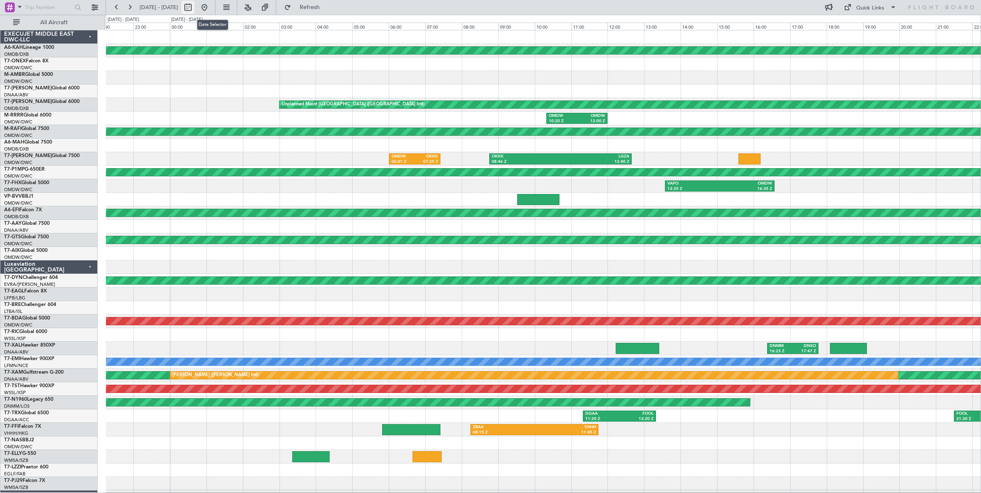
click at [195, 7] on button at bounding box center [187, 7] width 13 height 13
select select "6"
select select "2025"
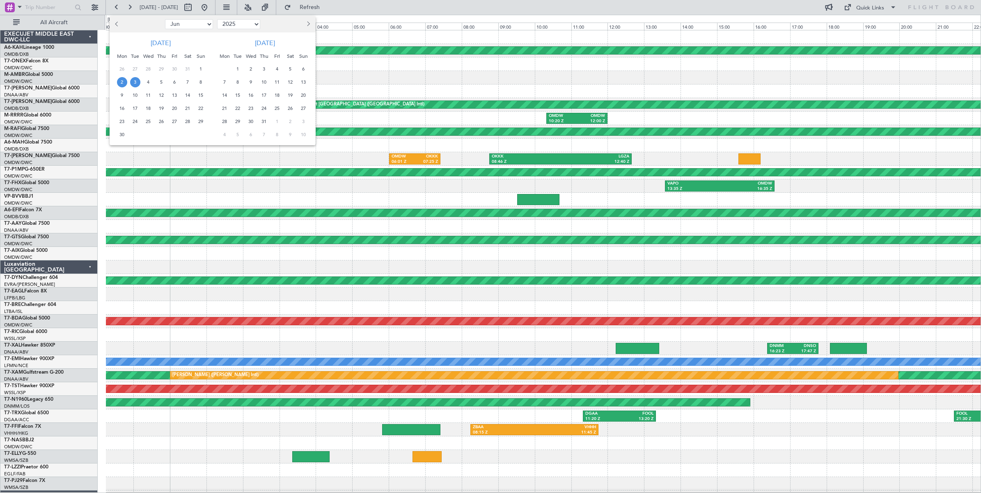
click at [198, 27] on select "Jan Feb Mar Apr May Jun [DATE] Aug Sep Oct Nov Dec" at bounding box center [189, 24] width 48 height 10
select select "8"
click at [165, 19] on select "Jan Feb Mar Apr May Jun [DATE] Aug Sep Oct Nov Dec" at bounding box center [189, 24] width 48 height 10
click at [148, 124] on span "27" at bounding box center [148, 122] width 10 height 10
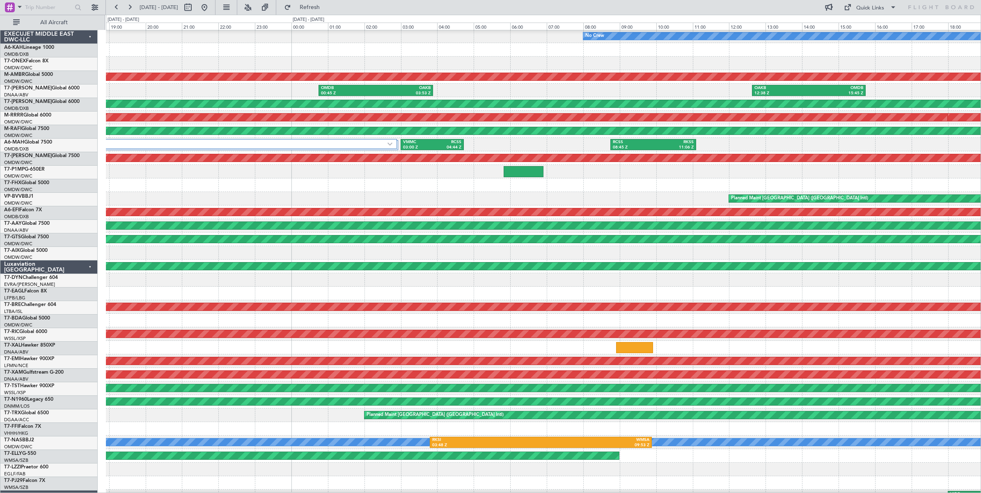
scroll to position [14, 0]
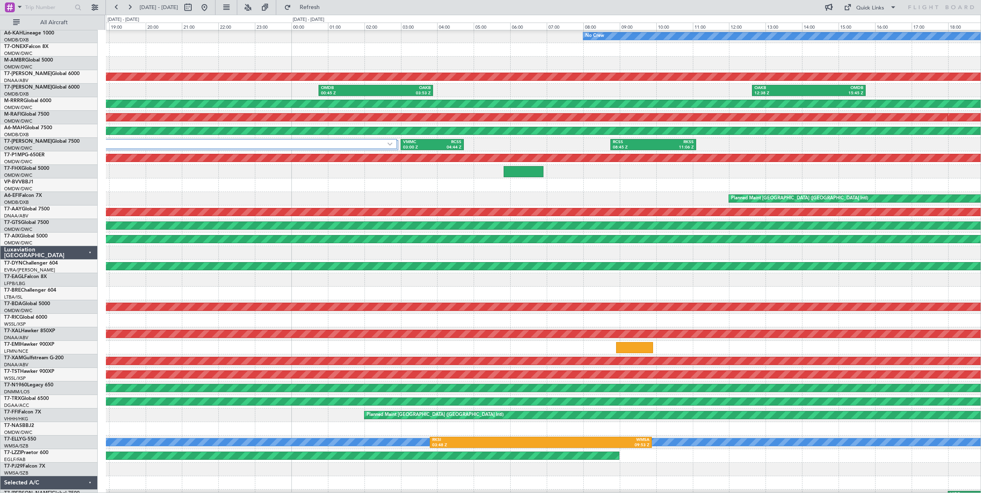
click at [465, 41] on div "No Crew" at bounding box center [543, 37] width 875 height 14
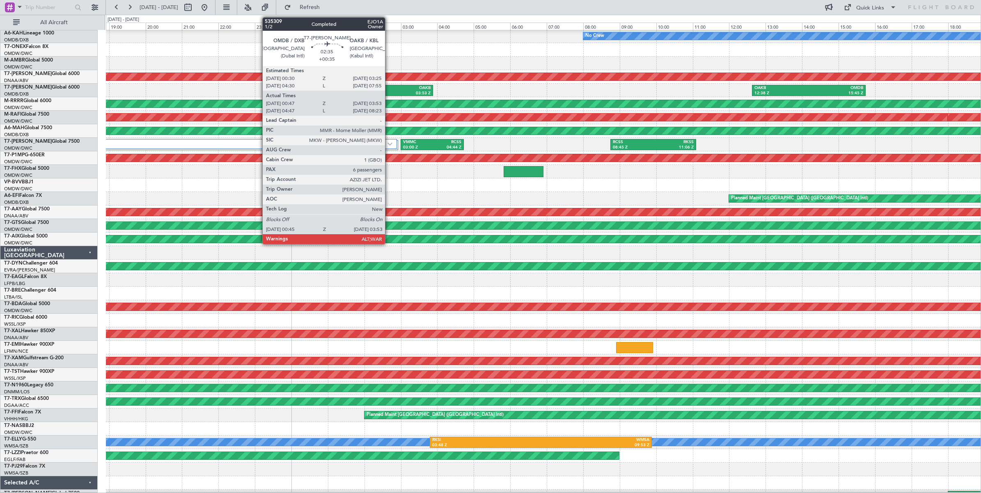
click at [389, 92] on div "03:53 Z" at bounding box center [403, 94] width 55 height 6
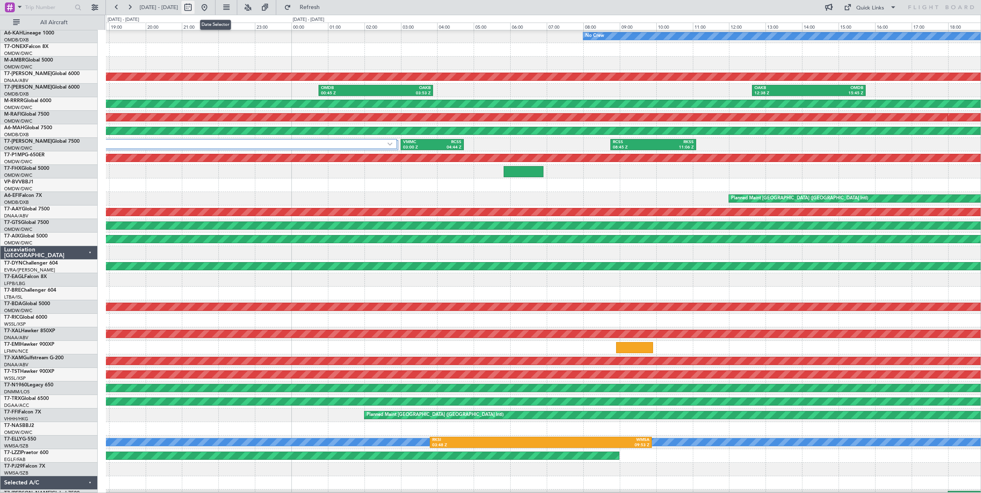
click at [195, 6] on button at bounding box center [187, 7] width 13 height 13
select select "8"
select select "2025"
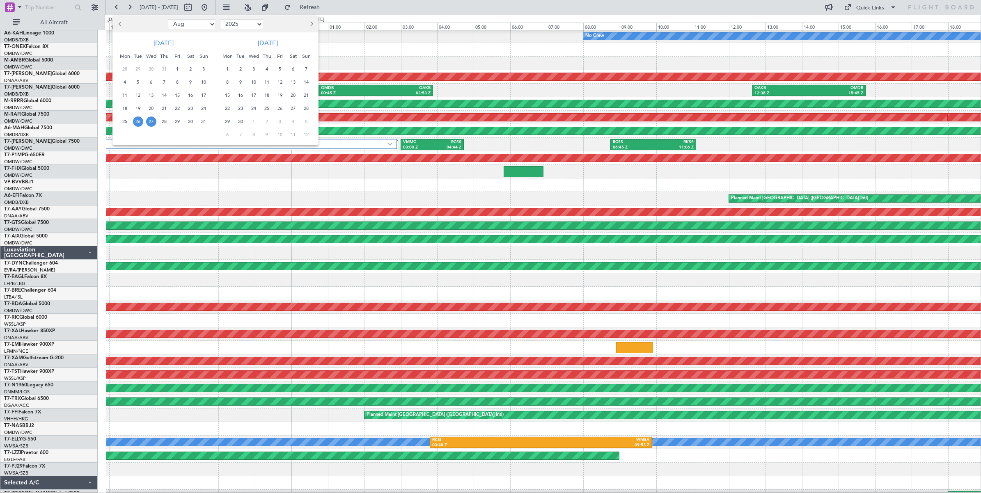
click at [187, 27] on select "Jan Feb Mar Apr May Jun [DATE] Aug Sep Oct Nov Dec" at bounding box center [192, 24] width 48 height 10
select select "9"
click at [168, 19] on select "Jan Feb Mar Apr May Jun [DATE] Aug Sep Oct Nov Dec" at bounding box center [192, 24] width 48 height 10
click at [204, 68] on span "7" at bounding box center [204, 69] width 10 height 10
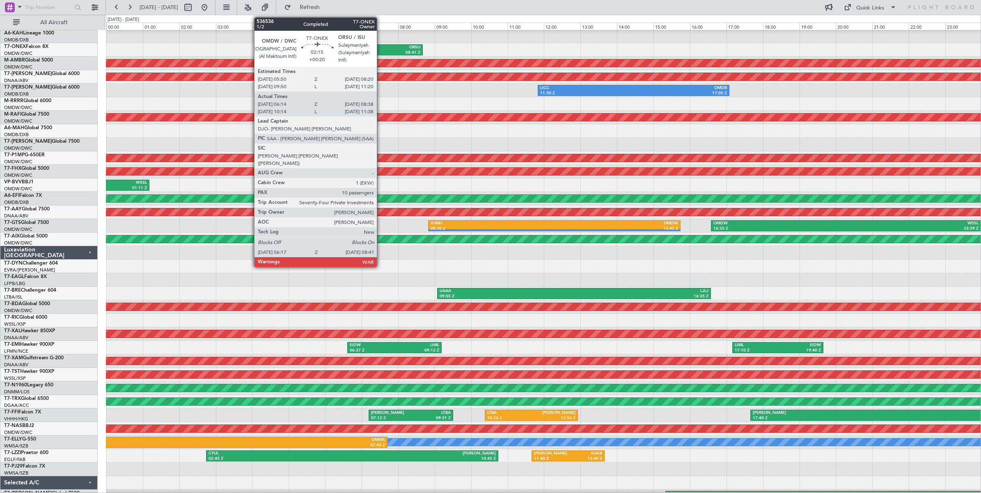
click at [381, 48] on div "ORSU" at bounding box center [399, 48] width 41 height 6
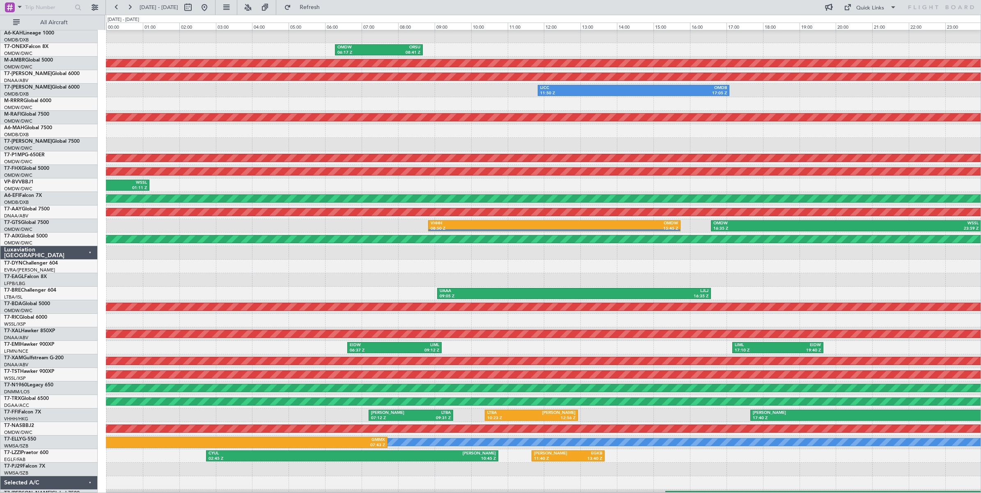
scroll to position [0, 0]
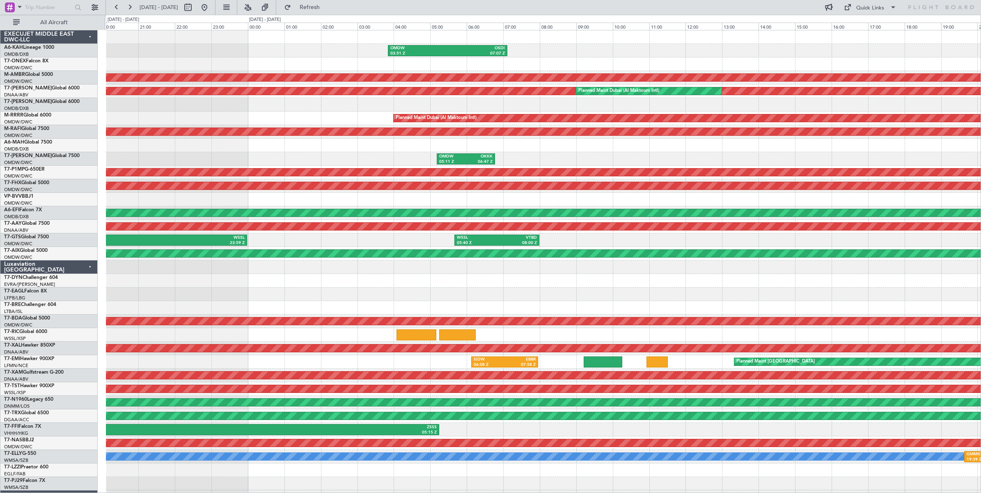
click at [99, 64] on div "OMDW 03:51 Z OSDI 07:07 Z AOG Maint [GEOGRAPHIC_DATA] (Al Maktoum Intl) Unplann…" at bounding box center [490, 254] width 981 height 479
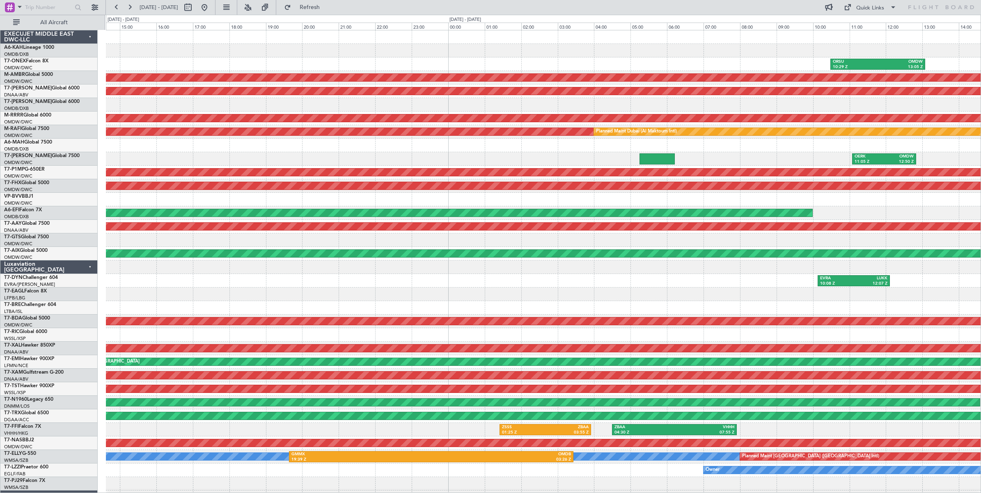
click at [91, 94] on div "ORSU 10:29 Z OMDW 13:05 Z AOG Maint [GEOGRAPHIC_DATA] (Al Maktoum Intl) Unplann…" at bounding box center [490, 254] width 981 height 479
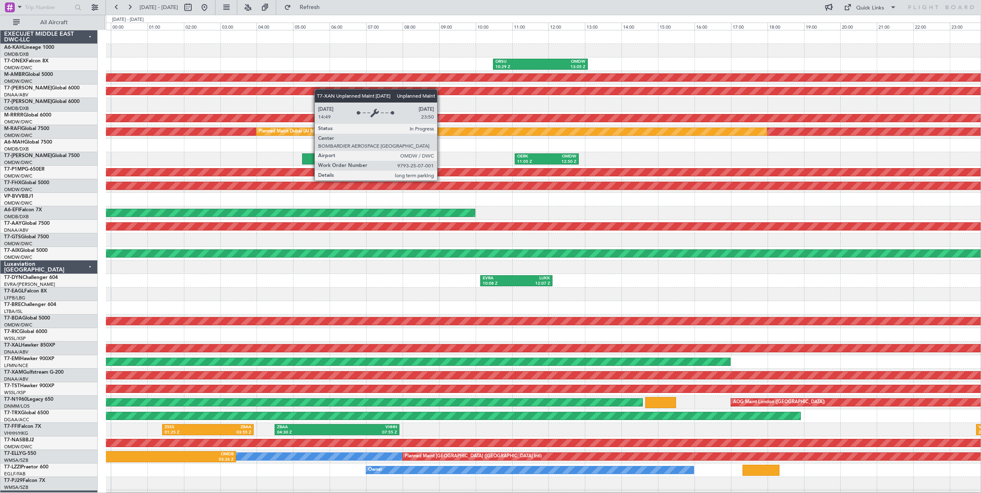
click at [300, 92] on div "ORSU 10:29 Z OMDW 13:05 Z OMDW 01:34 Z EGLF 08:56 Z AOG Maint [GEOGRAPHIC_DATA]…" at bounding box center [543, 274] width 875 height 488
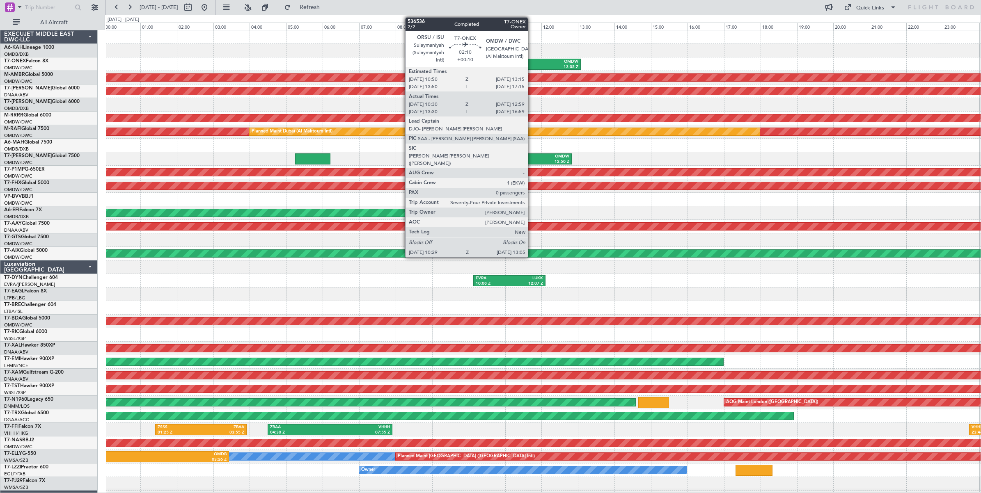
click at [532, 66] on div "10:29 Z" at bounding box center [511, 67] width 45 height 6
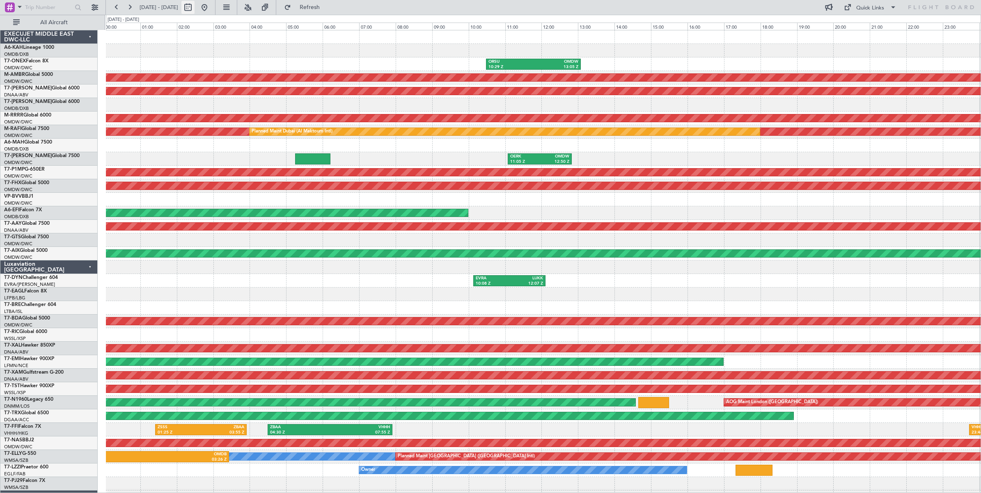
click at [195, 9] on button at bounding box center [187, 7] width 13 height 13
select select "9"
select select "2025"
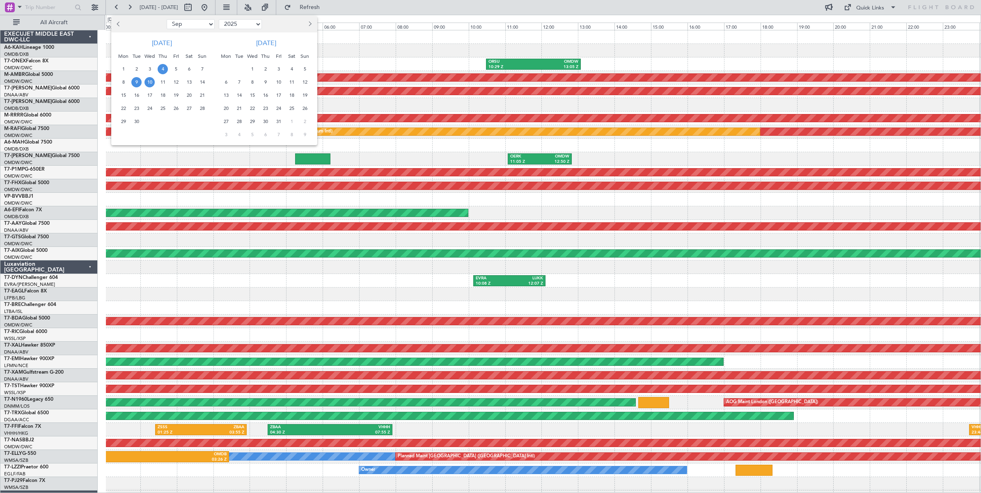
click at [163, 71] on span "4" at bounding box center [163, 69] width 10 height 10
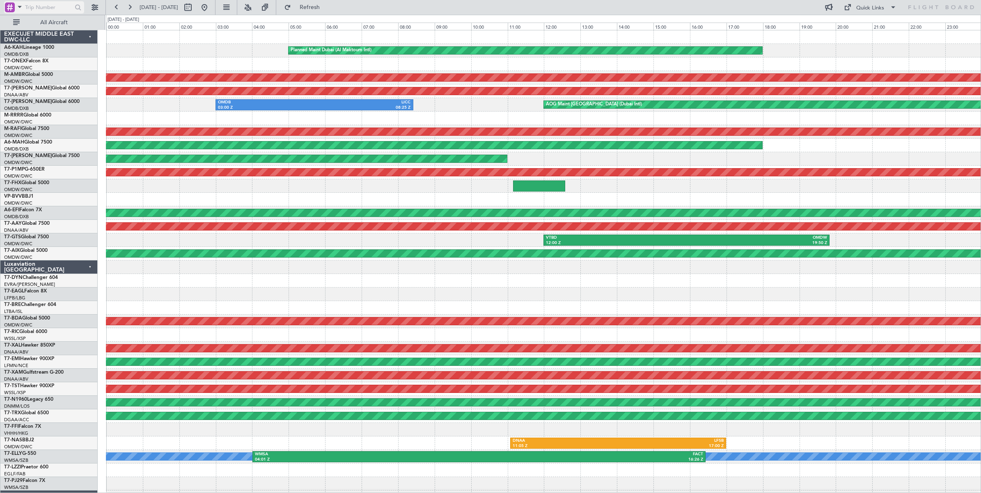
click at [54, 9] on input "text" at bounding box center [48, 7] width 47 height 12
type input "536194"
click at [76, 9] on div at bounding box center [78, 7] width 13 height 13
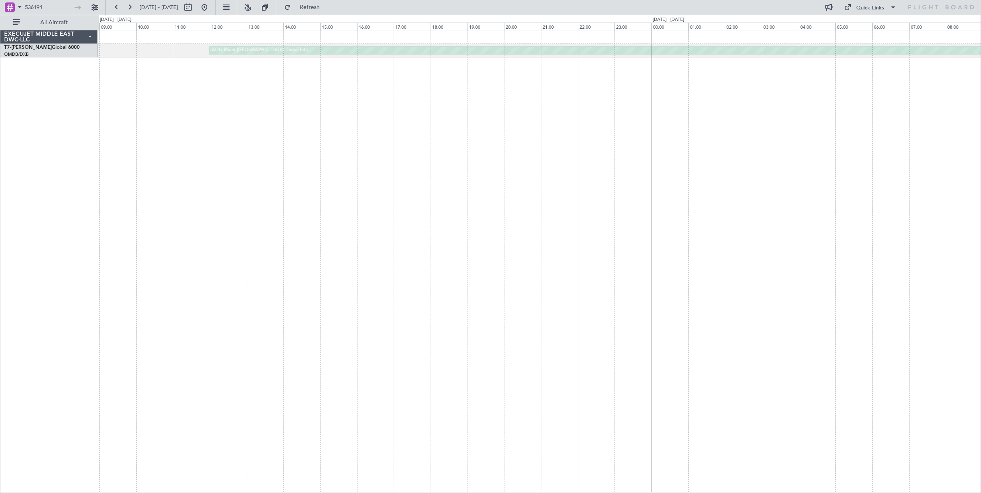
click at [424, 135] on div "AOG Maint [GEOGRAPHIC_DATA] (Dubai Intl) OMDB 03:00 Z LICC 08:25 Z" at bounding box center [539, 261] width 883 height 463
click at [344, 152] on div "AOG Maint [GEOGRAPHIC_DATA] (Dubai Intl)" at bounding box center [539, 261] width 883 height 463
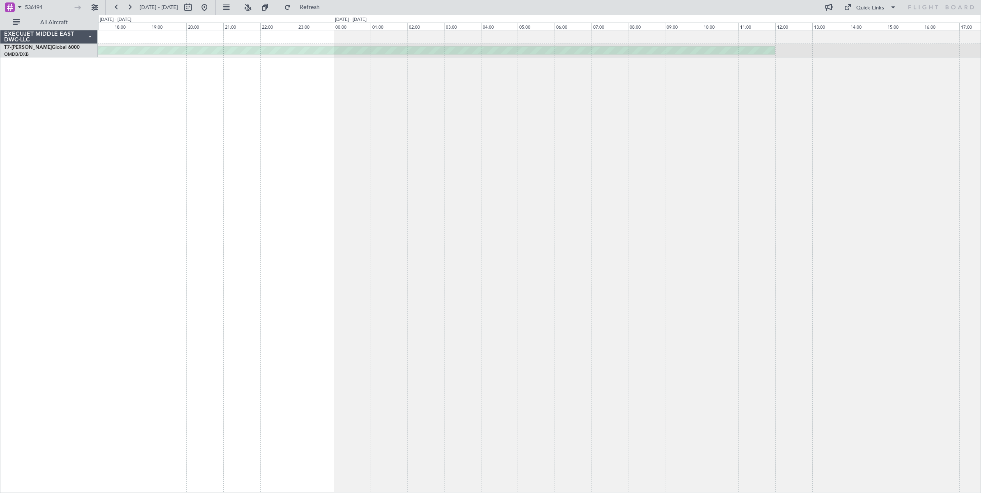
click at [262, 158] on div "AOG Maint [GEOGRAPHIC_DATA] (Dubai Intl)" at bounding box center [539, 261] width 883 height 463
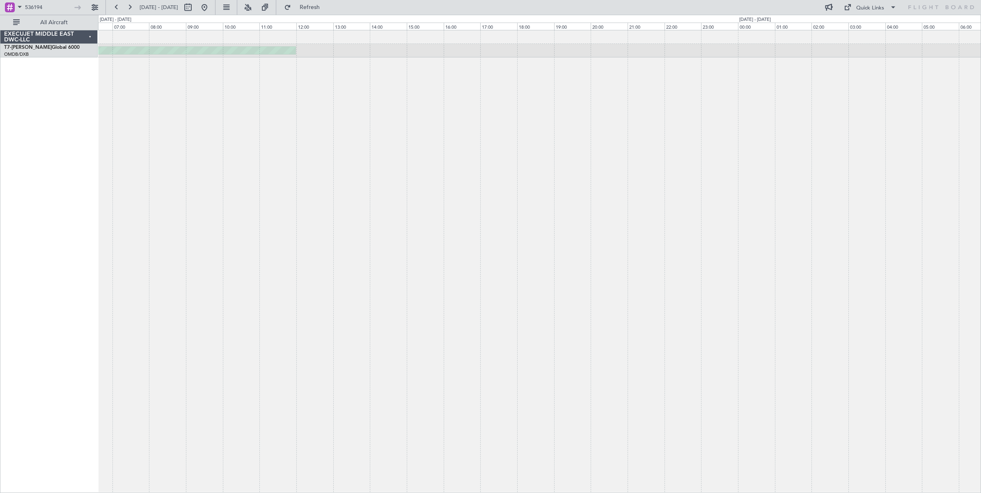
click at [340, 172] on div "AOG Maint [GEOGRAPHIC_DATA] (Dubai Intl) LICC 11:50 Z OMDB 17:05 Z" at bounding box center [539, 261] width 883 height 463
click at [501, 160] on div "AOG Maint [GEOGRAPHIC_DATA] (Dubai Intl) LICC 11:50 Z OMDB 17:05 Z" at bounding box center [539, 261] width 883 height 463
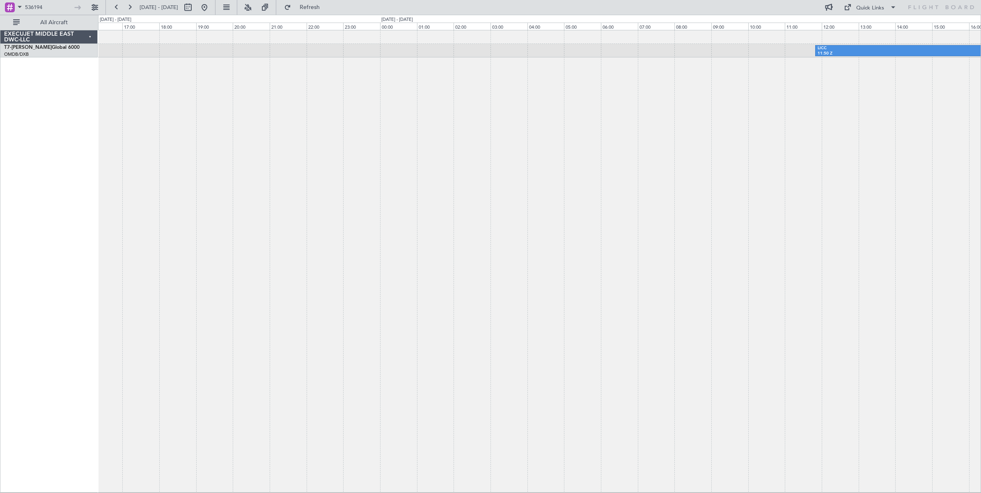
click at [325, 154] on div "LICC 11:50 Z OMDB 17:05 Z AOG Maint [GEOGRAPHIC_DATA] (Dubai Intl)" at bounding box center [539, 261] width 883 height 463
click at [884, 123] on div "LICC 11:50 Z OMDB 17:05 Z AOG Maint [GEOGRAPHIC_DATA] (Dubai Intl)" at bounding box center [539, 261] width 883 height 463
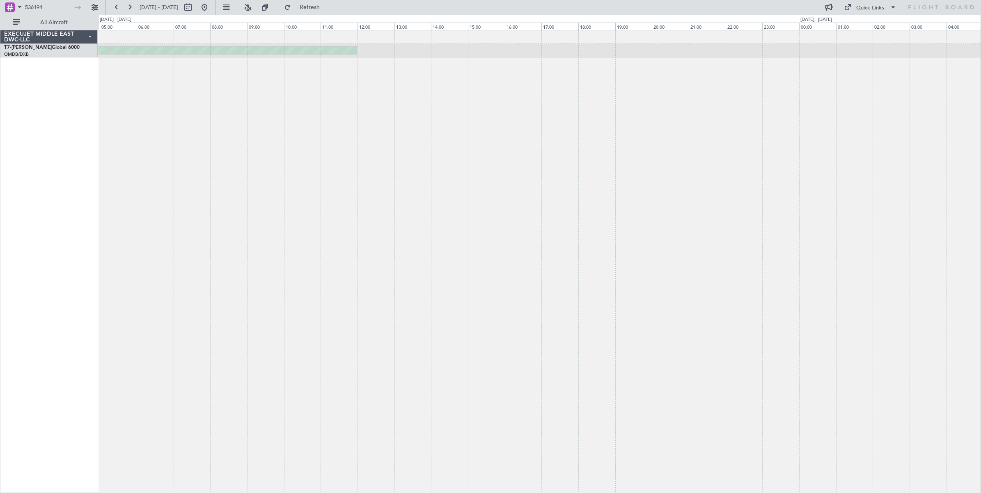
click at [885, 142] on div "AOG Maint [GEOGRAPHIC_DATA] (Dubai Intl)" at bounding box center [539, 261] width 883 height 463
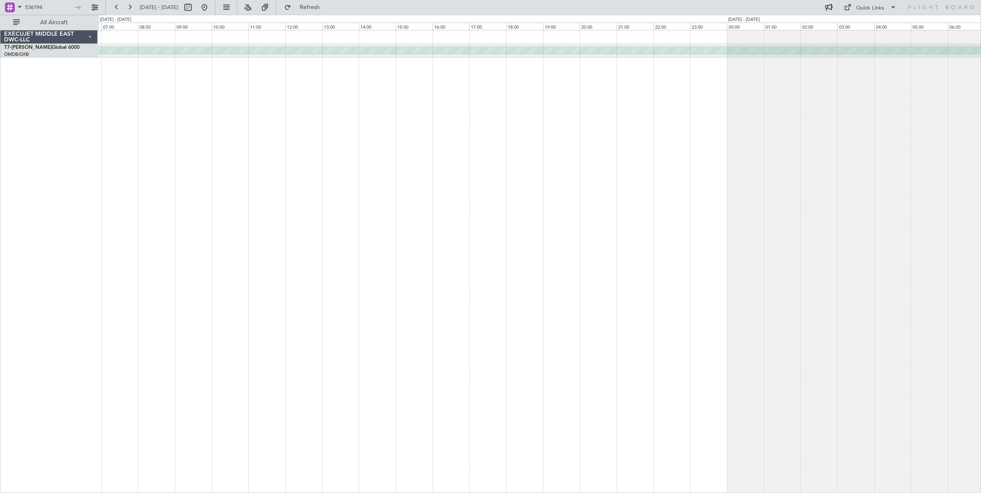
click at [861, 153] on div "AOG Maint [GEOGRAPHIC_DATA] (Dubai Intl)" at bounding box center [539, 261] width 883 height 463
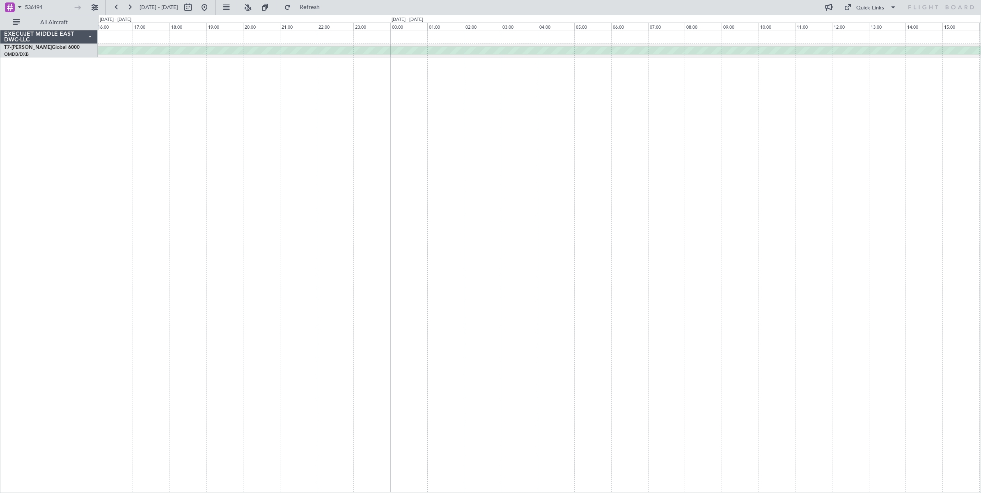
click at [805, 151] on div "AOG Maint [GEOGRAPHIC_DATA] (Dubai Intl)" at bounding box center [539, 261] width 883 height 463
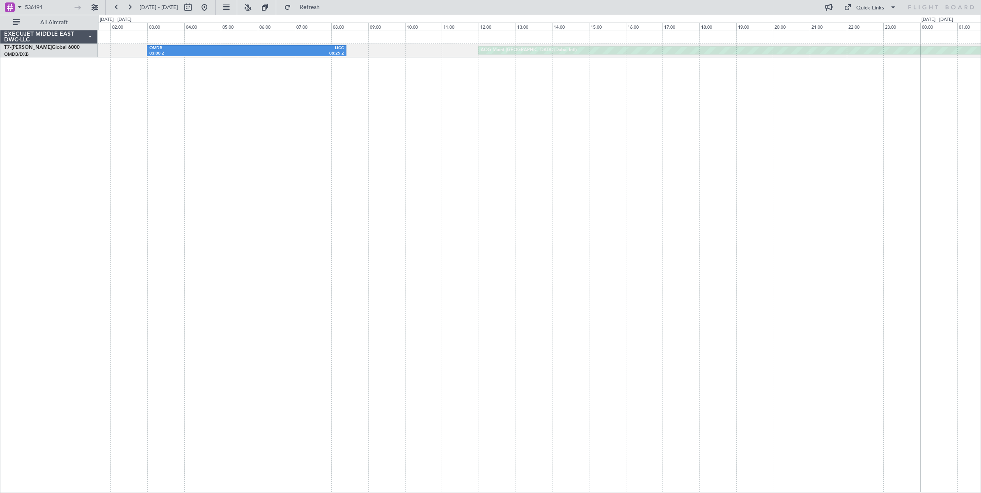
click at [817, 157] on div "AOG Maint [GEOGRAPHIC_DATA] (Dubai Intl) OMDB 03:00 Z LICC 08:25 Z" at bounding box center [539, 261] width 883 height 463
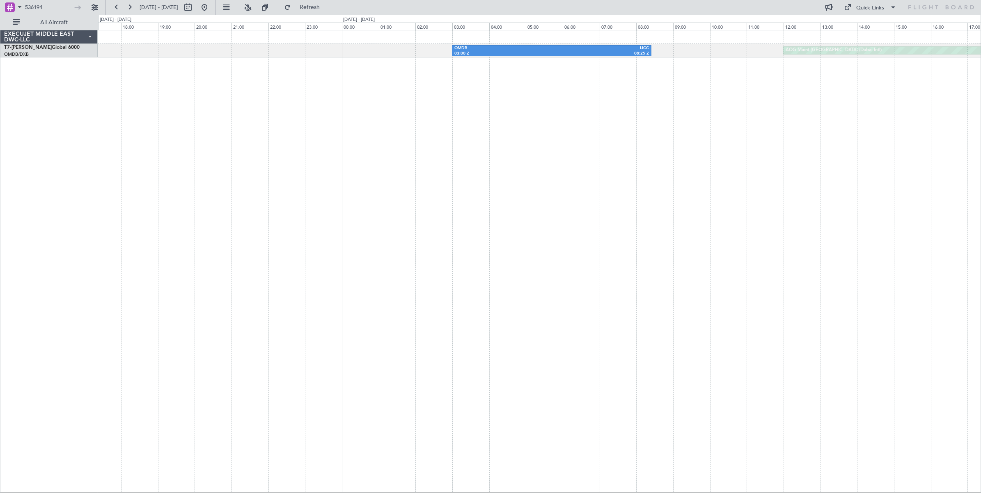
click at [563, 165] on div "AOG Maint [GEOGRAPHIC_DATA] (Dubai Intl) OMDB 03:00 Z LICC 08:25 Z" at bounding box center [539, 261] width 883 height 463
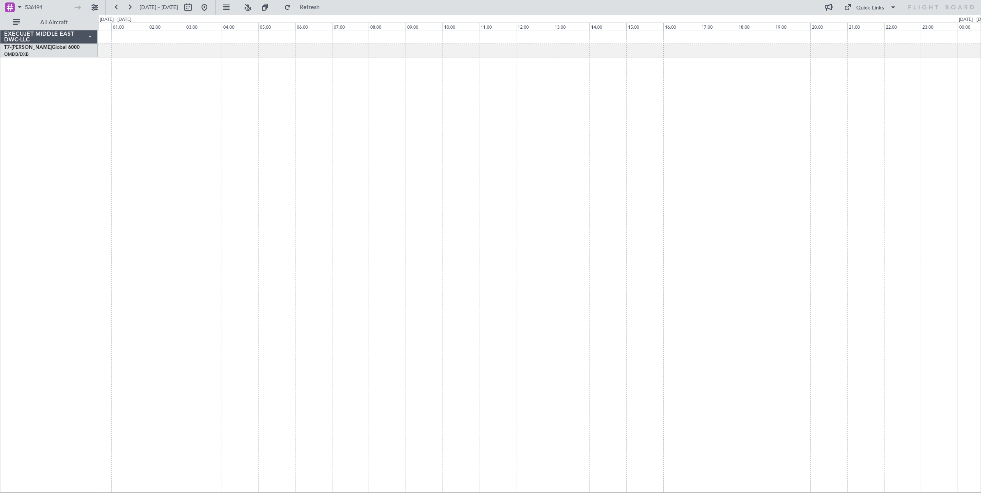
click at [894, 173] on div "OMDB 03:00 Z LICC 08:25 Z" at bounding box center [539, 261] width 883 height 463
click at [877, 170] on div "OMDB 03:00 Z LICC 08:25 Z" at bounding box center [539, 261] width 883 height 463
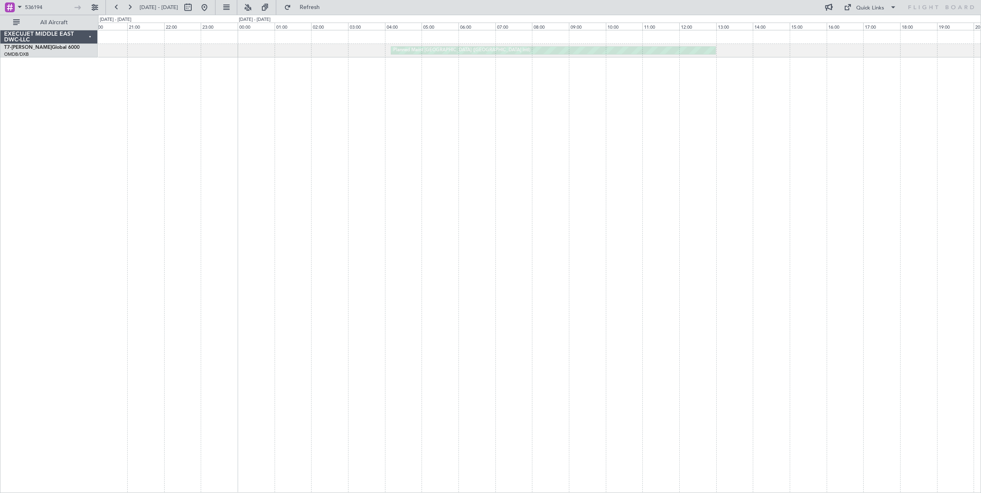
click at [981, 152] on html "536194 [DATE] - [DATE] Refresh Quick Links All Aircraft Planned Maint [GEOGRAPH…" at bounding box center [490, 246] width 981 height 493
click at [981, 161] on html "536194 [DATE] - [DATE] Refresh Quick Links All Aircraft Planned Maint [GEOGRAPH…" at bounding box center [490, 246] width 981 height 493
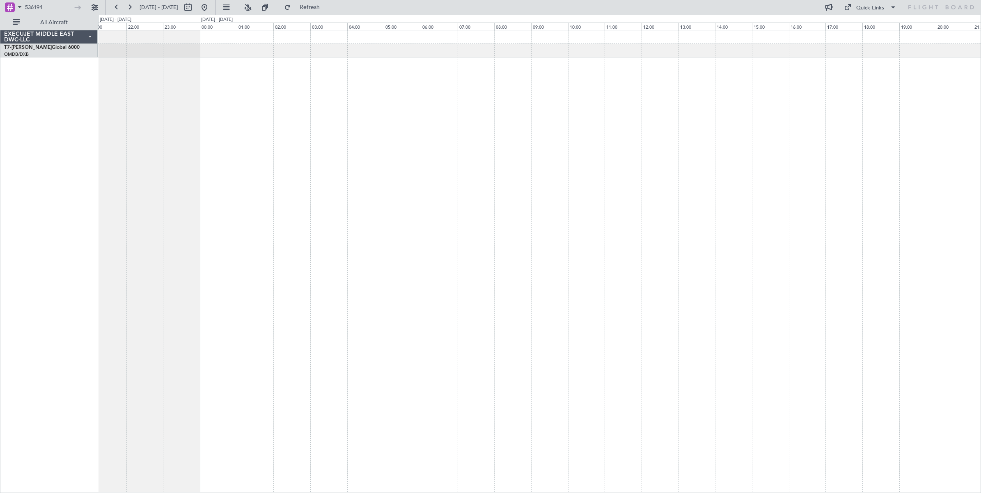
click at [821, 175] on div at bounding box center [539, 261] width 883 height 463
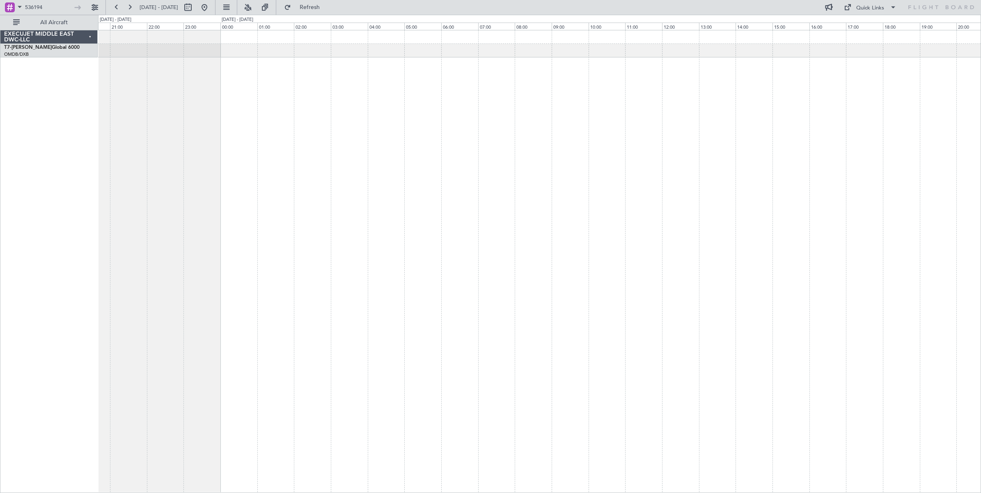
click at [981, 149] on html "536194 [DATE] - [DATE] Refresh Quick Links All Aircraft EXECUJET MIDDLE EAST DW…" at bounding box center [490, 246] width 981 height 493
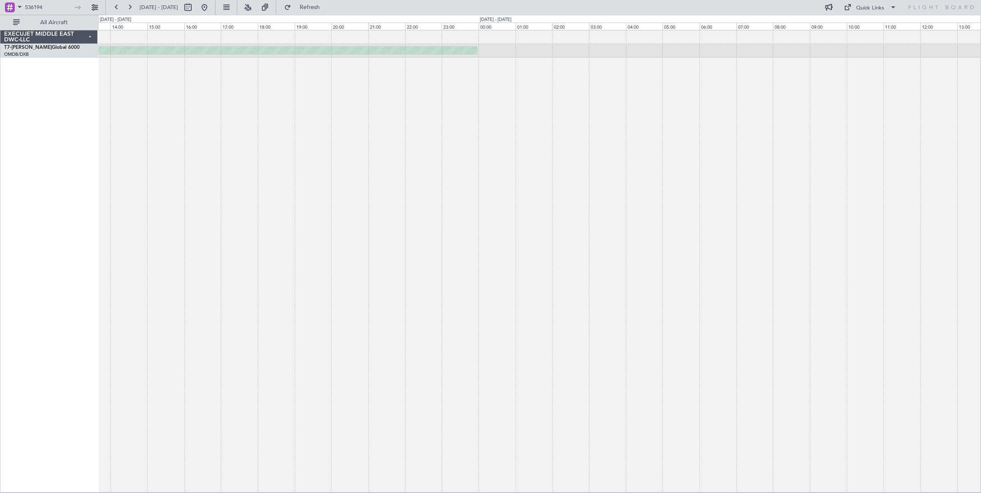
click at [875, 175] on div "Planned Maint [GEOGRAPHIC_DATA] ([GEOGRAPHIC_DATA] Intl)" at bounding box center [539, 261] width 883 height 463
click at [937, 161] on div "Planned Maint [GEOGRAPHIC_DATA] ([GEOGRAPHIC_DATA] Intl)" at bounding box center [539, 261] width 883 height 463
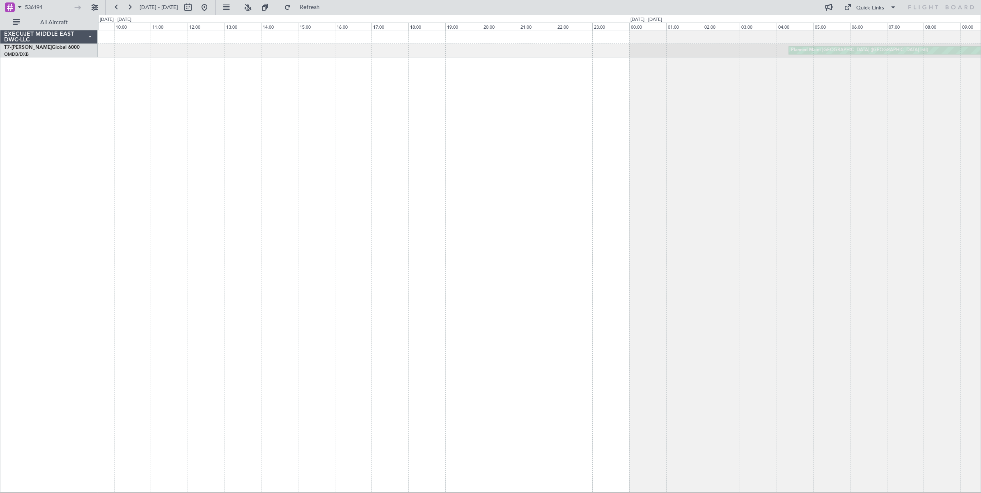
click at [980, 165] on div "Planned Maint [GEOGRAPHIC_DATA] ([GEOGRAPHIC_DATA] Intl)" at bounding box center [539, 261] width 883 height 463
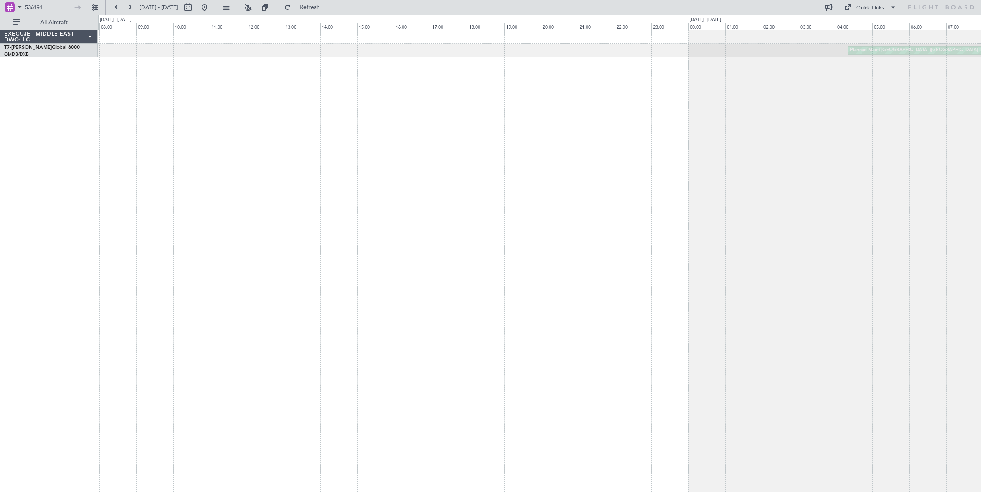
click at [962, 174] on div "Planned Maint [GEOGRAPHIC_DATA] ([GEOGRAPHIC_DATA] Intl)" at bounding box center [539, 261] width 883 height 463
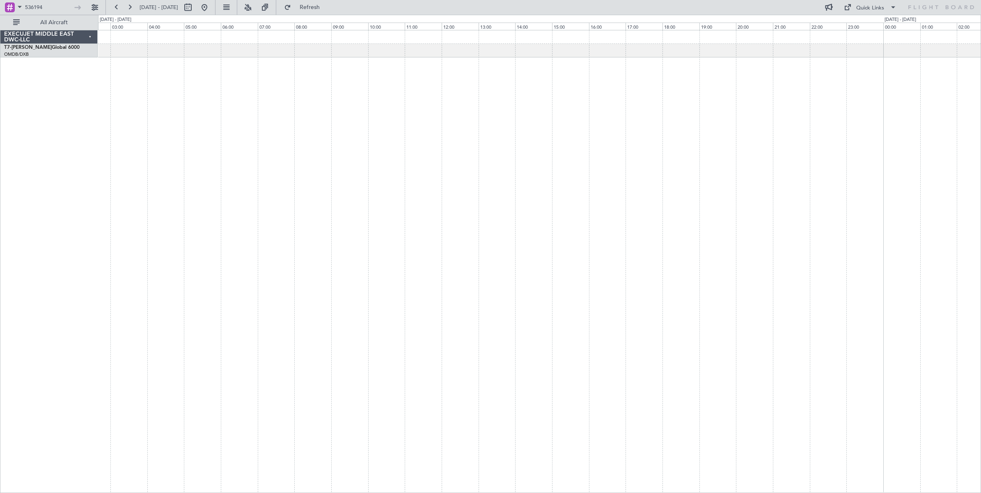
click at [812, 190] on div at bounding box center [539, 261] width 883 height 463
click at [909, 154] on div at bounding box center [539, 261] width 883 height 463
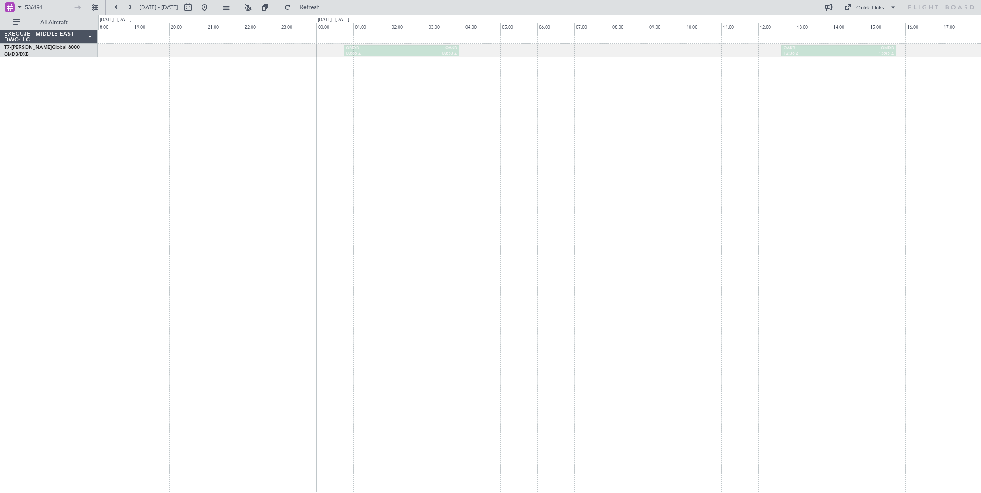
click at [939, 153] on div "OAKB 12:38 Z OMDB 15:45 Z OMDB 00:45 Z OAKB 03:53 Z Planned Maint [GEOGRAPHIC_D…" at bounding box center [539, 261] width 883 height 463
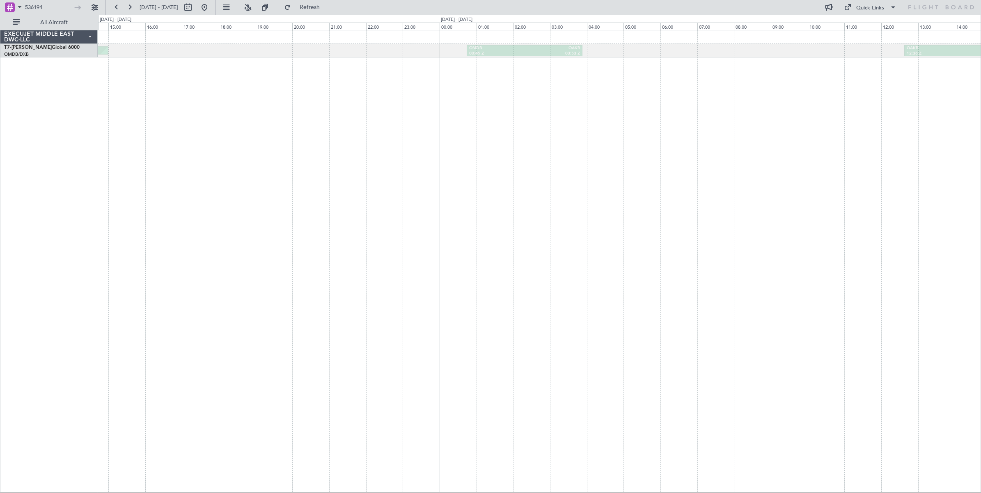
click at [913, 154] on div "OAKB 12:38 Z OMDB 15:45 Z OMDB 00:45 Z OAKB 03:53 Z Planned Maint [GEOGRAPHIC_D…" at bounding box center [539, 261] width 883 height 463
click at [864, 161] on div "Planned Maint [GEOGRAPHIC_DATA] ([GEOGRAPHIC_DATA] Intl)" at bounding box center [539, 261] width 883 height 463
click at [662, 140] on div "Planned Maint [GEOGRAPHIC_DATA] ([GEOGRAPHIC_DATA] Intl)" at bounding box center [539, 261] width 883 height 463
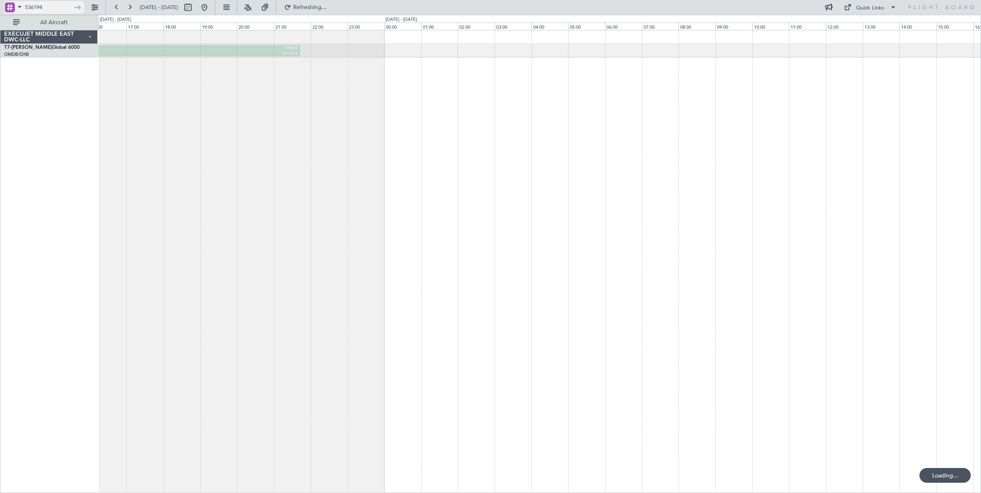
click at [50, 5] on input "536194" at bounding box center [48, 7] width 47 height 12
click at [78, 9] on div at bounding box center [78, 7] width 13 height 13
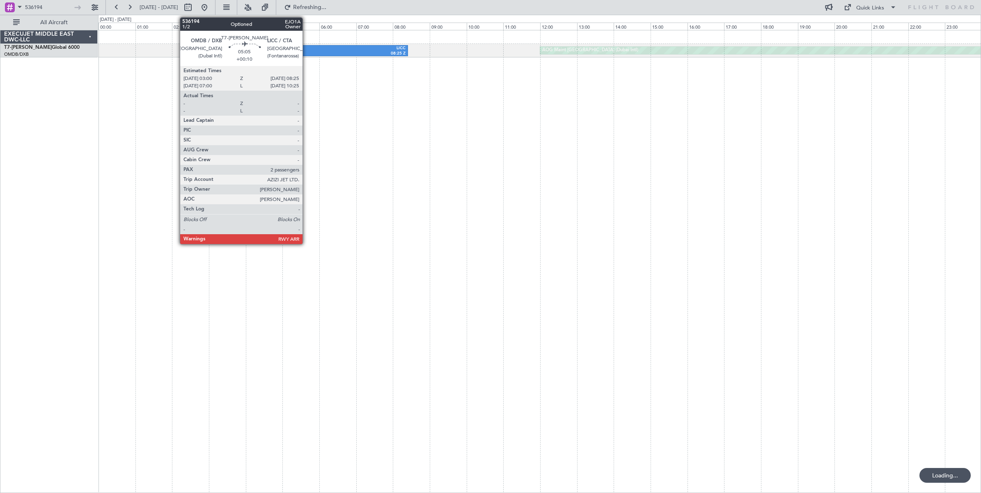
click at [307, 49] on div "OMDB" at bounding box center [259, 49] width 97 height 6
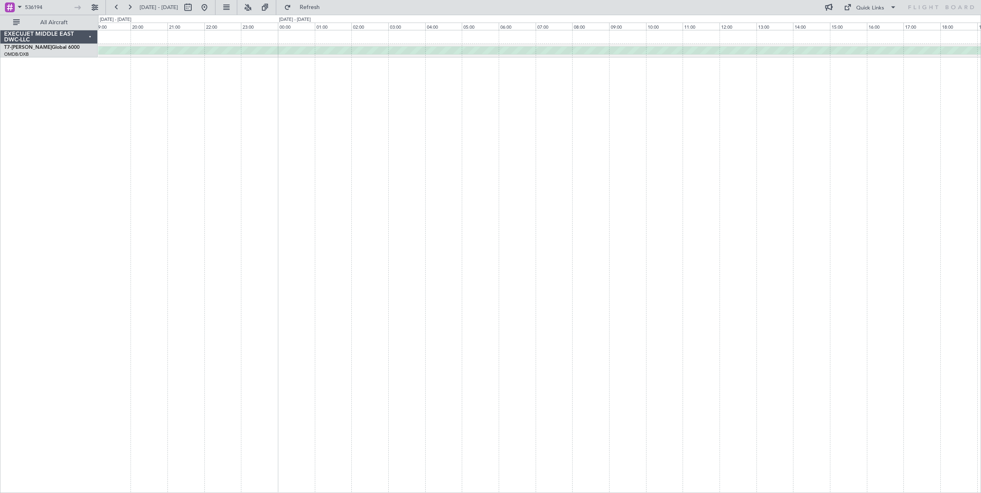
click at [99, 168] on div "AOG Maint [GEOGRAPHIC_DATA] (Dubai Intl)" at bounding box center [539, 261] width 883 height 463
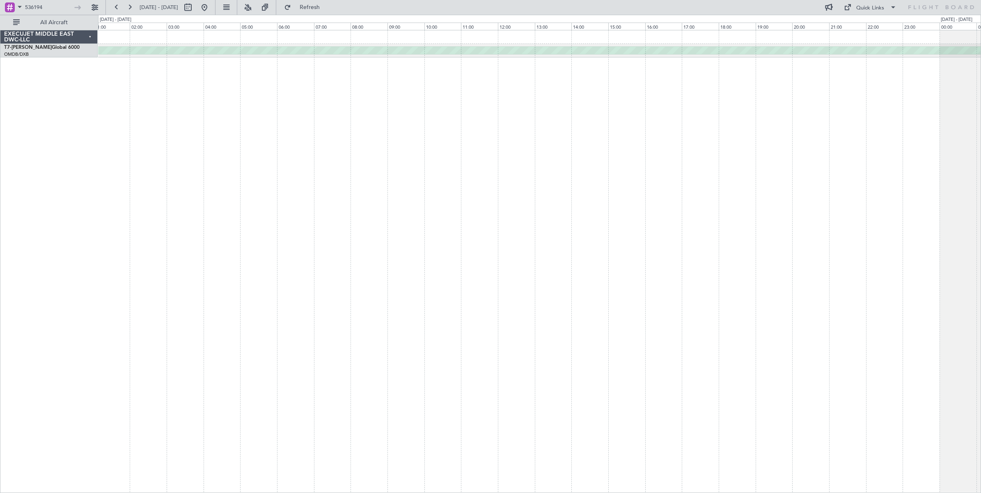
click at [296, 153] on div "AOG Maint [GEOGRAPHIC_DATA] (Dubai Intl)" at bounding box center [539, 261] width 883 height 463
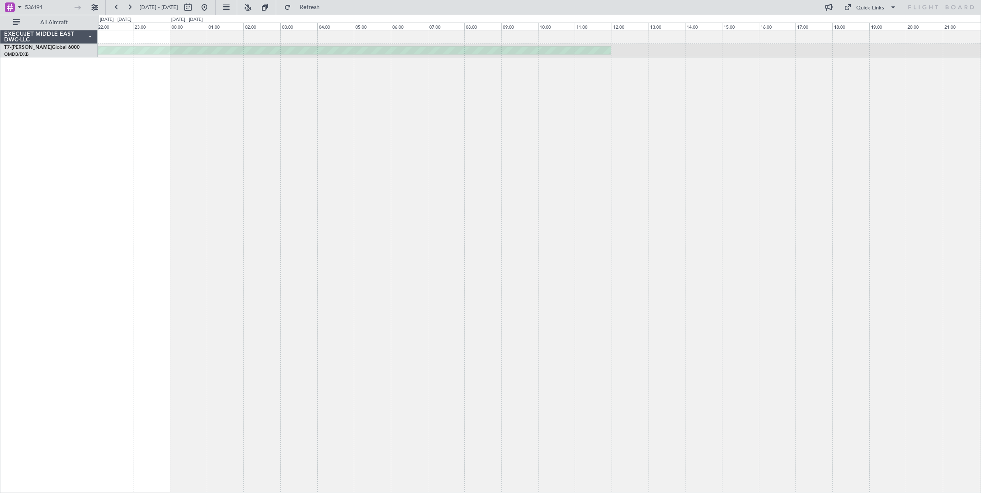
click at [200, 154] on div "AOG Maint [GEOGRAPHIC_DATA] (Dubai Intl)" at bounding box center [539, 261] width 883 height 463
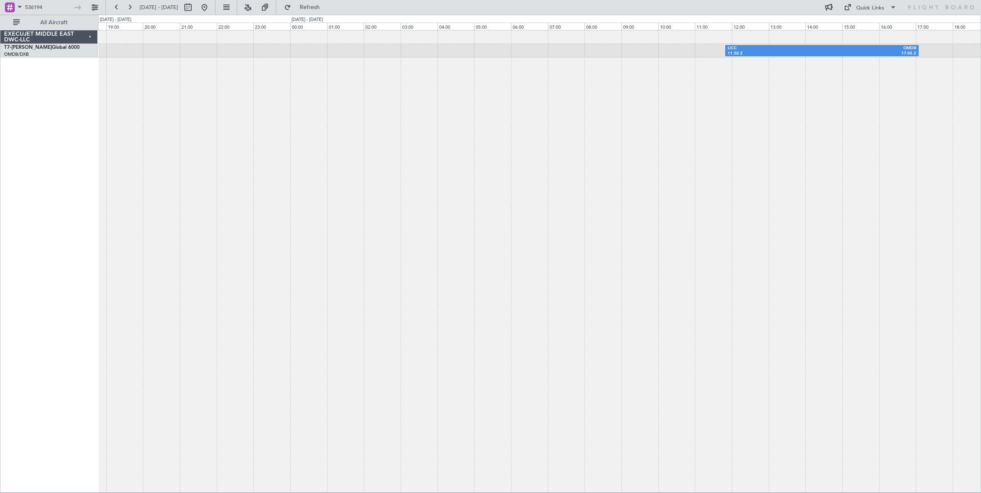
click at [210, 170] on div "LICC 11:50 Z OMDB 17:05 Z" at bounding box center [539, 261] width 883 height 463
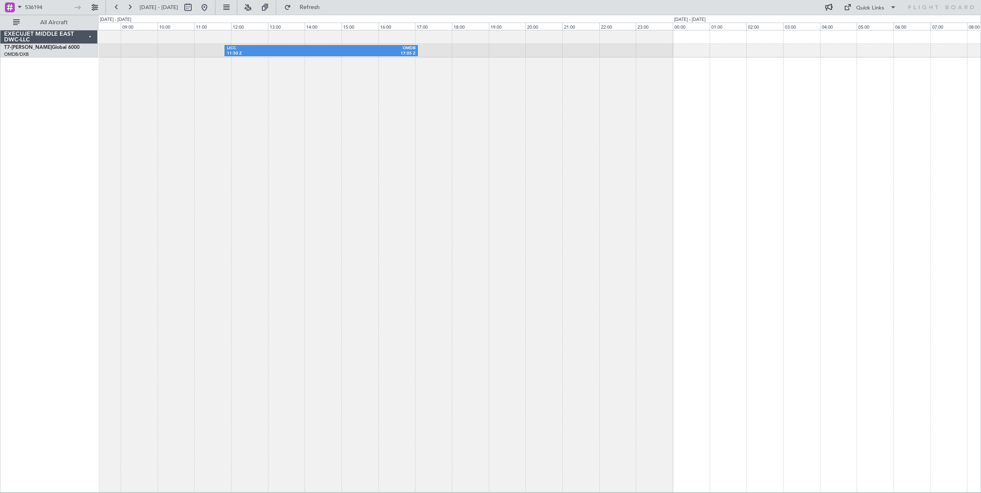
click at [294, 187] on div "LICC 11:50 Z OMDB 17:05 Z" at bounding box center [539, 261] width 883 height 463
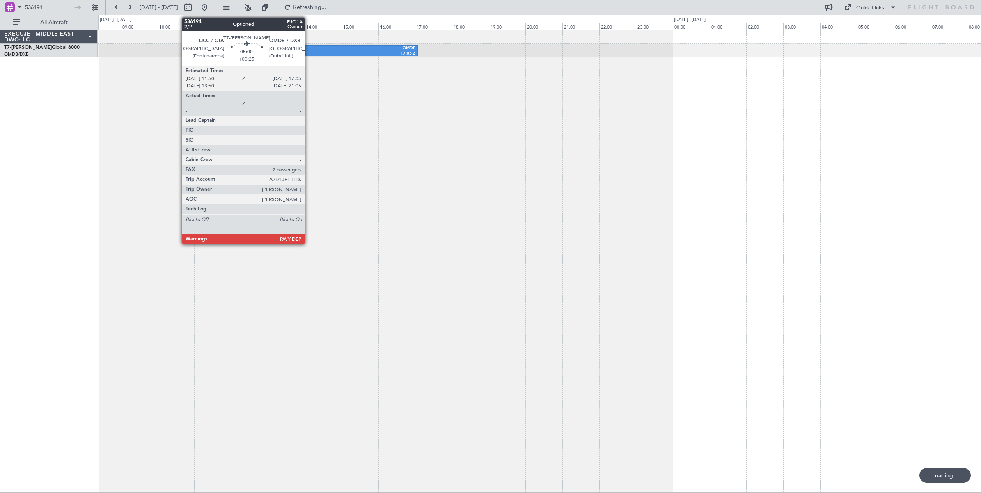
click at [309, 48] on div "LICC" at bounding box center [274, 49] width 94 height 6
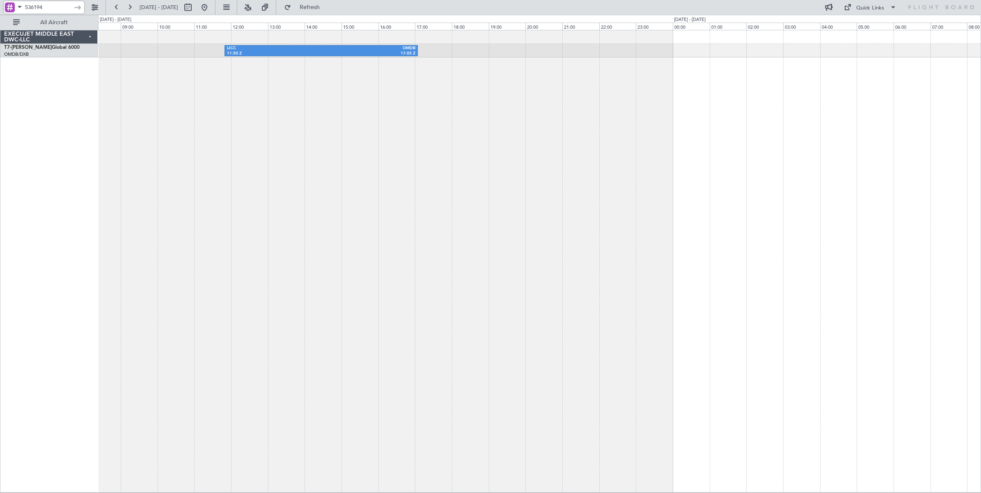
drag, startPoint x: 58, startPoint y: 5, endPoint x: -11, endPoint y: 5, distance: 69.8
click at [0, 5] on html "536194 [DATE] - [DATE] Refresh Quick Links All Aircraft LICC 11:50 Z OMDB 17:05…" at bounding box center [490, 246] width 981 height 493
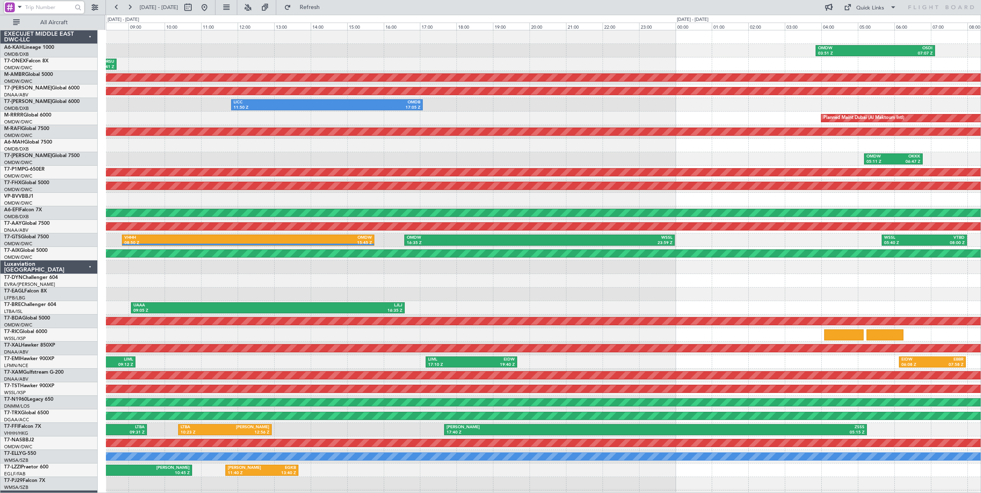
click at [71, 5] on input "text" at bounding box center [48, 7] width 47 height 12
type input "536303"
click at [78, 8] on div at bounding box center [78, 7] width 13 height 13
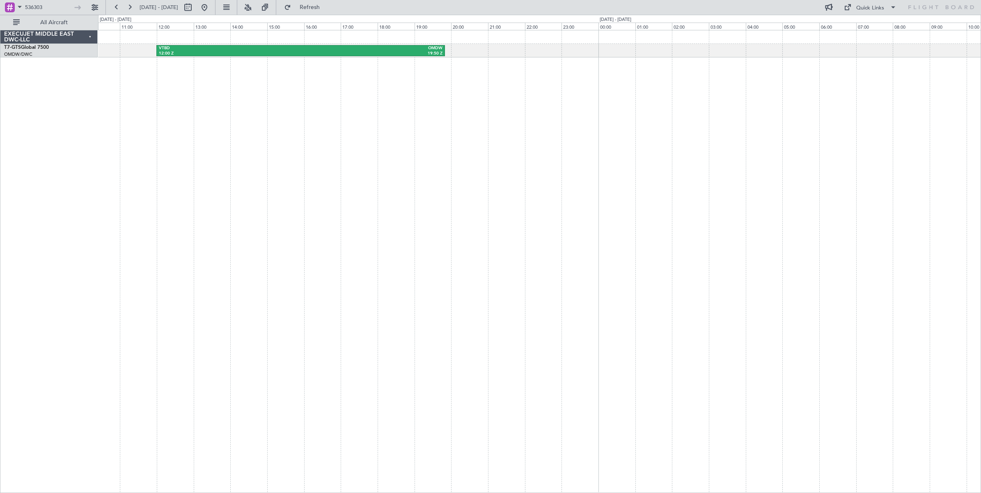
click at [451, 214] on div "VTBD 12:00 Z OMDW 19:50 Z" at bounding box center [539, 261] width 883 height 463
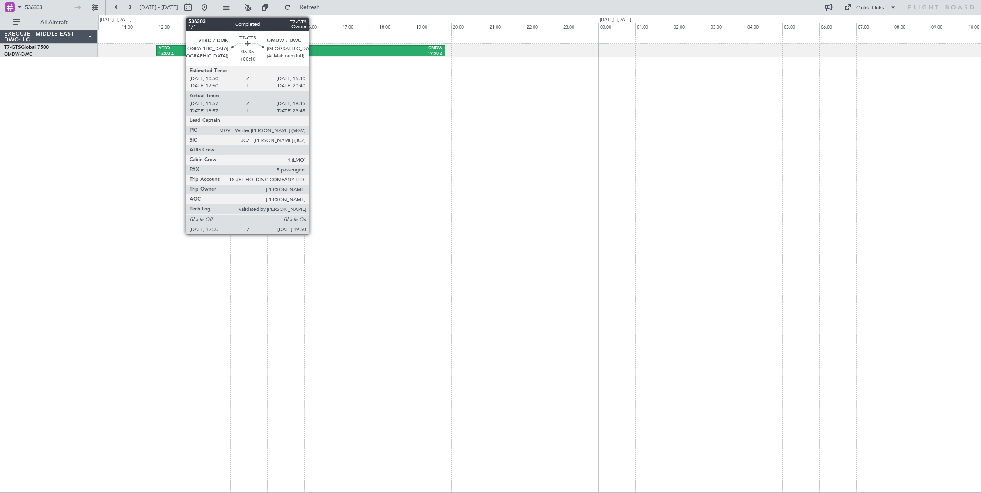
click at [313, 50] on div "OMDW" at bounding box center [372, 49] width 142 height 6
